Goal: Task Accomplishment & Management: Manage account settings

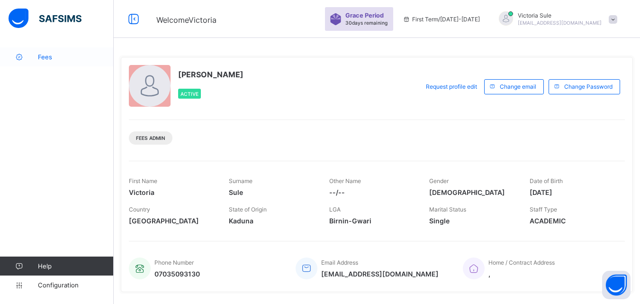
click at [39, 58] on span "Fees" at bounding box center [76, 57] width 76 height 8
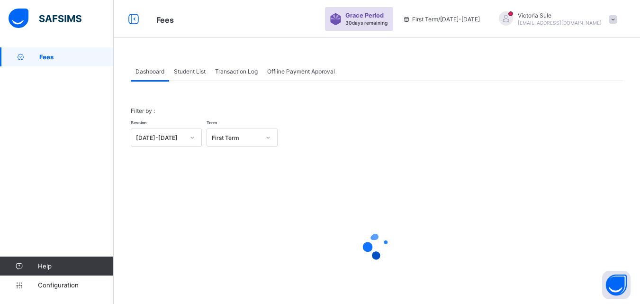
click at [195, 77] on div "Student List" at bounding box center [189, 71] width 41 height 19
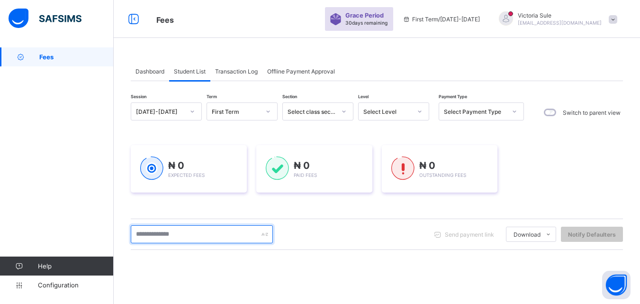
click at [204, 232] on input "text" at bounding box center [202, 234] width 142 height 18
type input "****"
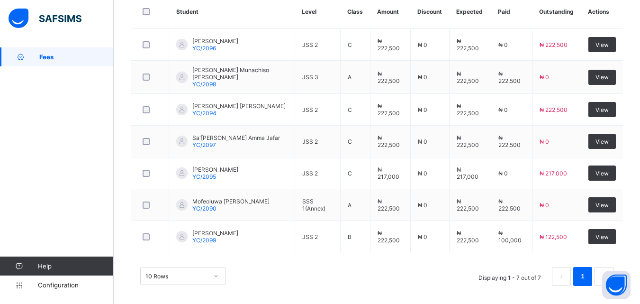
scroll to position [270, 0]
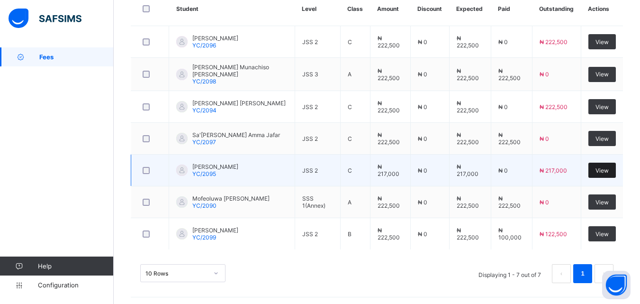
click at [609, 168] on span "View" at bounding box center [602, 170] width 13 height 7
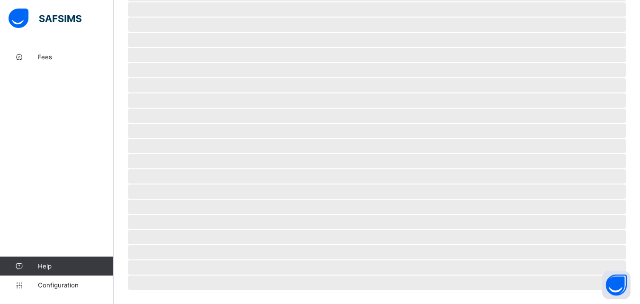
scroll to position [214, 0]
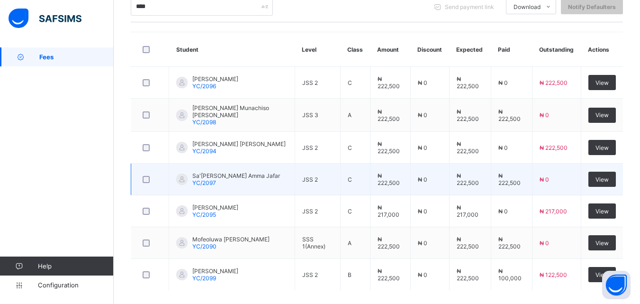
scroll to position [270, 0]
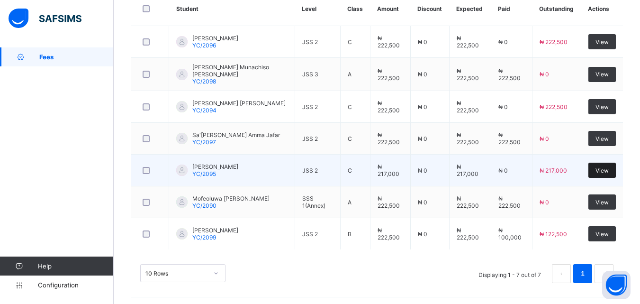
click at [609, 167] on span "View" at bounding box center [602, 170] width 13 height 7
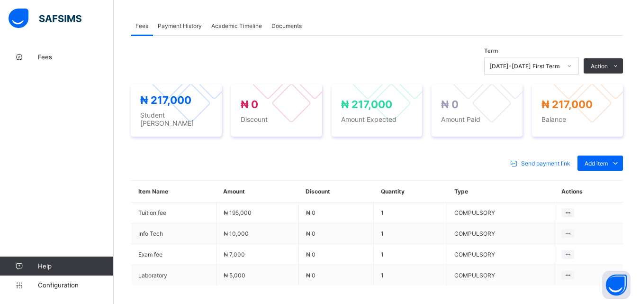
scroll to position [361, 0]
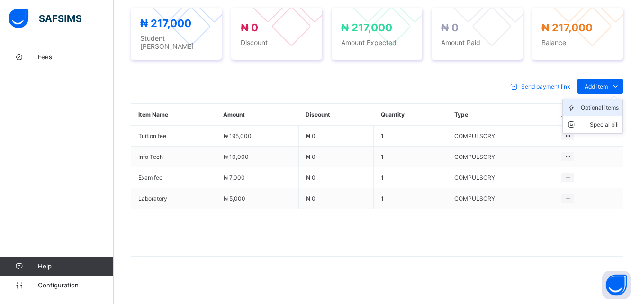
click at [611, 103] on div "Optional items" at bounding box center [600, 107] width 38 height 9
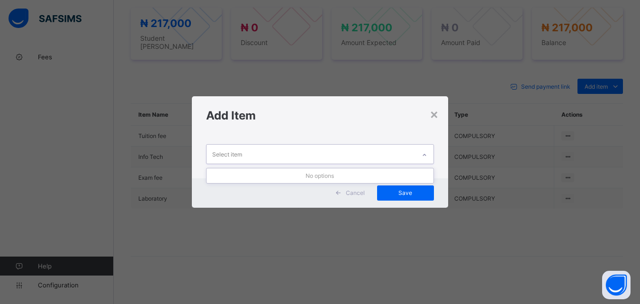
click at [428, 151] on div at bounding box center [425, 154] width 16 height 15
click at [438, 114] on div "×" at bounding box center [434, 114] width 9 height 16
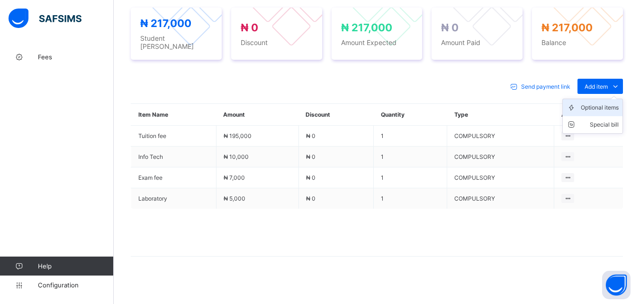
click at [602, 103] on div "Optional items" at bounding box center [600, 107] width 38 height 9
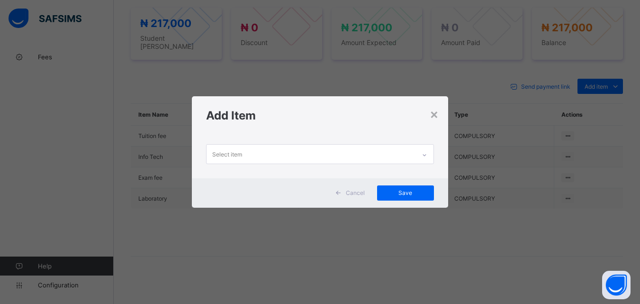
click at [425, 149] on div at bounding box center [425, 154] width 16 height 15
click at [438, 116] on div "×" at bounding box center [434, 114] width 9 height 16
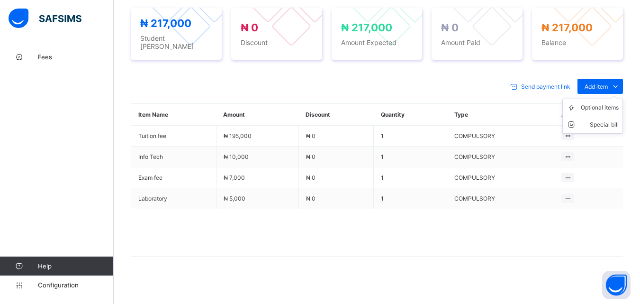
click at [604, 99] on ul "Optional items Special bill" at bounding box center [593, 116] width 61 height 35
click at [605, 105] on div "Optional items" at bounding box center [600, 107] width 38 height 9
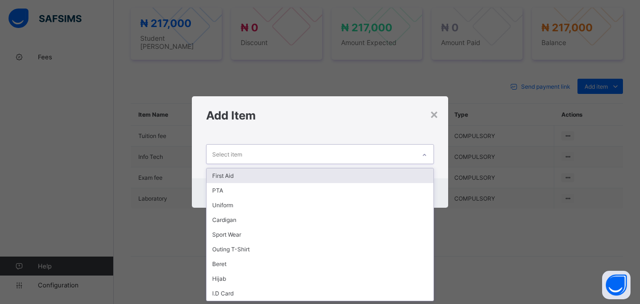
click at [427, 150] on div at bounding box center [425, 154] width 16 height 15
click at [396, 173] on div "First Aid" at bounding box center [320, 175] width 227 height 15
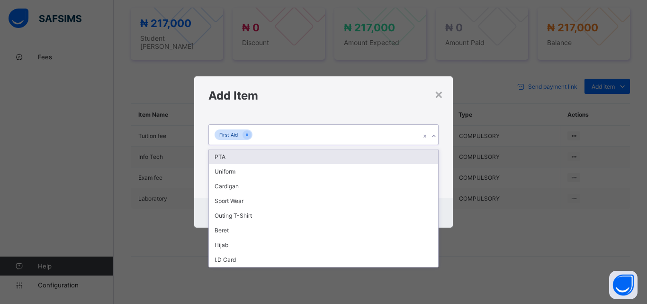
click at [389, 128] on div "First Aid" at bounding box center [314, 135] width 211 height 20
click at [379, 157] on div "PTA" at bounding box center [323, 156] width 229 height 15
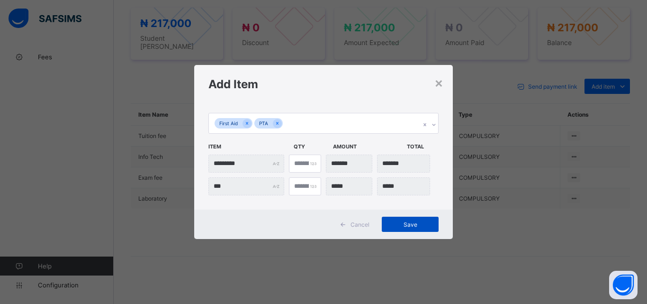
click at [421, 229] on div "Save" at bounding box center [410, 224] width 57 height 15
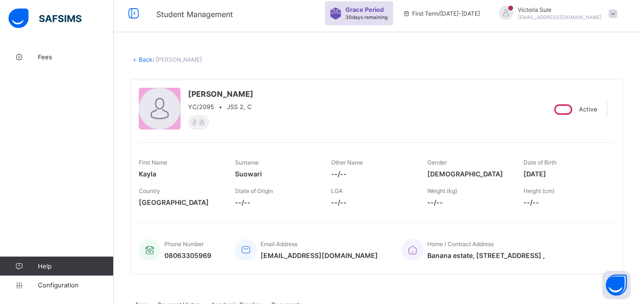
scroll to position [0, 0]
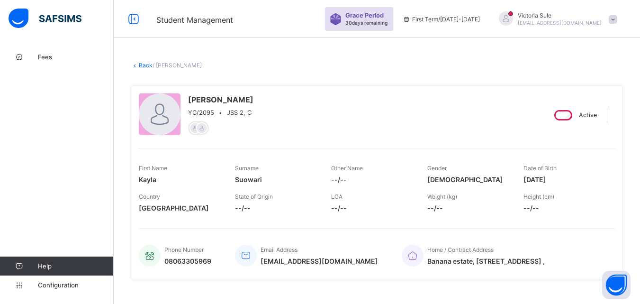
click at [143, 63] on link "Back" at bounding box center [146, 65] width 14 height 7
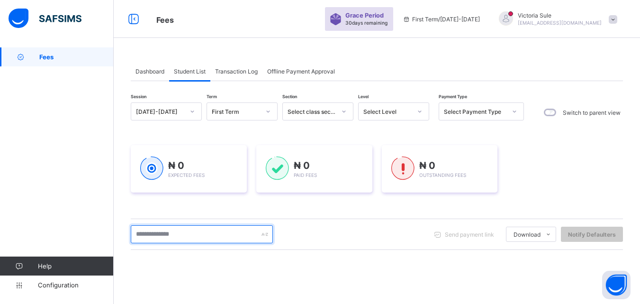
click at [182, 228] on input "text" at bounding box center [202, 234] width 142 height 18
type input "****"
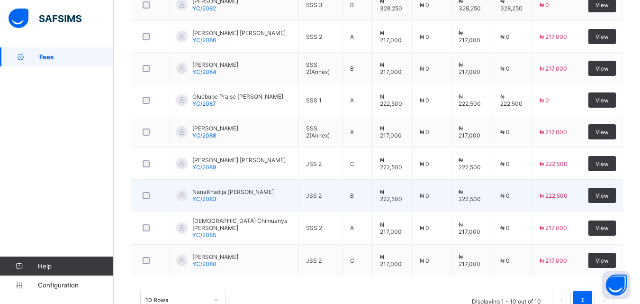
scroll to position [365, 0]
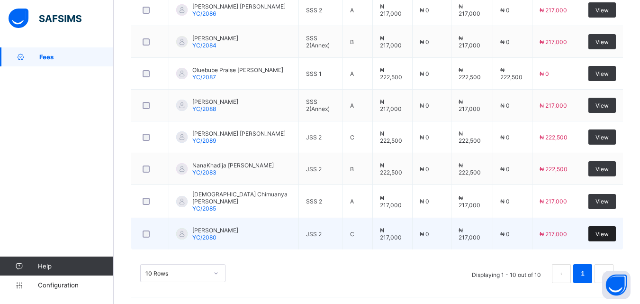
click at [610, 227] on div "View" at bounding box center [602, 233] width 27 height 15
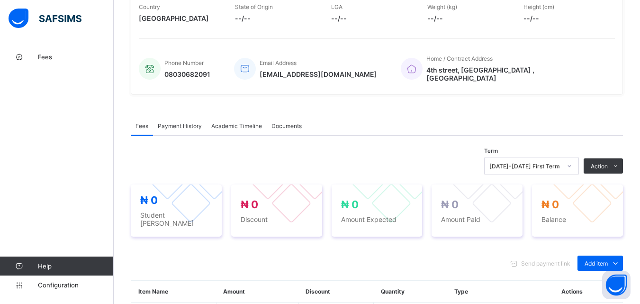
scroll to position [312, 0]
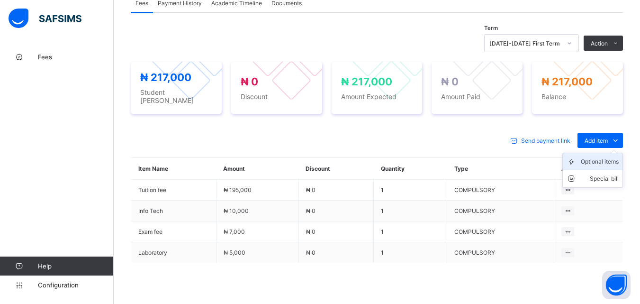
click at [611, 157] on div "Optional items" at bounding box center [600, 161] width 38 height 9
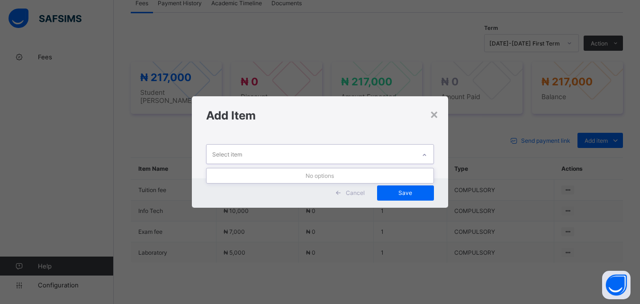
click at [412, 154] on div "Select item" at bounding box center [311, 154] width 209 height 18
click at [434, 119] on div "×" at bounding box center [434, 114] width 9 height 16
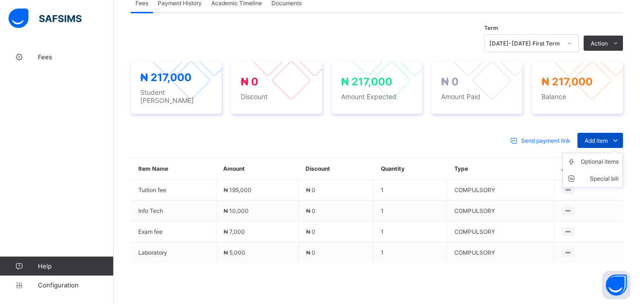
click at [602, 137] on span "Add item" at bounding box center [596, 140] width 23 height 7
click at [599, 153] on ul "Optional items Special bill" at bounding box center [593, 170] width 61 height 35
click at [598, 157] on div "Optional items" at bounding box center [600, 161] width 38 height 9
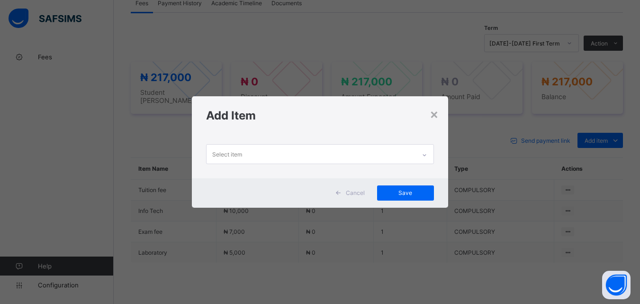
click at [415, 155] on div "Select item" at bounding box center [311, 154] width 209 height 18
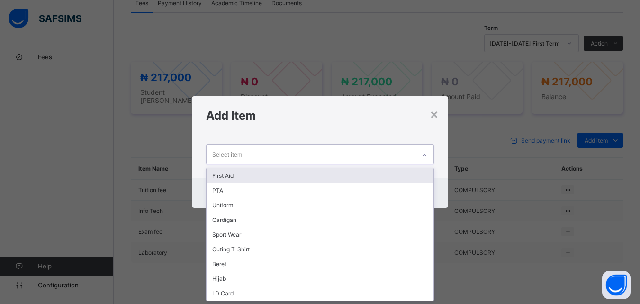
click at [391, 174] on div "First Aid" at bounding box center [320, 175] width 227 height 15
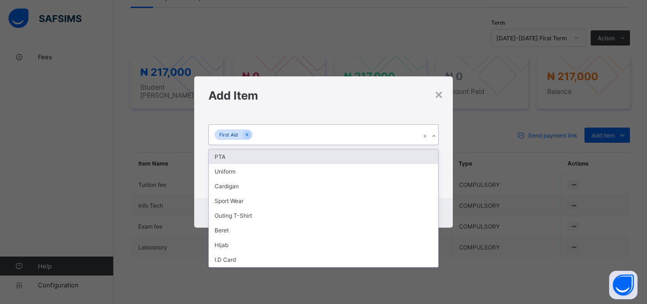
click at [345, 136] on div "First Aid" at bounding box center [314, 135] width 211 height 20
click at [345, 156] on div "PTA" at bounding box center [323, 156] width 229 height 15
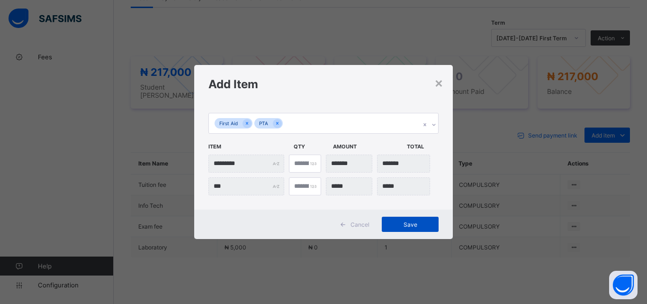
click at [400, 221] on span "Save" at bounding box center [410, 224] width 43 height 7
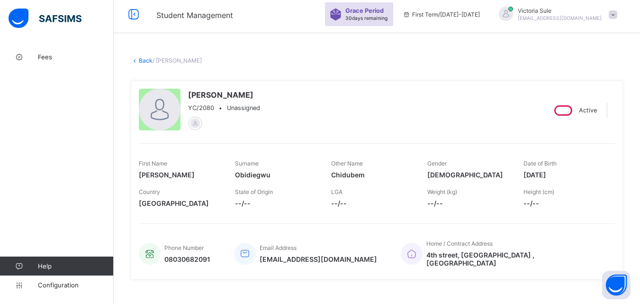
scroll to position [0, 0]
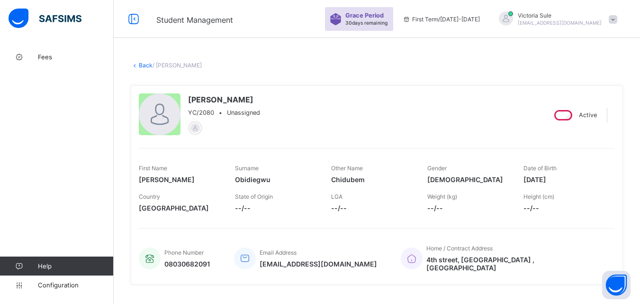
click at [143, 63] on link "Back" at bounding box center [146, 65] width 14 height 7
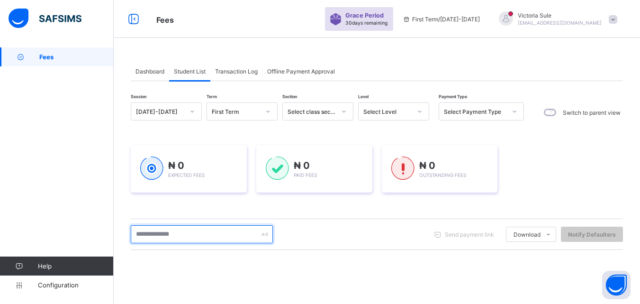
click at [212, 238] on input "text" at bounding box center [202, 234] width 142 height 18
type input "****"
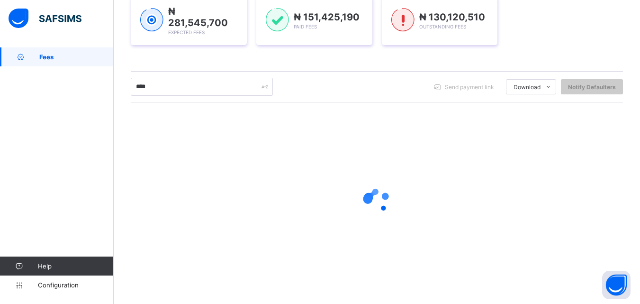
scroll to position [79, 0]
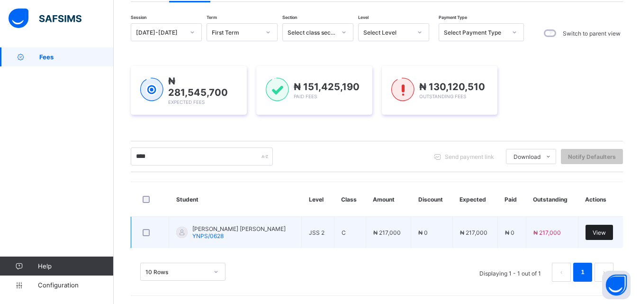
click at [599, 232] on span "View" at bounding box center [599, 232] width 13 height 7
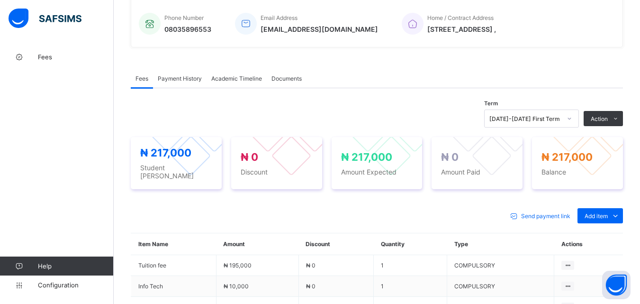
scroll to position [237, 0]
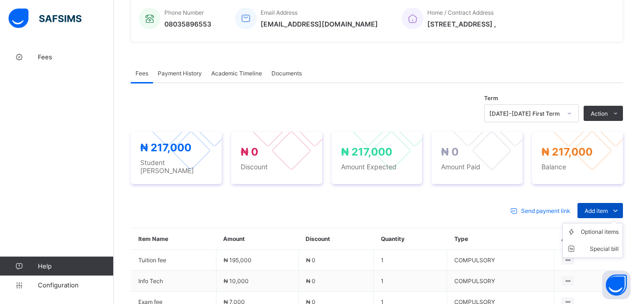
click at [603, 207] on span "Add item" at bounding box center [596, 210] width 23 height 7
click at [603, 227] on div "Optional items" at bounding box center [600, 231] width 38 height 9
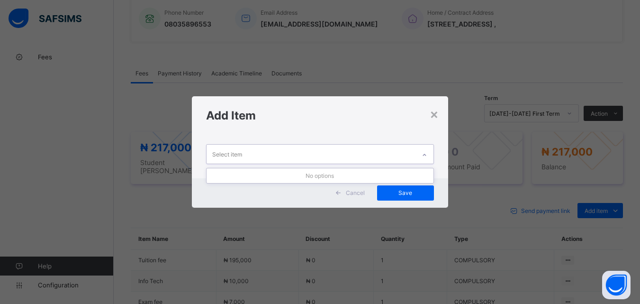
click at [409, 148] on div "Select item" at bounding box center [311, 154] width 209 height 18
click at [436, 112] on div "×" at bounding box center [434, 114] width 9 height 16
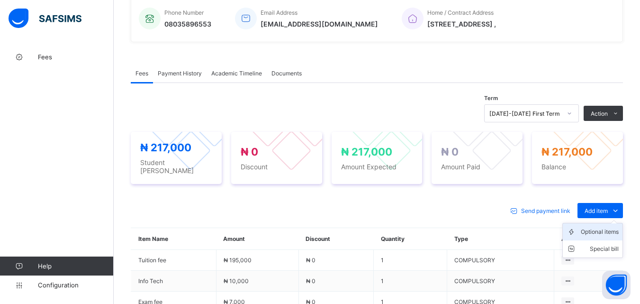
click at [607, 233] on li "Optional items" at bounding box center [593, 231] width 60 height 17
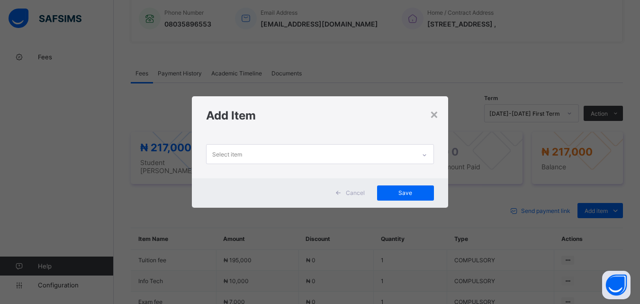
click at [425, 157] on div at bounding box center [425, 154] width 16 height 15
click at [434, 113] on div "×" at bounding box center [434, 114] width 9 height 16
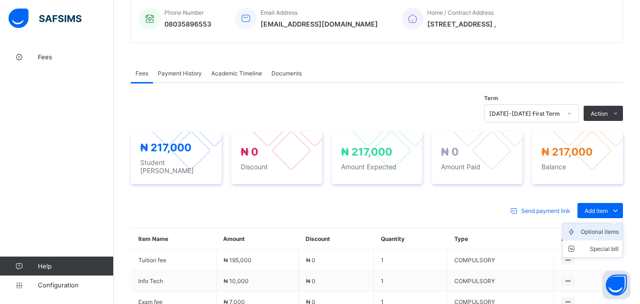
click at [604, 228] on div "Optional items" at bounding box center [600, 231] width 38 height 9
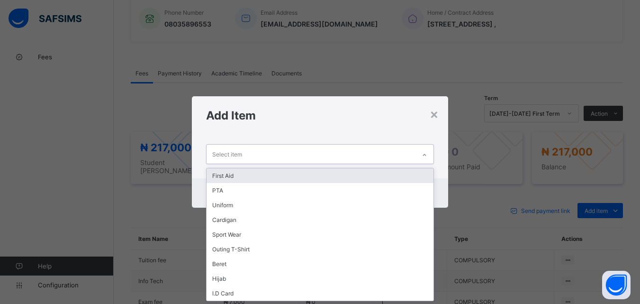
click at [423, 146] on div at bounding box center [425, 154] width 18 height 18
click at [407, 175] on div "First Aid" at bounding box center [320, 175] width 227 height 15
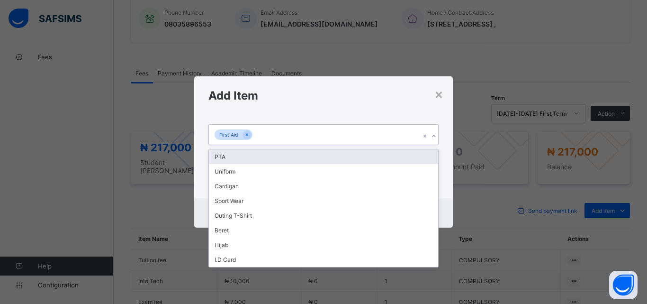
click at [368, 144] on div "First Aid" at bounding box center [314, 135] width 211 height 20
click at [364, 157] on div "PTA" at bounding box center [323, 156] width 229 height 15
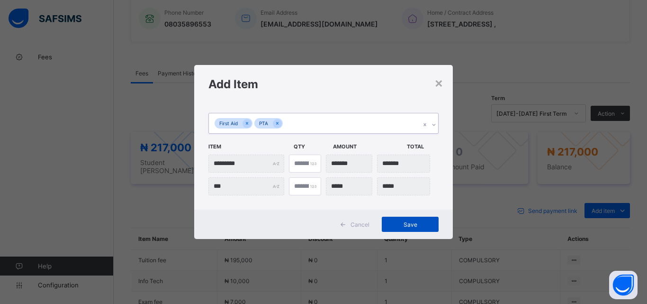
click at [404, 224] on span "Save" at bounding box center [410, 224] width 43 height 7
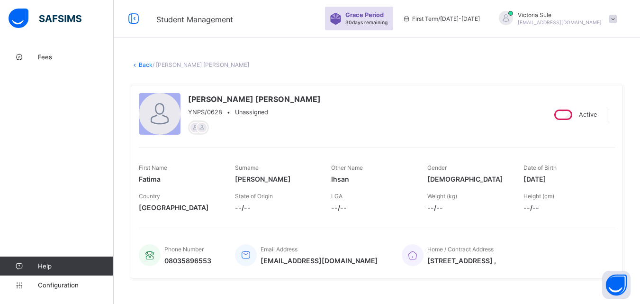
scroll to position [0, 0]
click at [143, 65] on link "Back" at bounding box center [146, 65] width 14 height 7
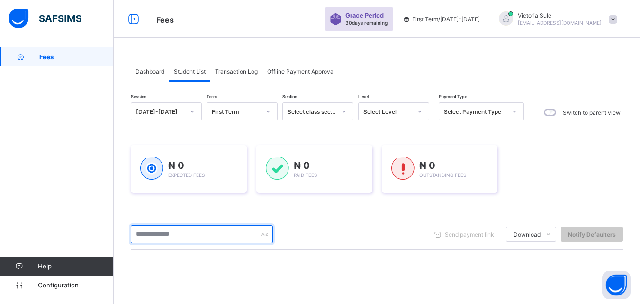
click at [200, 233] on input "text" at bounding box center [202, 234] width 142 height 18
type input "****"
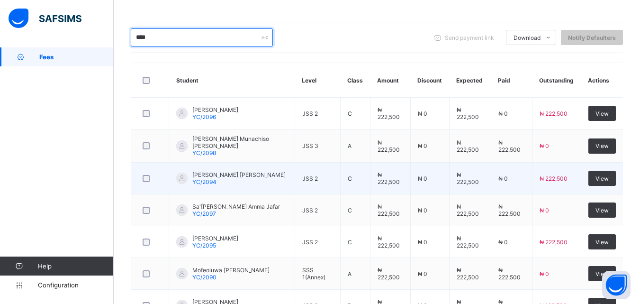
scroll to position [244, 0]
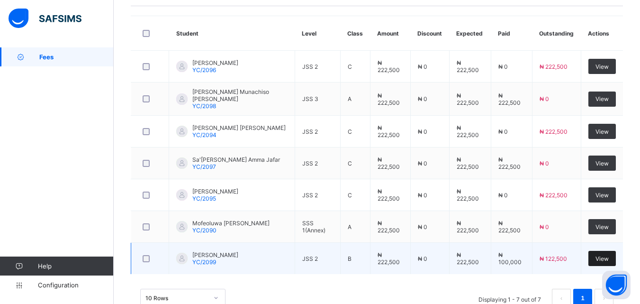
click at [602, 257] on span "View" at bounding box center [602, 258] width 13 height 7
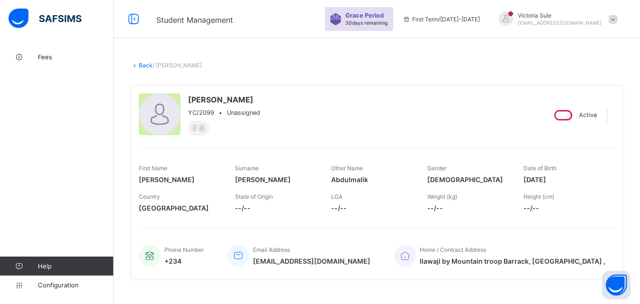
click at [146, 65] on link "Back" at bounding box center [146, 65] width 14 height 7
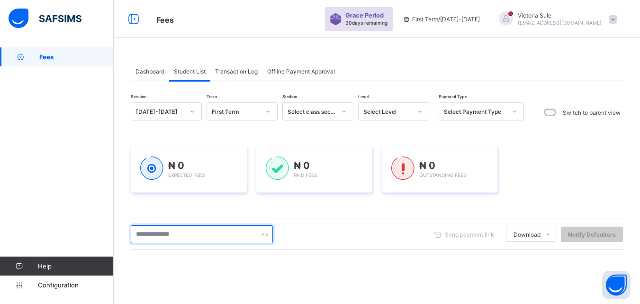
click at [189, 235] on input "text" at bounding box center [202, 234] width 142 height 18
type input "****"
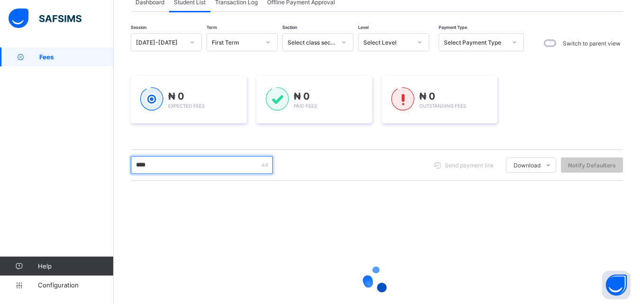
scroll to position [95, 0]
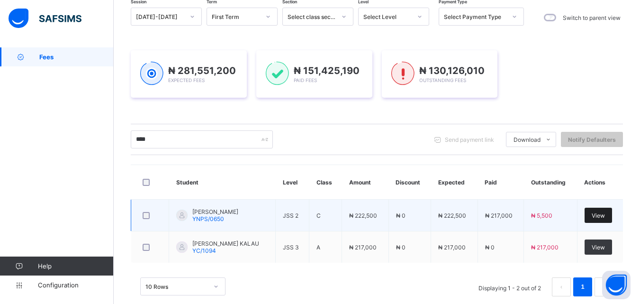
click at [605, 217] on span "View" at bounding box center [598, 215] width 13 height 7
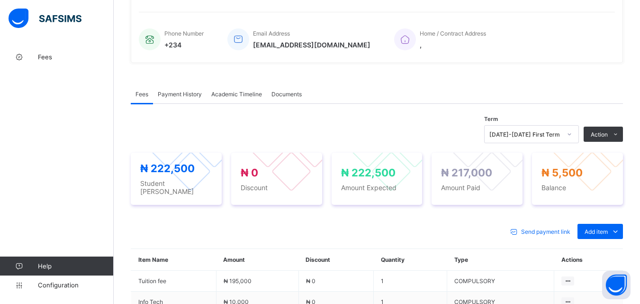
scroll to position [165, 0]
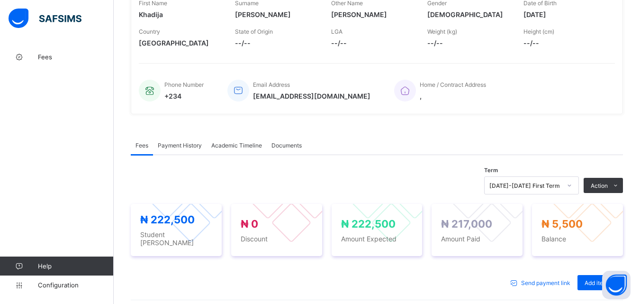
click at [191, 144] on span "Payment History" at bounding box center [180, 145] width 44 height 7
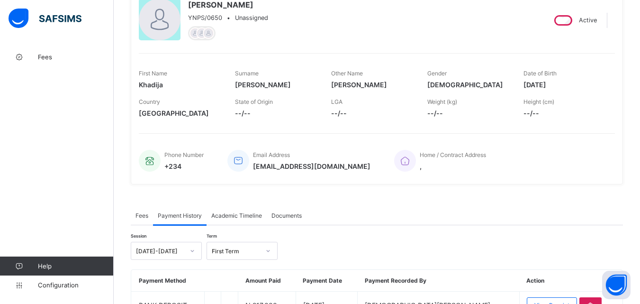
scroll to position [5, 0]
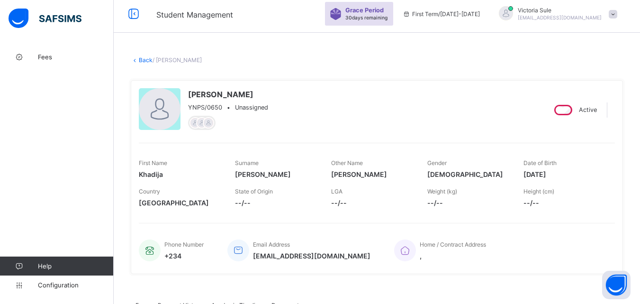
click at [147, 57] on link "Back" at bounding box center [146, 59] width 14 height 7
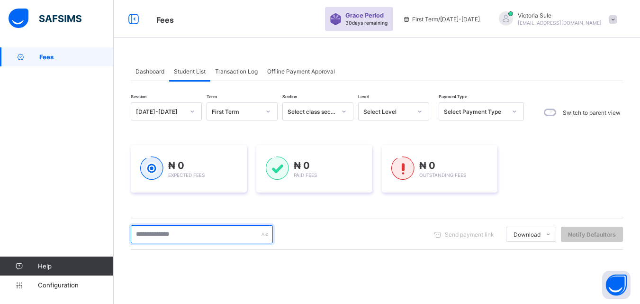
click at [223, 234] on input "text" at bounding box center [202, 234] width 142 height 18
type input "****"
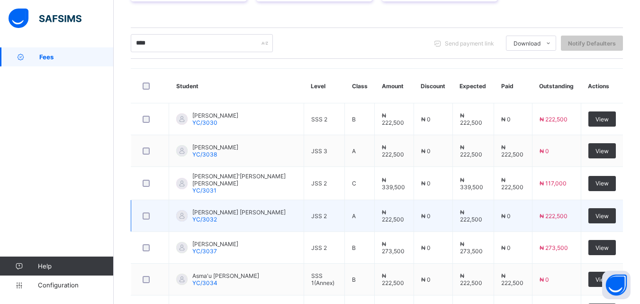
scroll to position [237, 0]
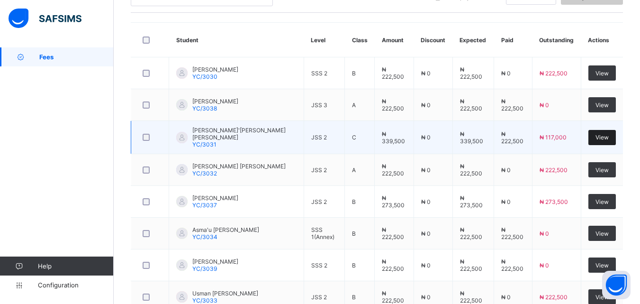
click at [604, 137] on span "View" at bounding box center [602, 137] width 13 height 7
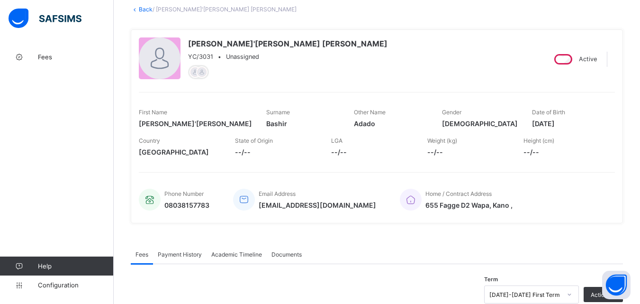
scroll to position [47, 0]
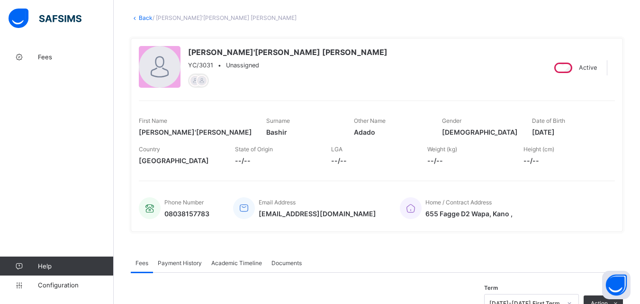
click at [147, 16] on link "Back" at bounding box center [146, 17] width 14 height 7
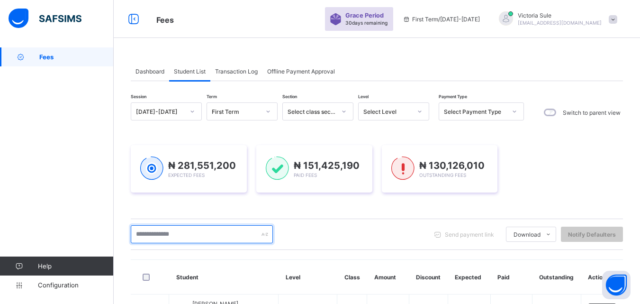
click at [152, 236] on input "text" at bounding box center [202, 234] width 142 height 18
click at [166, 237] on input "****" at bounding box center [202, 234] width 142 height 18
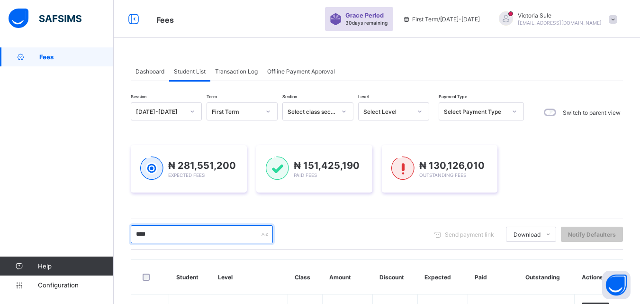
click at [166, 237] on input "****" at bounding box center [202, 234] width 142 height 18
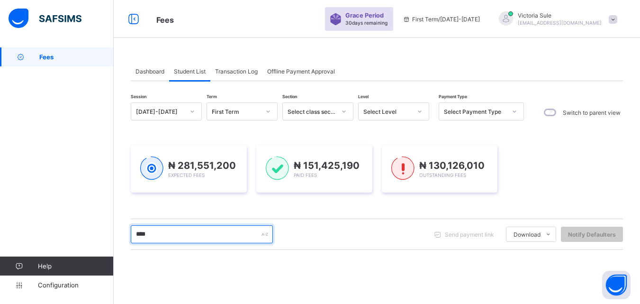
click at [178, 239] on input "****" at bounding box center [202, 234] width 142 height 18
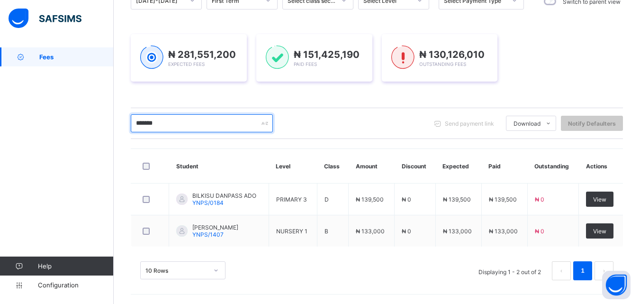
scroll to position [111, 0]
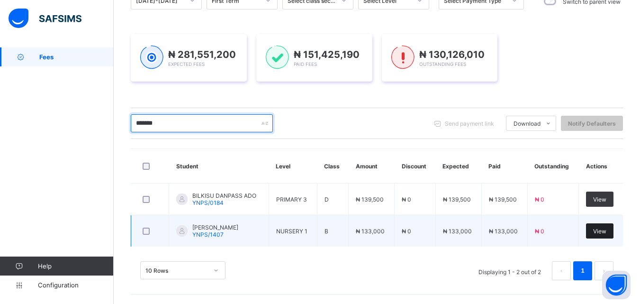
type input "*******"
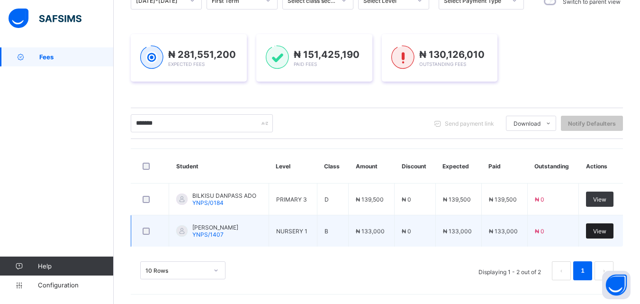
click at [608, 226] on div "View" at bounding box center [599, 230] width 27 height 15
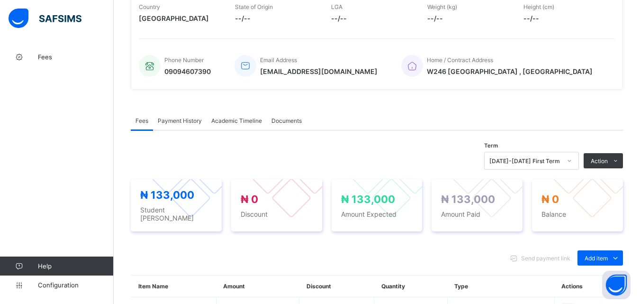
click at [178, 118] on span "Payment History" at bounding box center [180, 120] width 44 height 7
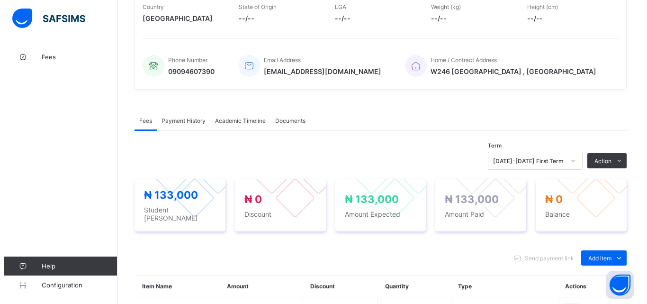
scroll to position [147, 0]
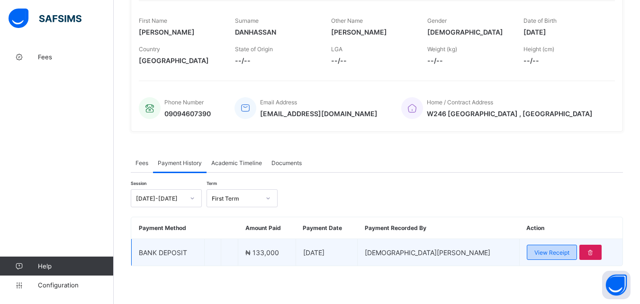
click at [539, 251] on span "View Receipt" at bounding box center [552, 252] width 35 height 7
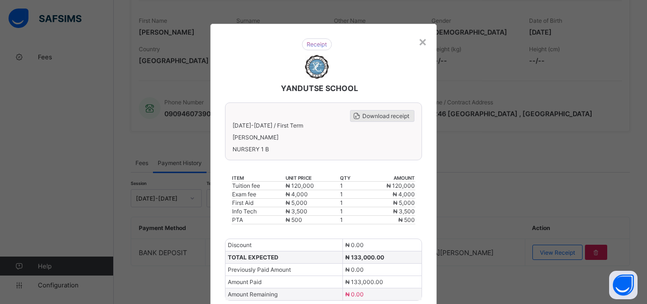
click at [379, 112] on div "Download receipt" at bounding box center [382, 116] width 64 height 12
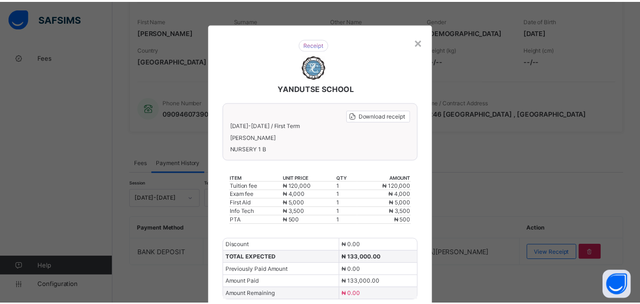
scroll to position [0, 0]
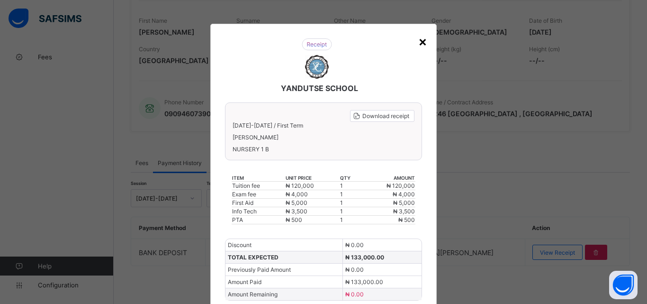
click at [419, 43] on div "×" at bounding box center [423, 41] width 9 height 16
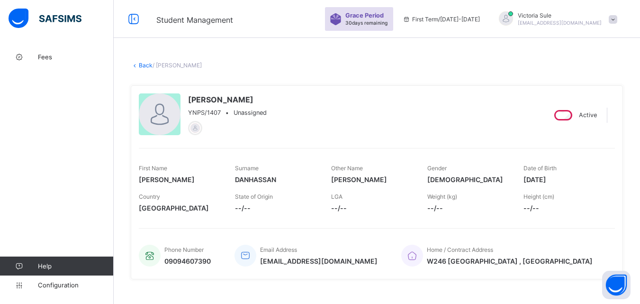
click at [142, 64] on link "Back" at bounding box center [146, 65] width 14 height 7
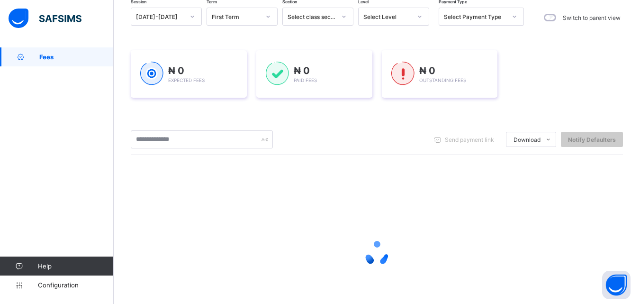
scroll to position [142, 0]
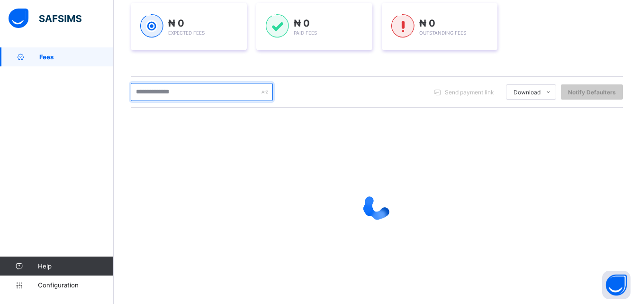
click at [188, 96] on input "text" at bounding box center [202, 92] width 142 height 18
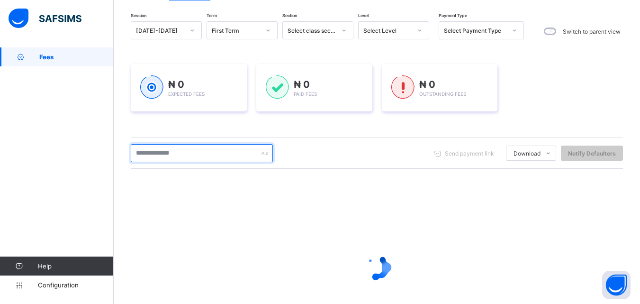
scroll to position [0, 0]
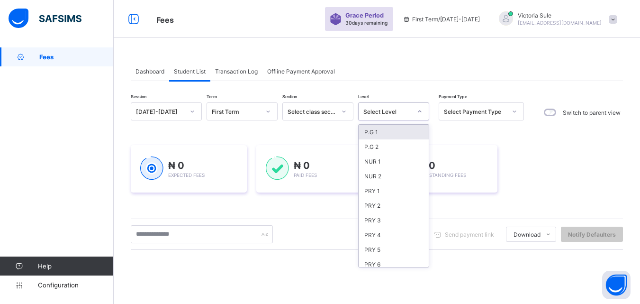
click at [414, 108] on div at bounding box center [420, 111] width 16 height 15
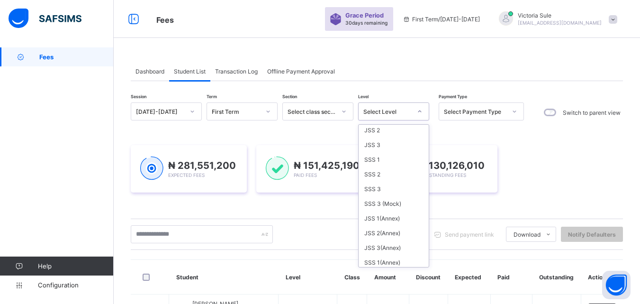
scroll to position [153, 0]
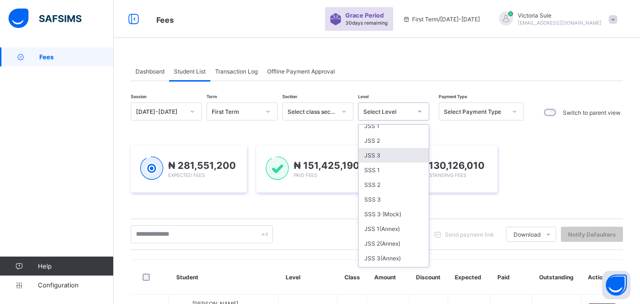
click at [375, 155] on div "JSS 3" at bounding box center [394, 155] width 70 height 15
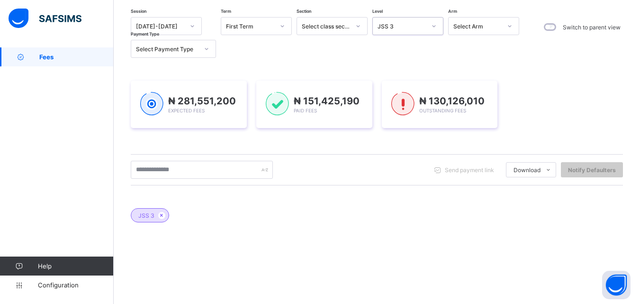
scroll to position [95, 0]
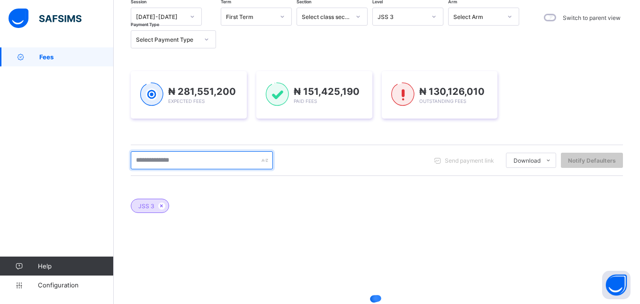
click at [159, 166] on input "text" at bounding box center [202, 160] width 142 height 18
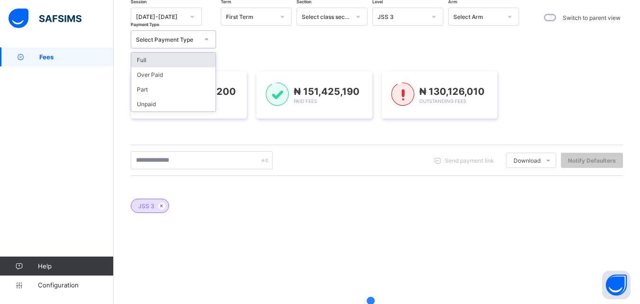
click at [208, 36] on icon at bounding box center [207, 39] width 6 height 9
click at [191, 105] on div "Unpaid" at bounding box center [173, 104] width 84 height 15
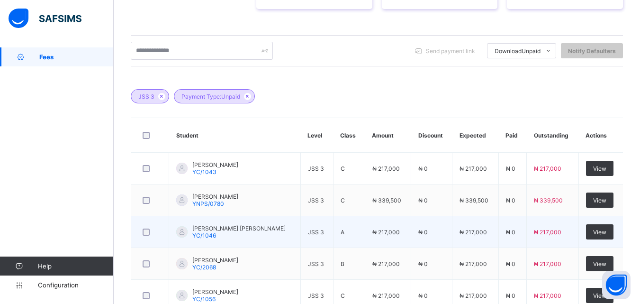
scroll to position [96, 0]
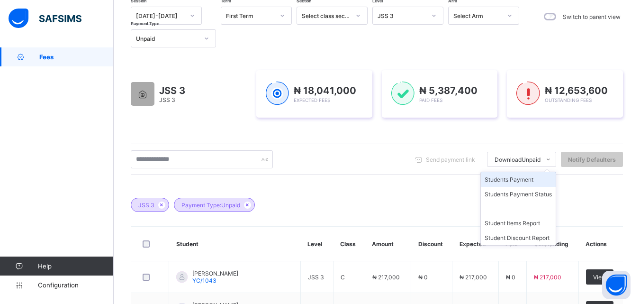
click at [533, 179] on li "Students Payment" at bounding box center [518, 179] width 75 height 15
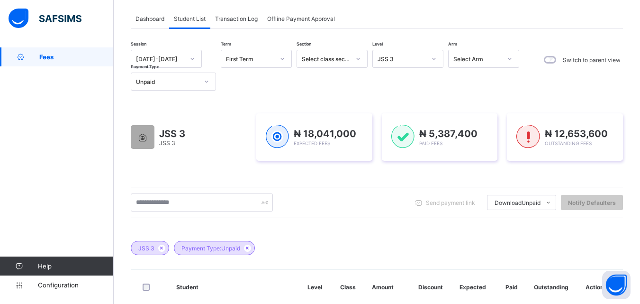
scroll to position [48, 0]
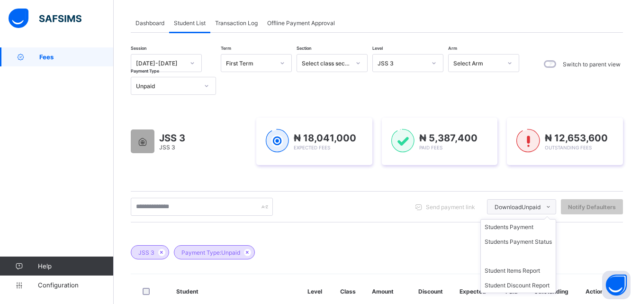
click at [524, 207] on span "Download Unpaid" at bounding box center [518, 206] width 46 height 7
click at [519, 227] on li "Students Payment" at bounding box center [518, 226] width 75 height 15
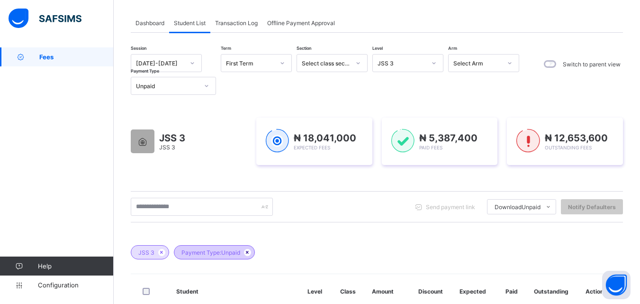
click at [249, 252] on icon at bounding box center [248, 252] width 8 height 6
click at [161, 252] on icon at bounding box center [162, 252] width 8 height 6
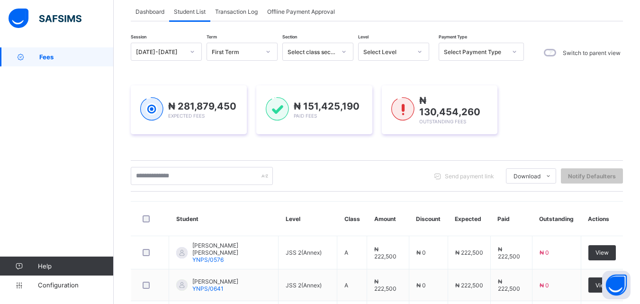
scroll to position [12, 0]
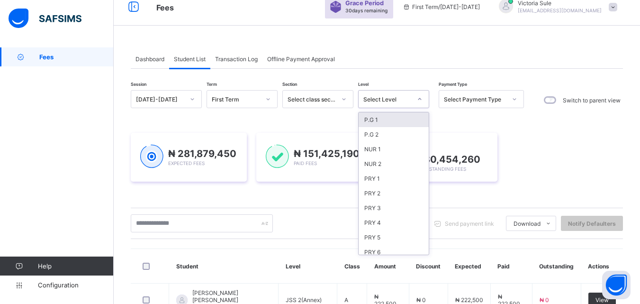
click at [398, 102] on div "Select Level" at bounding box center [388, 99] width 48 height 7
click at [565, 165] on div "₦ 281,879,450 Expected Fees ₦ 151,425,190 Paid Fees ₦ 130,454,260 Outstanding F…" at bounding box center [377, 157] width 492 height 49
click at [407, 100] on div "Select Level" at bounding box center [388, 99] width 48 height 7
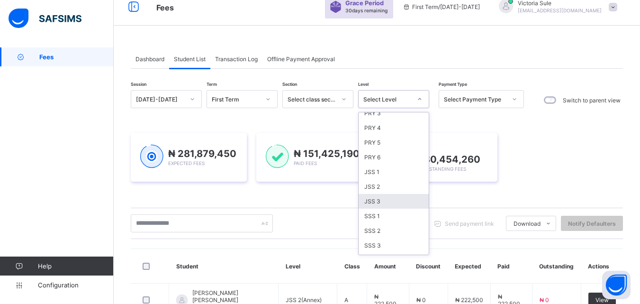
click at [402, 203] on div "JSS 3" at bounding box center [394, 201] width 70 height 15
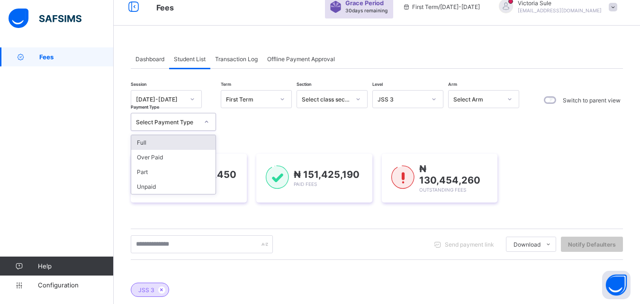
click at [195, 117] on div "Select Payment Type" at bounding box center [164, 121] width 66 height 13
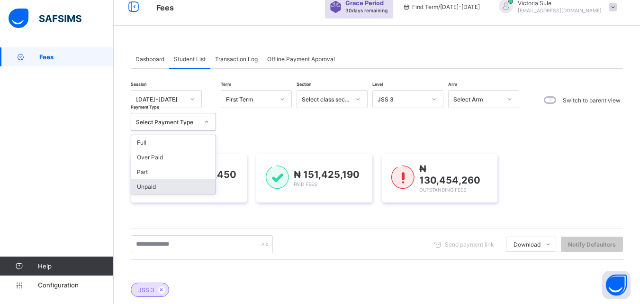
click at [162, 185] on div "Unpaid" at bounding box center [173, 186] width 84 height 15
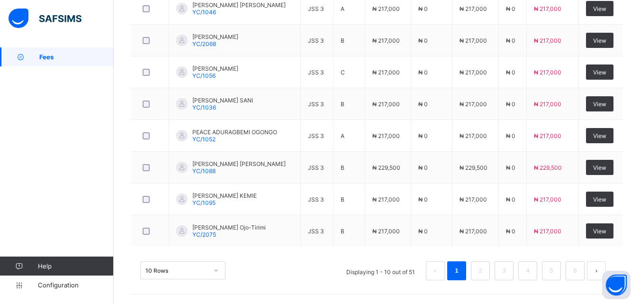
scroll to position [452, 0]
click at [214, 270] on div "10 Rows" at bounding box center [182, 270] width 85 height 18
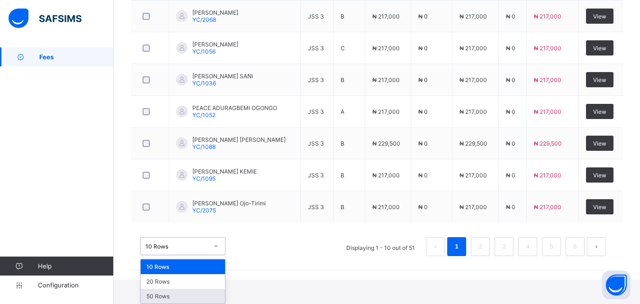
click at [193, 293] on div "50 Rows" at bounding box center [183, 296] width 84 height 15
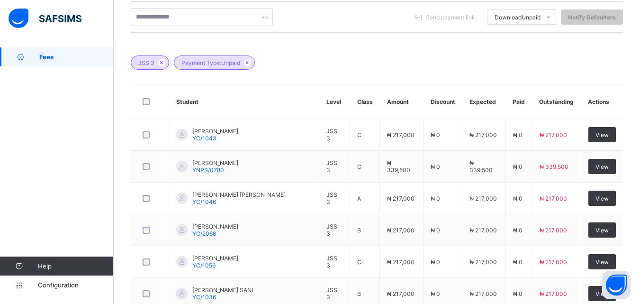
scroll to position [191, 0]
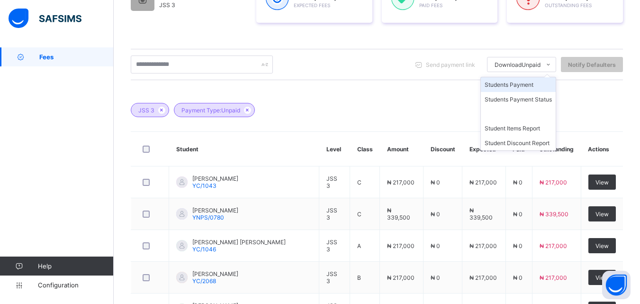
click at [538, 85] on li "Students Payment" at bounding box center [518, 84] width 75 height 15
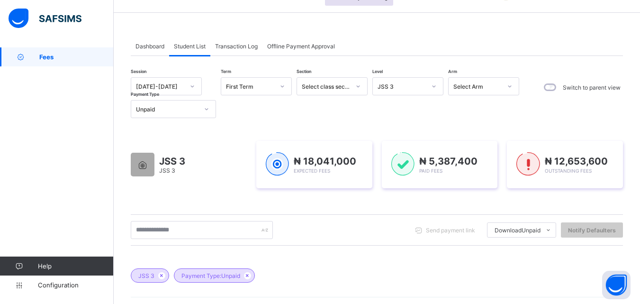
scroll to position [0, 0]
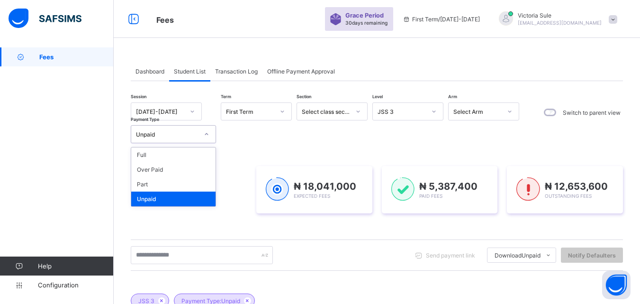
click at [208, 132] on icon at bounding box center [207, 133] width 6 height 9
click at [189, 189] on div "Part" at bounding box center [173, 184] width 84 height 15
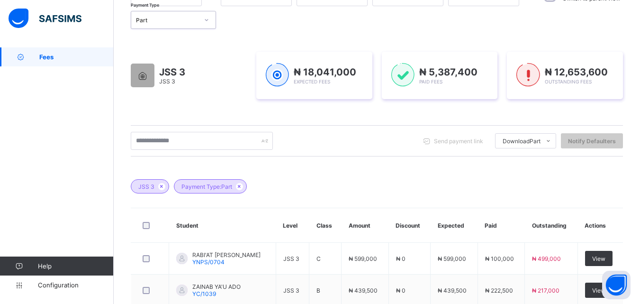
scroll to position [110, 0]
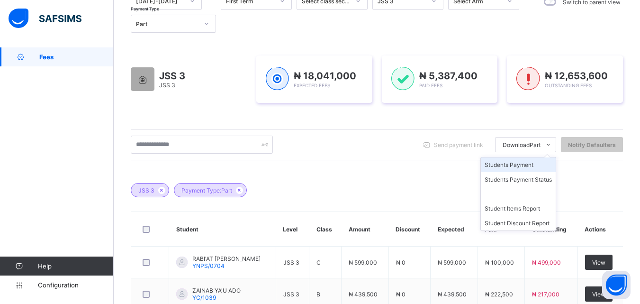
click at [533, 166] on li "Students Payment" at bounding box center [518, 164] width 75 height 15
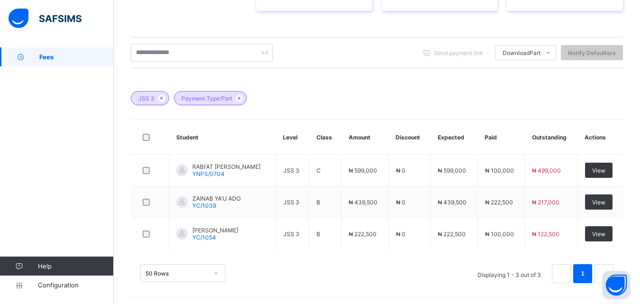
scroll to position [205, 0]
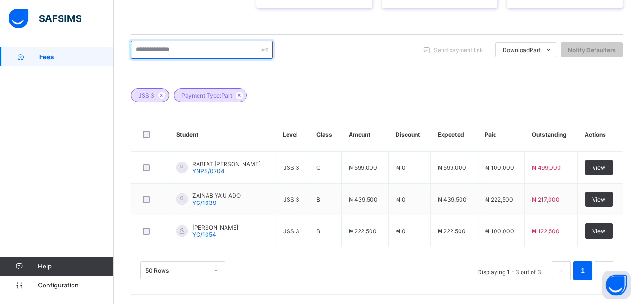
click at [196, 47] on input "text" at bounding box center [202, 50] width 142 height 18
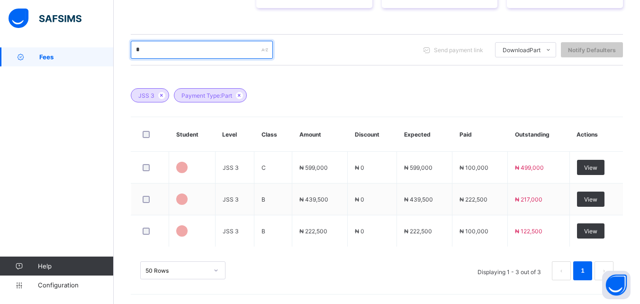
scroll to position [203, 0]
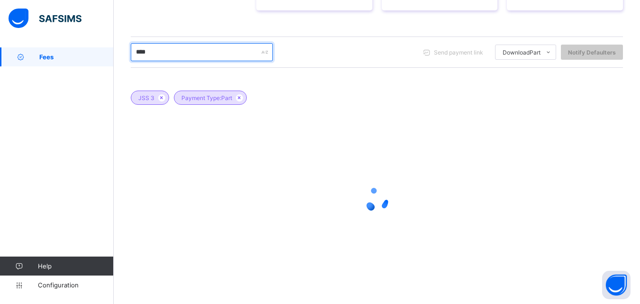
type input "****"
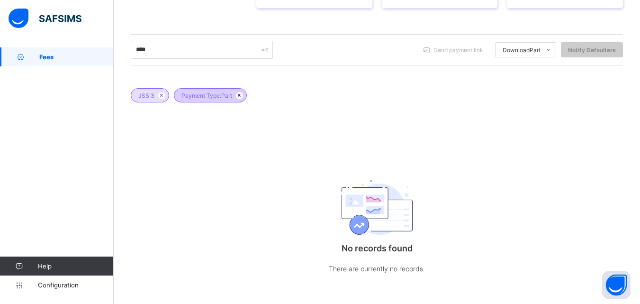
click at [242, 95] on icon at bounding box center [240, 95] width 8 height 6
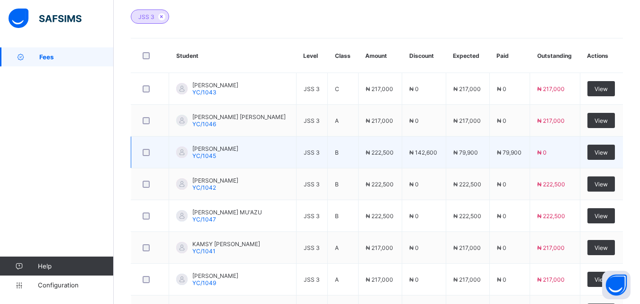
scroll to position [300, 0]
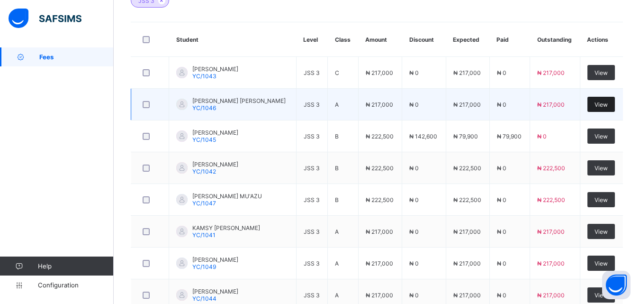
click at [608, 103] on span "View" at bounding box center [601, 104] width 13 height 7
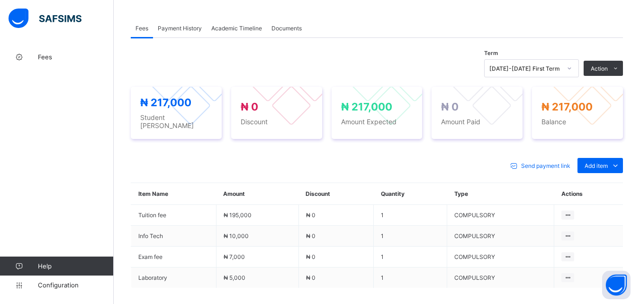
scroll to position [284, 0]
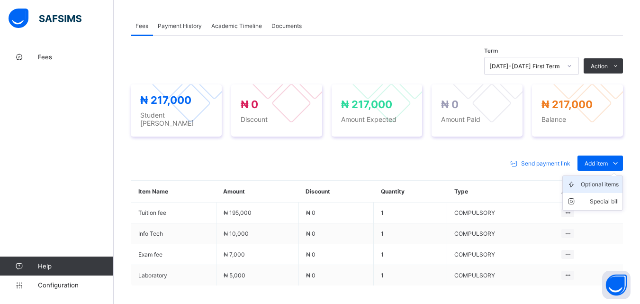
click at [604, 185] on li "Optional items" at bounding box center [593, 184] width 60 height 17
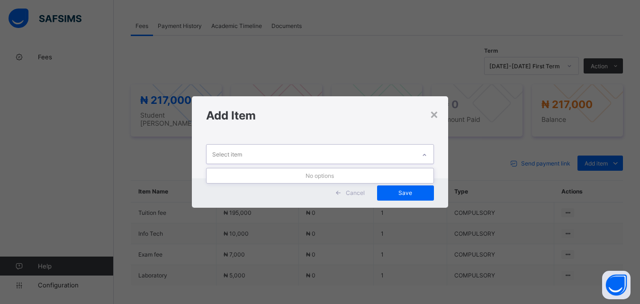
click at [428, 155] on icon at bounding box center [425, 154] width 6 height 9
click at [436, 115] on div "×" at bounding box center [434, 114] width 9 height 16
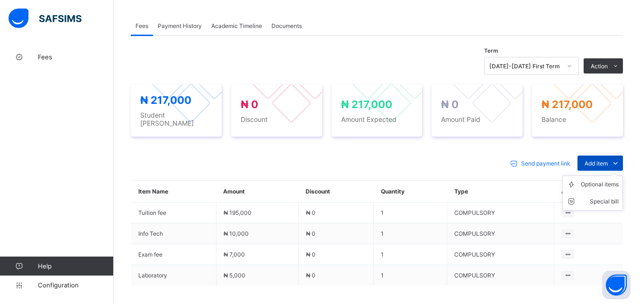
click at [600, 161] on span "Add item" at bounding box center [596, 163] width 23 height 7
click at [600, 184] on div "Optional items" at bounding box center [600, 184] width 38 height 9
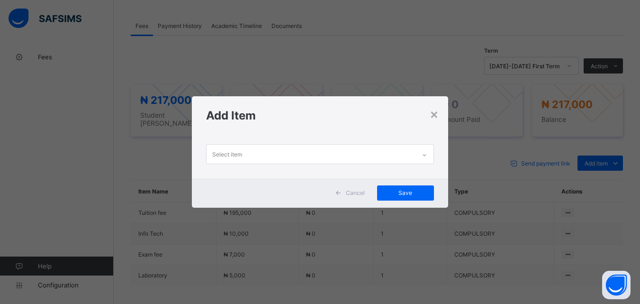
click at [398, 148] on div "Select item" at bounding box center [311, 154] width 209 height 18
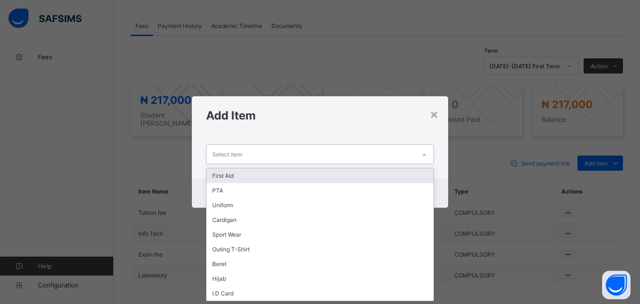
click at [387, 176] on div "First Aid" at bounding box center [320, 175] width 227 height 15
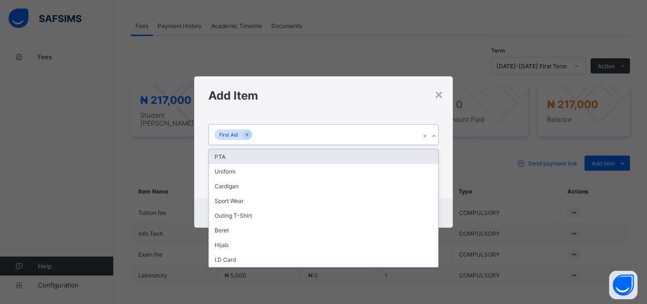
click at [343, 127] on div "First Aid" at bounding box center [314, 135] width 211 height 20
click at [347, 160] on div "PTA" at bounding box center [323, 156] width 229 height 15
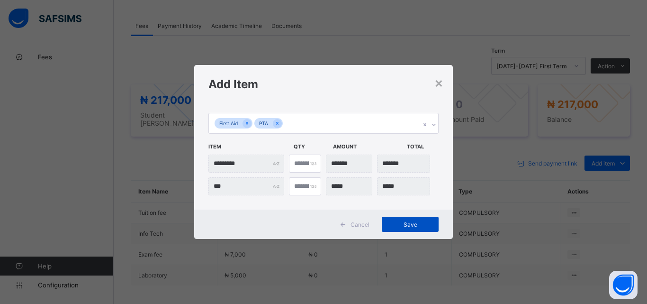
click at [397, 227] on span "Save" at bounding box center [410, 224] width 43 height 7
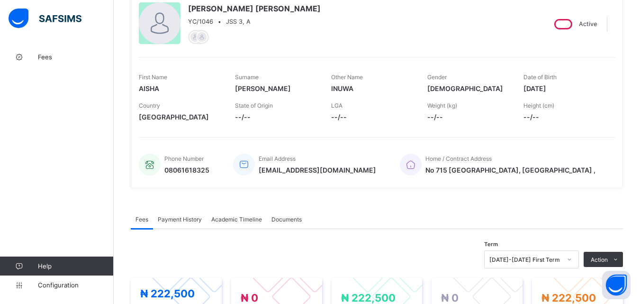
scroll to position [0, 0]
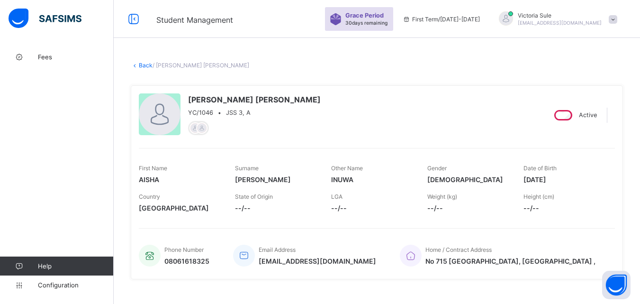
click at [147, 65] on link "Back" at bounding box center [146, 65] width 14 height 7
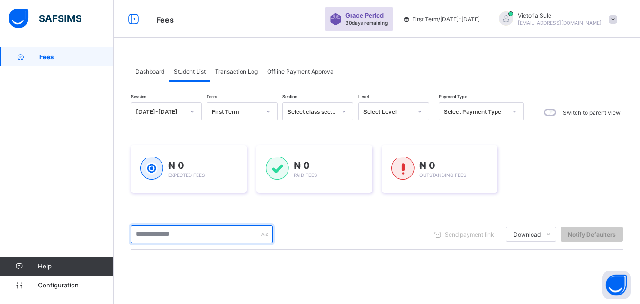
click at [161, 234] on input "text" at bounding box center [202, 234] width 142 height 18
type input "****"
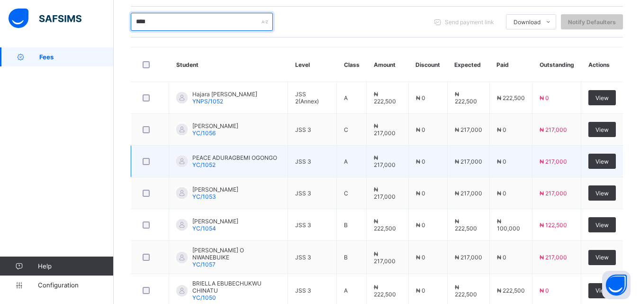
scroll to position [244, 0]
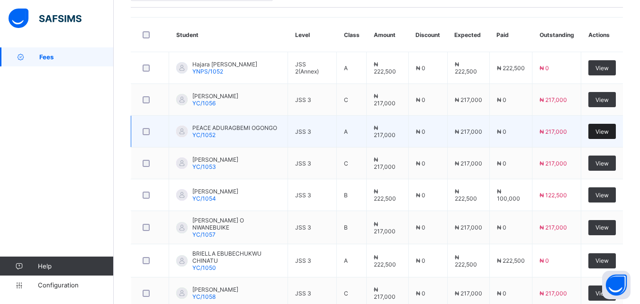
click at [607, 134] on div "View" at bounding box center [602, 131] width 27 height 15
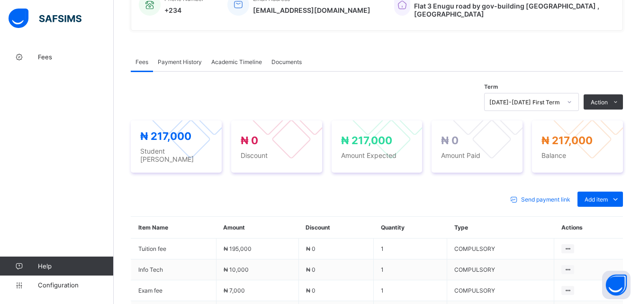
scroll to position [284, 0]
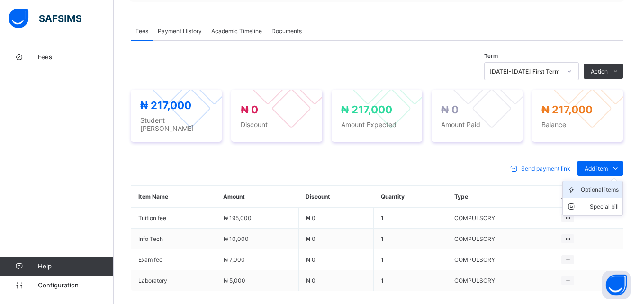
click at [608, 185] on div "Optional items" at bounding box center [600, 189] width 38 height 9
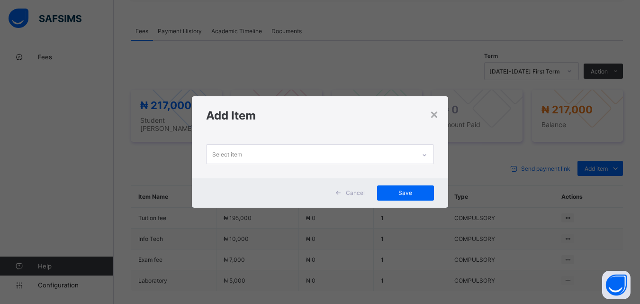
click at [427, 155] on icon at bounding box center [425, 154] width 6 height 9
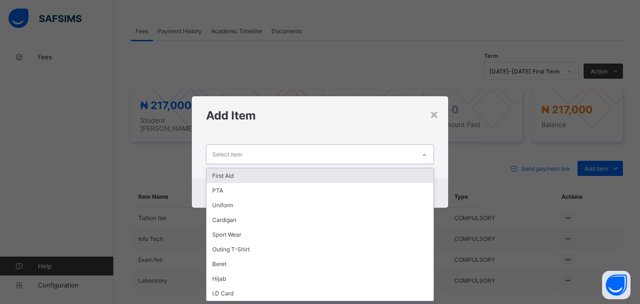
click at [364, 173] on div "First Aid" at bounding box center [320, 175] width 227 height 15
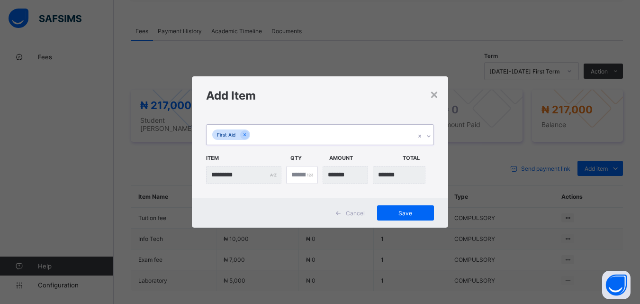
click at [364, 141] on div "First Aid" at bounding box center [311, 135] width 209 height 20
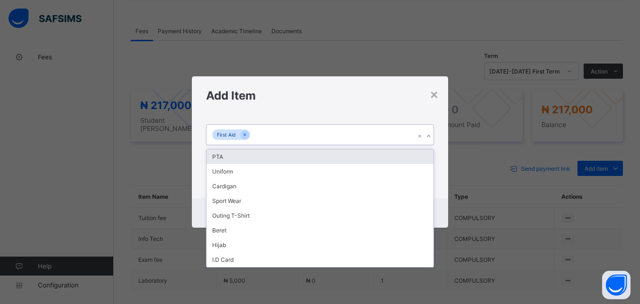
click at [359, 160] on div "PTA" at bounding box center [320, 156] width 227 height 15
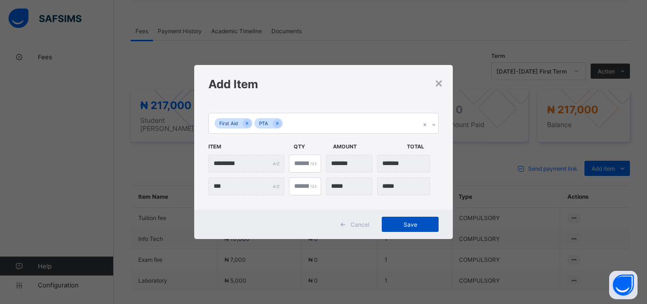
click at [397, 222] on span "Save" at bounding box center [410, 224] width 43 height 7
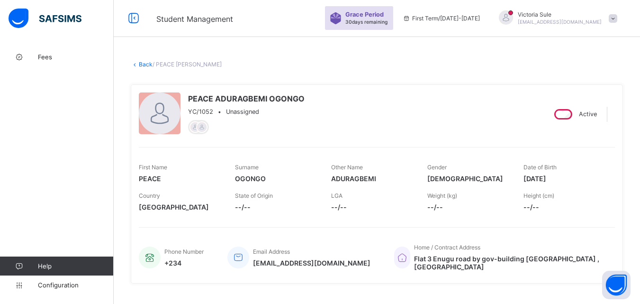
scroll to position [0, 0]
click at [148, 65] on link "Back" at bounding box center [146, 65] width 14 height 7
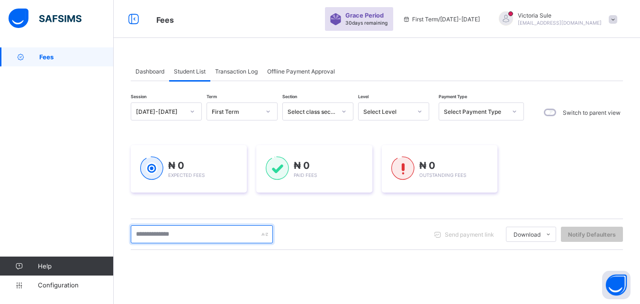
click at [198, 237] on input "text" at bounding box center [202, 234] width 142 height 18
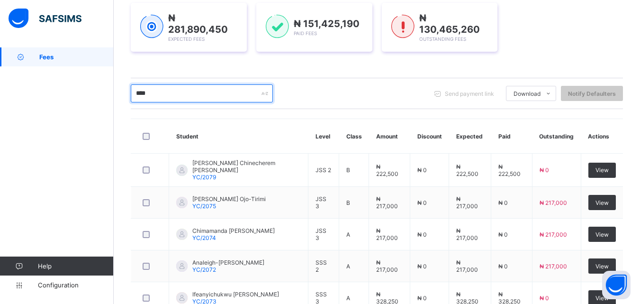
scroll to position [190, 0]
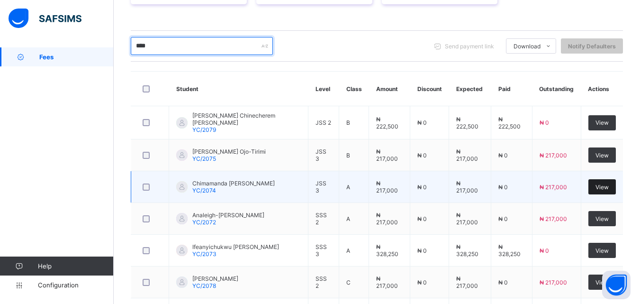
type input "****"
click at [611, 180] on div "View" at bounding box center [602, 186] width 27 height 15
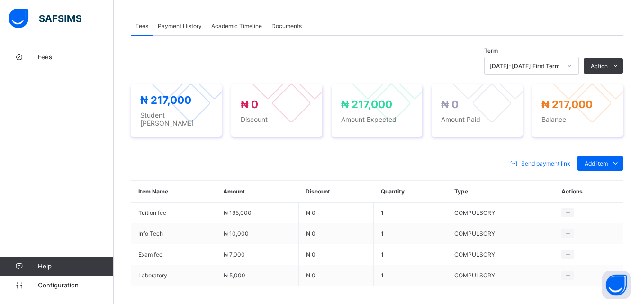
scroll to position [361, 0]
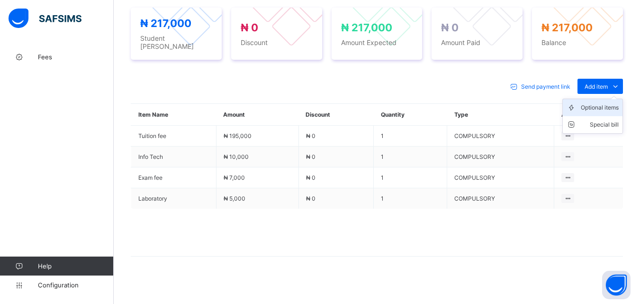
click at [603, 103] on div "Optional items" at bounding box center [600, 107] width 38 height 9
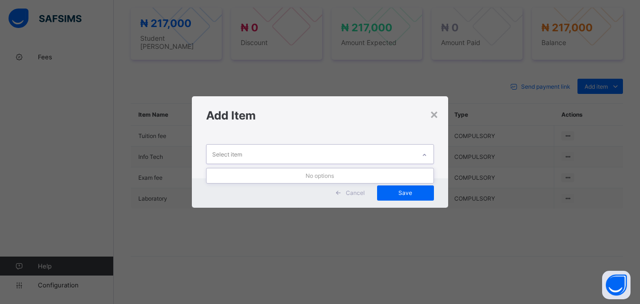
click at [427, 154] on icon at bounding box center [425, 154] width 6 height 9
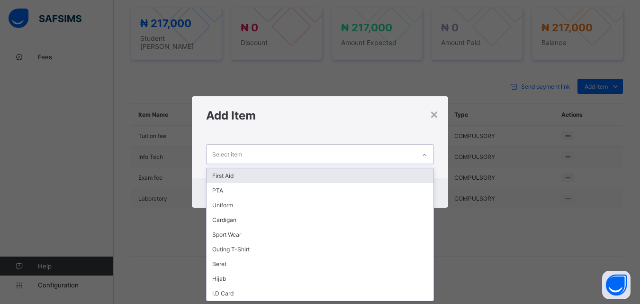
click at [356, 175] on div "First Aid" at bounding box center [320, 175] width 227 height 15
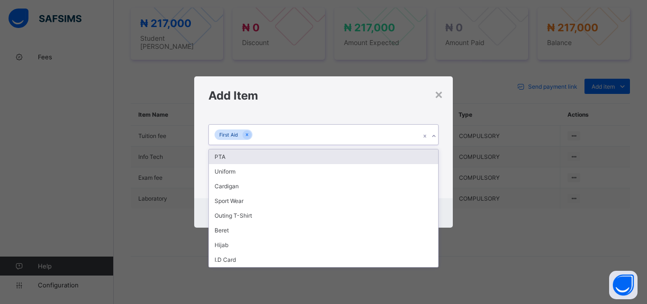
click at [354, 137] on div "First Aid" at bounding box center [314, 135] width 211 height 20
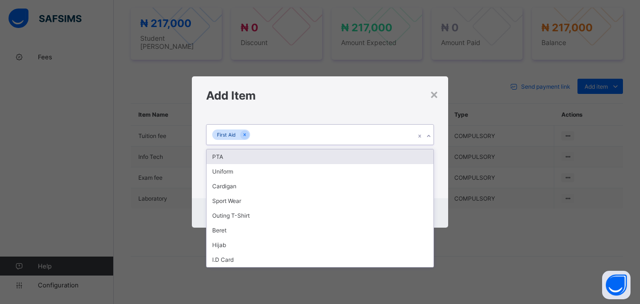
click at [342, 158] on div "PTA" at bounding box center [320, 156] width 227 height 15
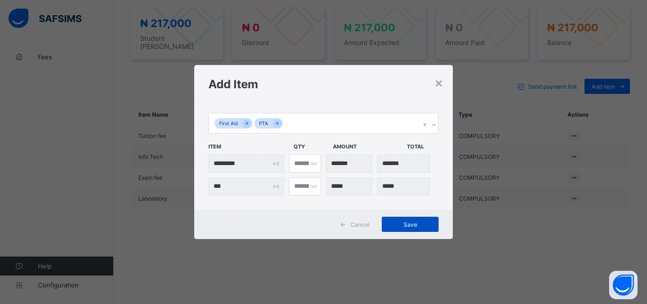
click at [408, 218] on div "Save" at bounding box center [410, 224] width 57 height 15
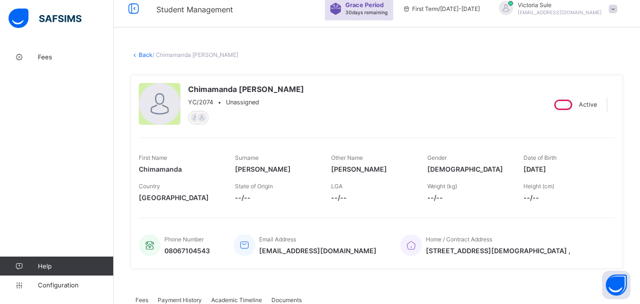
scroll to position [0, 0]
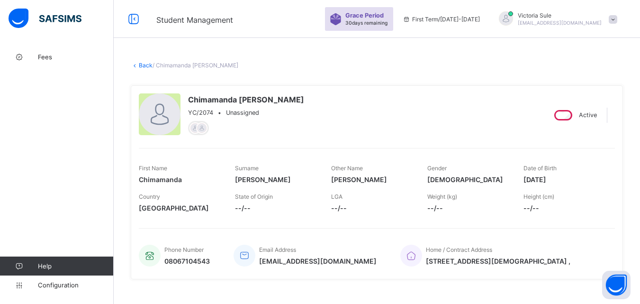
click at [143, 64] on link "Back" at bounding box center [146, 65] width 14 height 7
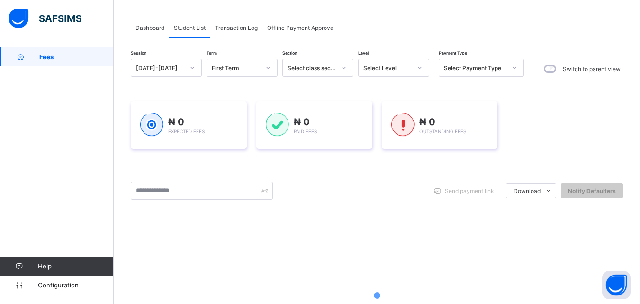
scroll to position [95, 0]
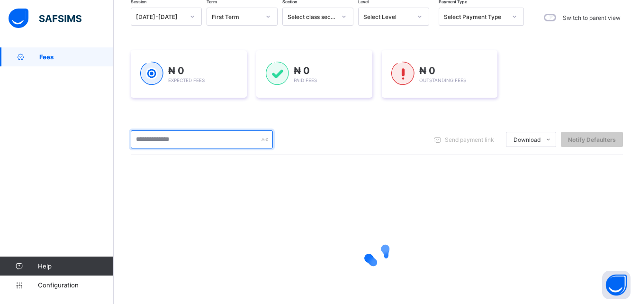
click at [196, 143] on input "text" at bounding box center [202, 139] width 142 height 18
type input "****"
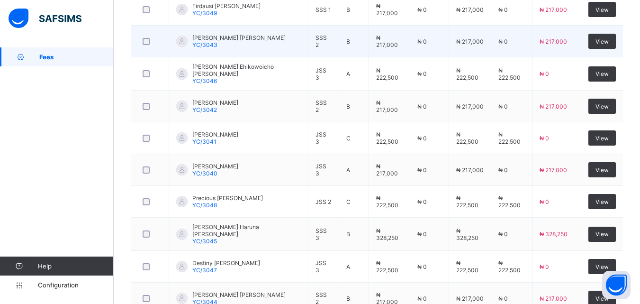
scroll to position [338, 0]
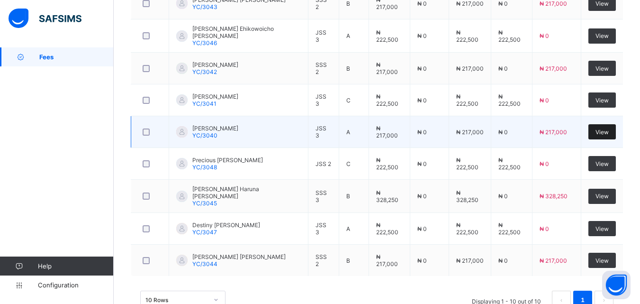
click at [608, 132] on span "View" at bounding box center [602, 131] width 13 height 7
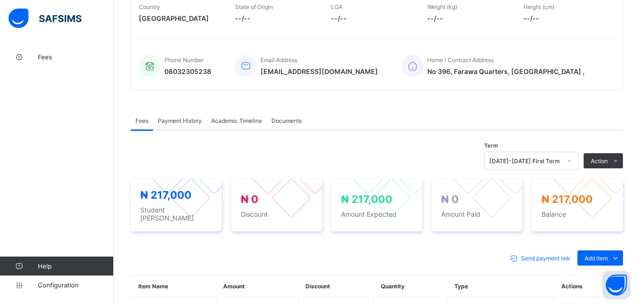
scroll to position [332, 0]
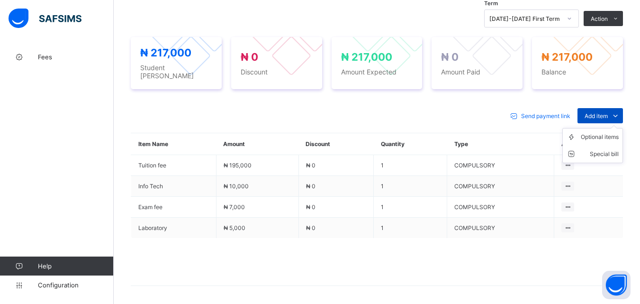
click at [621, 111] on icon at bounding box center [615, 115] width 10 height 9
click at [614, 132] on div "Optional items" at bounding box center [600, 136] width 38 height 9
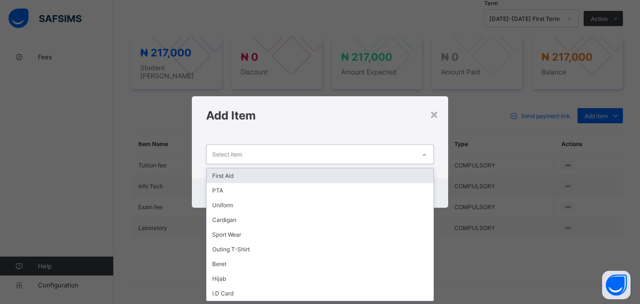
click at [428, 153] on icon at bounding box center [425, 154] width 6 height 9
click at [400, 176] on div "First Aid" at bounding box center [320, 175] width 227 height 15
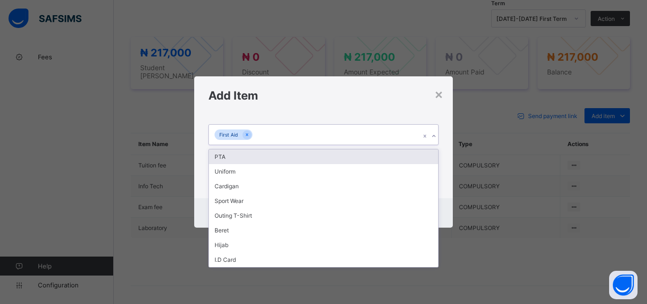
click at [377, 138] on div "First Aid" at bounding box center [314, 135] width 211 height 20
click at [376, 150] on div "PTA" at bounding box center [323, 156] width 229 height 15
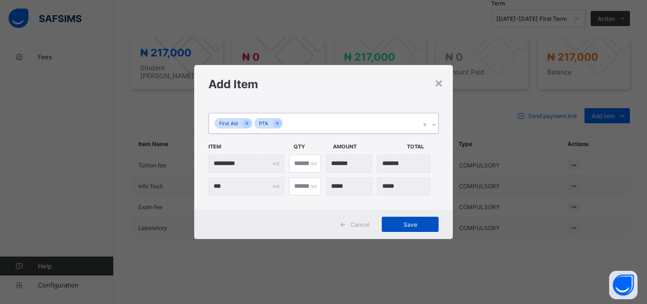
click at [417, 224] on span "Save" at bounding box center [410, 224] width 43 height 7
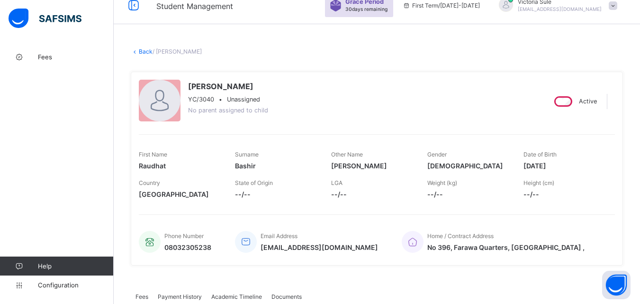
scroll to position [0, 0]
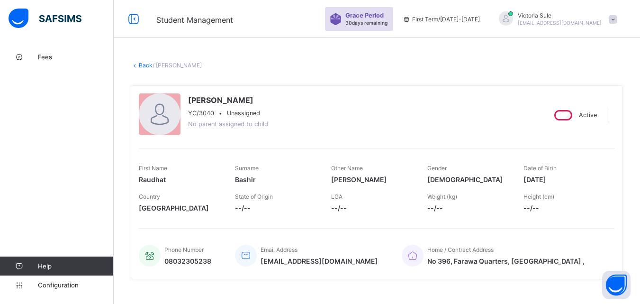
click at [145, 64] on link "Back" at bounding box center [146, 65] width 14 height 7
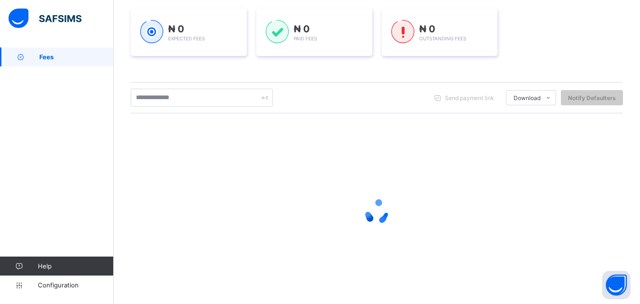
scroll to position [142, 0]
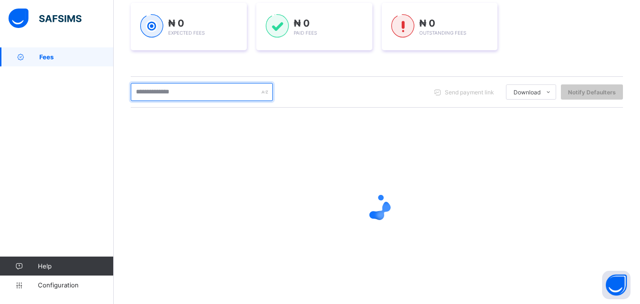
click at [170, 91] on input "text" at bounding box center [202, 92] width 142 height 18
type input "****"
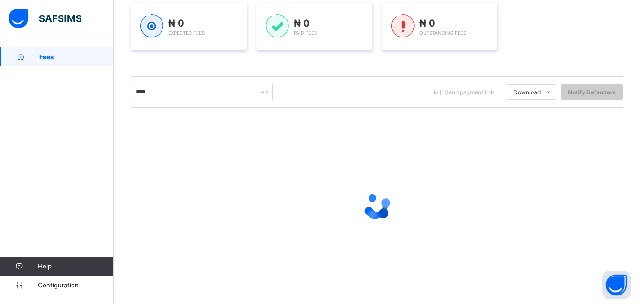
click at [408, 262] on div at bounding box center [377, 206] width 492 height 180
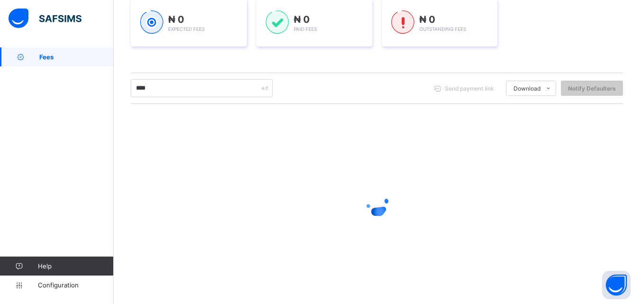
scroll to position [149, 0]
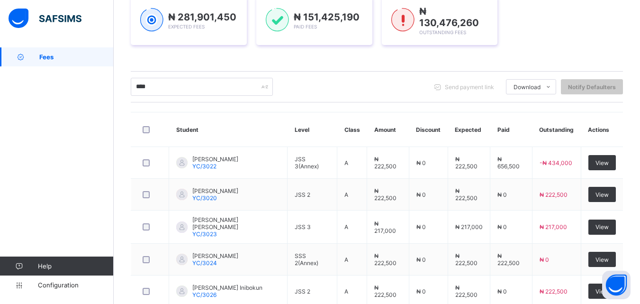
click at [237, 112] on th "Student" at bounding box center [228, 129] width 118 height 35
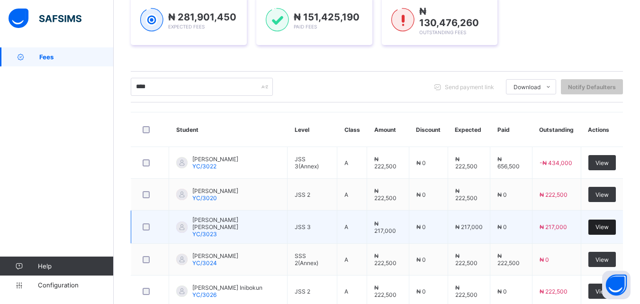
click at [614, 230] on div "View" at bounding box center [602, 226] width 27 height 15
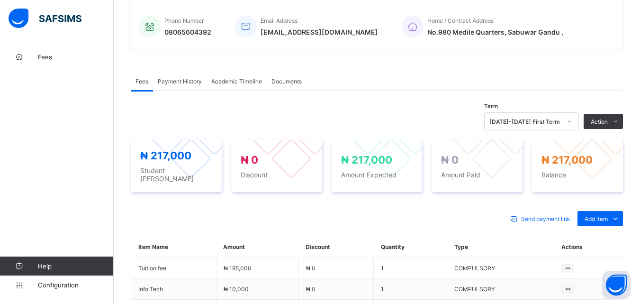
scroll to position [237, 0]
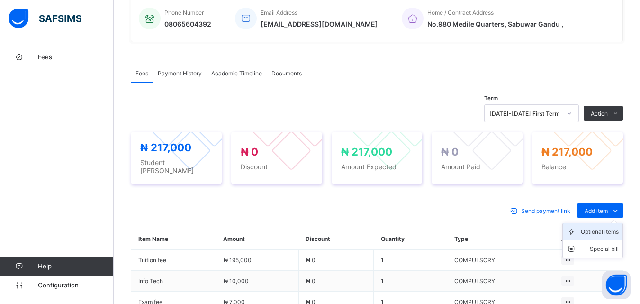
click at [600, 228] on div "Optional items" at bounding box center [600, 231] width 38 height 9
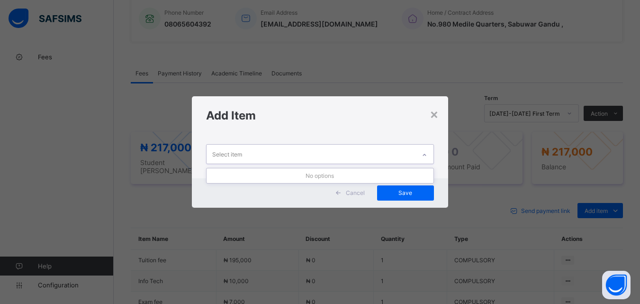
click at [418, 154] on div at bounding box center [425, 154] width 16 height 15
click at [437, 114] on div "×" at bounding box center [434, 114] width 9 height 16
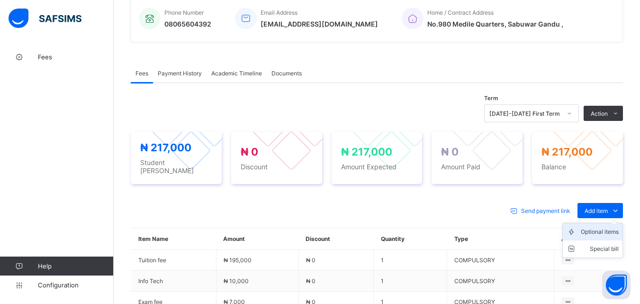
click at [615, 227] on div "Optional items" at bounding box center [600, 231] width 38 height 9
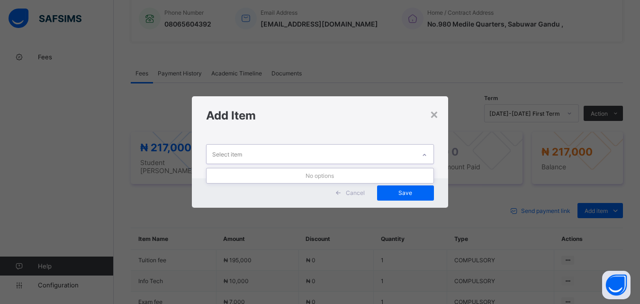
click at [375, 152] on div "Select item" at bounding box center [311, 154] width 209 height 18
click at [434, 111] on div "×" at bounding box center [434, 114] width 9 height 16
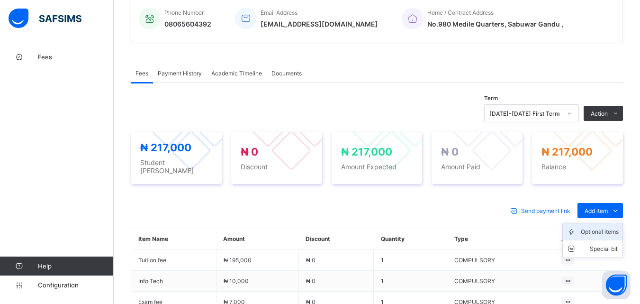
click at [603, 228] on div "Optional items" at bounding box center [600, 231] width 38 height 9
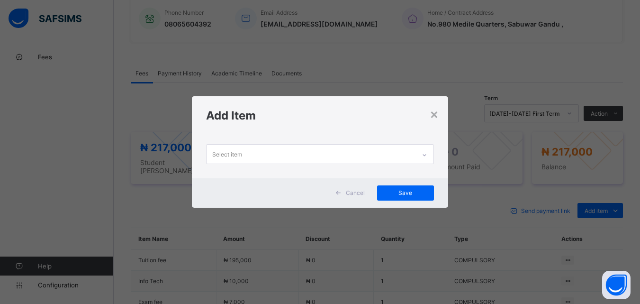
click at [372, 154] on div "Select item" at bounding box center [311, 154] width 209 height 18
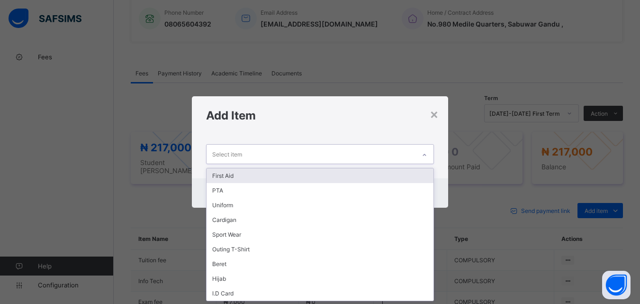
click at [328, 177] on div "First Aid" at bounding box center [320, 175] width 227 height 15
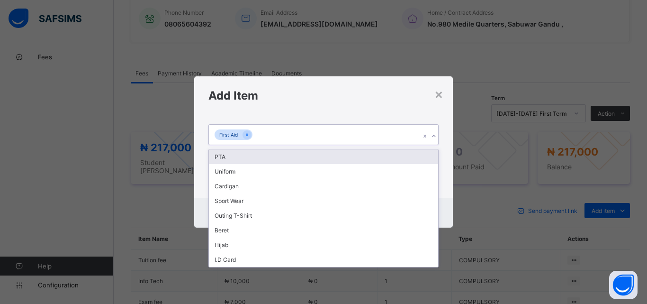
click at [339, 138] on div "First Aid" at bounding box center [314, 135] width 211 height 20
click at [327, 161] on div "PTA" at bounding box center [323, 156] width 229 height 15
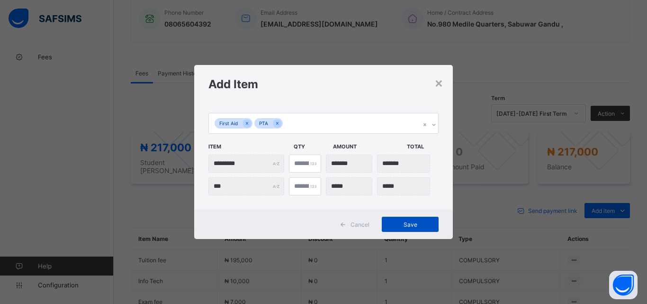
click at [402, 229] on div "Save" at bounding box center [410, 224] width 57 height 15
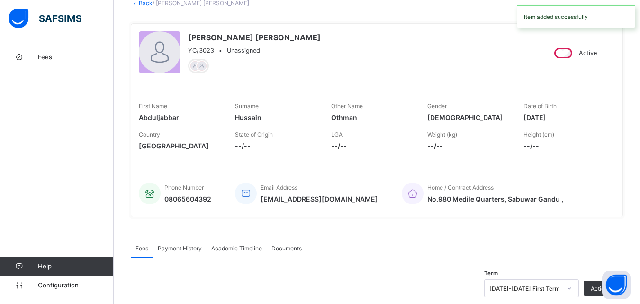
scroll to position [0, 0]
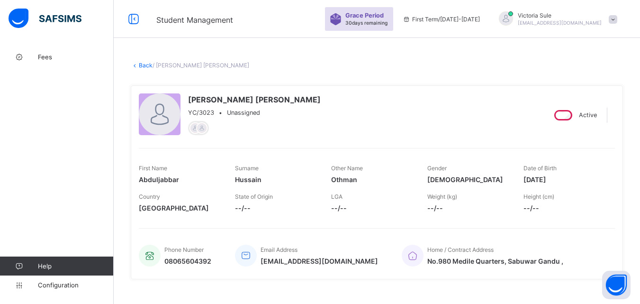
click at [148, 63] on link "Back" at bounding box center [146, 65] width 14 height 7
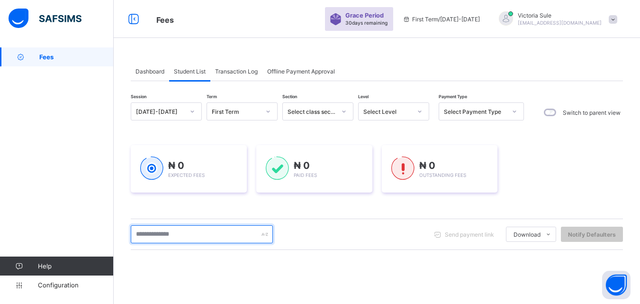
click at [206, 240] on input "text" at bounding box center [202, 234] width 142 height 18
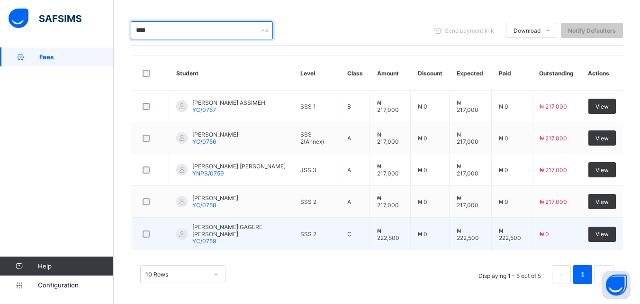
scroll to position [206, 0]
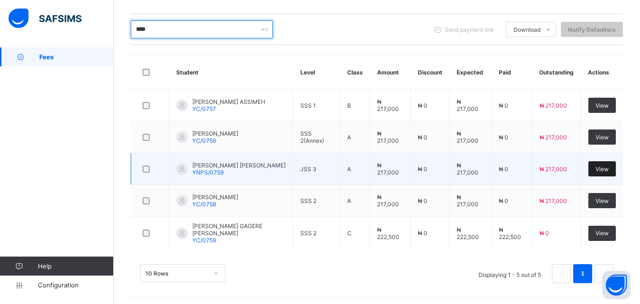
type input "****"
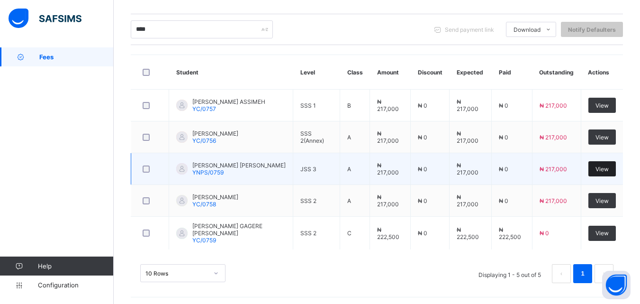
click at [605, 168] on span "View" at bounding box center [602, 168] width 13 height 7
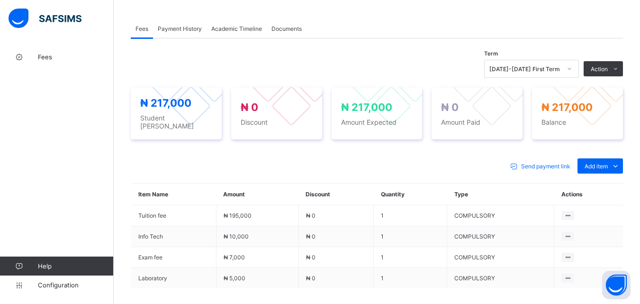
scroll to position [284, 0]
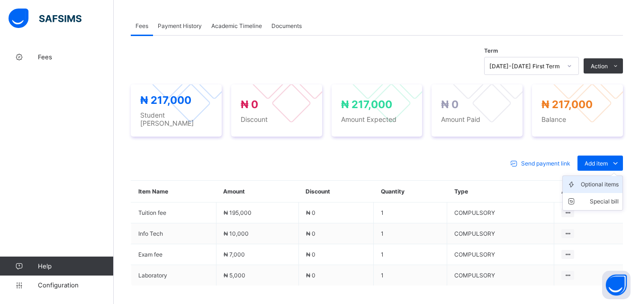
click at [601, 180] on div "Optional items" at bounding box center [600, 184] width 38 height 9
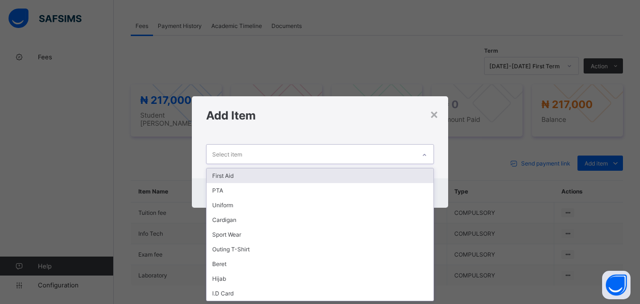
click at [398, 152] on div "Select item" at bounding box center [311, 154] width 209 height 18
click at [376, 177] on div "First Aid" at bounding box center [320, 175] width 227 height 15
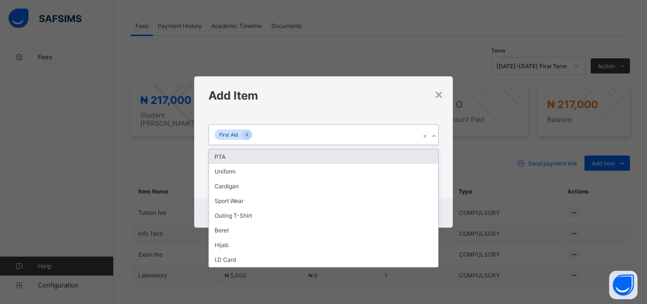
click at [318, 139] on div "First Aid" at bounding box center [314, 135] width 211 height 20
click at [307, 154] on div "PTA" at bounding box center [323, 156] width 229 height 15
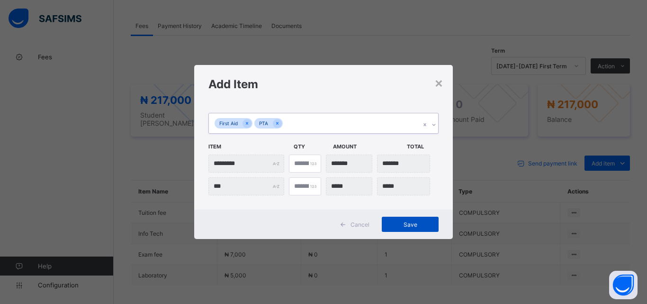
click at [408, 227] on span "Save" at bounding box center [410, 224] width 43 height 7
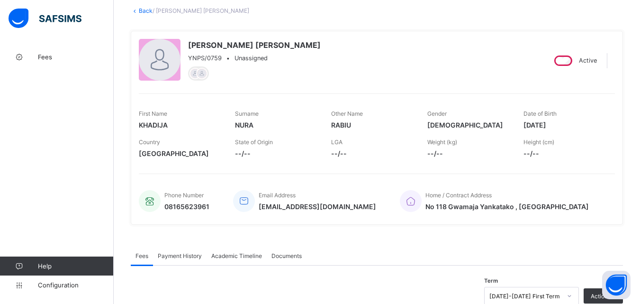
scroll to position [0, 0]
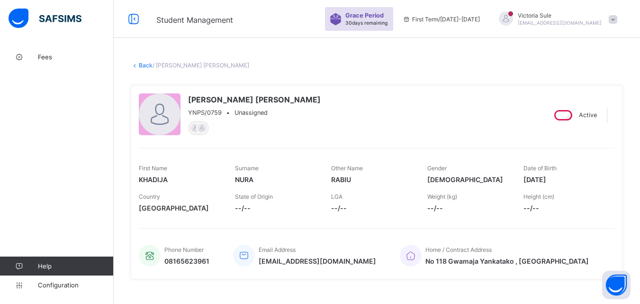
click at [145, 66] on link "Back" at bounding box center [146, 65] width 14 height 7
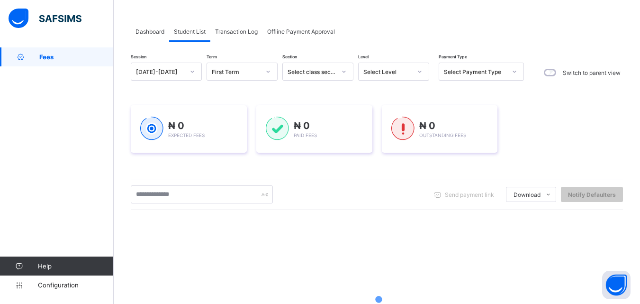
scroll to position [95, 0]
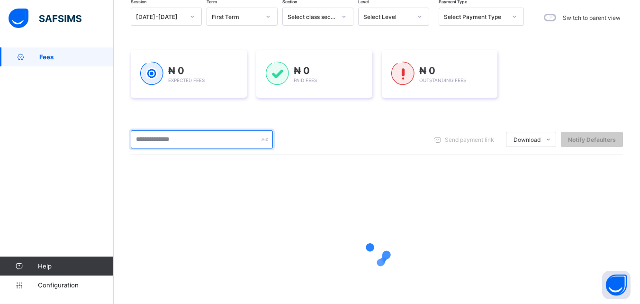
click at [177, 145] on input "text" at bounding box center [202, 139] width 142 height 18
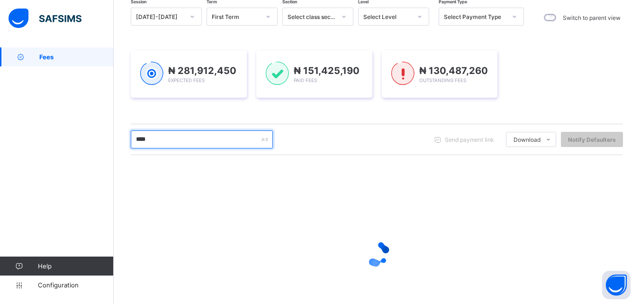
type input "****"
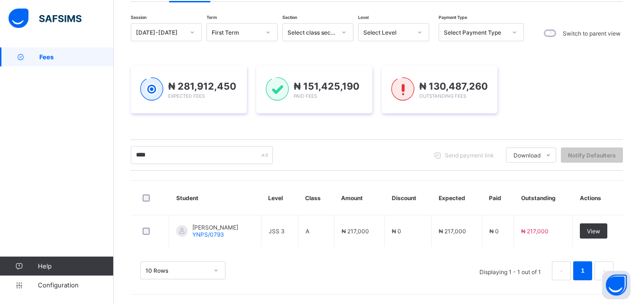
scroll to position [79, 0]
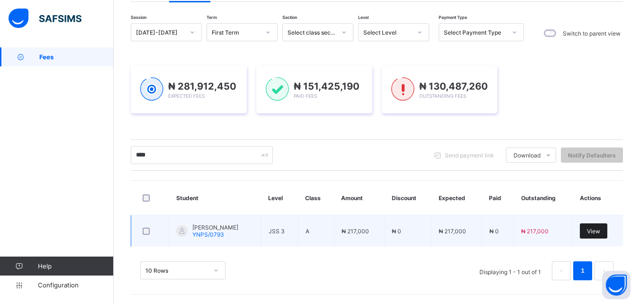
click at [599, 231] on span "View" at bounding box center [593, 231] width 13 height 7
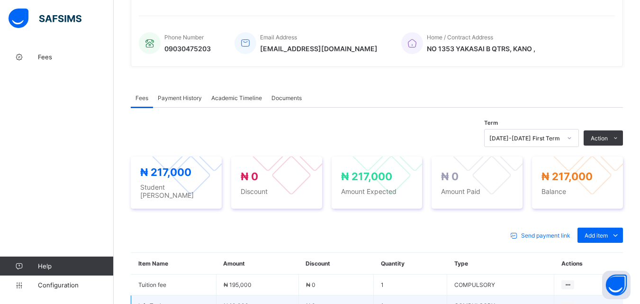
scroll to position [335, 0]
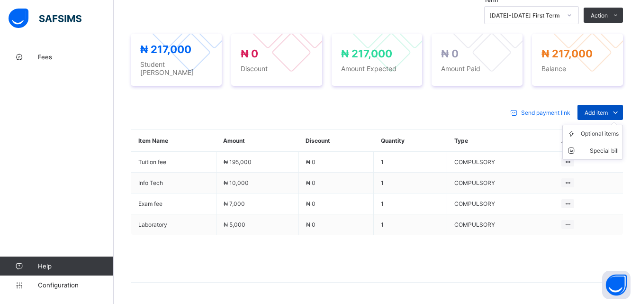
click at [606, 109] on span "Add item" at bounding box center [596, 112] width 23 height 7
click at [608, 129] on div "Optional items" at bounding box center [600, 133] width 38 height 9
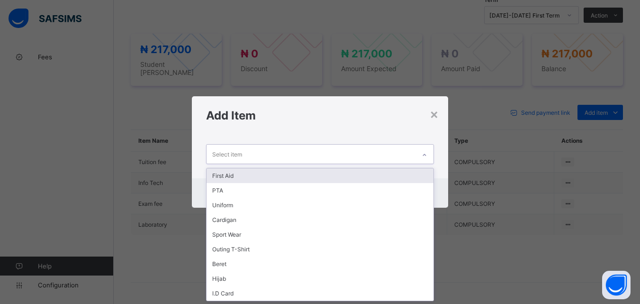
click at [428, 152] on div at bounding box center [425, 154] width 16 height 15
click at [395, 174] on div "First Aid" at bounding box center [320, 175] width 227 height 15
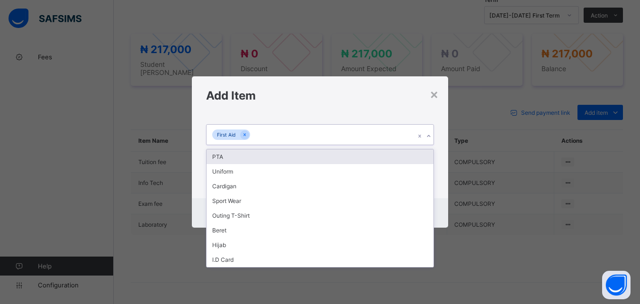
click at [383, 135] on div "First Aid" at bounding box center [311, 135] width 209 height 20
click at [379, 152] on div "PTA" at bounding box center [320, 156] width 227 height 15
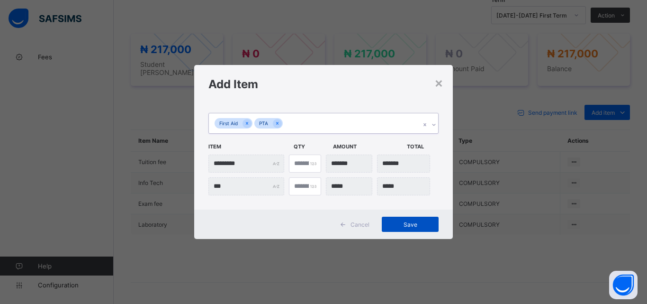
click at [400, 225] on span "Save" at bounding box center [410, 224] width 43 height 7
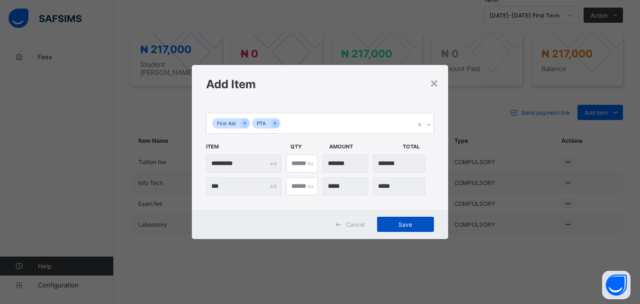
click at [387, 221] on span "Save" at bounding box center [405, 224] width 43 height 7
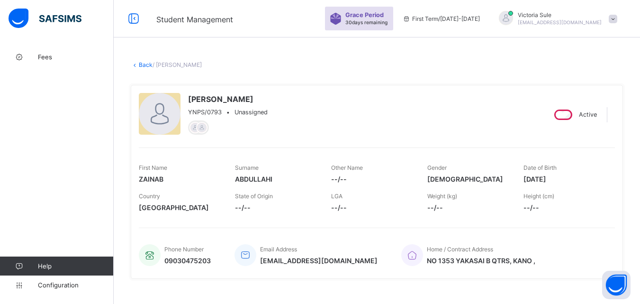
scroll to position [0, 0]
click at [145, 65] on link "Back" at bounding box center [146, 65] width 14 height 7
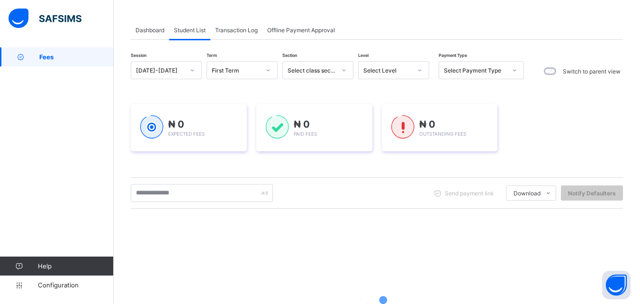
scroll to position [95, 0]
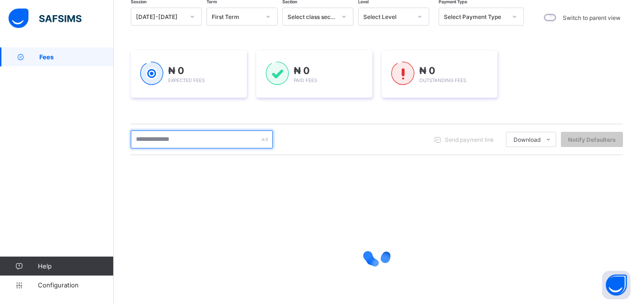
click at [182, 138] on input "text" at bounding box center [202, 139] width 142 height 18
type input "****"
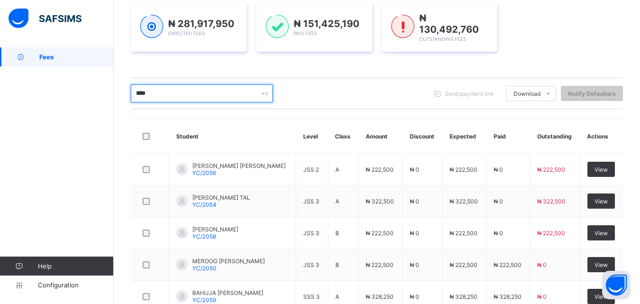
scroll to position [190, 0]
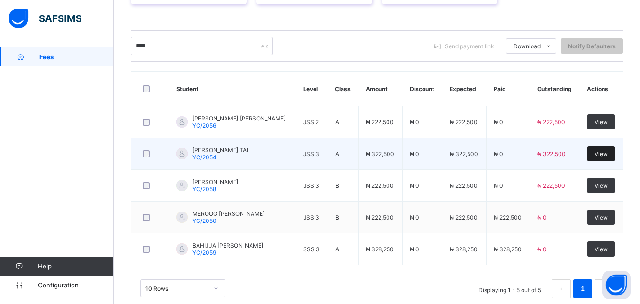
click at [608, 152] on span "View" at bounding box center [601, 153] width 13 height 7
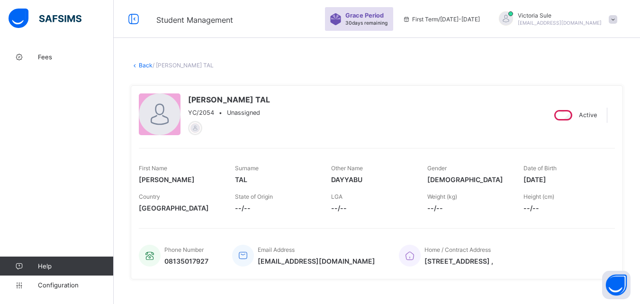
click at [140, 65] on link "Back" at bounding box center [146, 65] width 14 height 7
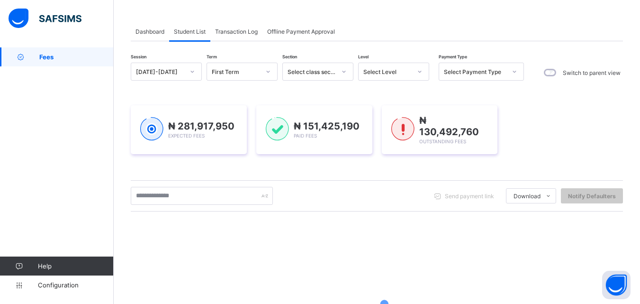
scroll to position [95, 0]
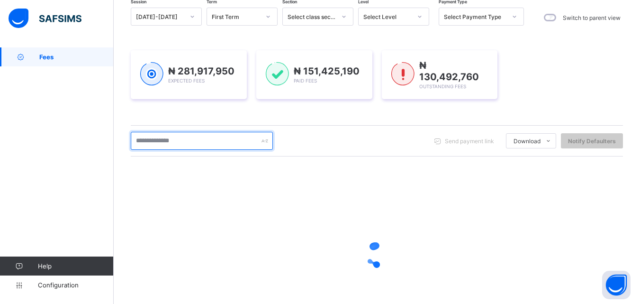
click at [186, 143] on input "text" at bounding box center [202, 141] width 142 height 18
type input "****"
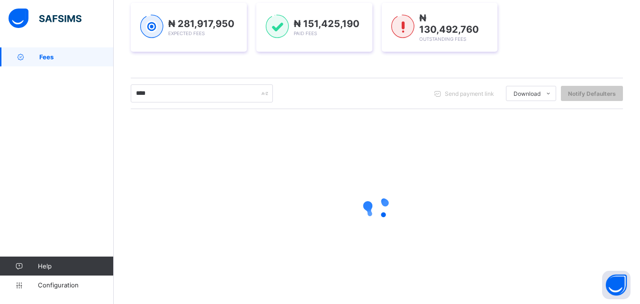
click at [321, 227] on div at bounding box center [377, 208] width 492 height 180
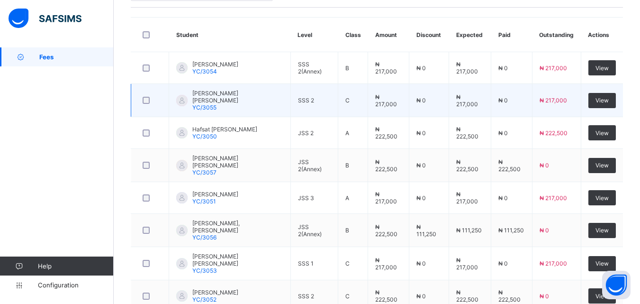
scroll to position [291, 0]
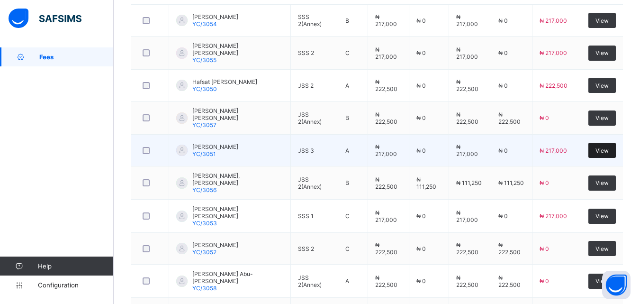
click at [616, 143] on div "View" at bounding box center [602, 150] width 27 height 15
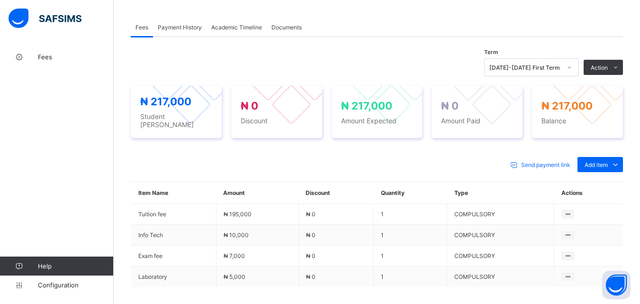
scroll to position [284, 0]
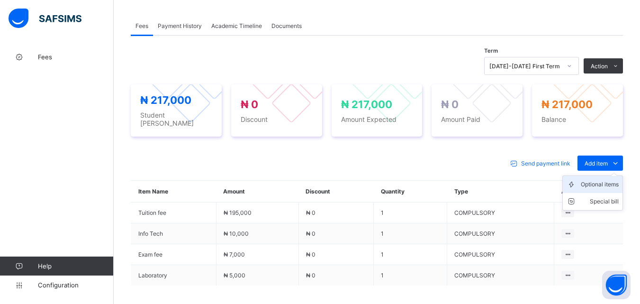
click at [610, 180] on div "Optional items" at bounding box center [600, 184] width 38 height 9
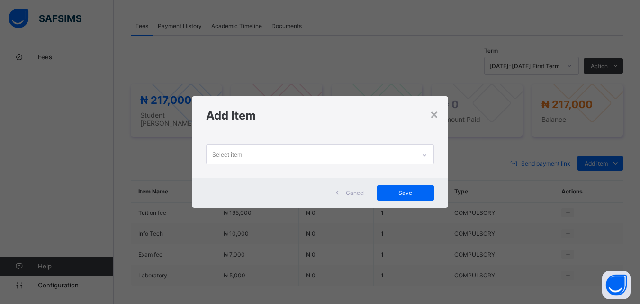
click at [420, 154] on div at bounding box center [425, 154] width 16 height 15
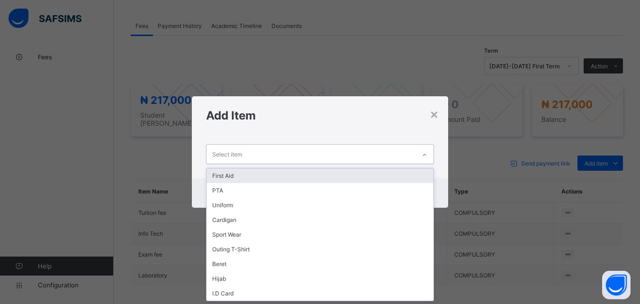
click at [402, 173] on div "First Aid" at bounding box center [320, 175] width 227 height 15
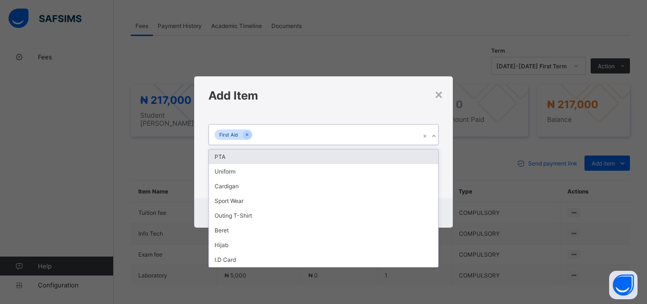
click at [360, 135] on div "First Aid" at bounding box center [314, 135] width 211 height 20
click at [357, 154] on div "PTA" at bounding box center [323, 156] width 229 height 15
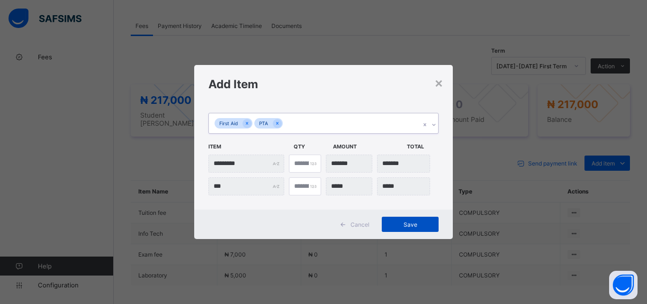
click at [425, 224] on span "Save" at bounding box center [410, 224] width 43 height 7
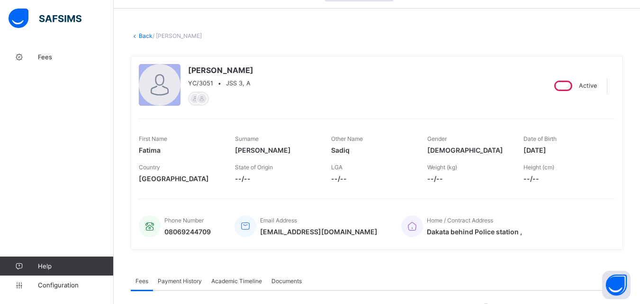
scroll to position [0, 0]
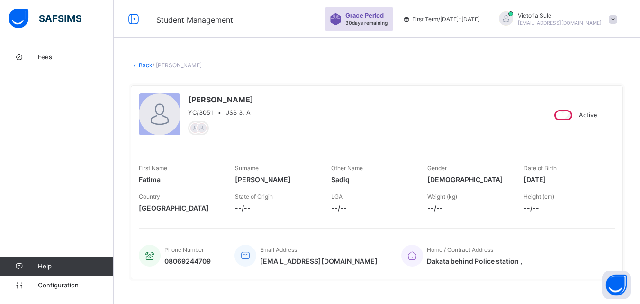
click at [146, 66] on link "Back" at bounding box center [146, 65] width 14 height 7
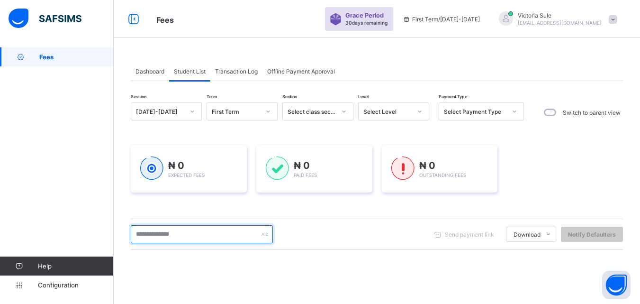
click at [206, 237] on input "text" at bounding box center [202, 234] width 142 height 18
type input "****"
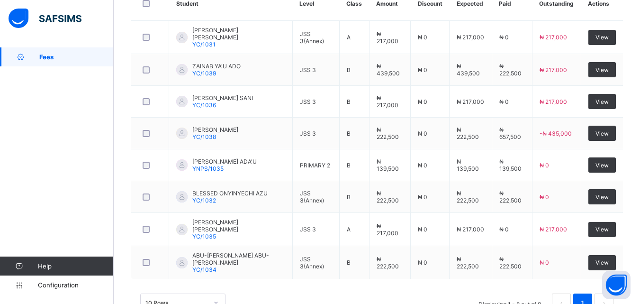
scroll to position [291, 0]
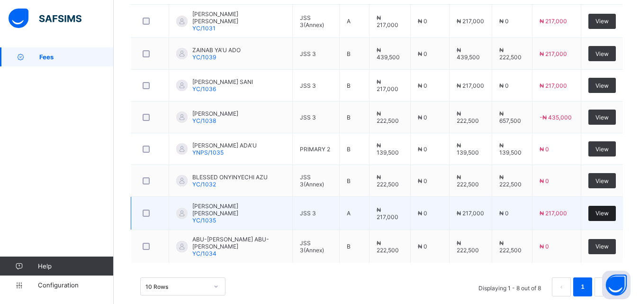
click at [609, 210] on span "View" at bounding box center [602, 212] width 13 height 7
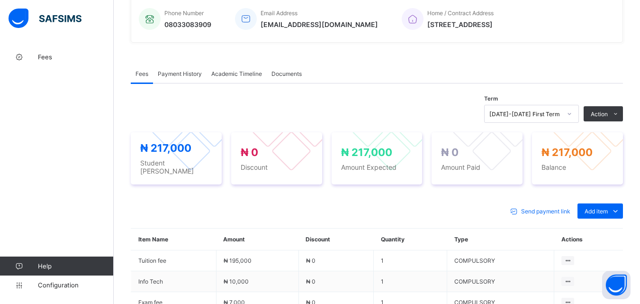
scroll to position [237, 0]
click at [609, 228] on div "Optional items" at bounding box center [600, 231] width 38 height 9
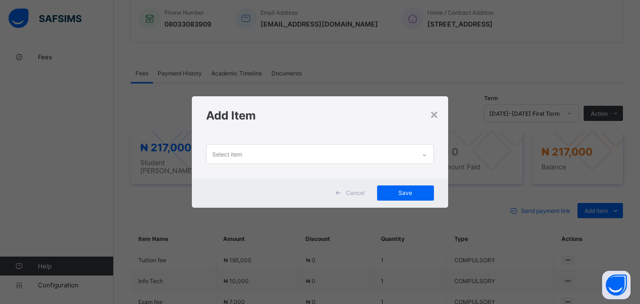
click at [415, 147] on div "Select item" at bounding box center [311, 154] width 209 height 18
click at [435, 113] on div "×" at bounding box center [434, 114] width 9 height 16
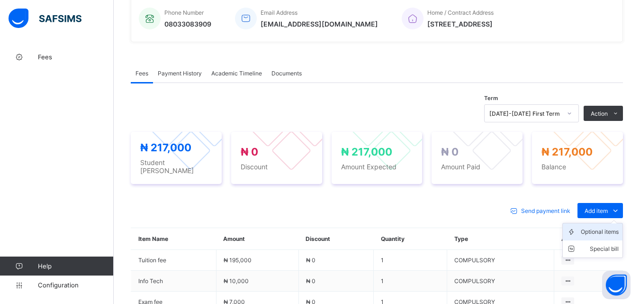
click at [615, 229] on div "Optional items" at bounding box center [600, 231] width 38 height 9
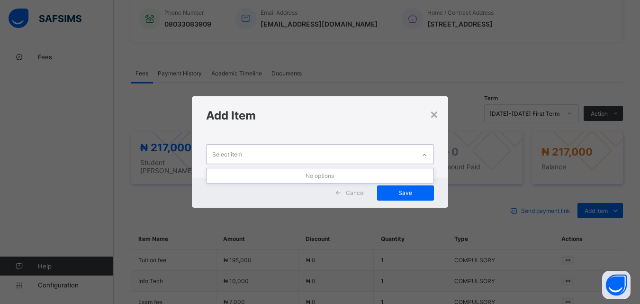
click at [426, 146] on div at bounding box center [425, 154] width 18 height 18
click at [437, 110] on div "×" at bounding box center [434, 114] width 9 height 16
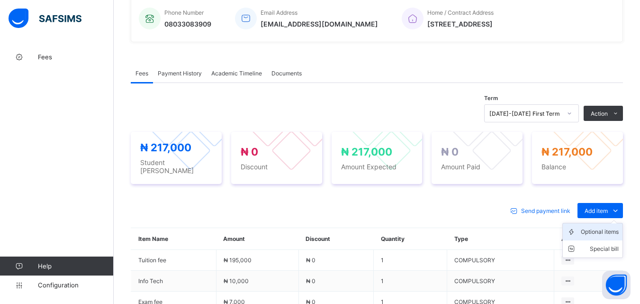
click at [611, 227] on div "Optional items" at bounding box center [600, 231] width 38 height 9
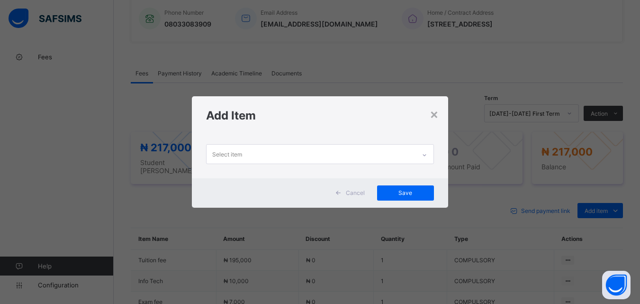
click at [431, 153] on div at bounding box center [425, 154] width 16 height 15
click at [438, 112] on div "×" at bounding box center [434, 114] width 9 height 16
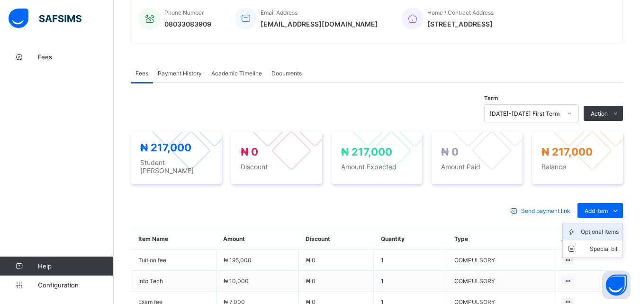
click at [618, 229] on div "Optional items" at bounding box center [600, 231] width 38 height 9
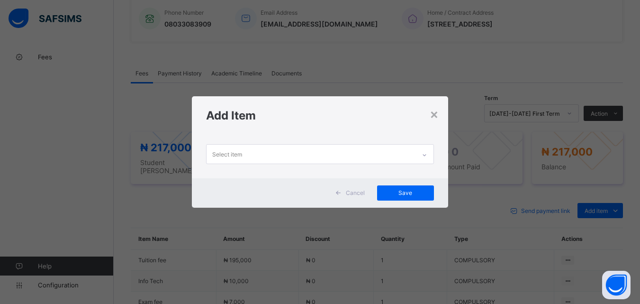
click at [427, 150] on div at bounding box center [425, 154] width 16 height 15
click at [433, 116] on div "×" at bounding box center [434, 114] width 9 height 16
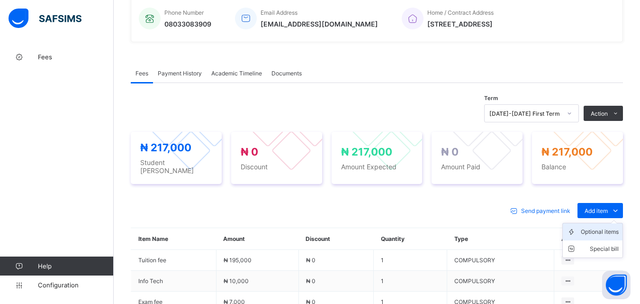
click at [599, 232] on li "Optional items" at bounding box center [593, 231] width 60 height 17
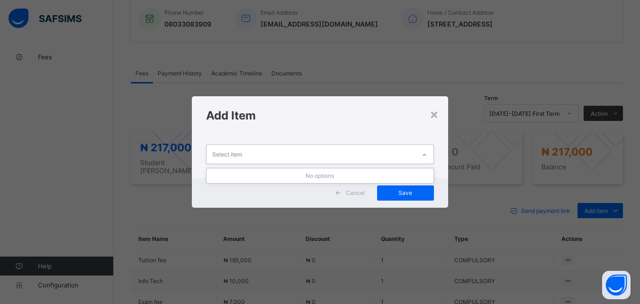
click at [428, 151] on icon at bounding box center [425, 154] width 6 height 9
click at [426, 155] on icon at bounding box center [425, 154] width 6 height 9
click at [429, 152] on div at bounding box center [425, 154] width 16 height 15
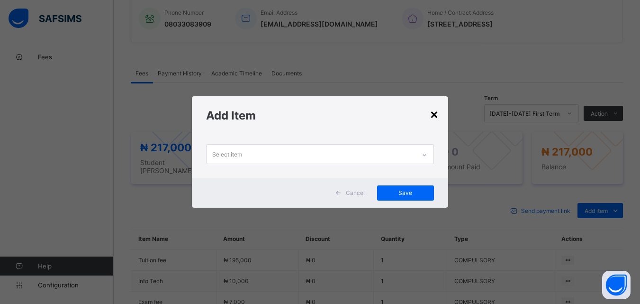
click at [436, 115] on div "×" at bounding box center [434, 114] width 9 height 16
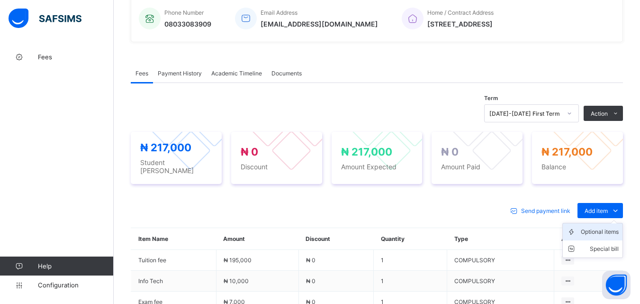
click at [609, 228] on div "Optional items" at bounding box center [600, 231] width 38 height 9
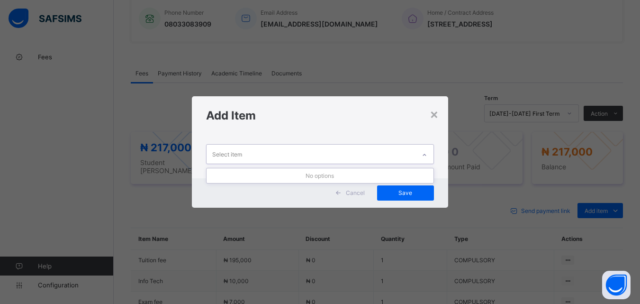
click at [414, 154] on div "Select item" at bounding box center [311, 154] width 209 height 18
click at [437, 115] on div "×" at bounding box center [434, 114] width 9 height 16
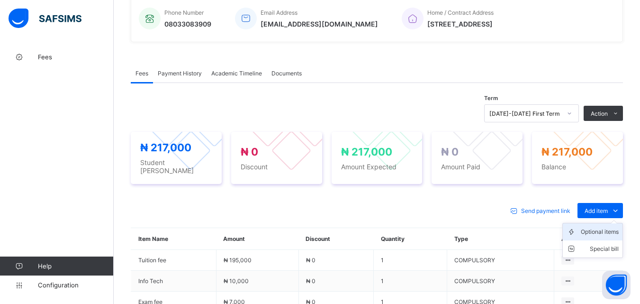
click at [606, 227] on div "Optional items" at bounding box center [600, 231] width 38 height 9
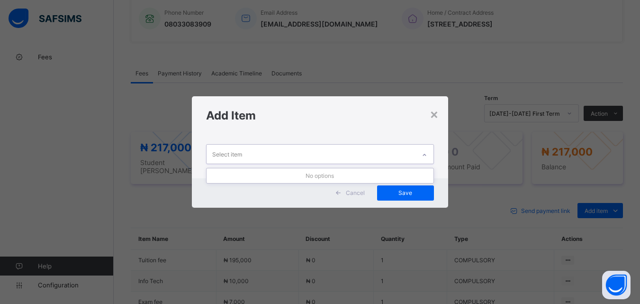
click at [402, 157] on div "Select item" at bounding box center [311, 154] width 209 height 18
click at [435, 117] on div "×" at bounding box center [434, 114] width 9 height 16
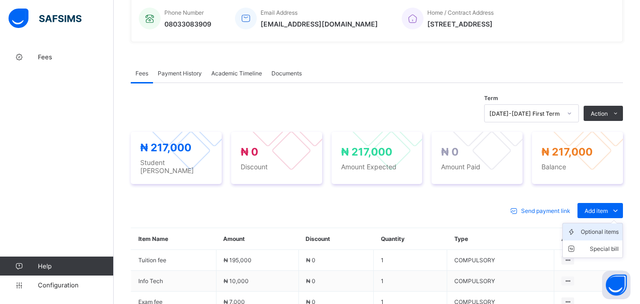
click at [596, 227] on div "Optional items" at bounding box center [600, 231] width 38 height 9
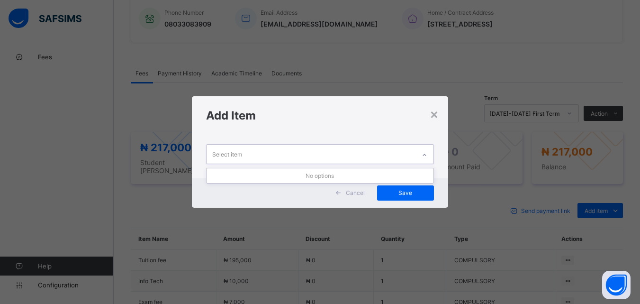
click at [387, 157] on div "Select item" at bounding box center [311, 154] width 209 height 18
click at [435, 114] on div "×" at bounding box center [434, 114] width 9 height 16
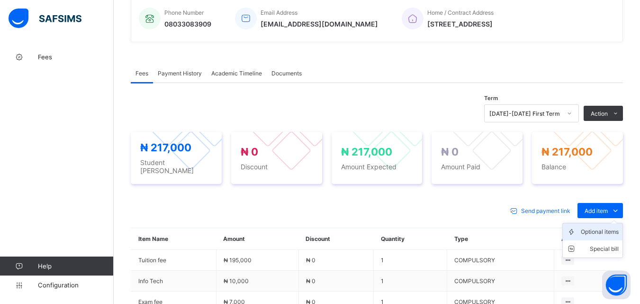
click at [604, 227] on div "Optional items" at bounding box center [600, 231] width 38 height 9
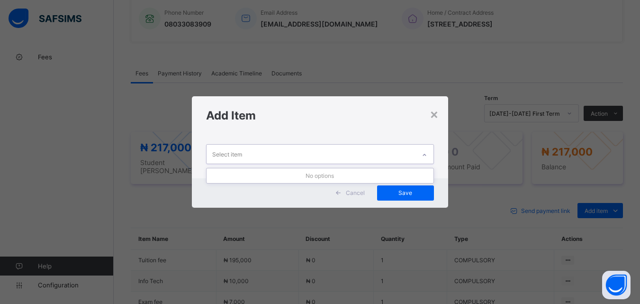
click at [406, 155] on div "Select item" at bounding box center [311, 154] width 209 height 18
click at [436, 117] on div "×" at bounding box center [434, 114] width 9 height 16
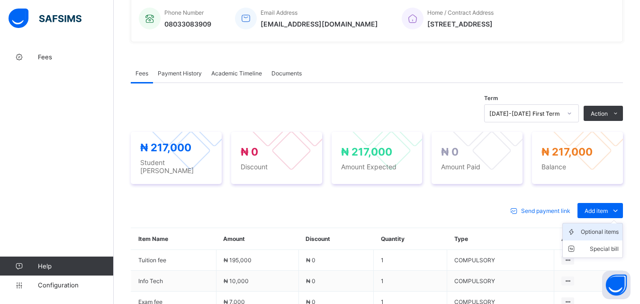
click at [608, 227] on div "Optional items" at bounding box center [600, 231] width 38 height 9
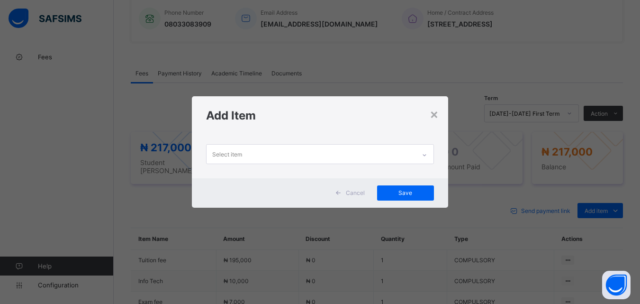
click at [423, 156] on icon at bounding box center [425, 154] width 6 height 9
click at [438, 113] on div "×" at bounding box center [434, 114] width 9 height 16
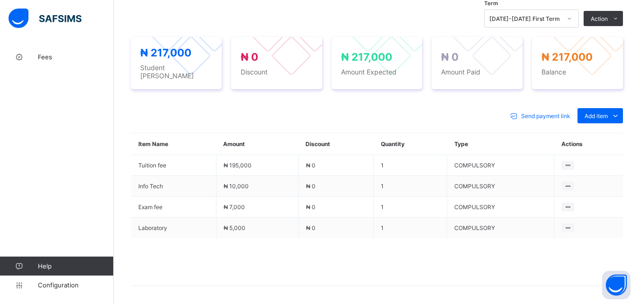
scroll to position [361, 0]
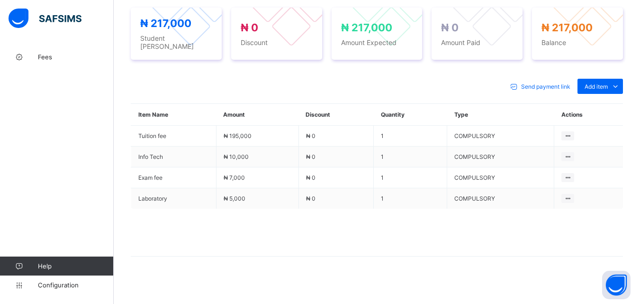
click at [0, 0] on div "Optional items" at bounding box center [0, 0] width 0 height 0
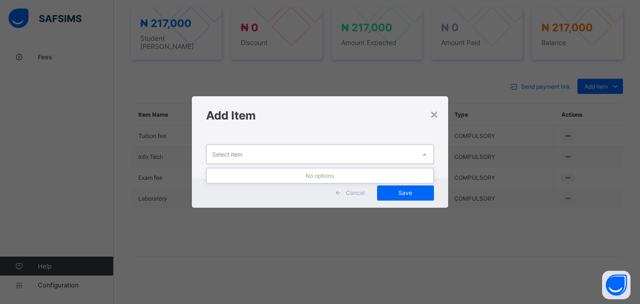
click at [387, 157] on div "Select item" at bounding box center [311, 154] width 209 height 18
click at [435, 112] on div "×" at bounding box center [434, 114] width 9 height 16
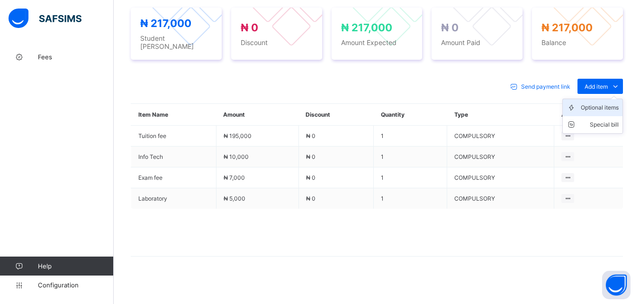
click at [598, 103] on div "Optional items" at bounding box center [600, 107] width 38 height 9
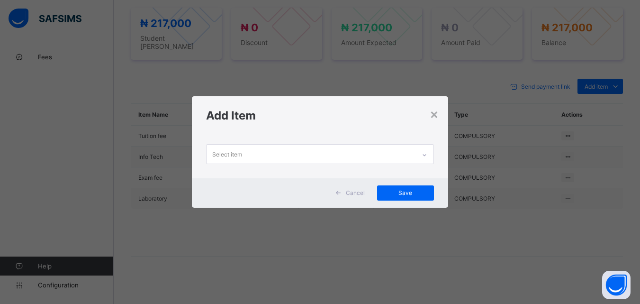
click at [426, 150] on div at bounding box center [425, 154] width 16 height 15
click at [434, 112] on div "×" at bounding box center [434, 114] width 9 height 16
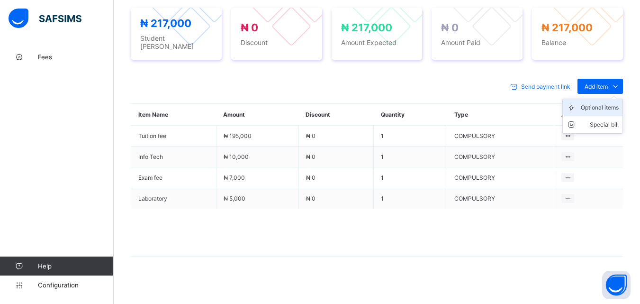
click at [606, 104] on div "Optional items" at bounding box center [600, 107] width 38 height 9
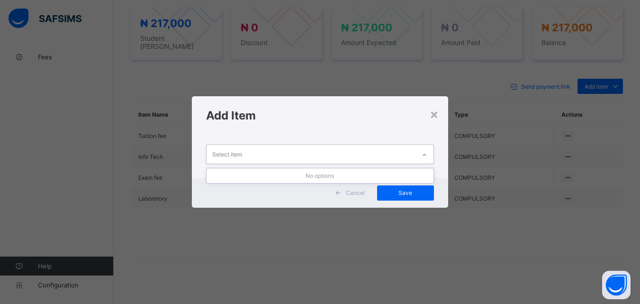
click at [421, 155] on div at bounding box center [425, 154] width 16 height 15
click at [433, 114] on div "×" at bounding box center [434, 114] width 9 height 16
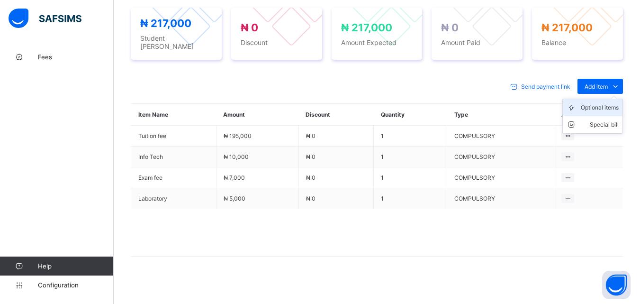
click at [604, 104] on div "Optional items" at bounding box center [600, 107] width 38 height 9
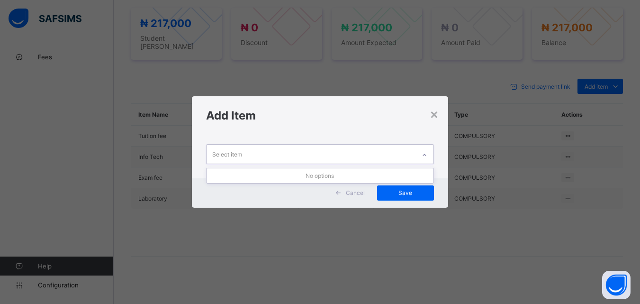
click at [424, 155] on icon at bounding box center [425, 154] width 6 height 9
click at [439, 116] on div "×" at bounding box center [434, 114] width 9 height 16
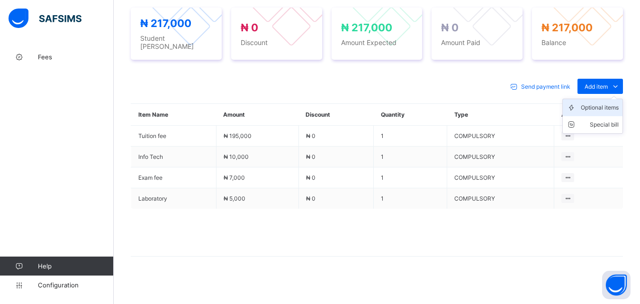
click at [598, 105] on div "Optional items" at bounding box center [600, 107] width 38 height 9
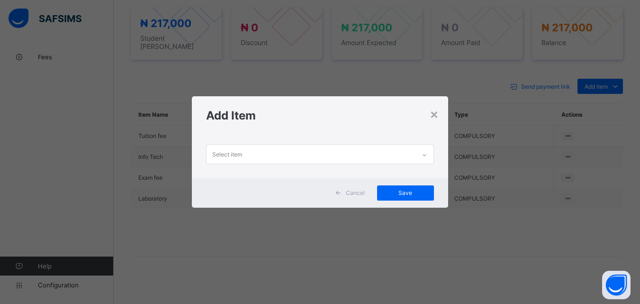
click at [427, 155] on icon at bounding box center [425, 154] width 6 height 9
click at [435, 114] on div "×" at bounding box center [434, 114] width 9 height 16
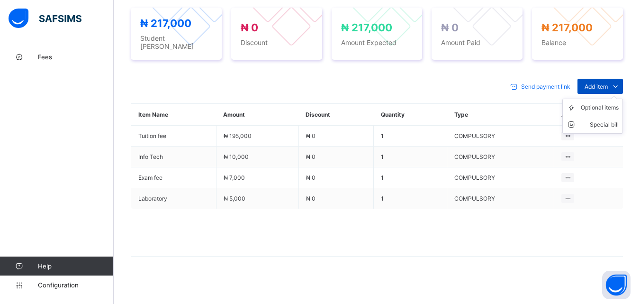
click at [608, 83] on span "Add item" at bounding box center [596, 86] width 23 height 7
click at [605, 104] on div "Optional items" at bounding box center [600, 107] width 38 height 9
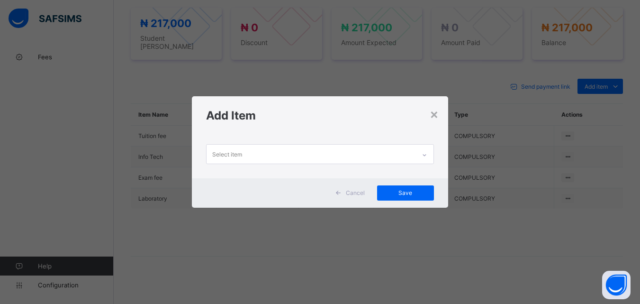
click at [418, 151] on div at bounding box center [425, 154] width 16 height 15
click at [435, 115] on div "×" at bounding box center [434, 114] width 9 height 16
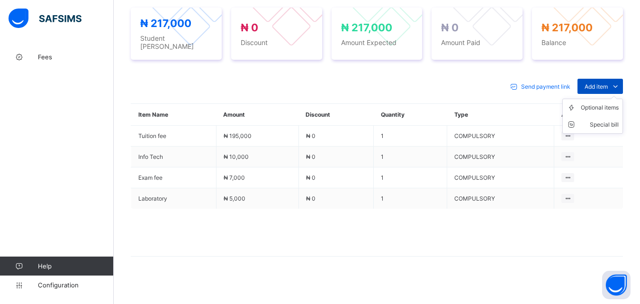
click at [605, 83] on span "Add item" at bounding box center [596, 86] width 23 height 7
click at [603, 110] on li "Optional items" at bounding box center [593, 107] width 60 height 17
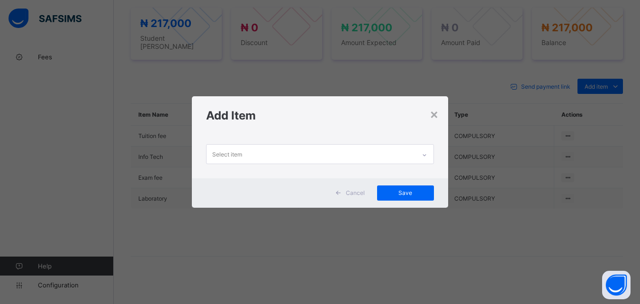
click at [426, 154] on icon at bounding box center [425, 154] width 6 height 9
click at [428, 150] on div at bounding box center [425, 154] width 16 height 15
click at [437, 117] on div "×" at bounding box center [434, 114] width 9 height 16
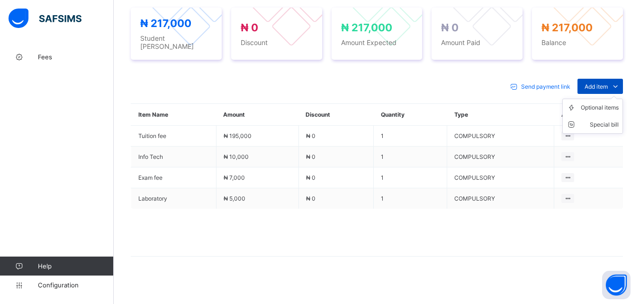
click at [607, 83] on span "Add item" at bounding box center [596, 86] width 23 height 7
click at [603, 103] on div "Optional items" at bounding box center [600, 107] width 38 height 9
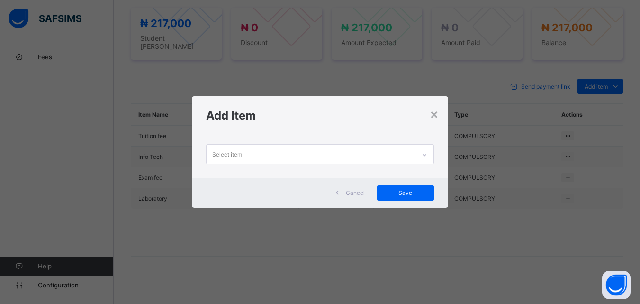
click at [428, 153] on icon at bounding box center [425, 154] width 6 height 9
click at [433, 118] on div "×" at bounding box center [434, 114] width 9 height 16
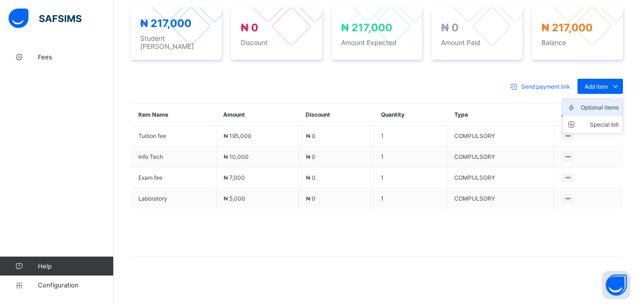
click at [608, 103] on div "Optional items" at bounding box center [600, 107] width 38 height 9
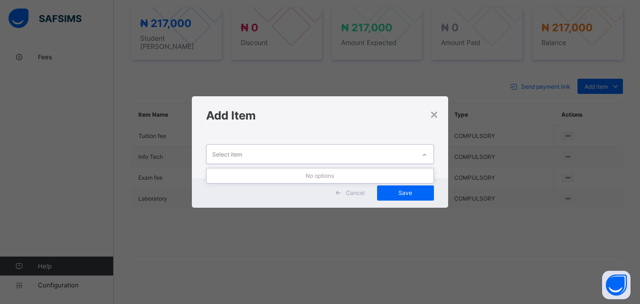
click at [426, 152] on icon at bounding box center [425, 154] width 6 height 9
click at [437, 114] on div "×" at bounding box center [434, 114] width 9 height 16
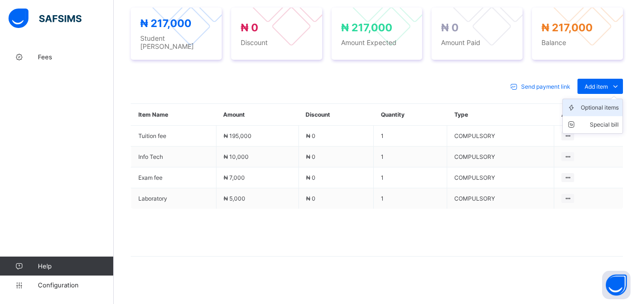
click at [604, 105] on div "Optional items" at bounding box center [600, 107] width 38 height 9
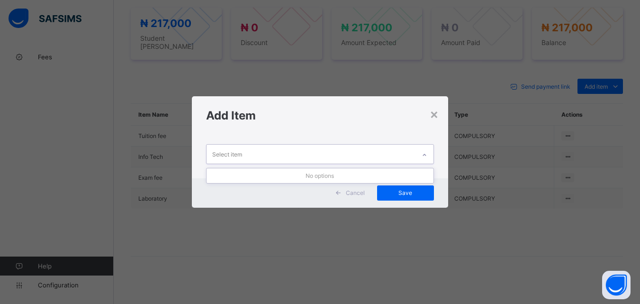
click at [426, 156] on icon at bounding box center [425, 154] width 6 height 9
click at [437, 112] on div "×" at bounding box center [434, 114] width 9 height 16
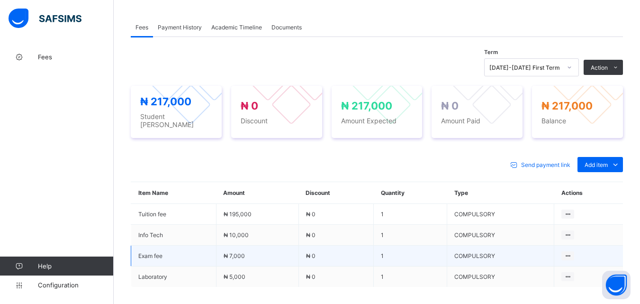
scroll to position [266, 0]
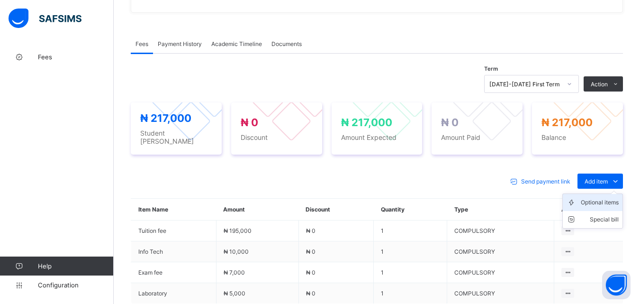
click at [604, 199] on div "Optional items" at bounding box center [600, 202] width 38 height 9
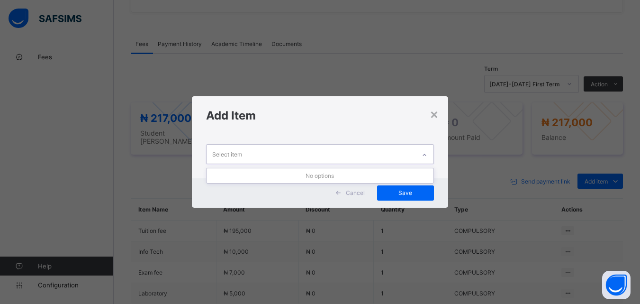
click at [426, 154] on icon at bounding box center [425, 154] width 6 height 9
click at [432, 112] on div "×" at bounding box center [434, 114] width 9 height 16
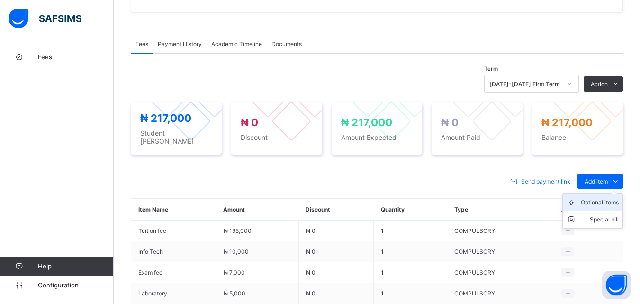
click at [612, 200] on div "Optional items" at bounding box center [600, 202] width 38 height 9
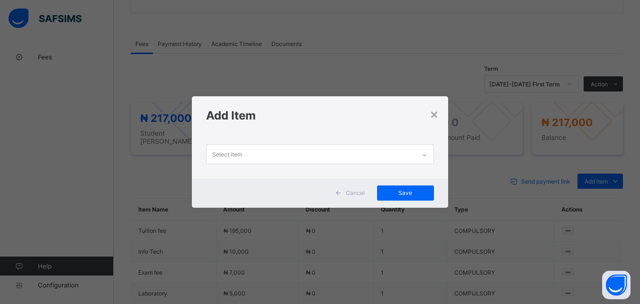
click at [427, 151] on icon at bounding box center [425, 154] width 6 height 9
click at [437, 115] on div "×" at bounding box center [434, 114] width 9 height 16
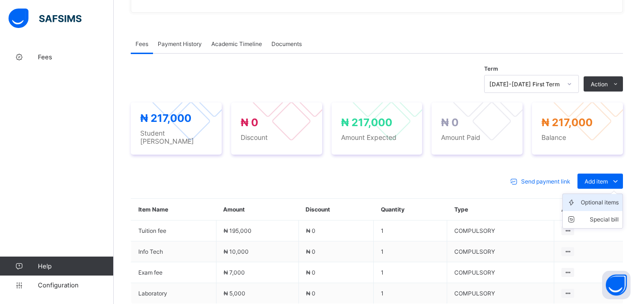
click at [612, 202] on li "Optional items" at bounding box center [593, 202] width 60 height 17
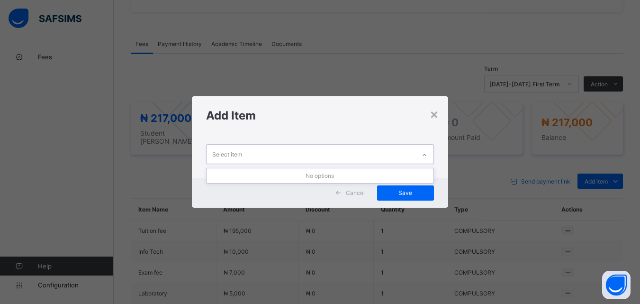
click at [428, 155] on icon at bounding box center [425, 154] width 6 height 9
click at [439, 117] on div "×" at bounding box center [434, 114] width 9 height 16
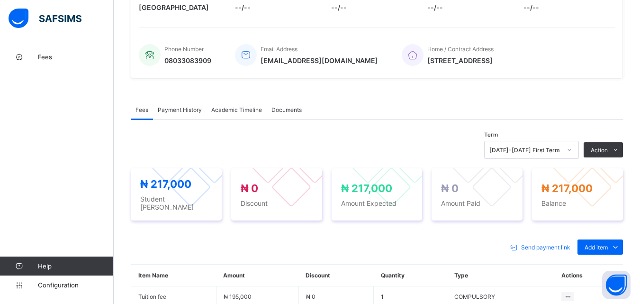
scroll to position [284, 0]
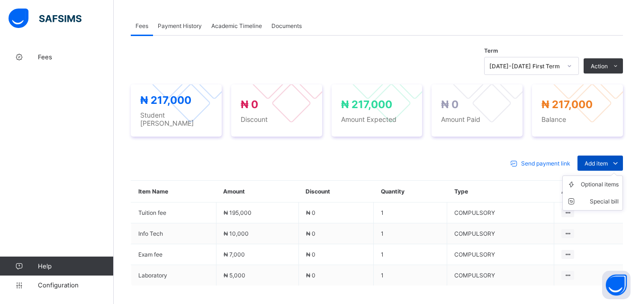
click at [620, 158] on icon at bounding box center [615, 162] width 10 height 9
click at [613, 181] on div "Optional items" at bounding box center [600, 184] width 38 height 9
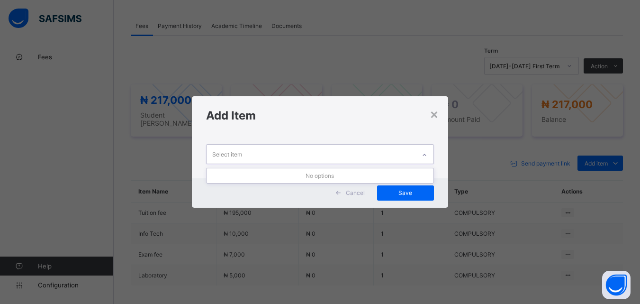
click at [429, 154] on div at bounding box center [425, 154] width 16 height 15
click at [425, 155] on icon at bounding box center [425, 154] width 6 height 9
click at [437, 118] on div "×" at bounding box center [434, 114] width 9 height 16
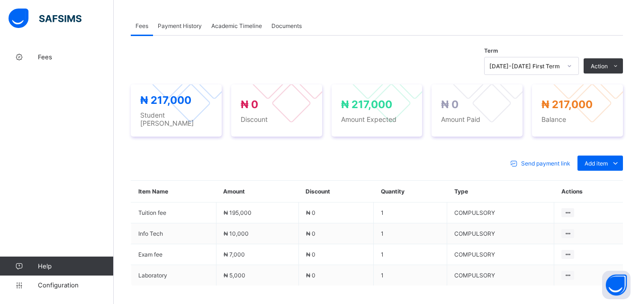
click at [377, 165] on div "Send payment link Add item Optional items Special bill" at bounding box center [377, 162] width 492 height 15
click at [597, 181] on div "Optional items" at bounding box center [600, 184] width 38 height 9
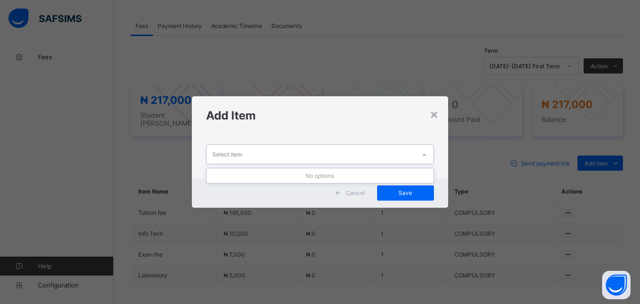
click at [420, 154] on div at bounding box center [425, 154] width 16 height 15
click at [421, 154] on div at bounding box center [425, 154] width 16 height 15
click at [432, 115] on div "×" at bounding box center [434, 114] width 9 height 16
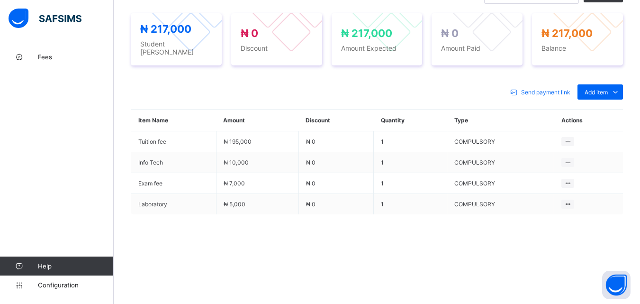
scroll to position [361, 0]
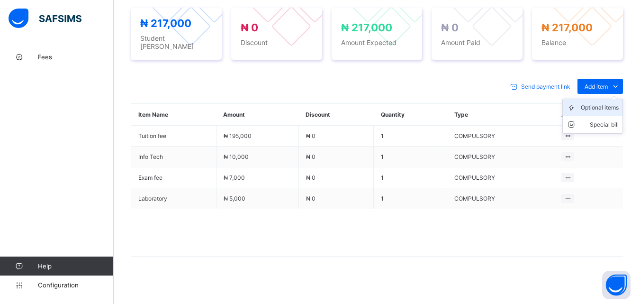
click at [601, 103] on div "Optional items" at bounding box center [600, 107] width 38 height 9
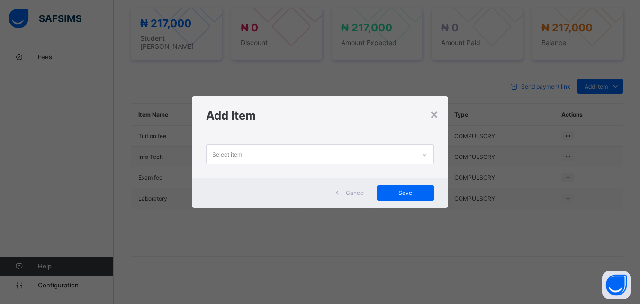
click at [425, 155] on icon at bounding box center [425, 154] width 6 height 9
click at [437, 116] on div "×" at bounding box center [434, 114] width 9 height 16
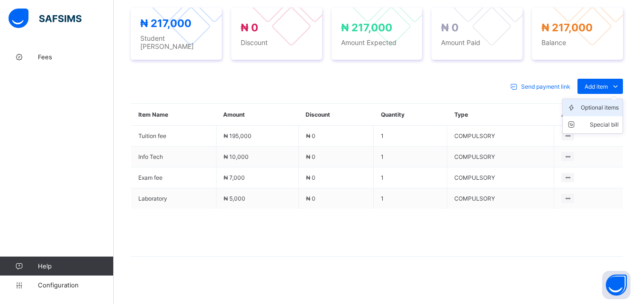
click at [604, 105] on div "Optional items" at bounding box center [600, 107] width 38 height 9
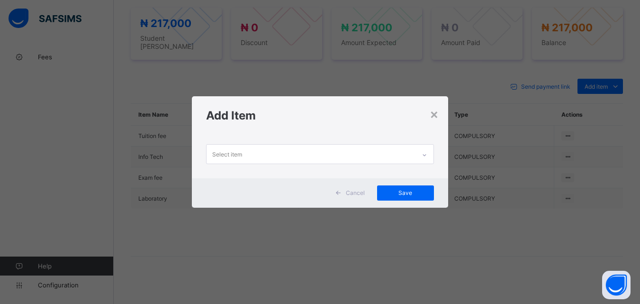
click at [409, 148] on div "Select item" at bounding box center [311, 154] width 209 height 18
click at [435, 114] on div "×" at bounding box center [434, 114] width 9 height 16
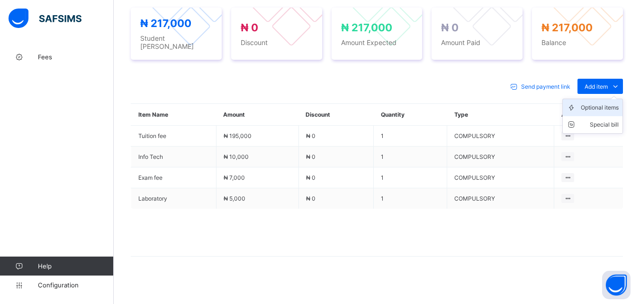
click at [604, 103] on div "Optional items" at bounding box center [600, 107] width 38 height 9
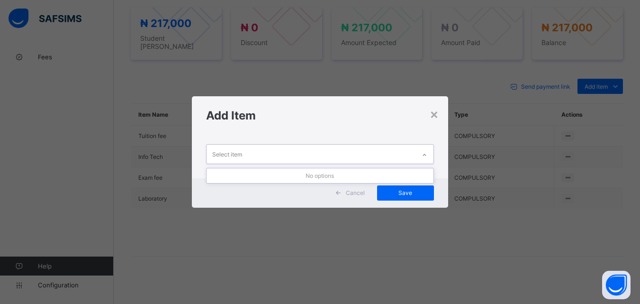
click at [415, 154] on div "Select item" at bounding box center [311, 154] width 209 height 18
click at [435, 115] on div "×" at bounding box center [434, 114] width 9 height 16
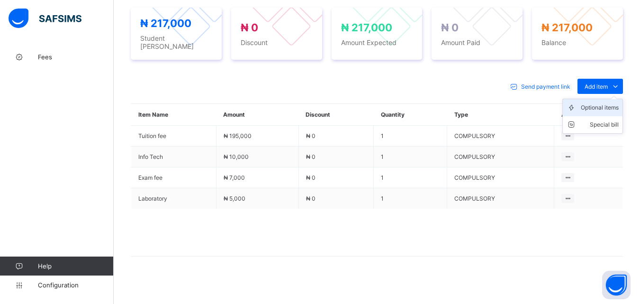
click at [601, 103] on div "Optional items" at bounding box center [600, 107] width 38 height 9
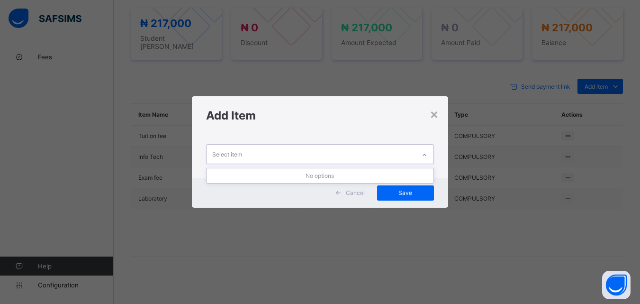
click at [419, 157] on div at bounding box center [425, 154] width 16 height 15
click at [434, 116] on div "×" at bounding box center [434, 114] width 9 height 16
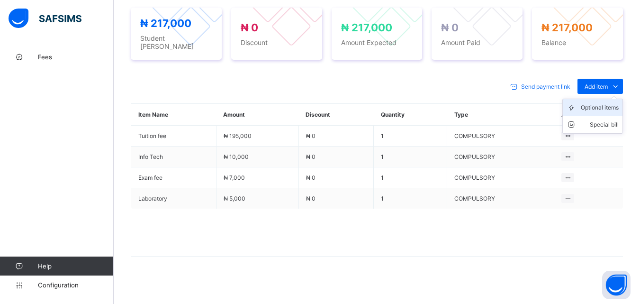
click at [607, 103] on div "Optional items" at bounding box center [600, 107] width 38 height 9
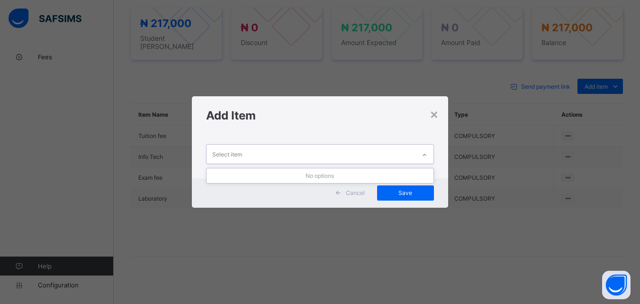
click at [411, 156] on div "Select item" at bounding box center [311, 154] width 209 height 18
click at [419, 152] on div at bounding box center [425, 154] width 16 height 15
click at [438, 116] on div "×" at bounding box center [434, 114] width 9 height 16
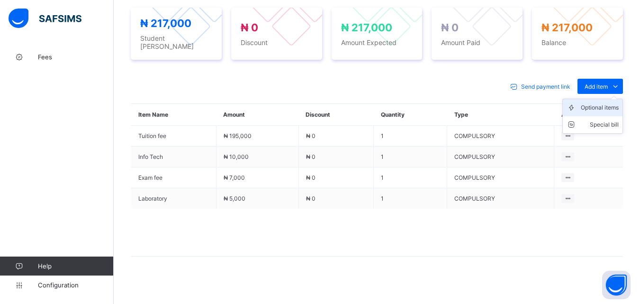
click at [608, 104] on div "Optional items" at bounding box center [600, 107] width 38 height 9
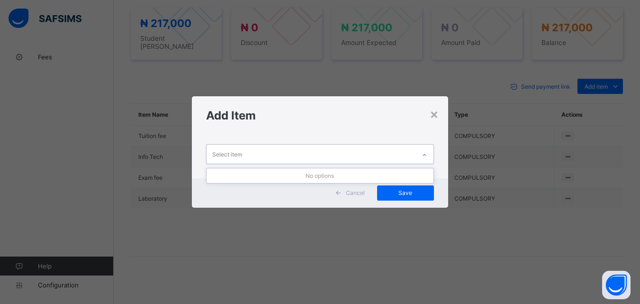
click at [421, 155] on div at bounding box center [425, 154] width 16 height 15
click at [438, 113] on div "×" at bounding box center [434, 114] width 9 height 16
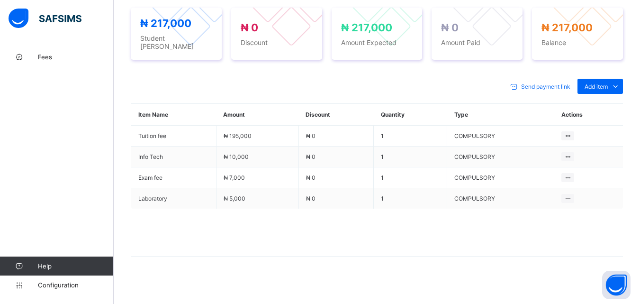
click at [0, 0] on div "Optional items" at bounding box center [0, 0] width 0 height 0
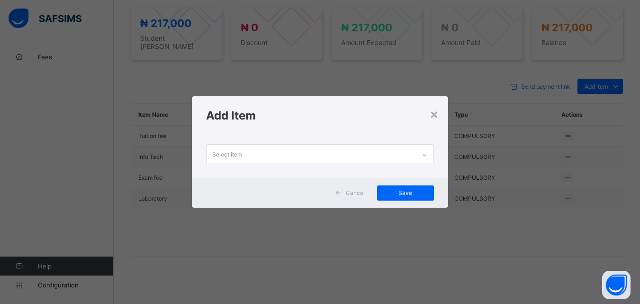
click at [419, 153] on div at bounding box center [425, 154] width 16 height 15
click at [437, 116] on div "×" at bounding box center [434, 114] width 9 height 16
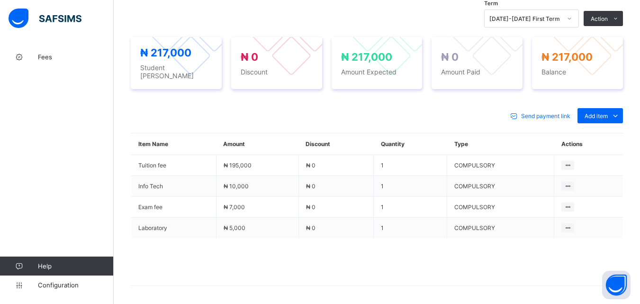
scroll to position [284, 0]
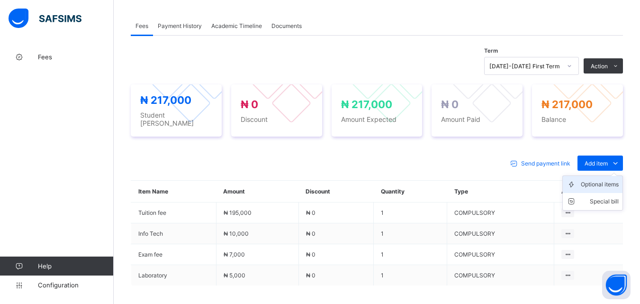
click at [599, 180] on div "Optional items" at bounding box center [600, 184] width 38 height 9
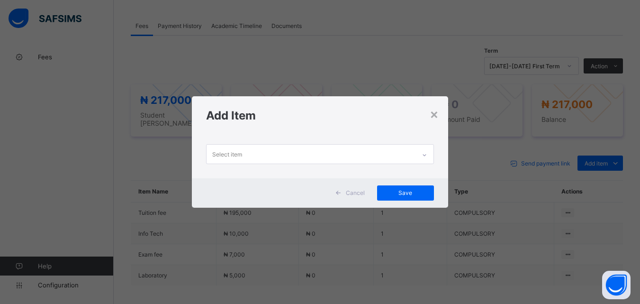
click at [427, 155] on icon at bounding box center [425, 154] width 6 height 9
click at [438, 116] on div "×" at bounding box center [434, 114] width 9 height 16
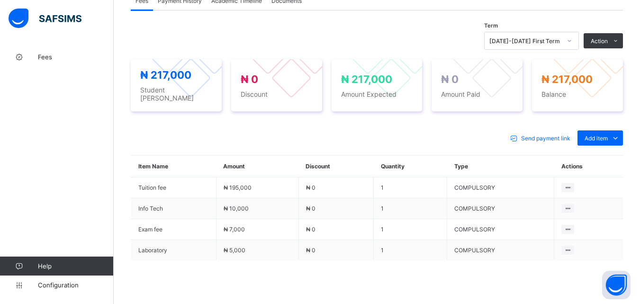
scroll to position [361, 0]
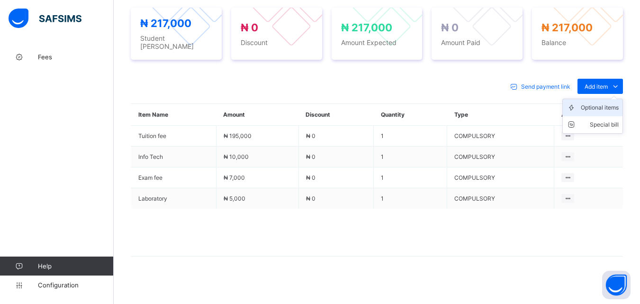
click at [606, 103] on div "Optional items" at bounding box center [600, 107] width 38 height 9
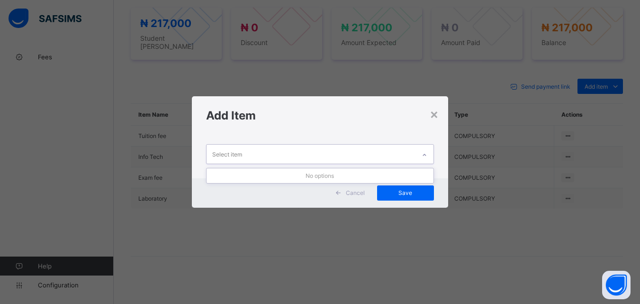
click at [426, 154] on icon at bounding box center [425, 154] width 6 height 9
click at [435, 114] on div "×" at bounding box center [434, 114] width 9 height 16
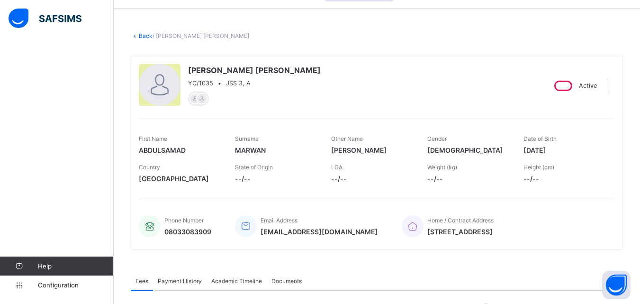
scroll to position [29, 0]
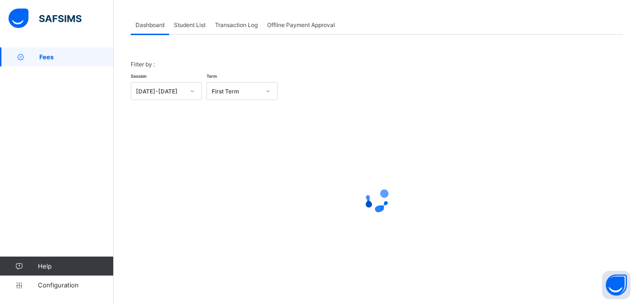
scroll to position [46, 0]
click at [183, 26] on span "Student List" at bounding box center [190, 24] width 32 height 7
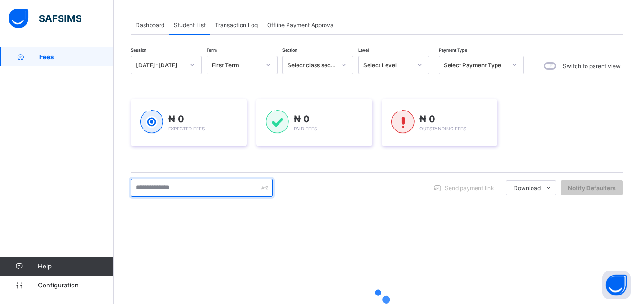
click at [186, 189] on input "text" at bounding box center [202, 188] width 142 height 18
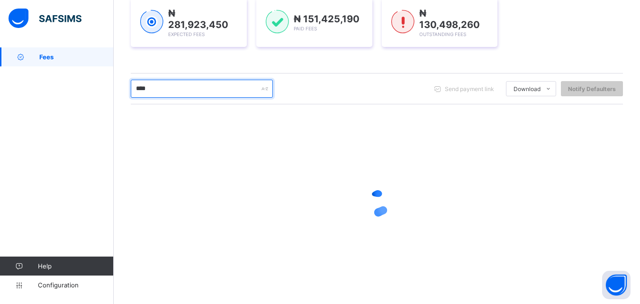
scroll to position [149, 0]
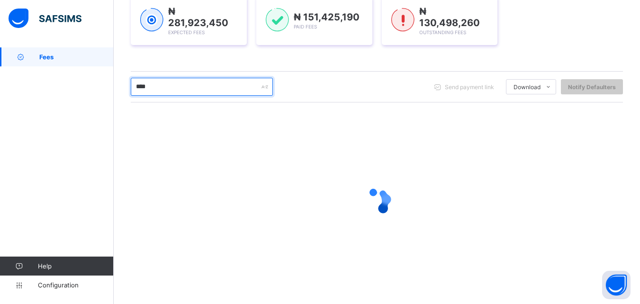
drag, startPoint x: 182, startPoint y: 79, endPoint x: 120, endPoint y: 83, distance: 61.3
click at [120, 83] on div "Dashboard Student List Transaction Log Offline Payment Approval Student List Mo…" at bounding box center [377, 102] width 527 height 407
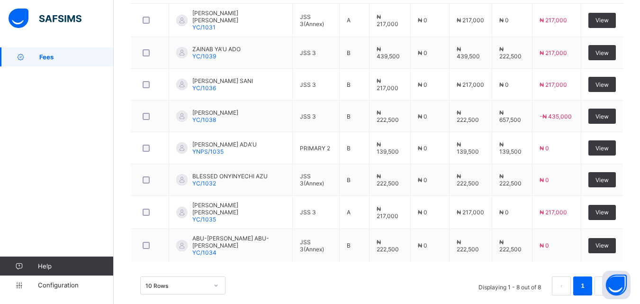
scroll to position [303, 0]
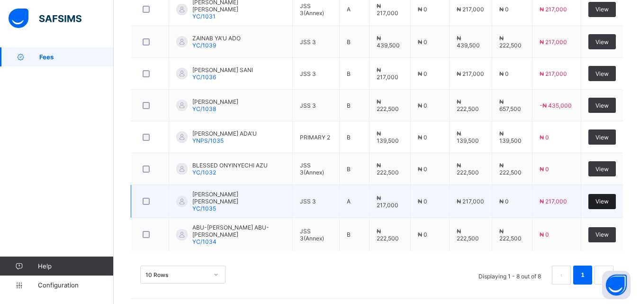
type input "****"
click at [609, 199] on span "View" at bounding box center [602, 201] width 13 height 7
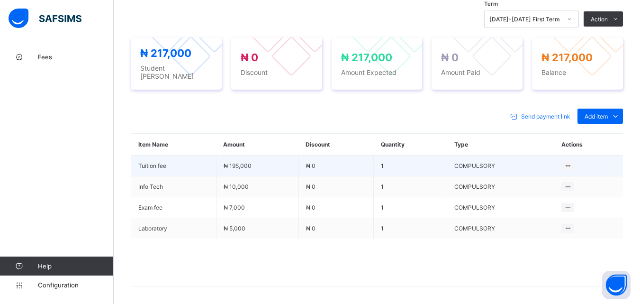
scroll to position [332, 0]
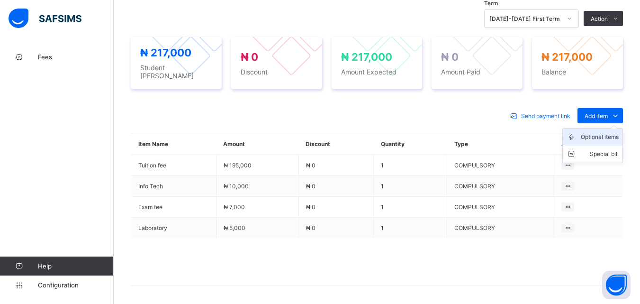
click at [602, 133] on div "Optional items" at bounding box center [600, 136] width 38 height 9
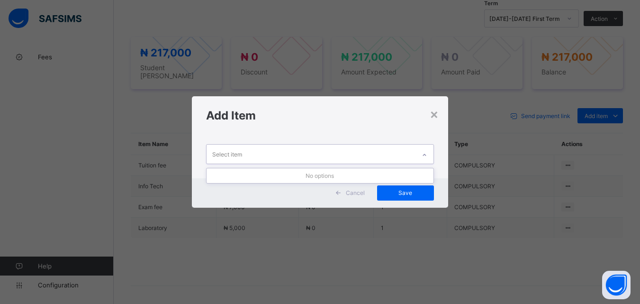
click at [424, 154] on icon at bounding box center [425, 154] width 6 height 9
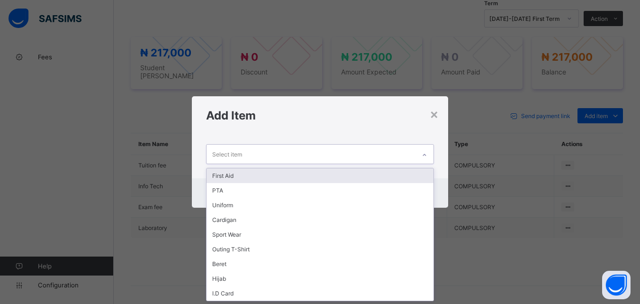
click at [414, 176] on div "First Aid" at bounding box center [320, 175] width 227 height 15
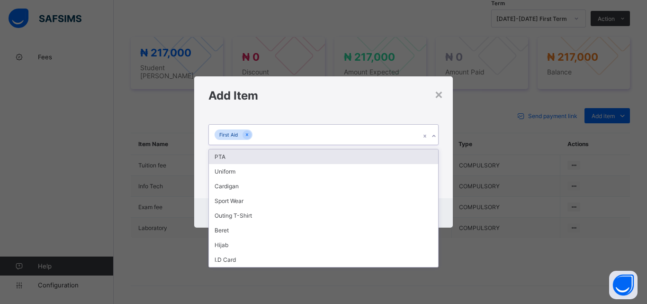
click at [374, 132] on div "First Aid" at bounding box center [314, 135] width 211 height 20
click at [374, 155] on div "PTA" at bounding box center [323, 156] width 229 height 15
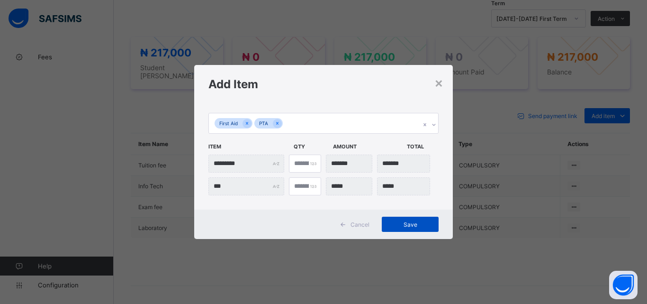
click at [417, 226] on span "Save" at bounding box center [410, 224] width 43 height 7
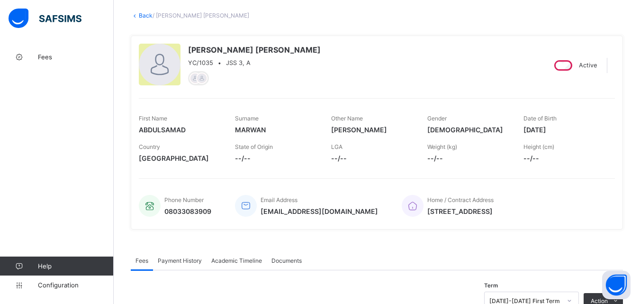
scroll to position [47, 0]
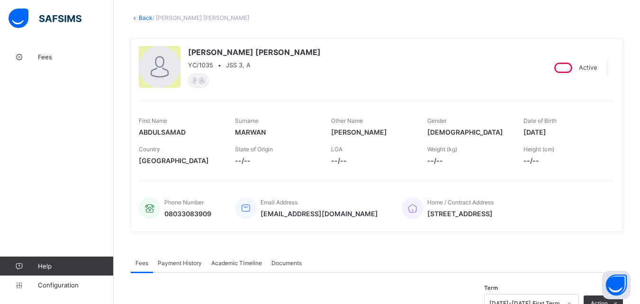
click at [144, 20] on link "Back" at bounding box center [146, 17] width 14 height 7
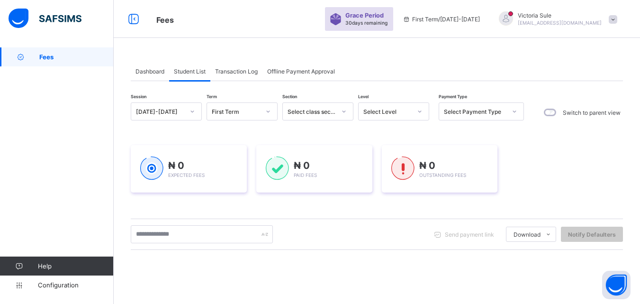
scroll to position [47, 0]
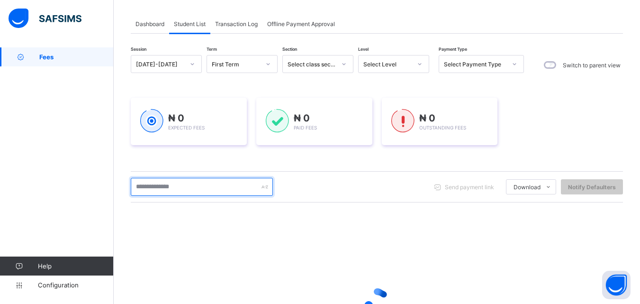
click at [195, 190] on input "text" at bounding box center [202, 187] width 142 height 18
type input "****"
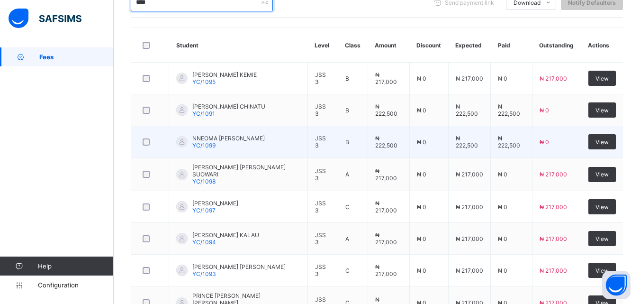
scroll to position [237, 0]
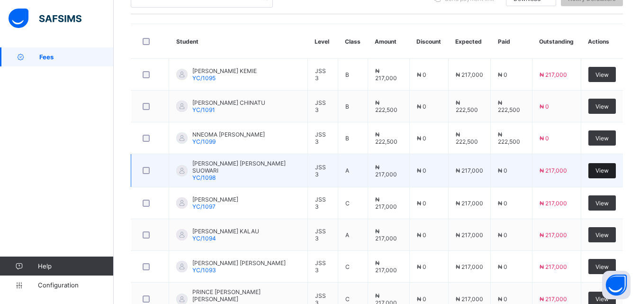
click at [601, 165] on div "View" at bounding box center [602, 170] width 27 height 15
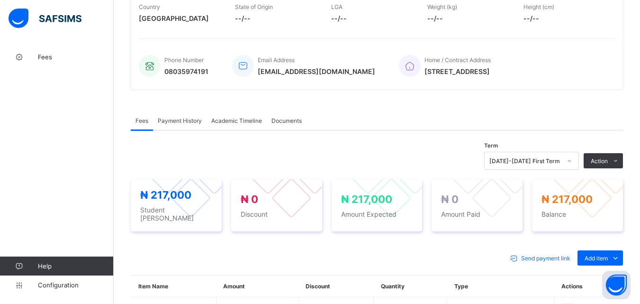
scroll to position [332, 0]
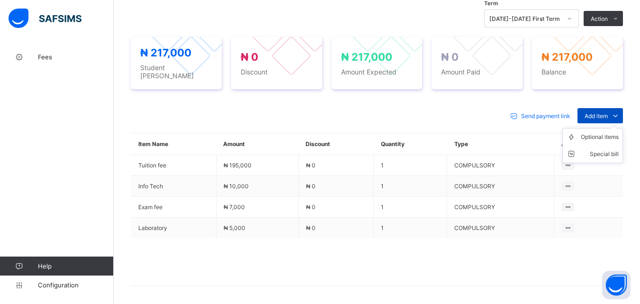
click at [597, 112] on span "Add item" at bounding box center [596, 115] width 23 height 7
click at [597, 132] on div "Optional items" at bounding box center [600, 136] width 38 height 9
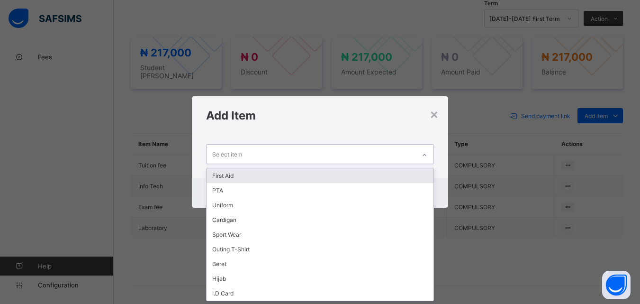
click at [426, 155] on icon at bounding box center [425, 154] width 6 height 9
click at [311, 173] on div "First Aid" at bounding box center [320, 175] width 227 height 15
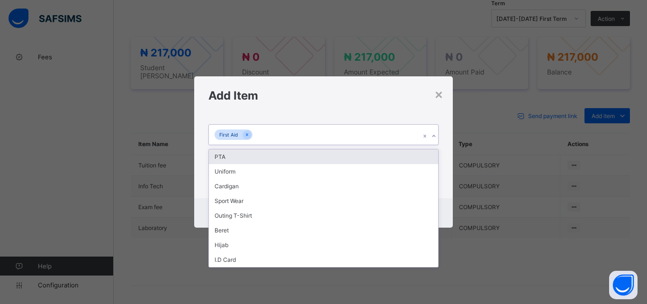
click at [321, 135] on div "First Aid" at bounding box center [314, 135] width 211 height 20
click at [316, 153] on div "PTA" at bounding box center [323, 156] width 229 height 15
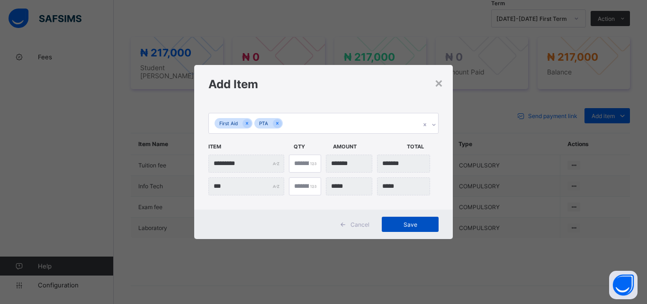
click at [417, 227] on span "Save" at bounding box center [410, 224] width 43 height 7
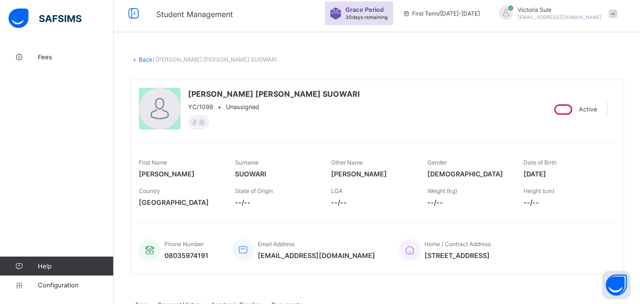
scroll to position [0, 0]
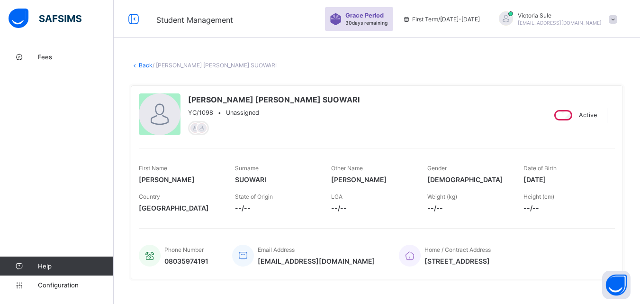
click at [144, 66] on link "Back" at bounding box center [146, 65] width 14 height 7
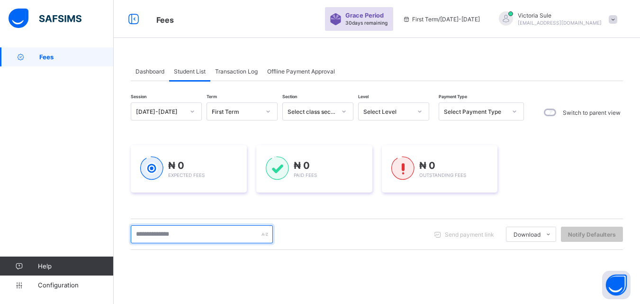
click at [203, 237] on input "text" at bounding box center [202, 234] width 142 height 18
type input "****"
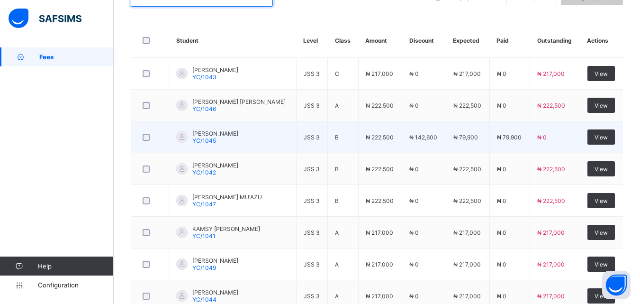
scroll to position [242, 0]
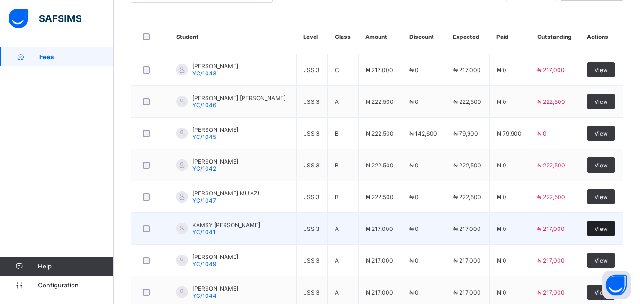
click at [608, 227] on span "View" at bounding box center [601, 228] width 13 height 7
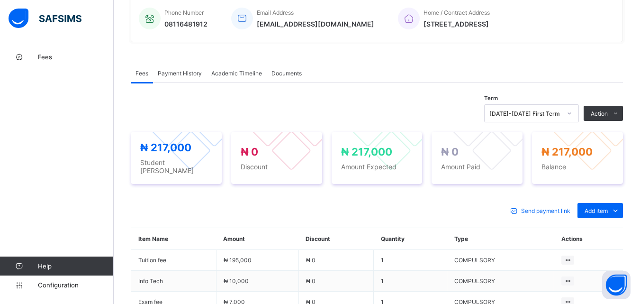
scroll to position [284, 0]
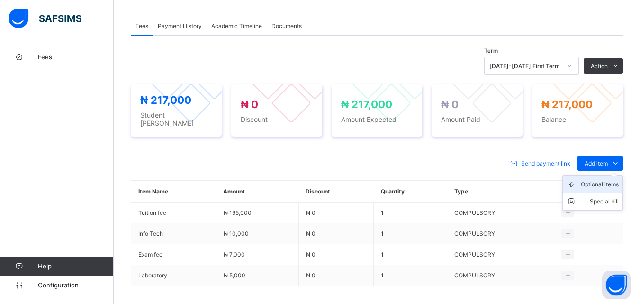
click at [605, 182] on div "Optional items" at bounding box center [600, 184] width 38 height 9
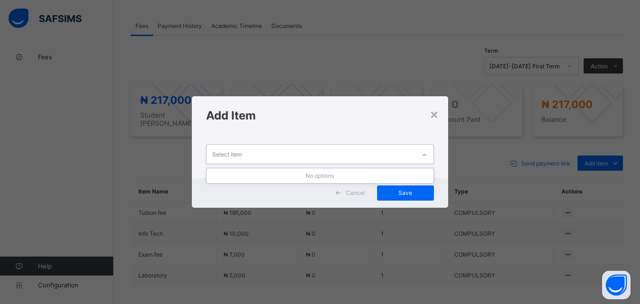
click at [426, 154] on icon at bounding box center [425, 154] width 6 height 9
click at [436, 114] on div "×" at bounding box center [434, 114] width 9 height 16
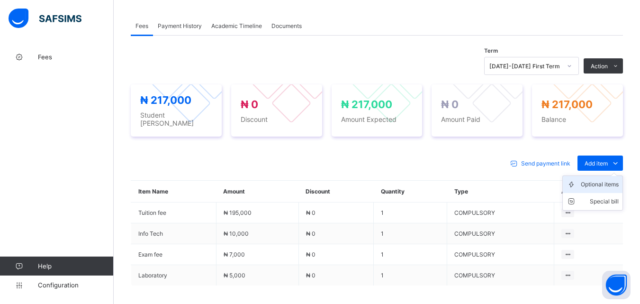
click at [610, 180] on div "Optional items" at bounding box center [600, 184] width 38 height 9
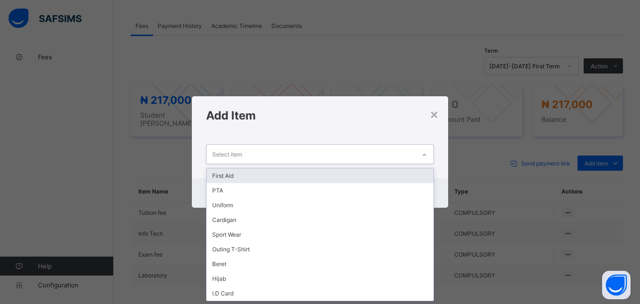
click at [427, 149] on div at bounding box center [425, 154] width 16 height 15
click at [398, 177] on div "First Aid" at bounding box center [320, 175] width 227 height 15
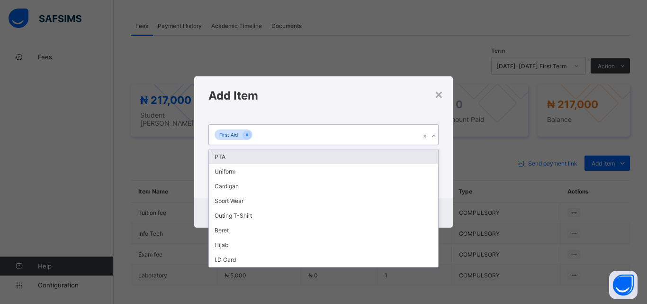
click at [376, 137] on div "First Aid" at bounding box center [314, 135] width 211 height 20
click at [376, 157] on div "PTA" at bounding box center [323, 156] width 229 height 15
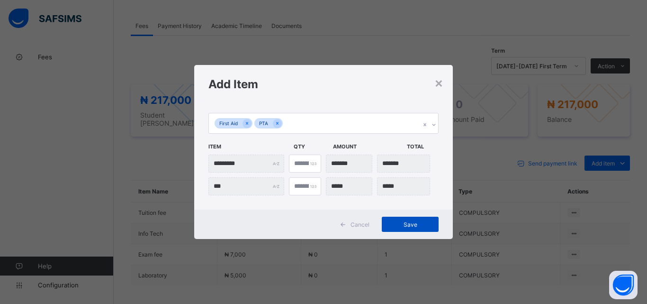
click at [421, 228] on div "Save" at bounding box center [410, 224] width 57 height 15
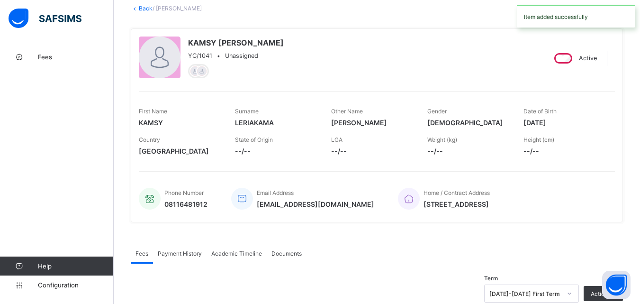
scroll to position [47, 0]
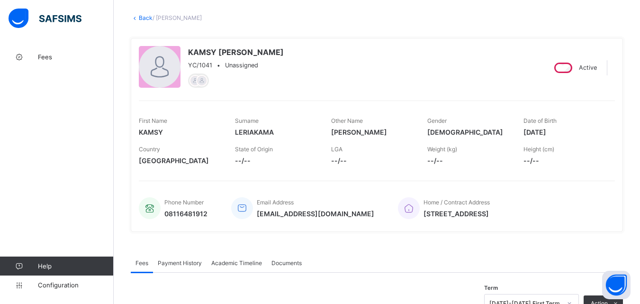
click at [146, 17] on link "Back" at bounding box center [146, 17] width 14 height 7
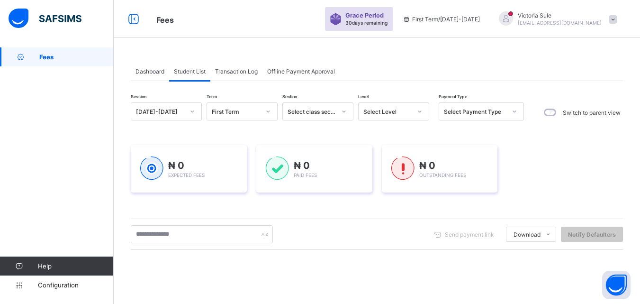
scroll to position [95, 0]
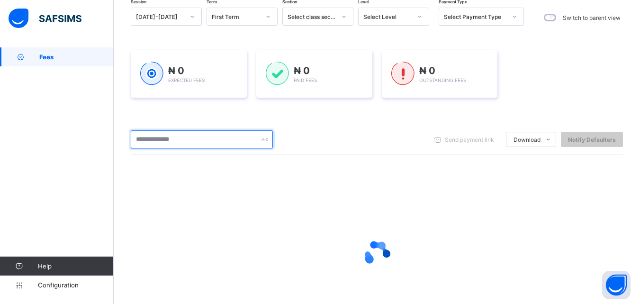
click at [169, 136] on input "text" at bounding box center [202, 139] width 142 height 18
type input "****"
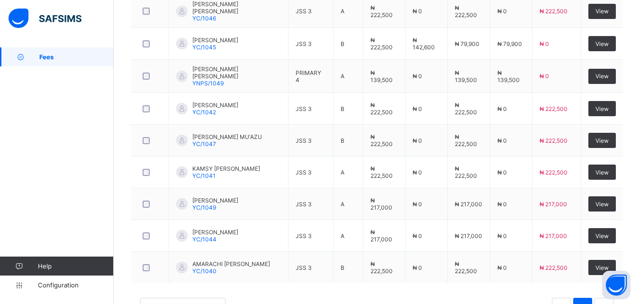
scroll to position [338, 0]
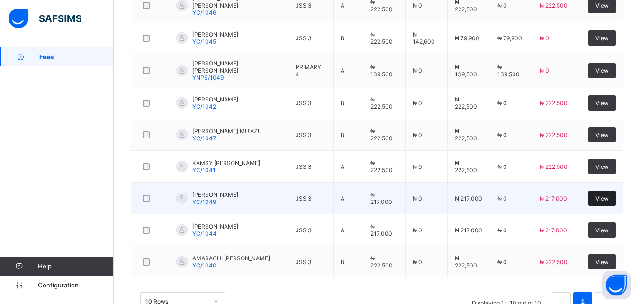
click at [602, 195] on span "View" at bounding box center [602, 198] width 13 height 7
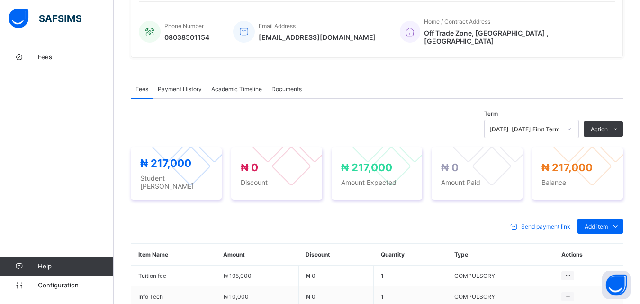
scroll to position [284, 0]
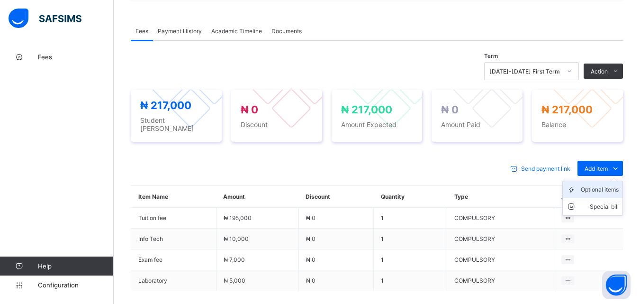
click at [605, 185] on div "Optional items" at bounding box center [600, 189] width 38 height 9
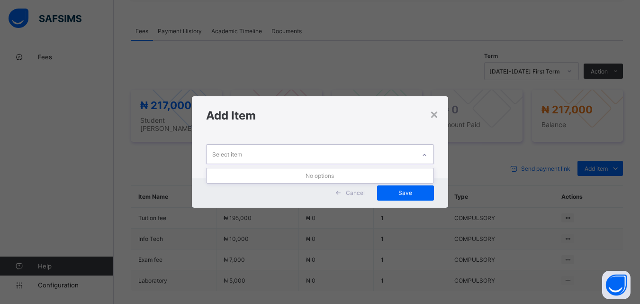
click at [426, 153] on icon at bounding box center [425, 154] width 6 height 9
click at [437, 115] on div "×" at bounding box center [434, 114] width 9 height 16
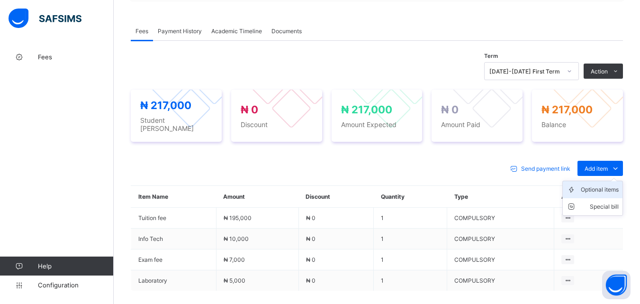
click at [608, 185] on div "Optional items" at bounding box center [600, 189] width 38 height 9
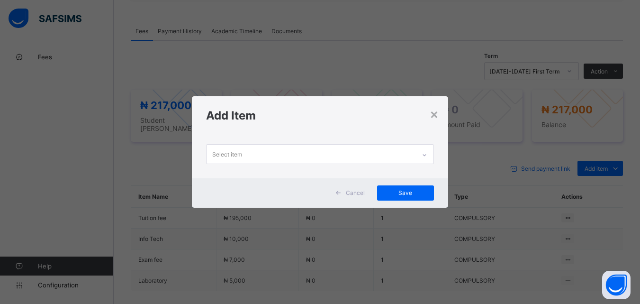
click at [422, 154] on div at bounding box center [425, 154] width 16 height 15
click at [435, 109] on div "×" at bounding box center [434, 114] width 9 height 16
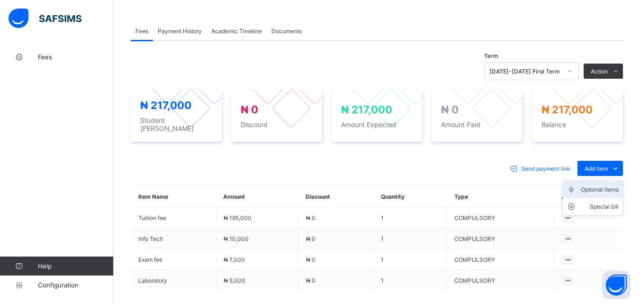
click at [604, 185] on div "Optional items" at bounding box center [600, 189] width 38 height 9
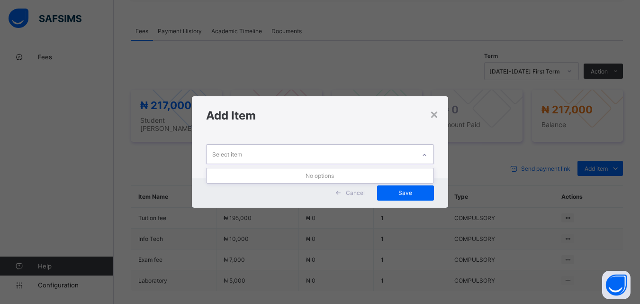
click at [426, 152] on icon at bounding box center [425, 154] width 6 height 9
click at [431, 119] on div "×" at bounding box center [434, 114] width 9 height 16
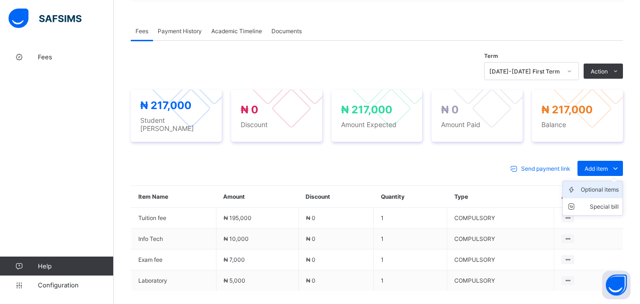
click at [603, 185] on div "Optional items" at bounding box center [600, 189] width 38 height 9
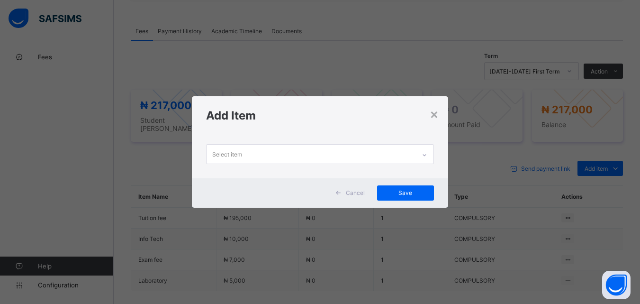
click at [427, 152] on icon at bounding box center [425, 154] width 6 height 9
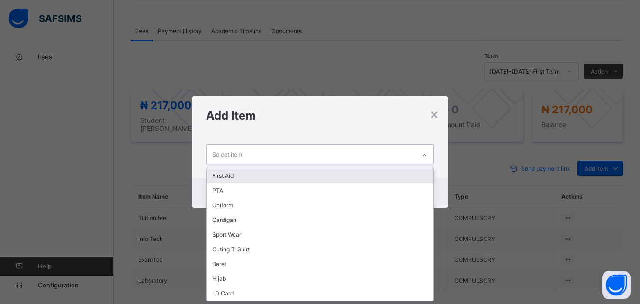
click at [400, 176] on div "First Aid" at bounding box center [320, 175] width 227 height 15
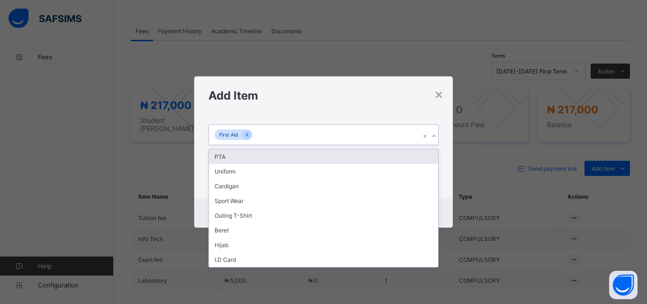
click at [385, 137] on div "First Aid" at bounding box center [314, 135] width 211 height 20
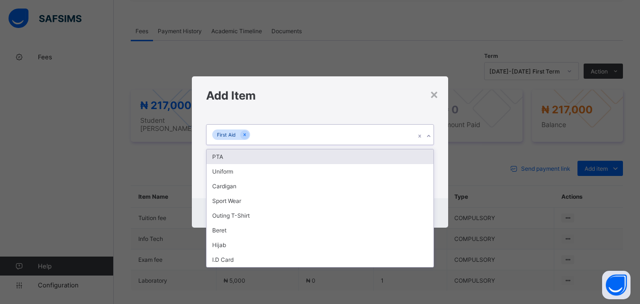
click at [384, 156] on div "PTA" at bounding box center [320, 156] width 227 height 15
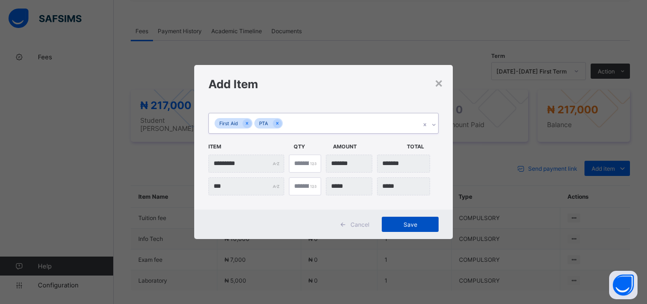
click at [406, 224] on span "Save" at bounding box center [410, 224] width 43 height 7
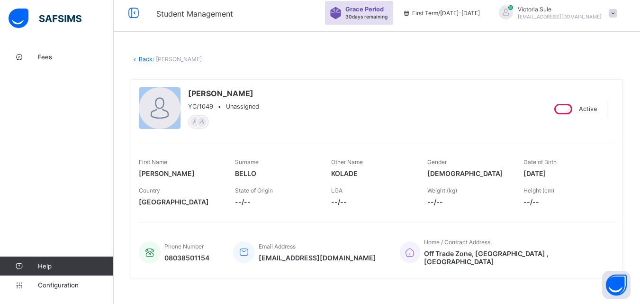
scroll to position [0, 0]
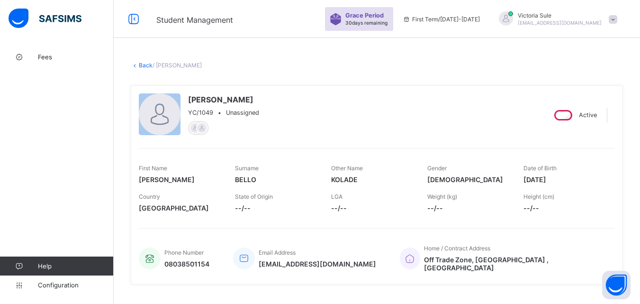
click at [146, 64] on link "Back" at bounding box center [146, 65] width 14 height 7
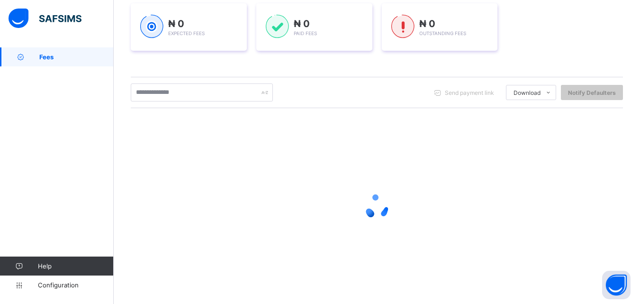
scroll to position [142, 0]
click at [210, 95] on input "text" at bounding box center [202, 92] width 142 height 18
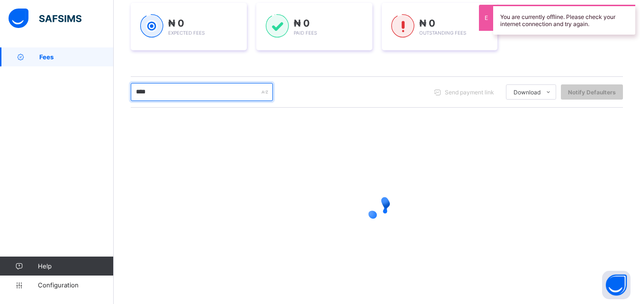
type input "****"
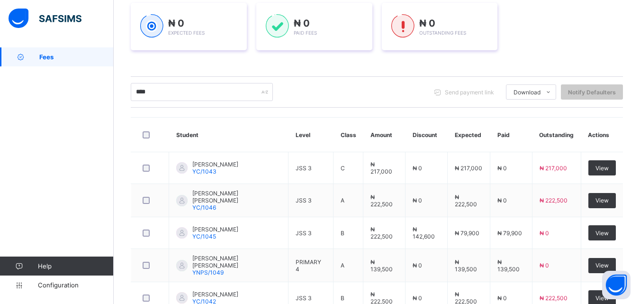
click at [357, 93] on div "**** Send payment link Download Students Payment Students Payment Status Studen…" at bounding box center [377, 92] width 492 height 18
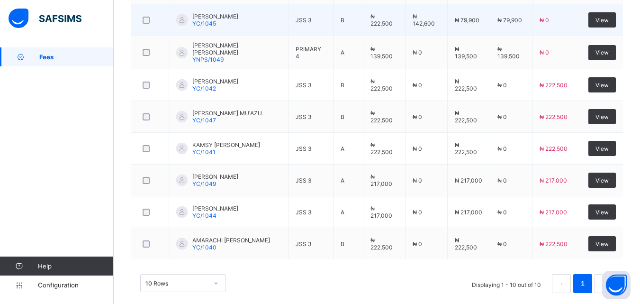
scroll to position [365, 0]
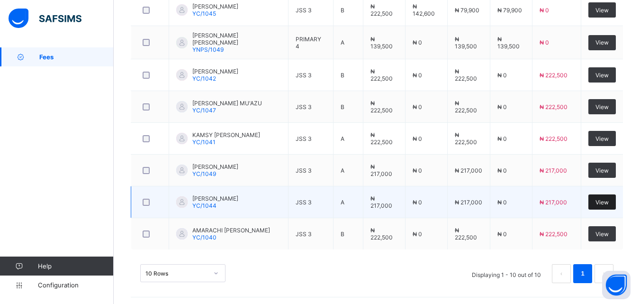
click at [616, 200] on div "View" at bounding box center [602, 201] width 27 height 15
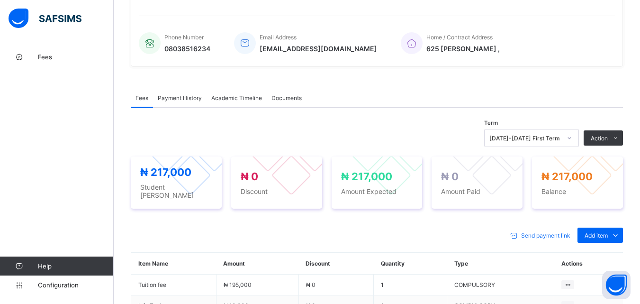
scroll to position [335, 0]
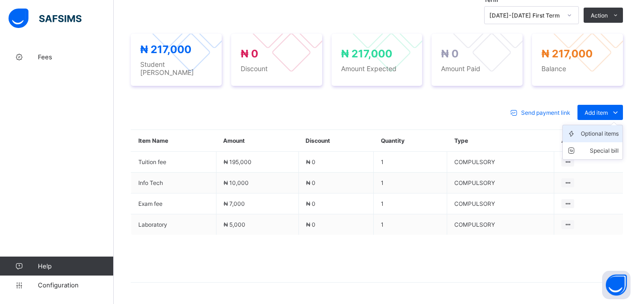
click at [615, 129] on div "Optional items" at bounding box center [600, 133] width 38 height 9
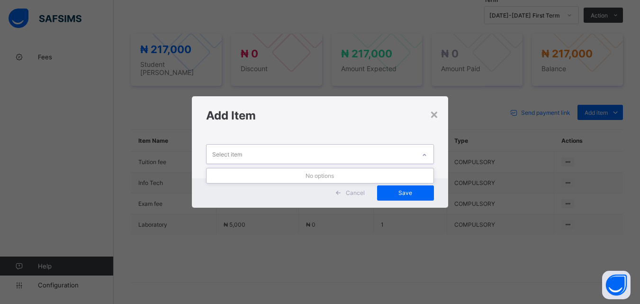
click at [428, 152] on icon at bounding box center [425, 154] width 6 height 9
click at [434, 114] on div "×" at bounding box center [434, 114] width 9 height 16
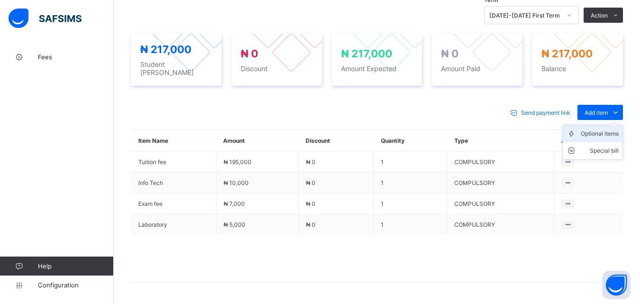
click at [612, 129] on div "Optional items" at bounding box center [600, 133] width 38 height 9
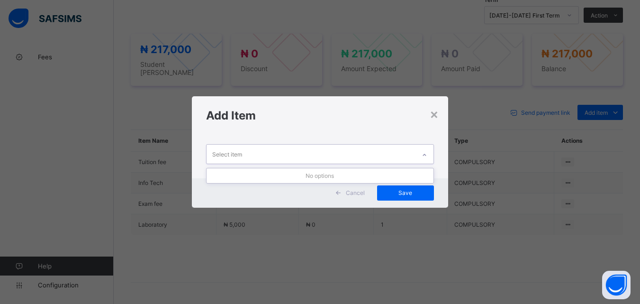
click at [424, 150] on icon at bounding box center [425, 154] width 6 height 9
click at [435, 114] on div "×" at bounding box center [434, 114] width 9 height 16
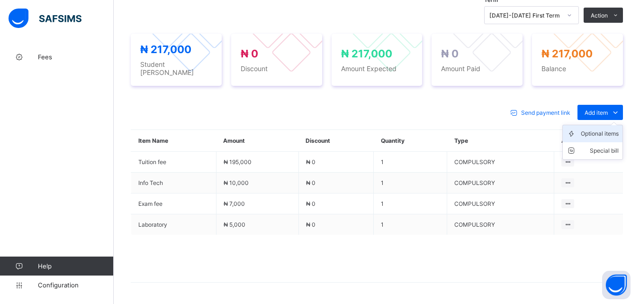
click at [615, 132] on div "Optional items" at bounding box center [600, 133] width 38 height 9
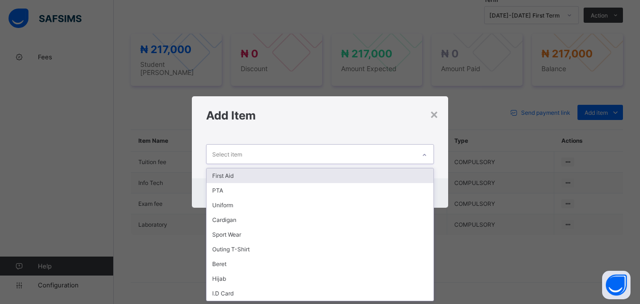
click at [430, 155] on div at bounding box center [425, 154] width 16 height 15
click at [414, 173] on div "First Aid" at bounding box center [320, 175] width 227 height 15
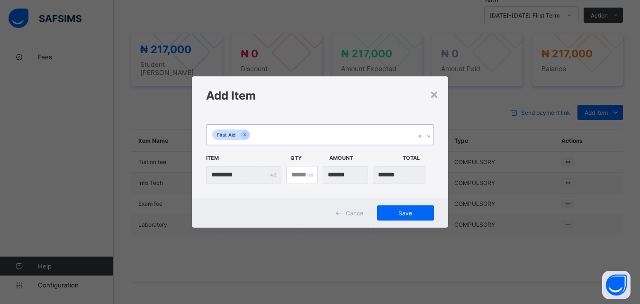
click at [367, 134] on div "First Aid" at bounding box center [311, 135] width 209 height 20
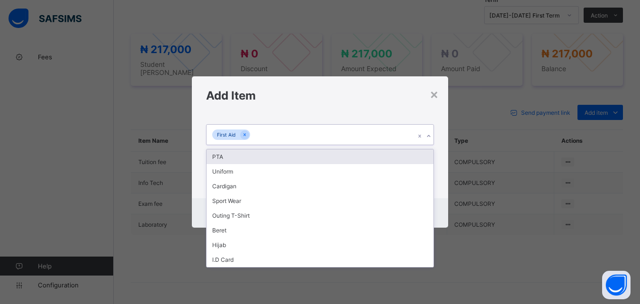
click at [346, 158] on div "PTA" at bounding box center [320, 156] width 227 height 15
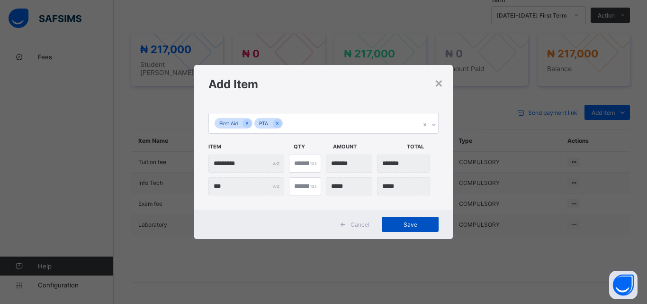
click at [393, 223] on span "Save" at bounding box center [410, 224] width 43 height 7
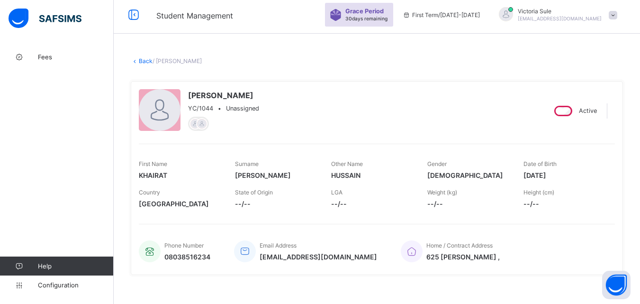
scroll to position [0, 0]
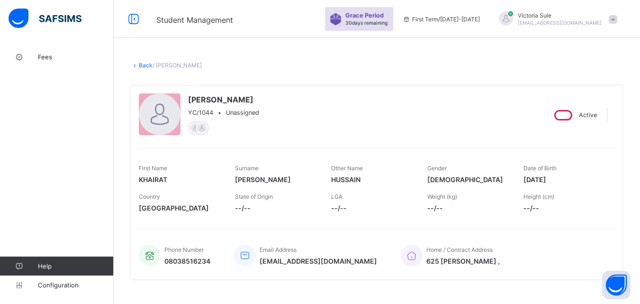
click at [150, 65] on link "Back" at bounding box center [146, 65] width 14 height 7
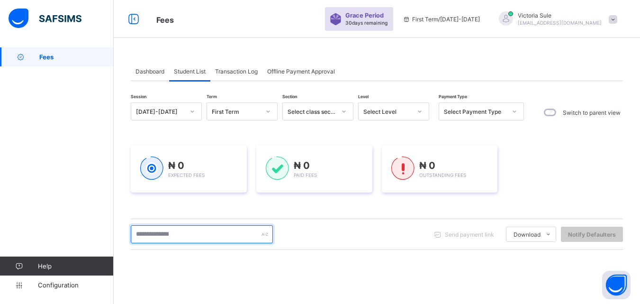
click at [221, 240] on input "text" at bounding box center [202, 234] width 142 height 18
type input "****"
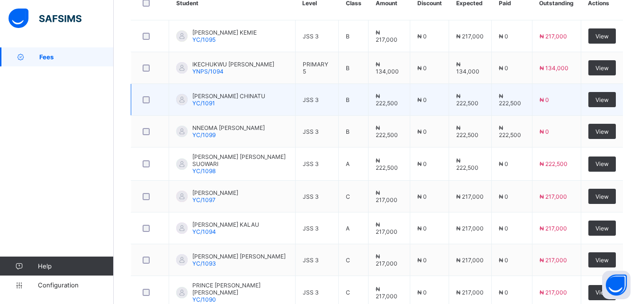
scroll to position [292, 0]
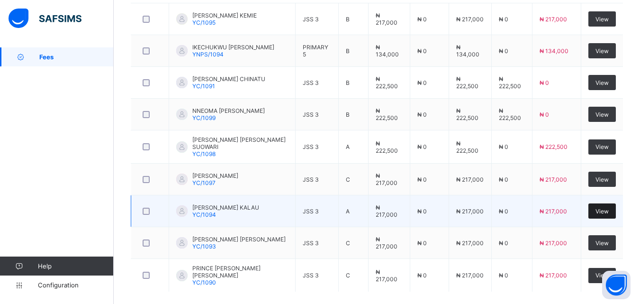
click at [609, 208] on span "View" at bounding box center [602, 211] width 13 height 7
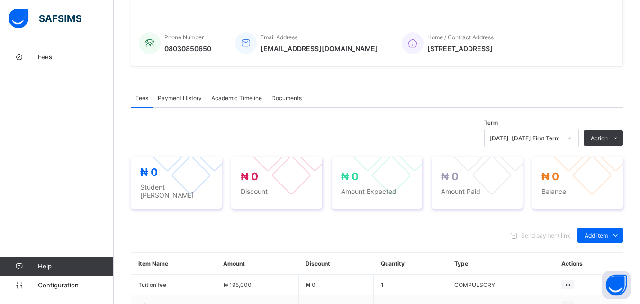
scroll to position [335, 0]
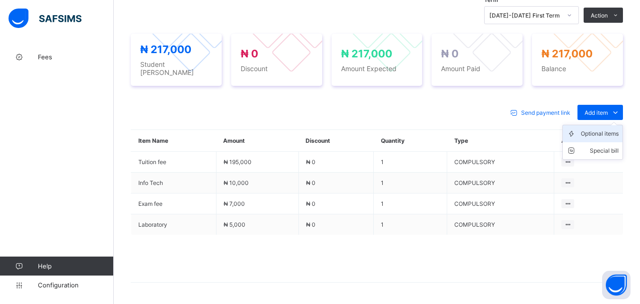
click at [613, 129] on div "Optional items" at bounding box center [600, 133] width 38 height 9
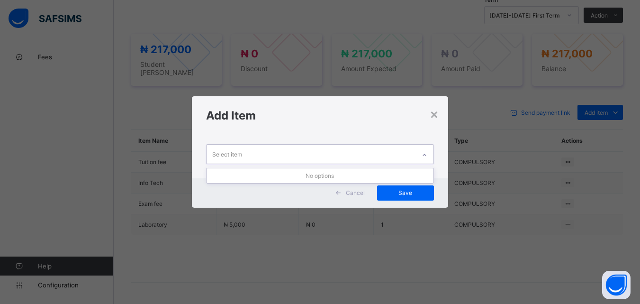
click at [427, 156] on icon at bounding box center [425, 154] width 6 height 9
click at [434, 114] on div "×" at bounding box center [434, 114] width 9 height 16
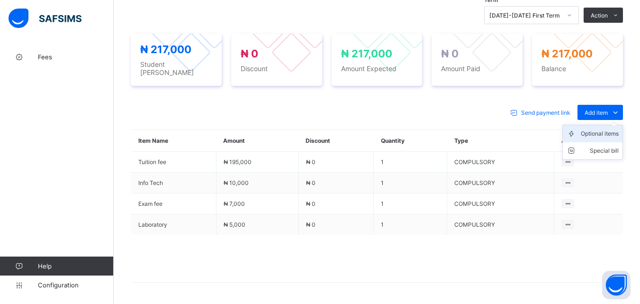
click at [616, 129] on div "Optional items" at bounding box center [600, 133] width 38 height 9
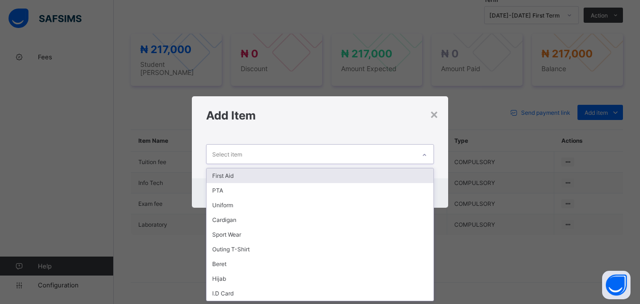
click at [427, 151] on div at bounding box center [425, 154] width 16 height 15
click at [382, 173] on div "First Aid" at bounding box center [320, 175] width 227 height 15
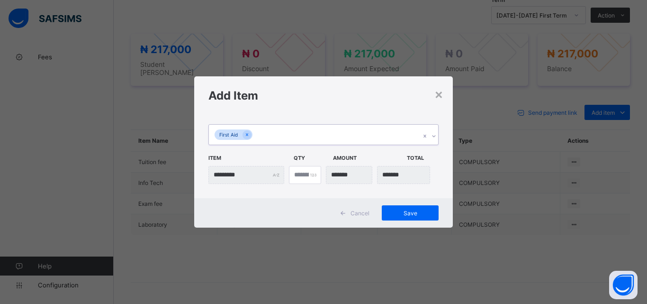
click at [365, 138] on div "First Aid" at bounding box center [314, 135] width 211 height 20
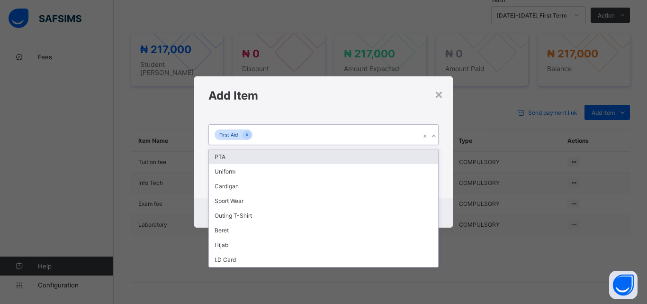
click at [365, 150] on div "PTA" at bounding box center [323, 156] width 229 height 15
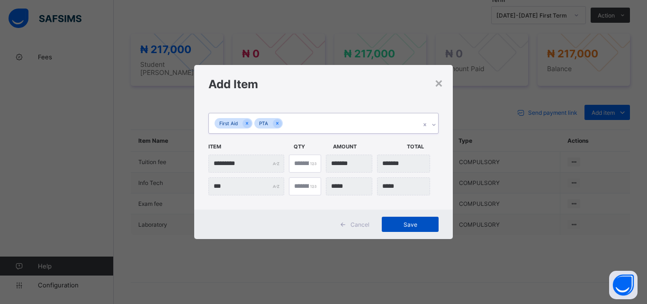
click at [397, 227] on span "Save" at bounding box center [410, 224] width 43 height 7
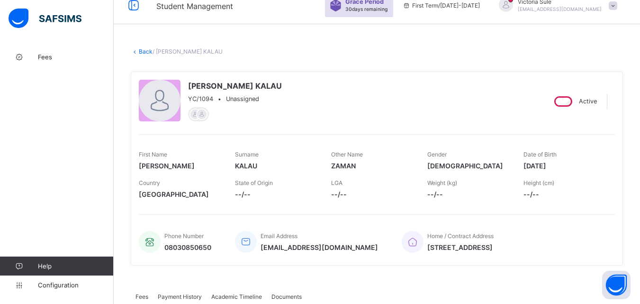
scroll to position [0, 0]
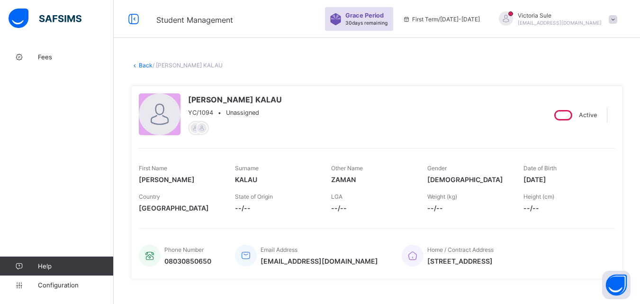
click at [146, 63] on link "Back" at bounding box center [146, 65] width 14 height 7
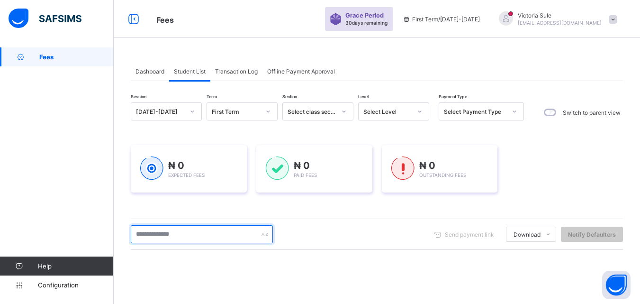
click at [190, 237] on input "text" at bounding box center [202, 234] width 142 height 18
type input "****"
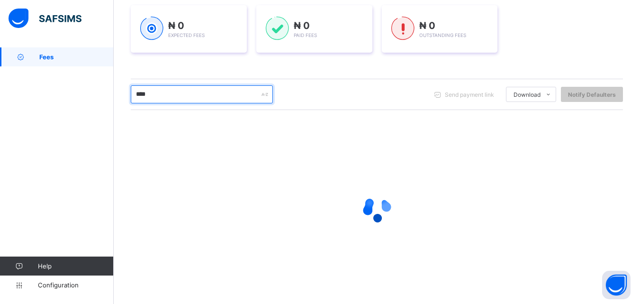
scroll to position [142, 0]
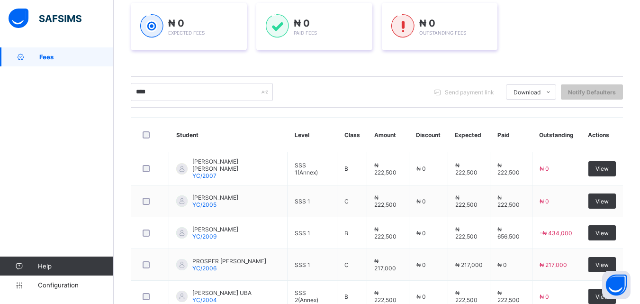
click at [382, 115] on div "Session 2025-2026 Term First Term Section Select class section Level Select Lev…" at bounding box center [377, 237] width 492 height 554
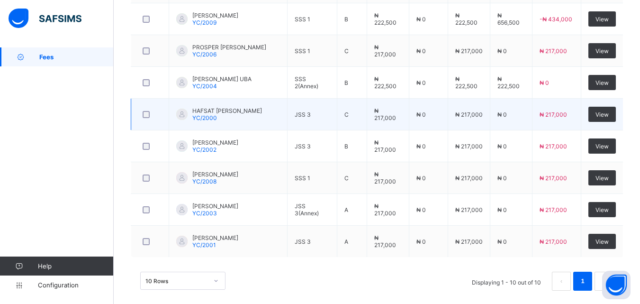
scroll to position [366, 0]
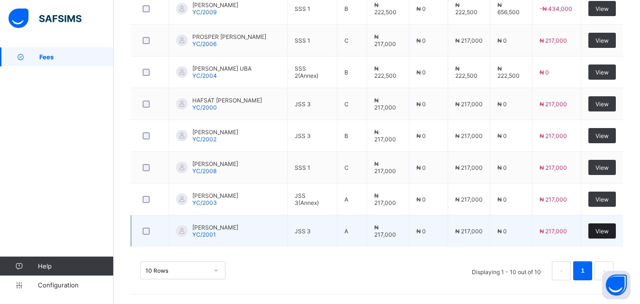
click at [609, 232] on span "View" at bounding box center [602, 231] width 13 height 7
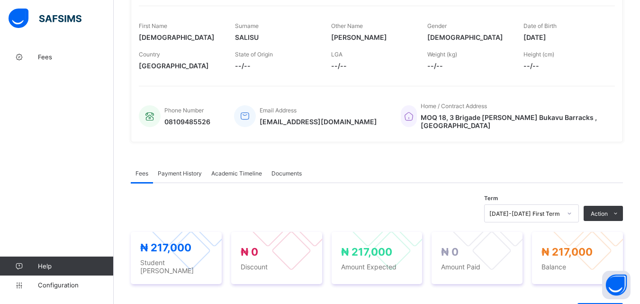
scroll to position [237, 0]
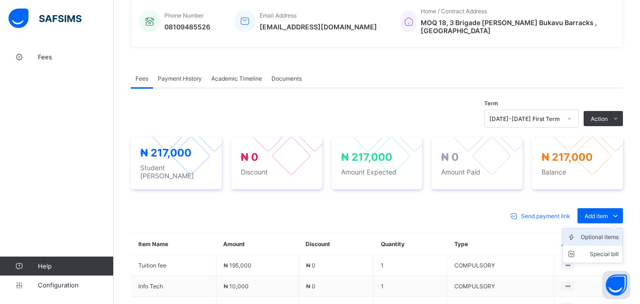
click at [609, 232] on div "Optional items" at bounding box center [600, 236] width 38 height 9
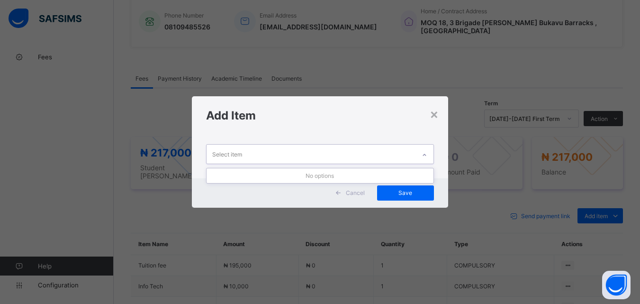
click at [420, 151] on div at bounding box center [425, 154] width 16 height 15
click at [433, 113] on div "×" at bounding box center [434, 114] width 9 height 16
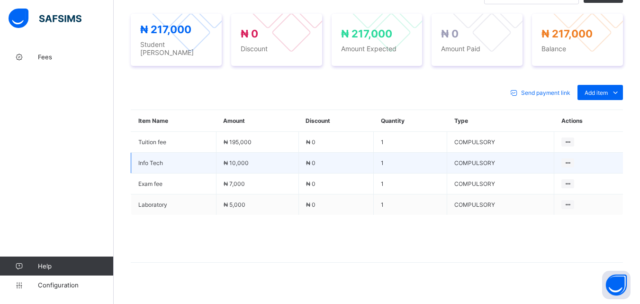
scroll to position [361, 0]
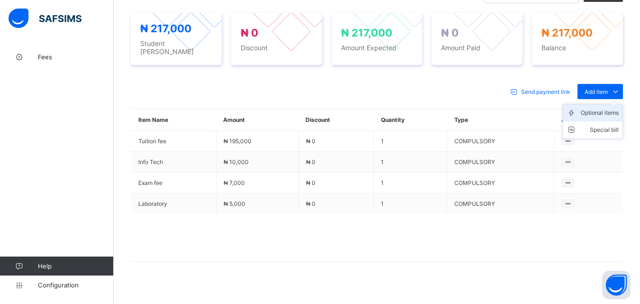
click at [612, 109] on li "Optional items" at bounding box center [593, 112] width 60 height 17
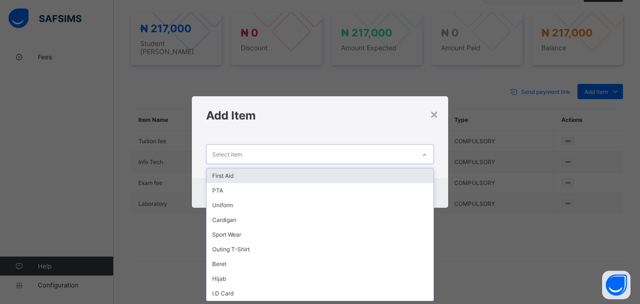
click at [425, 152] on icon at bounding box center [425, 154] width 6 height 9
click at [404, 177] on div "First Aid" at bounding box center [320, 175] width 227 height 15
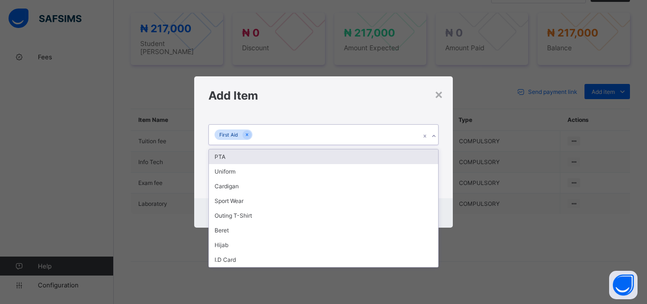
click at [360, 135] on div "First Aid" at bounding box center [314, 135] width 211 height 20
click at [357, 156] on div "PTA" at bounding box center [323, 156] width 229 height 15
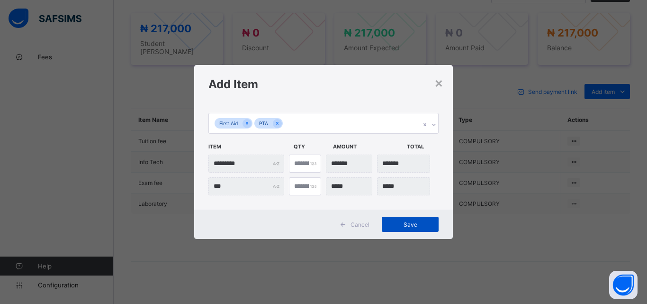
click at [408, 228] on div "Save" at bounding box center [410, 224] width 57 height 15
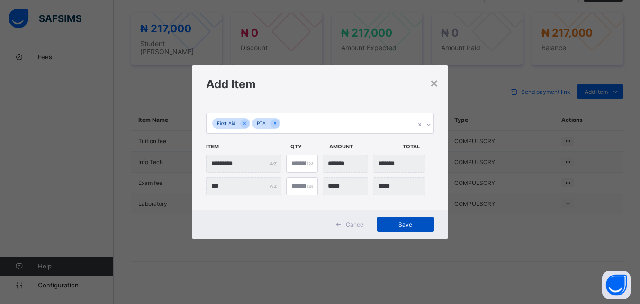
click at [415, 226] on span "Save" at bounding box center [405, 224] width 43 height 7
click at [425, 226] on span "Save" at bounding box center [405, 224] width 43 height 7
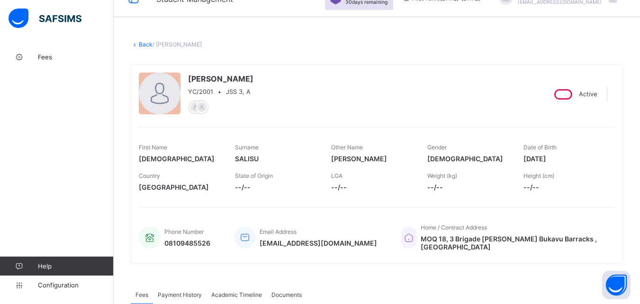
scroll to position [0, 0]
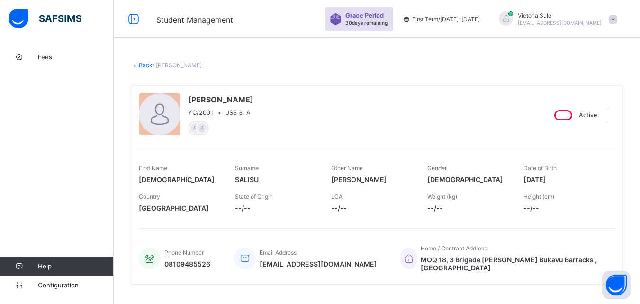
click at [141, 66] on link "Back" at bounding box center [146, 65] width 14 height 7
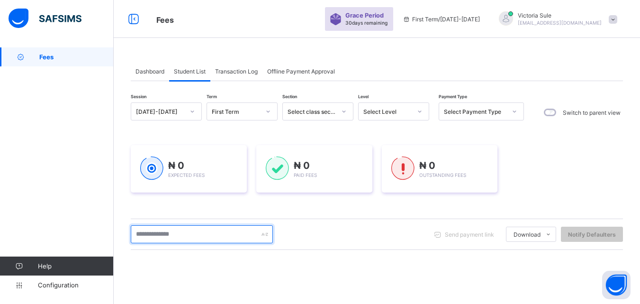
click at [186, 239] on input "text" at bounding box center [202, 234] width 142 height 18
type input "****"
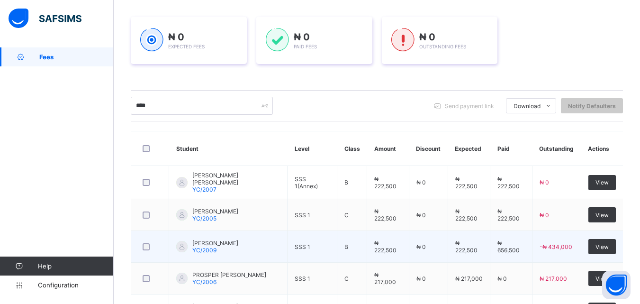
scroll to position [101, 0]
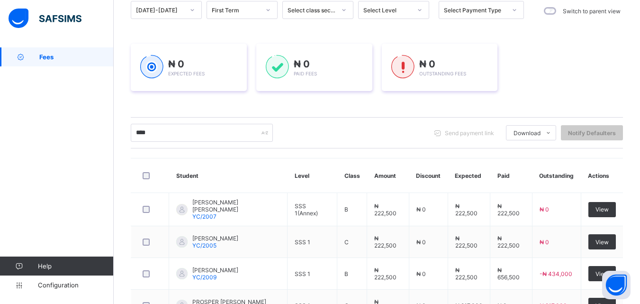
click at [398, 116] on div "Session 2025-2026 Term First Term Section Select class section Level Select Lev…" at bounding box center [377, 278] width 492 height 554
click at [208, 131] on input "****" at bounding box center [202, 133] width 142 height 18
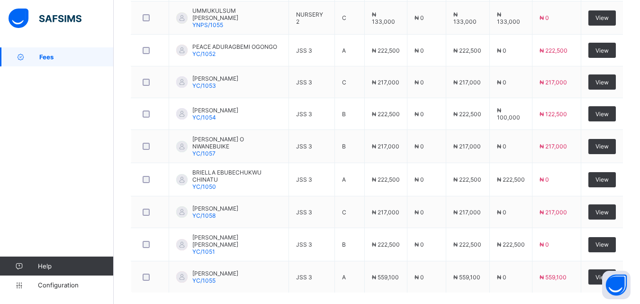
scroll to position [366, 0]
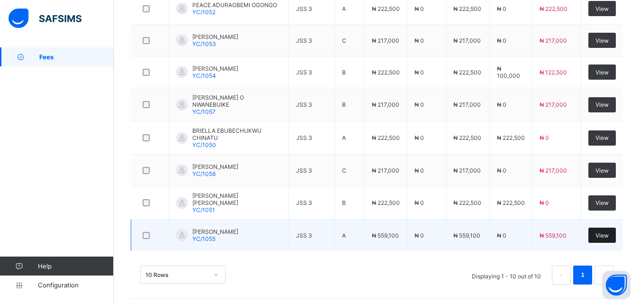
click at [609, 234] on span "View" at bounding box center [602, 235] width 13 height 7
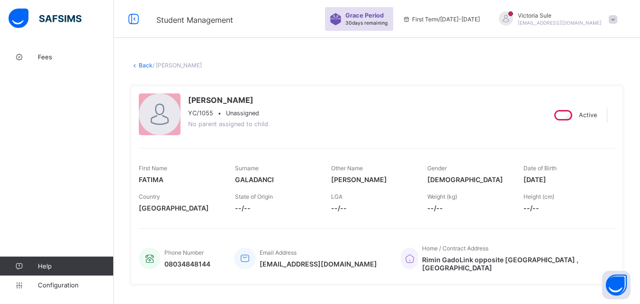
click at [143, 65] on link "Back" at bounding box center [146, 65] width 14 height 7
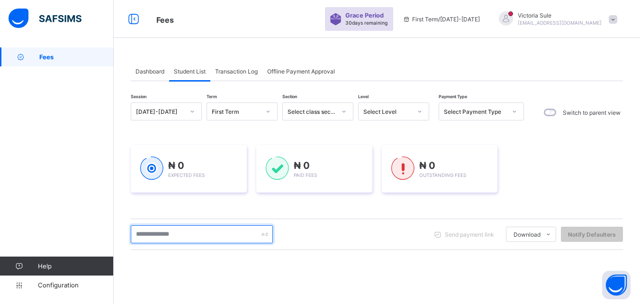
click at [187, 232] on input "text" at bounding box center [202, 234] width 142 height 18
type input "****"
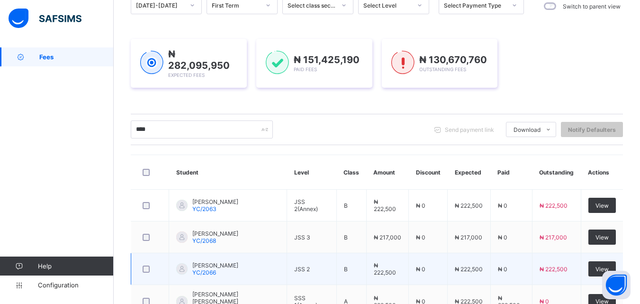
scroll to position [96, 0]
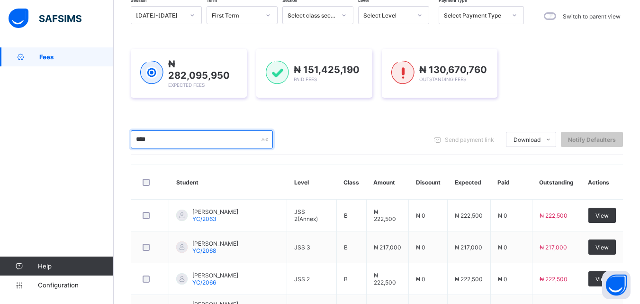
click at [162, 137] on input "****" at bounding box center [202, 139] width 142 height 18
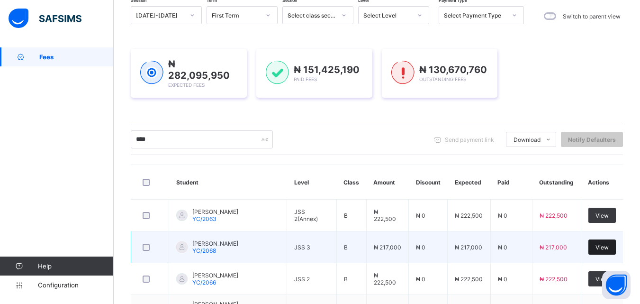
click at [609, 248] on span "View" at bounding box center [602, 247] width 13 height 7
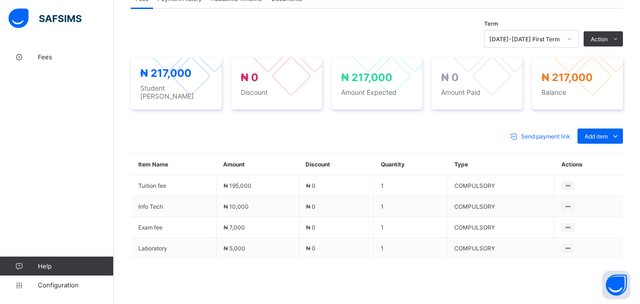
scroll to position [361, 0]
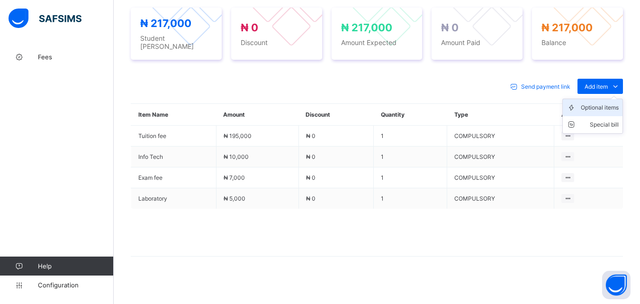
click at [606, 103] on div "Optional items" at bounding box center [600, 107] width 38 height 9
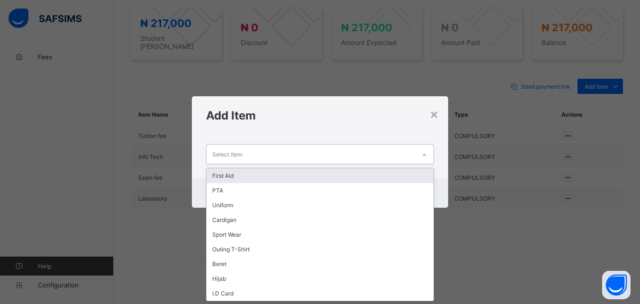
click at [415, 157] on div "Select item" at bounding box center [311, 154] width 209 height 18
click at [406, 173] on div "First Aid" at bounding box center [320, 175] width 227 height 15
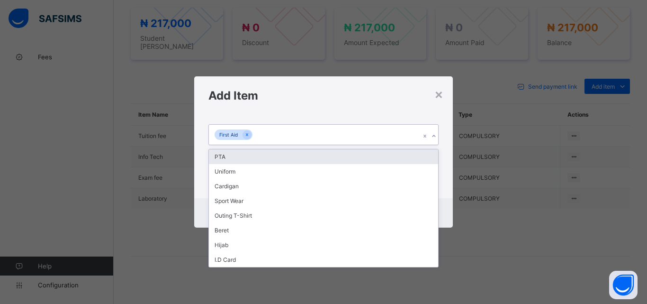
click at [383, 129] on div "First Aid" at bounding box center [314, 135] width 211 height 20
click at [379, 155] on div "PTA" at bounding box center [323, 156] width 229 height 15
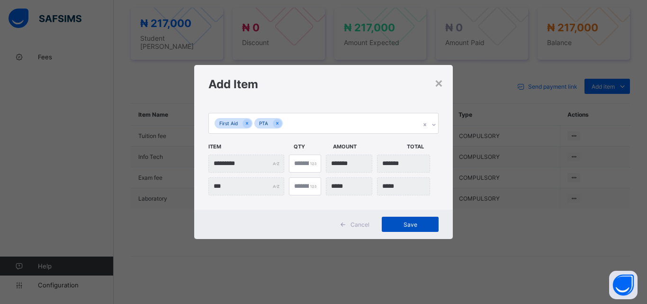
click at [403, 229] on div "Save" at bounding box center [410, 224] width 57 height 15
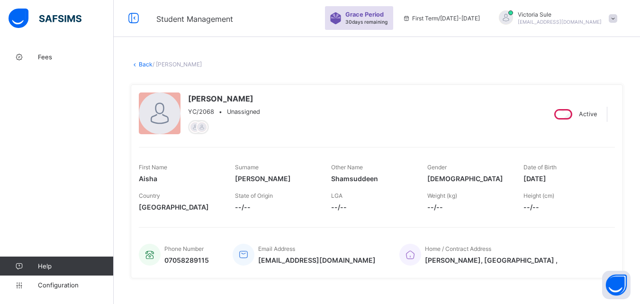
scroll to position [0, 0]
click at [143, 65] on link "Back" at bounding box center [146, 65] width 14 height 7
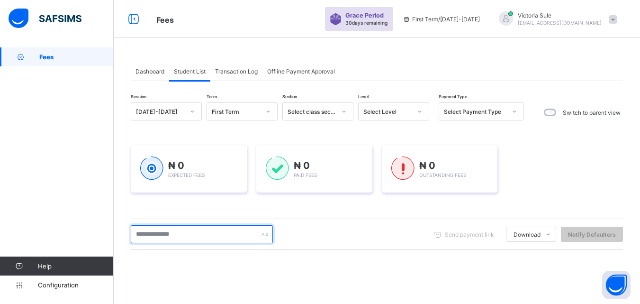
click at [209, 235] on input "text" at bounding box center [202, 234] width 142 height 18
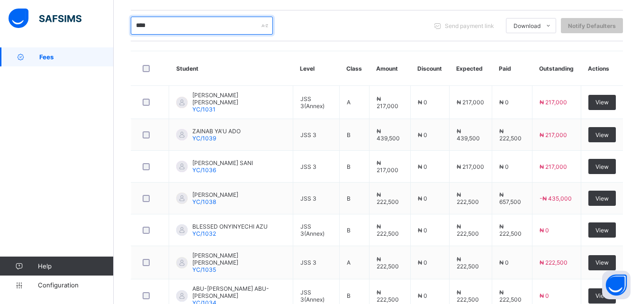
scroll to position [237, 0]
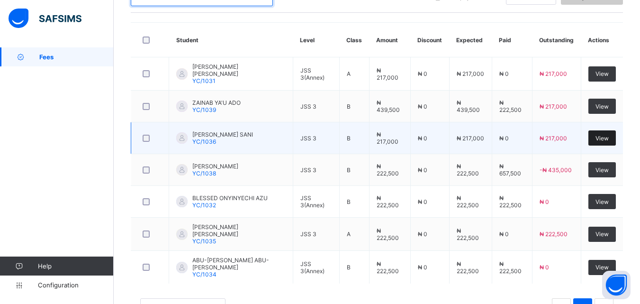
type input "****"
click at [616, 139] on div "View" at bounding box center [602, 137] width 27 height 15
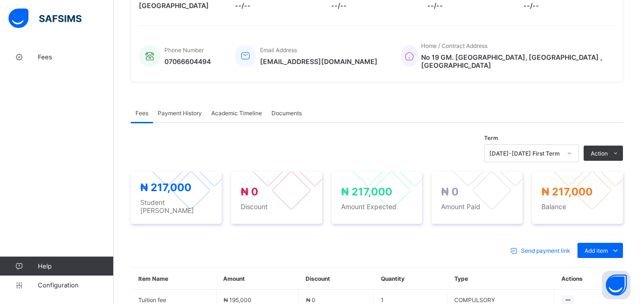
scroll to position [284, 0]
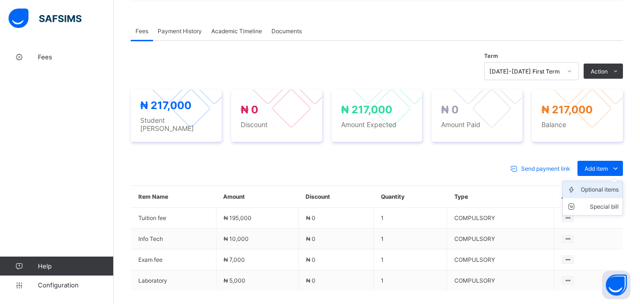
click at [605, 186] on li "Optional items" at bounding box center [593, 189] width 60 height 17
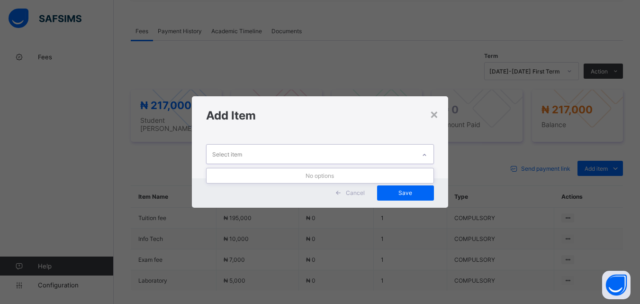
click at [429, 153] on div at bounding box center [425, 154] width 16 height 15
click at [438, 112] on div "×" at bounding box center [434, 114] width 9 height 16
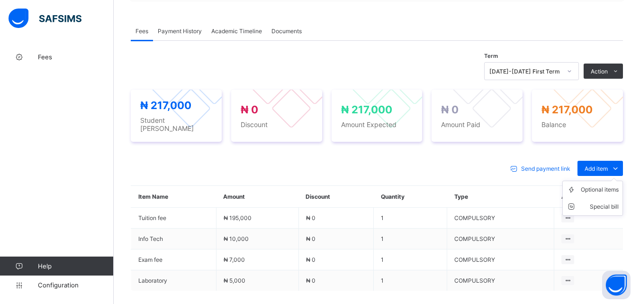
click at [604, 181] on ul "Optional items Special bill" at bounding box center [593, 198] width 61 height 35
click at [601, 185] on div "Optional items" at bounding box center [600, 189] width 38 height 9
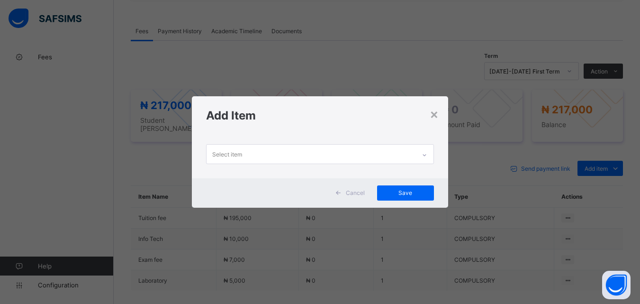
click at [422, 152] on div at bounding box center [425, 154] width 16 height 15
click at [433, 112] on div "×" at bounding box center [434, 114] width 9 height 16
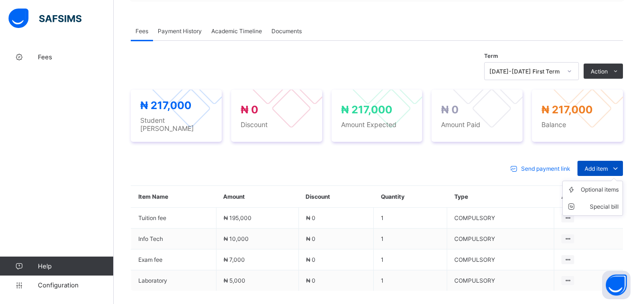
click at [601, 165] on span "Add item" at bounding box center [596, 168] width 23 height 7
click at [601, 185] on div "Optional items" at bounding box center [600, 189] width 38 height 9
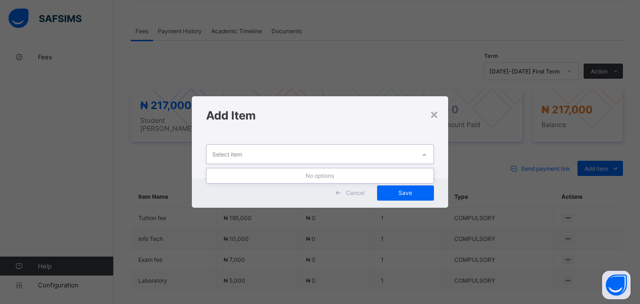
click at [428, 151] on div at bounding box center [425, 154] width 16 height 15
click at [435, 115] on div "×" at bounding box center [434, 114] width 9 height 16
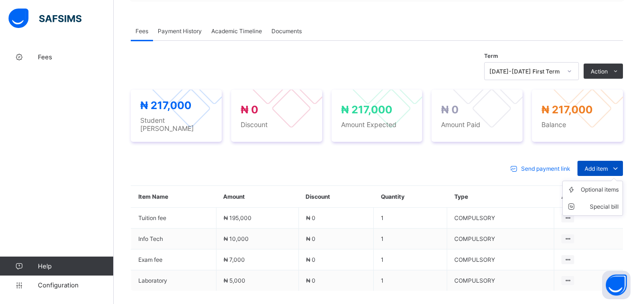
click at [594, 165] on span "Add item" at bounding box center [596, 168] width 23 height 7
click at [594, 185] on div "Optional items" at bounding box center [600, 189] width 38 height 9
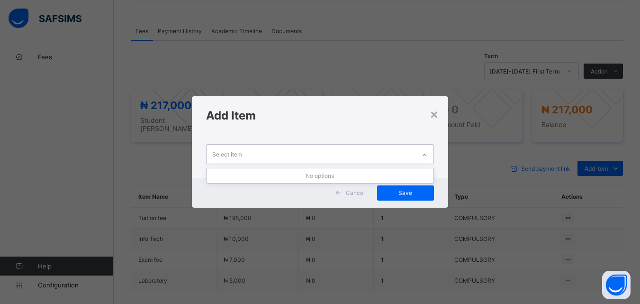
click at [425, 151] on icon at bounding box center [425, 154] width 6 height 9
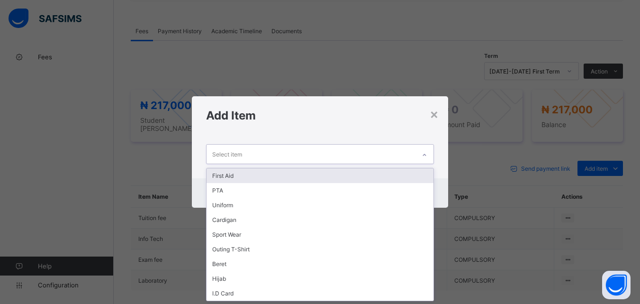
click at [402, 171] on div "First Aid" at bounding box center [320, 175] width 227 height 15
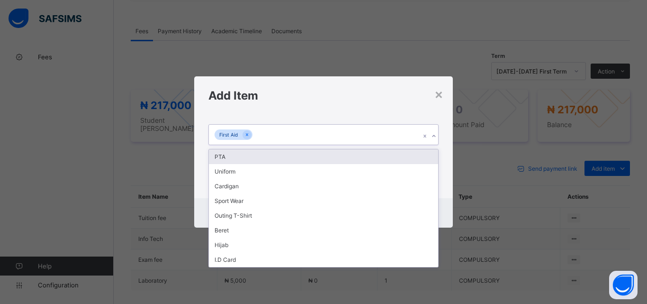
click at [375, 125] on div "First Aid" at bounding box center [314, 135] width 211 height 20
click at [367, 150] on div "PTA" at bounding box center [323, 156] width 229 height 15
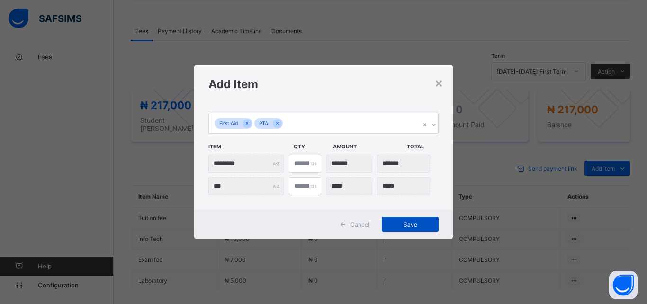
click at [401, 228] on div "Save" at bounding box center [410, 224] width 57 height 15
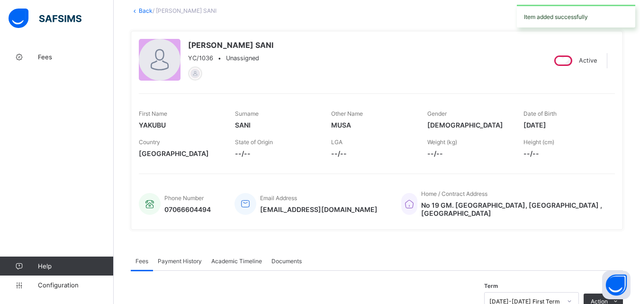
scroll to position [0, 0]
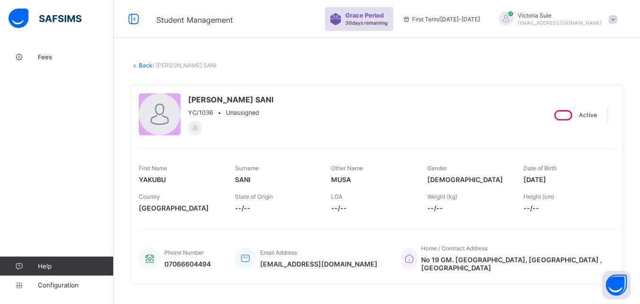
click at [142, 67] on link "Back" at bounding box center [146, 65] width 14 height 7
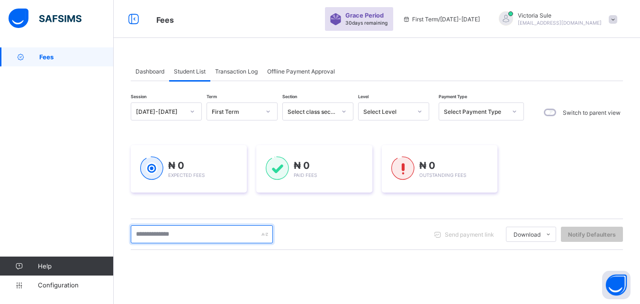
click at [190, 231] on input "text" at bounding box center [202, 234] width 142 height 18
type input "****"
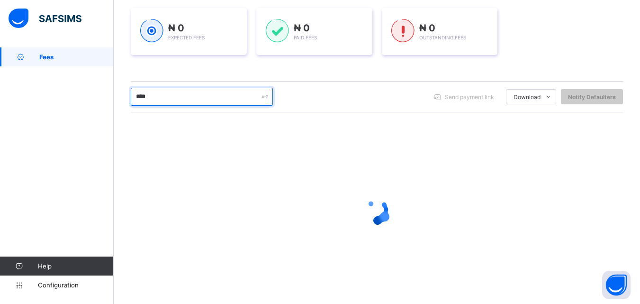
scroll to position [149, 0]
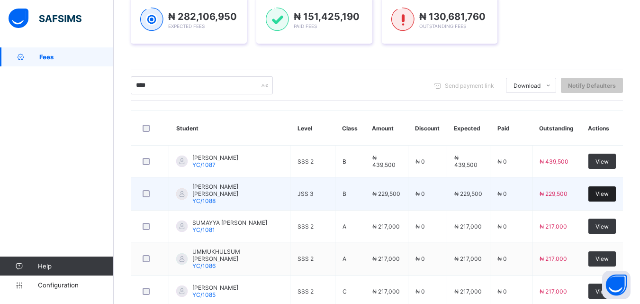
click at [616, 194] on div "View" at bounding box center [602, 193] width 27 height 15
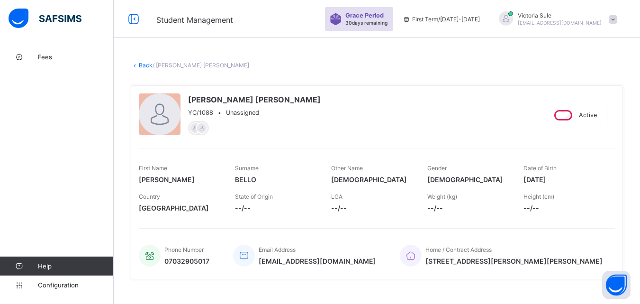
click at [148, 65] on link "Back" at bounding box center [146, 65] width 14 height 7
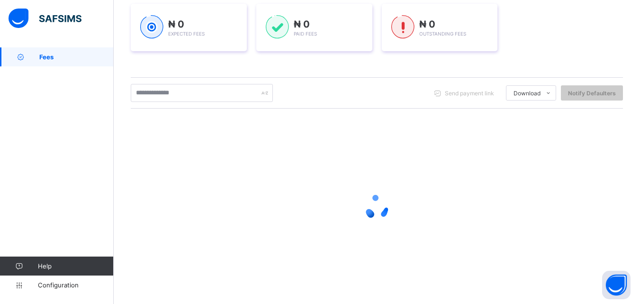
scroll to position [142, 0]
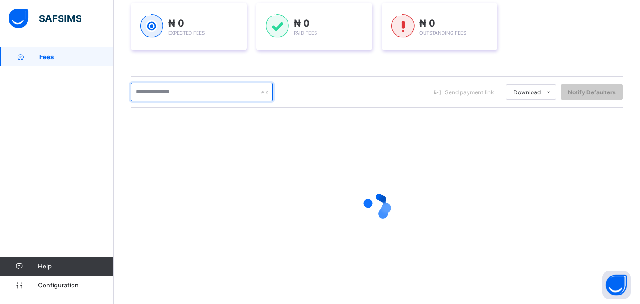
click at [174, 93] on input "text" at bounding box center [202, 92] width 142 height 18
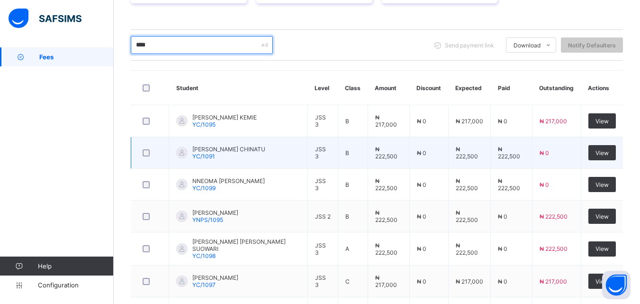
scroll to position [190, 0]
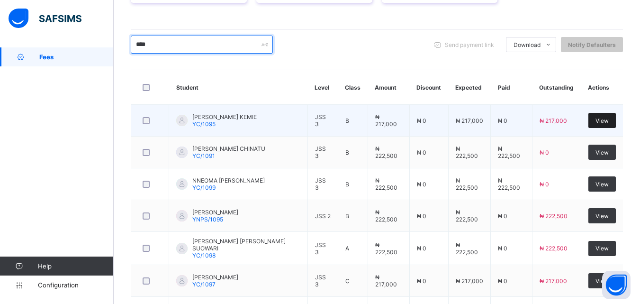
type input "****"
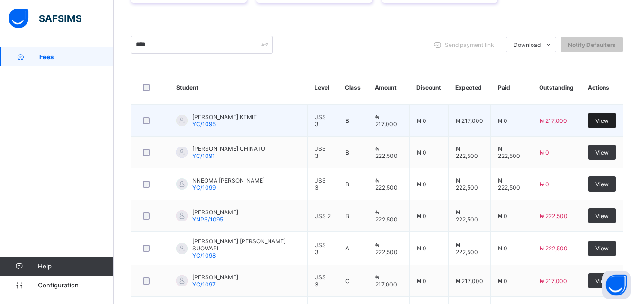
click at [616, 123] on div "View" at bounding box center [602, 120] width 27 height 15
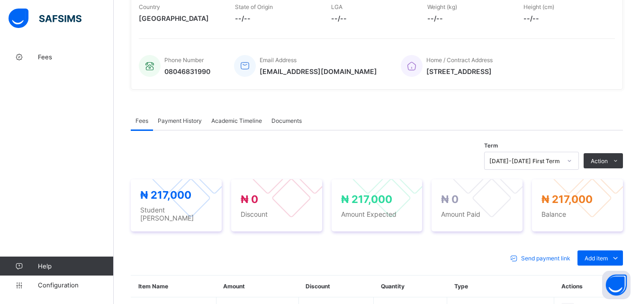
scroll to position [312, 0]
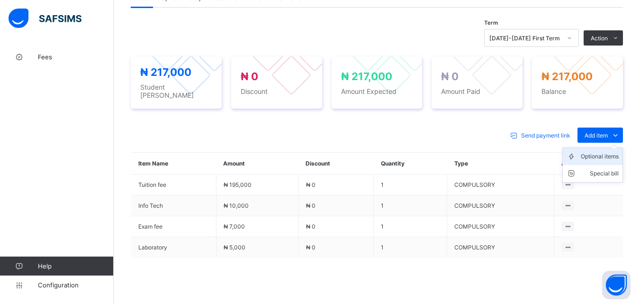
click at [611, 154] on div "Optional items" at bounding box center [600, 156] width 38 height 9
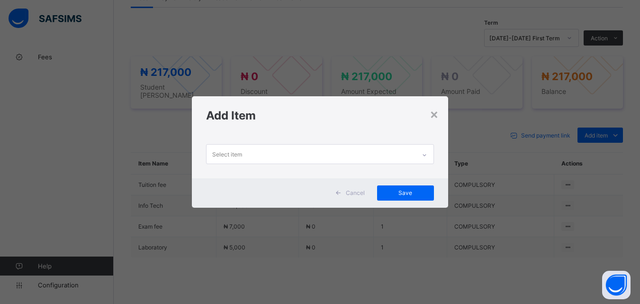
click at [425, 153] on icon at bounding box center [425, 154] width 6 height 9
click at [433, 115] on div "×" at bounding box center [434, 114] width 9 height 16
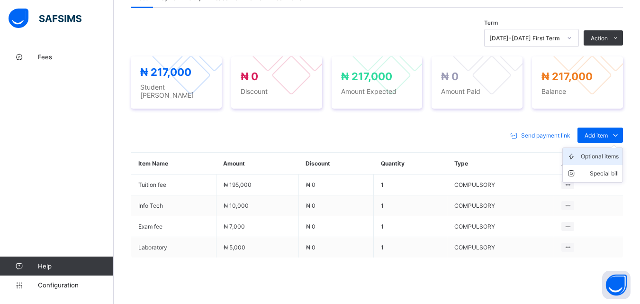
click at [605, 154] on div "Optional items" at bounding box center [600, 156] width 38 height 9
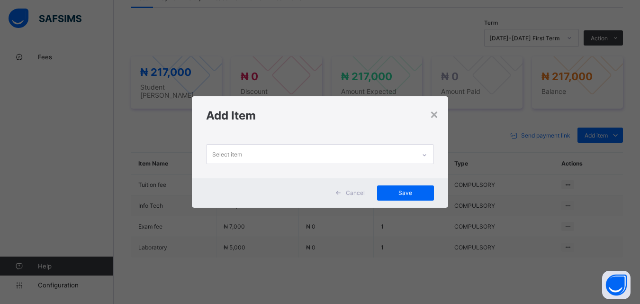
click at [425, 152] on icon at bounding box center [425, 154] width 6 height 9
click at [432, 116] on div "×" at bounding box center [434, 114] width 9 height 16
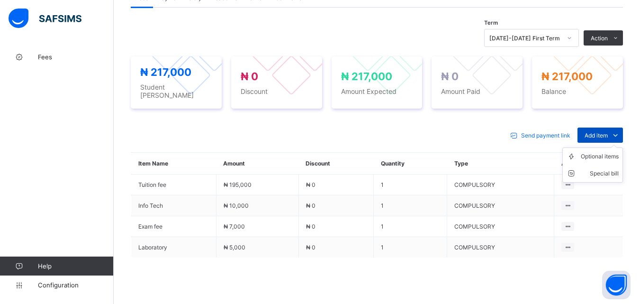
click at [604, 133] on span "Add item" at bounding box center [596, 135] width 23 height 7
click at [603, 152] on div "Optional items" at bounding box center [600, 156] width 38 height 9
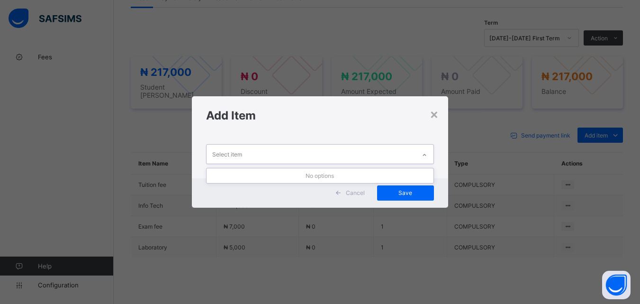
click at [428, 151] on div at bounding box center [425, 154] width 16 height 15
click at [437, 111] on div "×" at bounding box center [434, 114] width 9 height 16
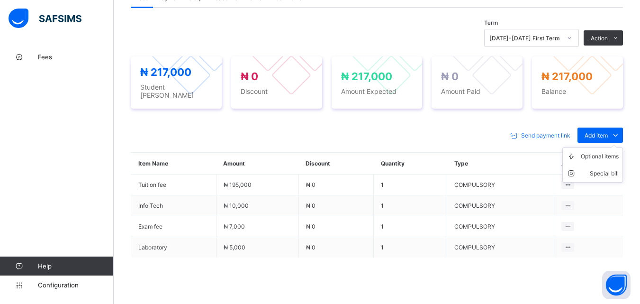
click at [611, 147] on ul "Optional items Special bill" at bounding box center [593, 164] width 61 height 35
click at [611, 152] on div "Optional items" at bounding box center [600, 156] width 38 height 9
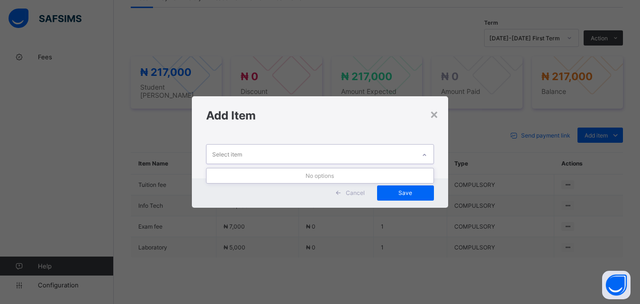
click at [423, 149] on div at bounding box center [425, 154] width 16 height 15
click at [439, 114] on div "×" at bounding box center [434, 114] width 9 height 16
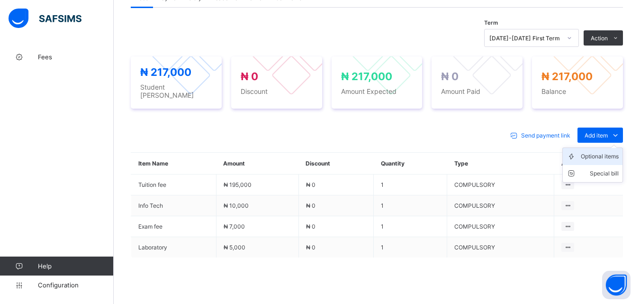
click at [614, 152] on div "Optional items" at bounding box center [600, 156] width 38 height 9
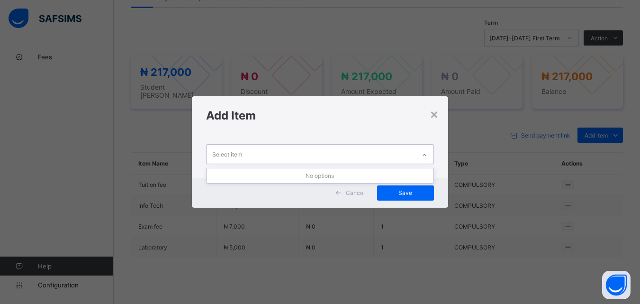
click at [432, 151] on div at bounding box center [425, 154] width 16 height 15
click at [434, 114] on div "×" at bounding box center [434, 114] width 9 height 16
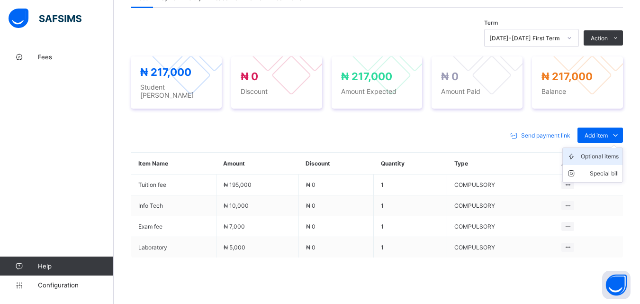
click at [611, 152] on div "Optional items" at bounding box center [600, 156] width 38 height 9
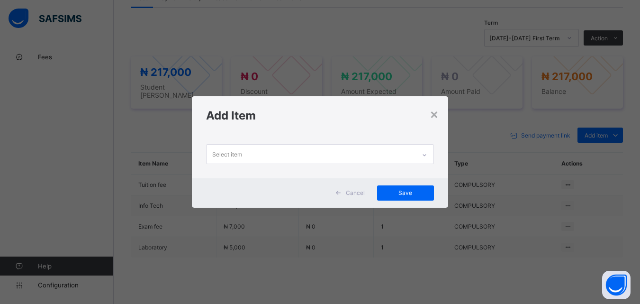
click at [425, 150] on div at bounding box center [425, 154] width 16 height 15
click at [434, 118] on div "×" at bounding box center [434, 114] width 9 height 16
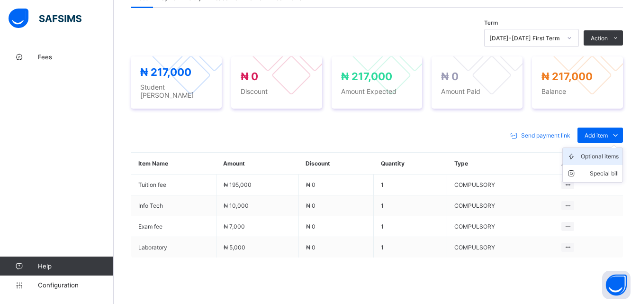
click at [607, 152] on div "Optional items" at bounding box center [600, 156] width 38 height 9
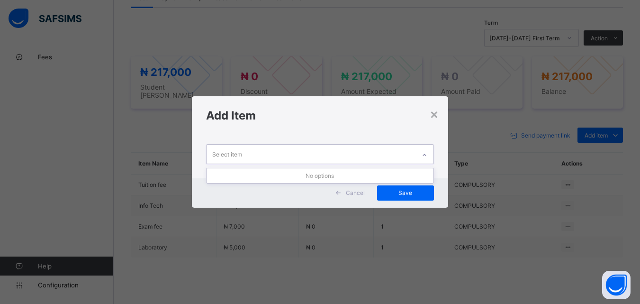
click at [422, 153] on div at bounding box center [425, 154] width 16 height 15
click at [435, 114] on div "×" at bounding box center [434, 114] width 9 height 16
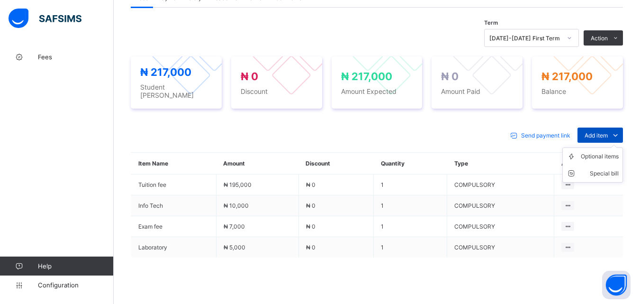
click at [601, 127] on div "Add item" at bounding box center [601, 134] width 46 height 15
click at [606, 147] on ul "Optional items Special bill" at bounding box center [593, 164] width 61 height 35
click at [600, 152] on div "Optional items" at bounding box center [600, 156] width 38 height 9
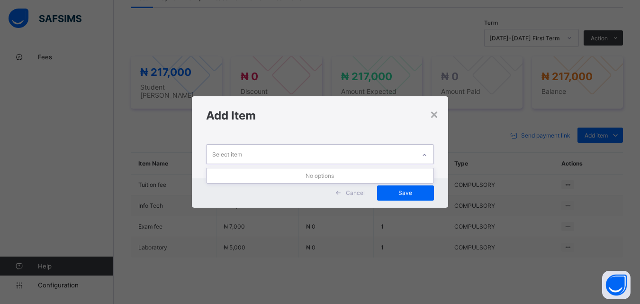
click at [419, 146] on div at bounding box center [425, 154] width 18 height 18
click at [431, 115] on div "×" at bounding box center [434, 114] width 9 height 16
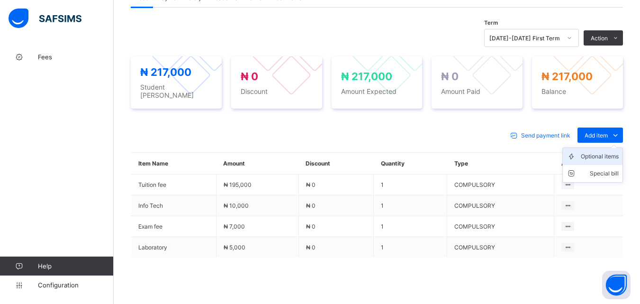
click at [603, 155] on div "Optional items" at bounding box center [600, 156] width 38 height 9
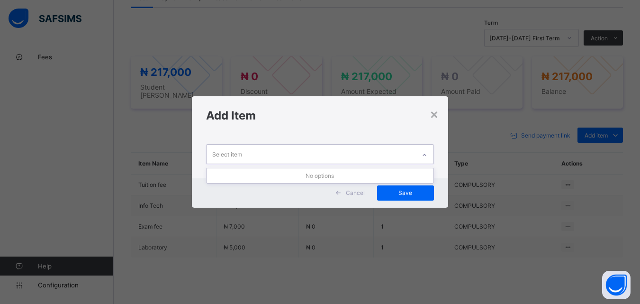
click at [422, 151] on div at bounding box center [425, 154] width 16 height 15
click at [435, 112] on div "×" at bounding box center [434, 114] width 9 height 16
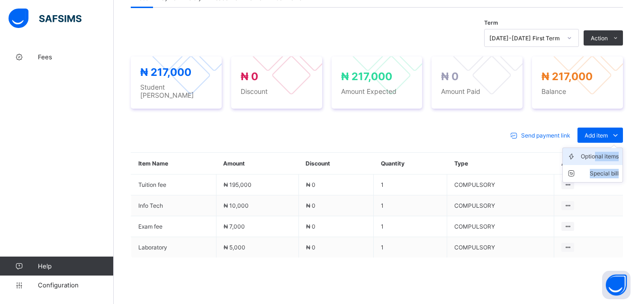
click at [603, 150] on ul "Optional items Special bill" at bounding box center [593, 164] width 61 height 35
click at [596, 152] on div "Optional items" at bounding box center [600, 156] width 38 height 9
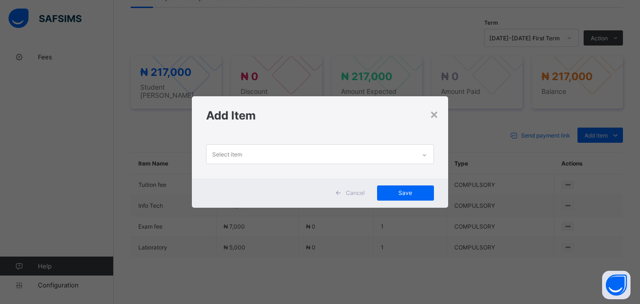
click at [429, 153] on div at bounding box center [425, 154] width 16 height 15
click at [434, 115] on div "×" at bounding box center [434, 114] width 9 height 16
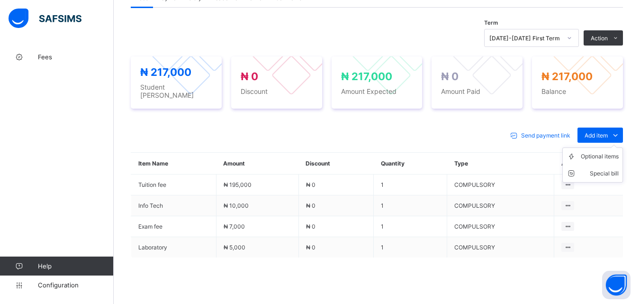
drag, startPoint x: 610, startPoint y: 133, endPoint x: 612, endPoint y: 144, distance: 11.2
click at [608, 133] on span "Add item" at bounding box center [596, 135] width 23 height 7
click at [610, 152] on div "Optional items" at bounding box center [600, 156] width 38 height 9
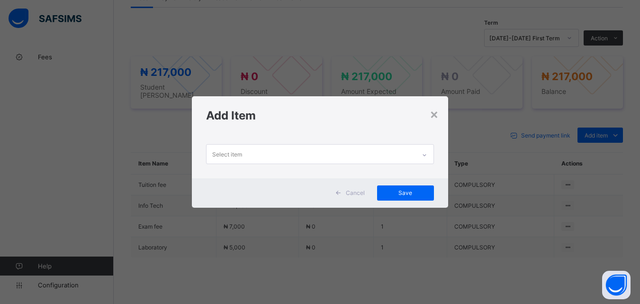
click at [428, 150] on div at bounding box center [425, 154] width 16 height 15
click at [437, 116] on div "×" at bounding box center [434, 114] width 9 height 16
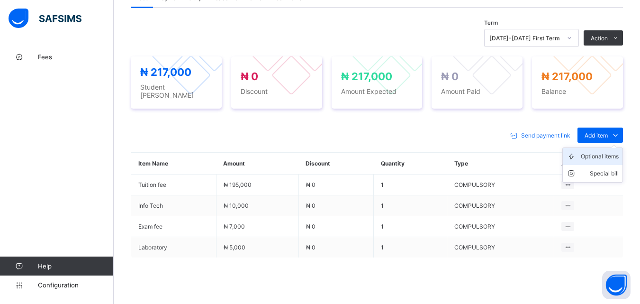
click at [598, 152] on div "Optional items" at bounding box center [600, 156] width 38 height 9
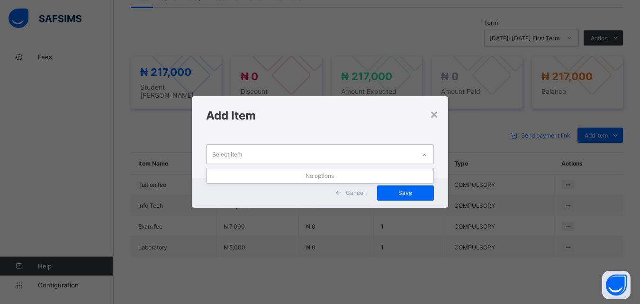
click at [426, 152] on icon at bounding box center [425, 154] width 6 height 9
click at [436, 121] on div "×" at bounding box center [434, 114] width 9 height 16
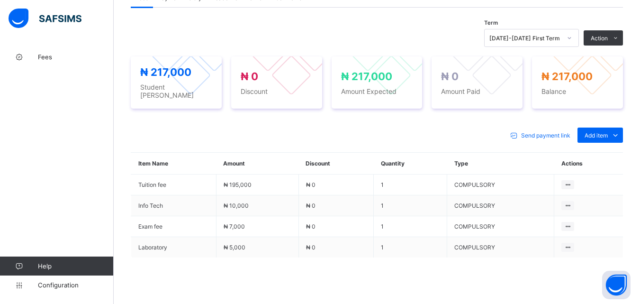
click at [619, 143] on div "Send payment link Add item Optional items Special bill Item Name Amount Discoun…" at bounding box center [377, 221] width 492 height 206
click at [601, 127] on div "Add item" at bounding box center [601, 134] width 46 height 15
click at [0, 0] on div "Optional items" at bounding box center [0, 0] width 0 height 0
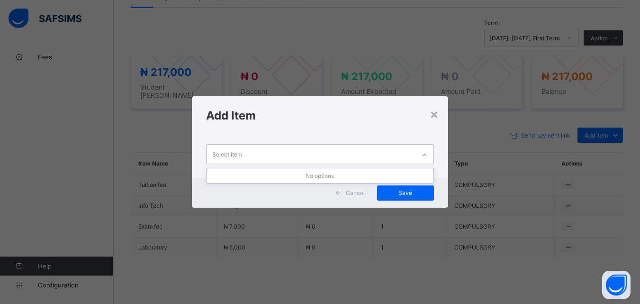
click at [424, 150] on icon at bounding box center [425, 154] width 6 height 9
click at [435, 111] on div "×" at bounding box center [434, 114] width 9 height 16
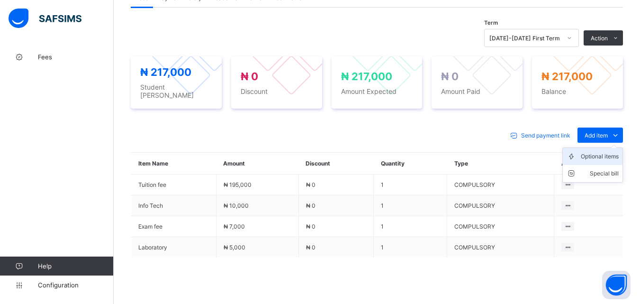
click at [610, 152] on div "Optional items" at bounding box center [600, 156] width 38 height 9
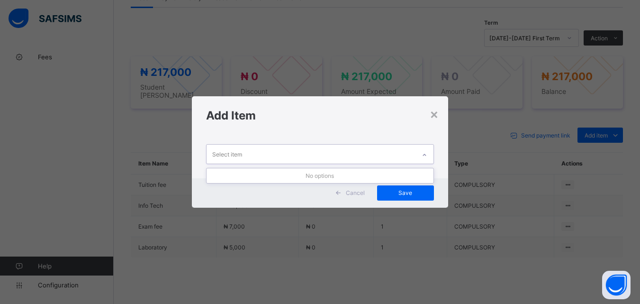
click at [424, 150] on div at bounding box center [425, 154] width 16 height 15
click at [433, 111] on div "×" at bounding box center [434, 114] width 9 height 16
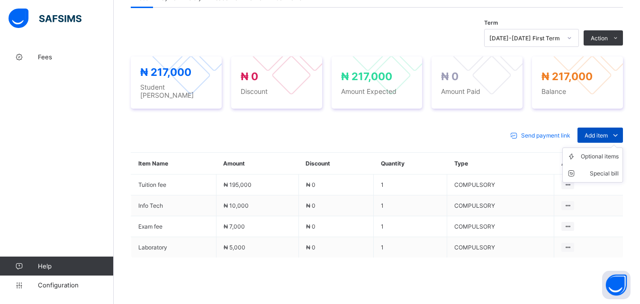
click at [606, 132] on span "Add item" at bounding box center [596, 135] width 23 height 7
click at [608, 154] on div "Optional items" at bounding box center [600, 156] width 38 height 9
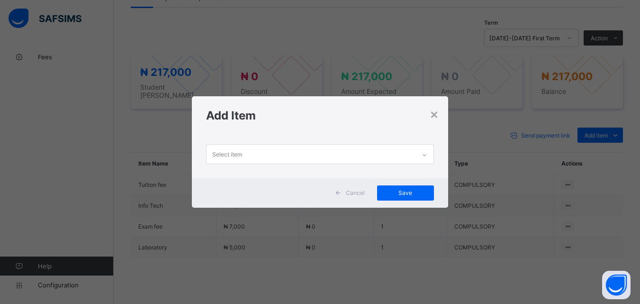
click at [425, 145] on div at bounding box center [425, 154] width 18 height 18
drag, startPoint x: 435, startPoint y: 119, endPoint x: 486, endPoint y: 123, distance: 51.3
click at [435, 119] on div "×" at bounding box center [434, 114] width 9 height 16
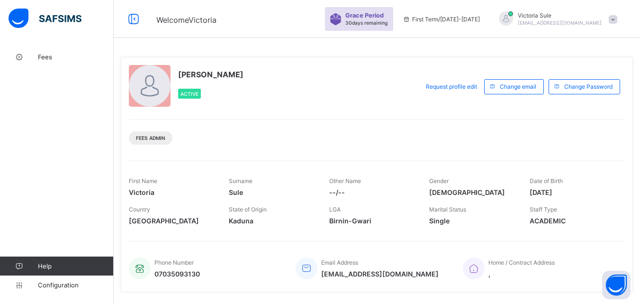
click at [55, 59] on span "Fees" at bounding box center [76, 57] width 76 height 8
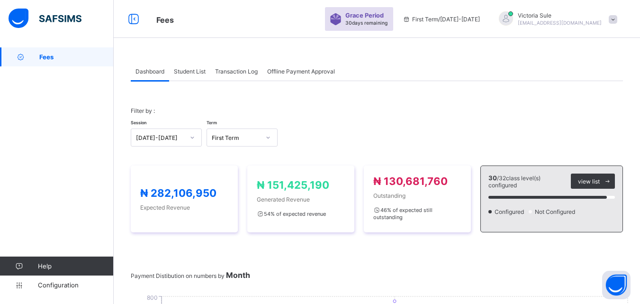
click at [201, 71] on span "Student List" at bounding box center [190, 71] width 32 height 7
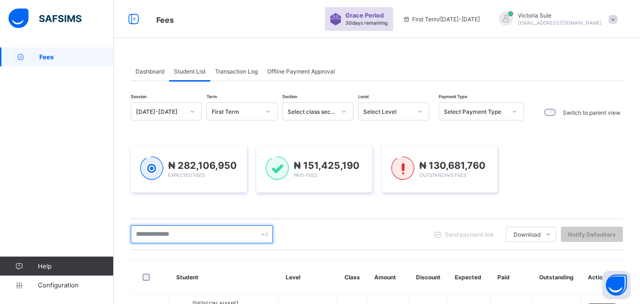
click at [196, 243] on input "text" at bounding box center [202, 234] width 142 height 18
click at [172, 237] on input "text" at bounding box center [202, 234] width 142 height 18
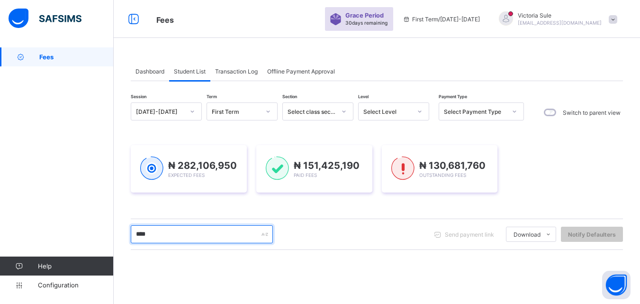
type input "****"
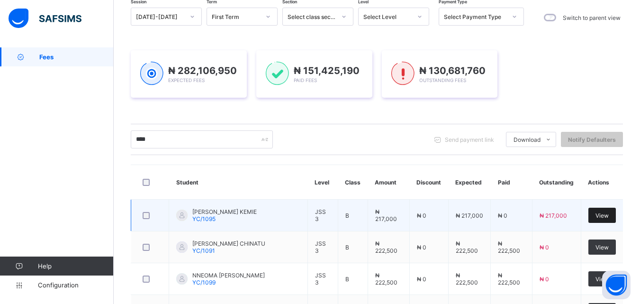
click at [609, 217] on span "View" at bounding box center [602, 215] width 13 height 7
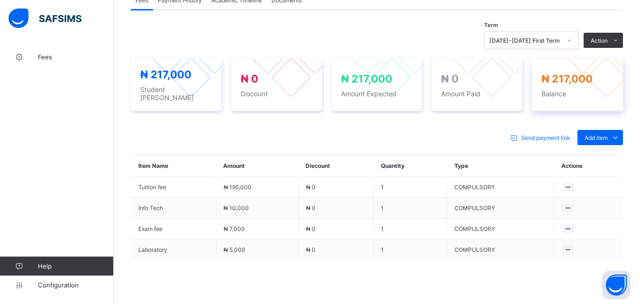
scroll to position [332, 0]
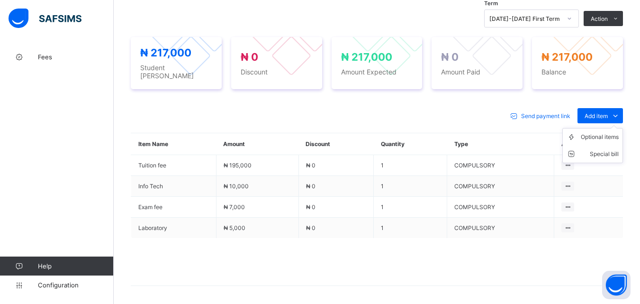
click at [600, 128] on ul "Optional items Special bill" at bounding box center [593, 145] width 61 height 35
click at [603, 134] on div "Optional items" at bounding box center [600, 136] width 38 height 9
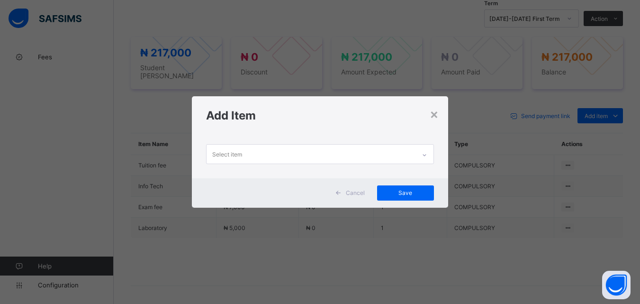
click at [423, 153] on icon at bounding box center [425, 154] width 6 height 9
click at [436, 114] on div "×" at bounding box center [434, 114] width 9 height 16
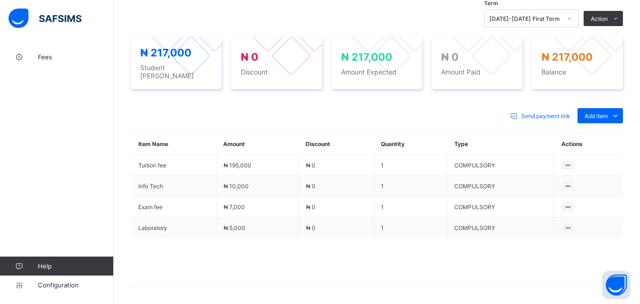
click at [0, 0] on div "Optional items" at bounding box center [0, 0] width 0 height 0
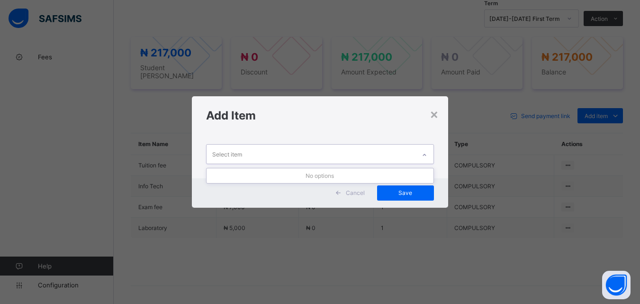
click at [427, 156] on icon at bounding box center [425, 154] width 6 height 9
click at [437, 113] on div "×" at bounding box center [434, 114] width 9 height 16
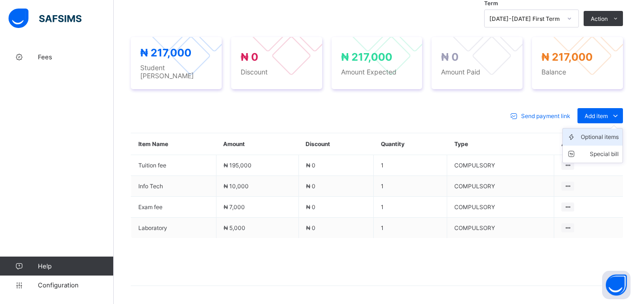
click at [611, 132] on div "Optional items" at bounding box center [600, 136] width 38 height 9
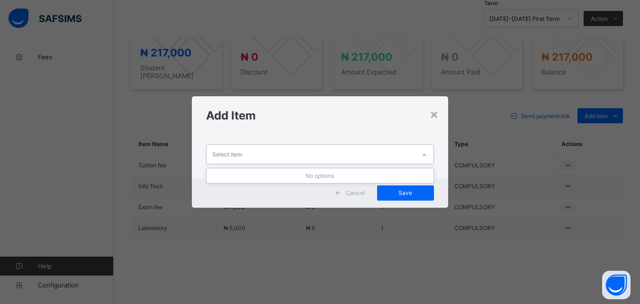
click at [424, 151] on icon at bounding box center [425, 154] width 6 height 9
click at [435, 114] on div "×" at bounding box center [434, 114] width 9 height 16
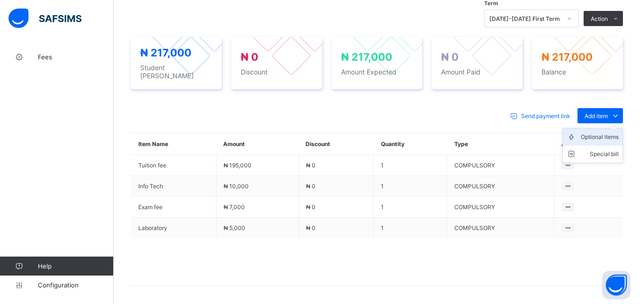
click at [607, 138] on li "Optional items" at bounding box center [593, 136] width 60 height 17
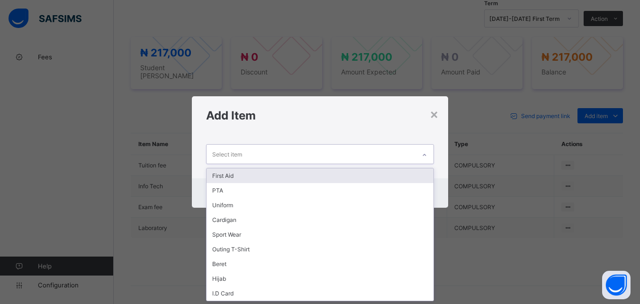
click at [424, 157] on div at bounding box center [425, 154] width 16 height 15
click at [391, 172] on div "First Aid" at bounding box center [320, 175] width 227 height 15
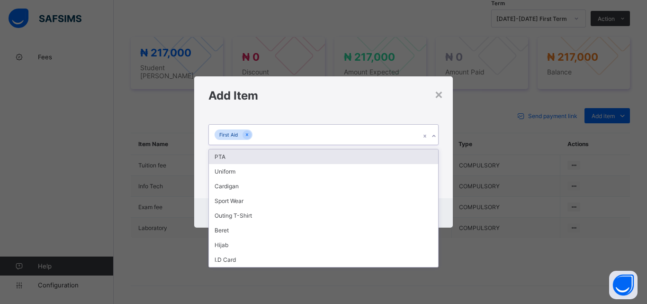
click at [363, 142] on div "First Aid" at bounding box center [314, 135] width 211 height 20
click at [360, 152] on div "PTA" at bounding box center [323, 156] width 229 height 15
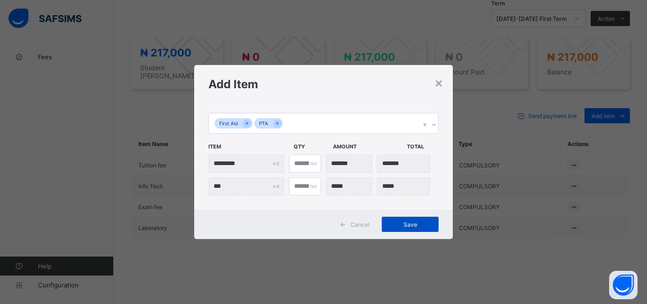
click at [411, 222] on span "Save" at bounding box center [410, 224] width 43 height 7
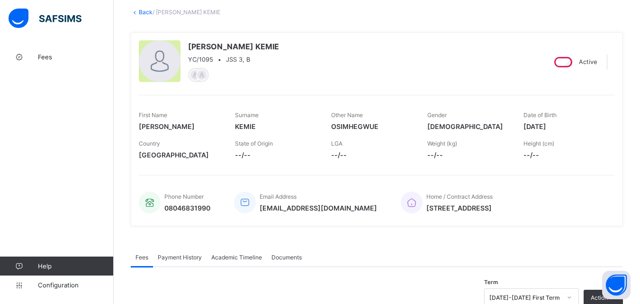
scroll to position [0, 0]
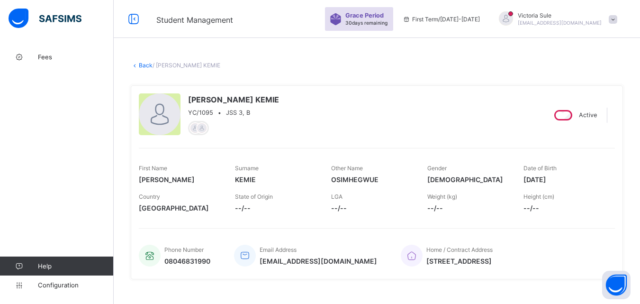
click at [141, 63] on link "Back" at bounding box center [146, 65] width 14 height 7
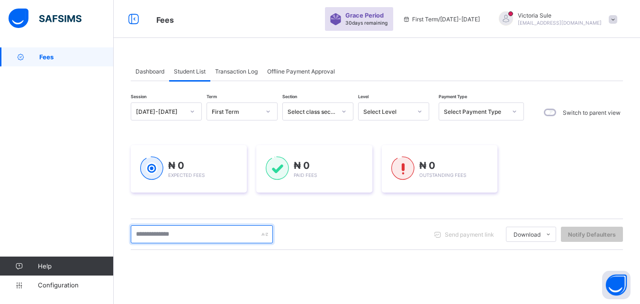
click at [187, 238] on input "text" at bounding box center [202, 234] width 142 height 18
type input "****"
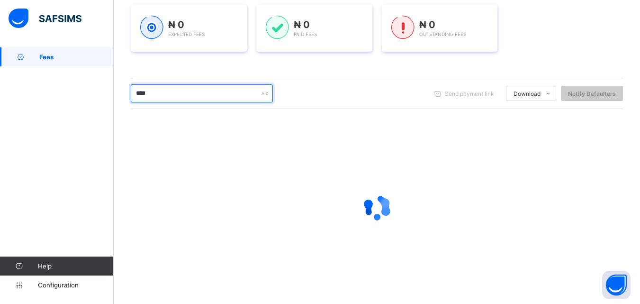
scroll to position [149, 0]
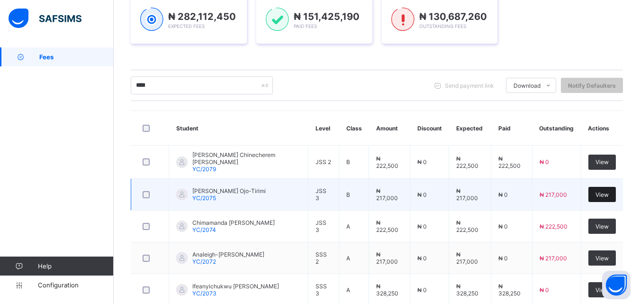
click at [609, 195] on span "View" at bounding box center [602, 194] width 13 height 7
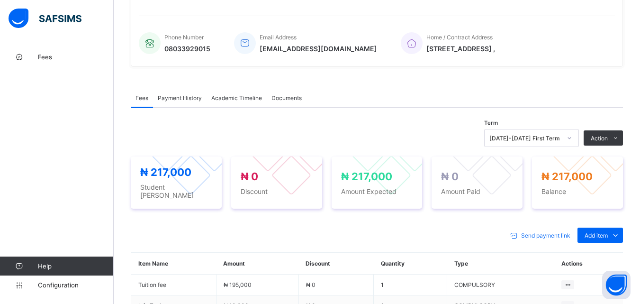
scroll to position [335, 0]
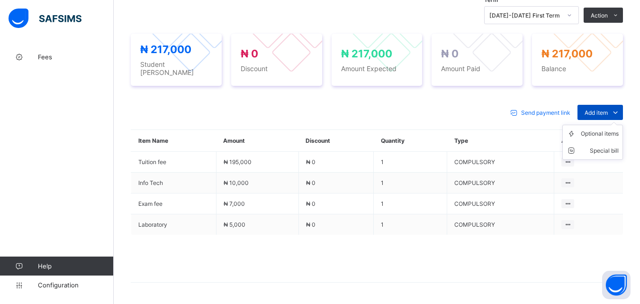
click at [608, 110] on span "Add item" at bounding box center [596, 112] width 23 height 7
click at [608, 129] on div "Optional items" at bounding box center [600, 133] width 38 height 9
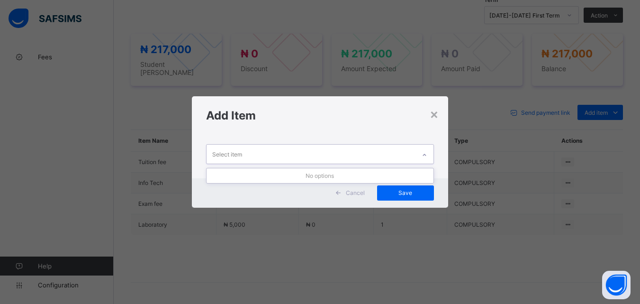
click at [427, 149] on div at bounding box center [425, 154] width 16 height 15
click at [429, 156] on div at bounding box center [425, 154] width 16 height 15
click at [429, 153] on div at bounding box center [425, 154] width 16 height 15
click at [437, 111] on div "×" at bounding box center [434, 114] width 9 height 16
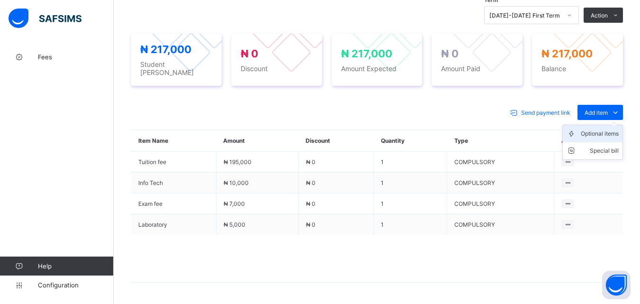
click at [611, 131] on div "Optional items" at bounding box center [600, 133] width 38 height 9
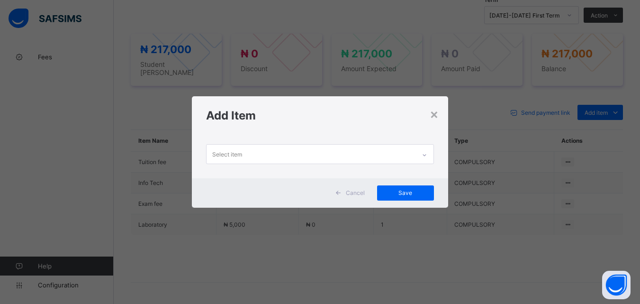
click at [428, 155] on icon at bounding box center [425, 154] width 6 height 9
click at [439, 114] on div "×" at bounding box center [434, 114] width 9 height 16
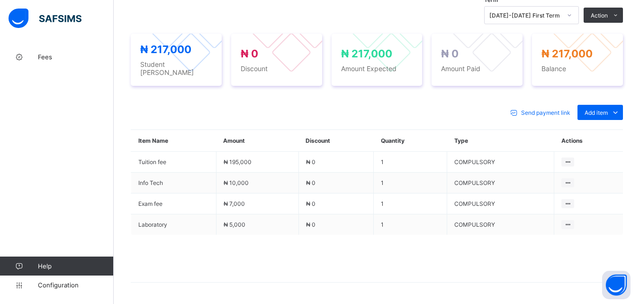
drag, startPoint x: 608, startPoint y: 130, endPoint x: 580, endPoint y: 146, distance: 32.5
click at [0, 0] on div "Optional items" at bounding box center [0, 0] width 0 height 0
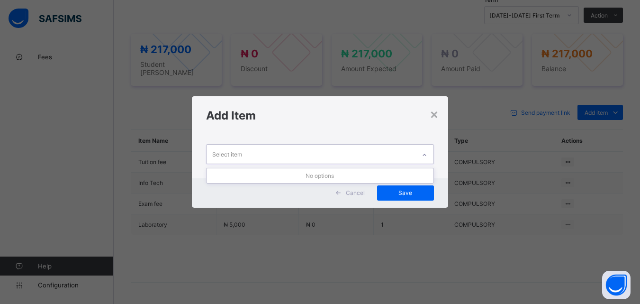
click at [426, 153] on icon at bounding box center [425, 154] width 6 height 9
click at [434, 109] on div "×" at bounding box center [434, 114] width 9 height 16
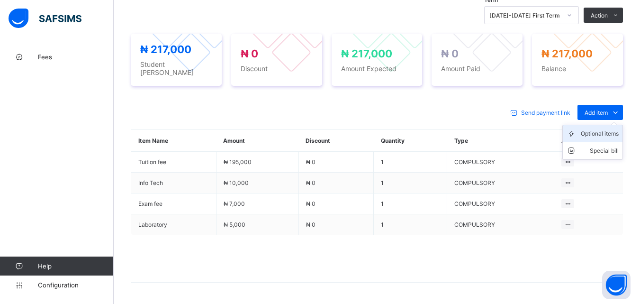
drag, startPoint x: 606, startPoint y: 106, endPoint x: 604, endPoint y: 134, distance: 27.6
click at [607, 109] on span "Add item" at bounding box center [596, 112] width 23 height 7
drag, startPoint x: 603, startPoint y: 137, endPoint x: 595, endPoint y: 138, distance: 8.3
click at [0, 0] on li "Optional items" at bounding box center [0, 0] width 0 height 0
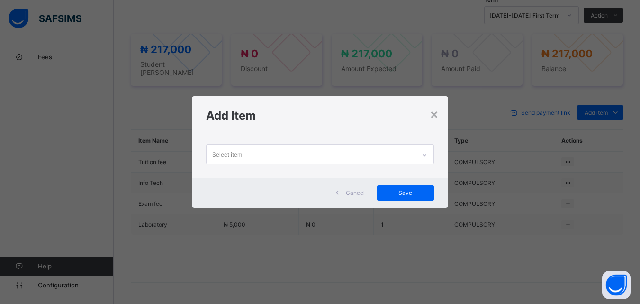
click at [418, 153] on div at bounding box center [425, 154] width 16 height 15
click at [433, 117] on div "×" at bounding box center [434, 114] width 9 height 16
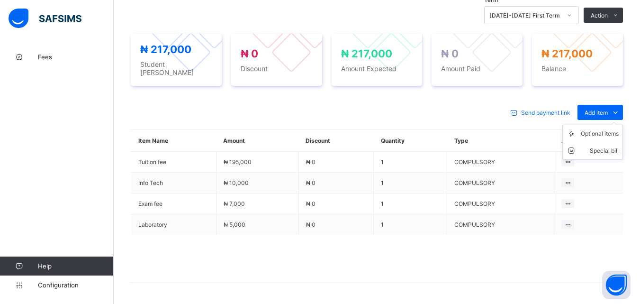
drag, startPoint x: 610, startPoint y: 110, endPoint x: 611, endPoint y: 115, distance: 4.8
click at [611, 113] on div "Add item Optional items Special bill" at bounding box center [601, 112] width 46 height 15
click at [610, 129] on div "Optional items" at bounding box center [600, 133] width 38 height 9
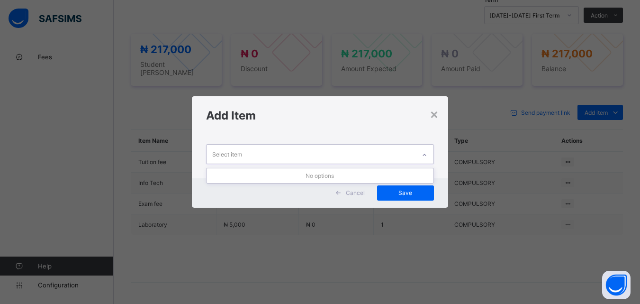
click at [422, 153] on div at bounding box center [425, 154] width 16 height 15
click at [437, 116] on div "×" at bounding box center [434, 114] width 9 height 16
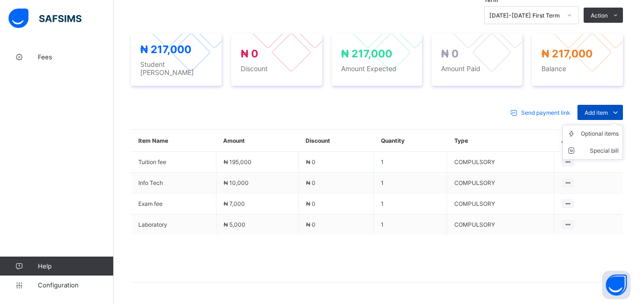
click at [608, 109] on span "Add item" at bounding box center [596, 112] width 23 height 7
click at [608, 129] on div "Optional items" at bounding box center [600, 133] width 38 height 9
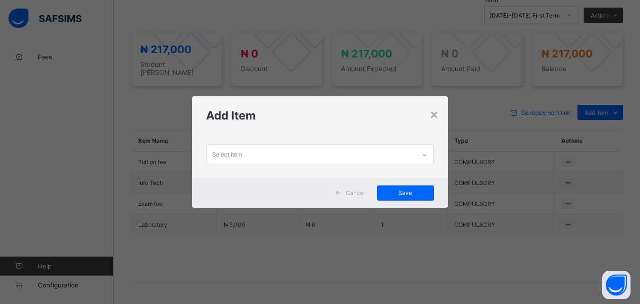
click at [429, 153] on div at bounding box center [425, 154] width 16 height 15
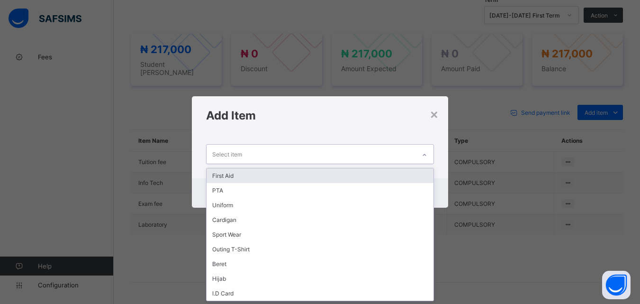
click at [383, 171] on div "First Aid" at bounding box center [320, 175] width 227 height 15
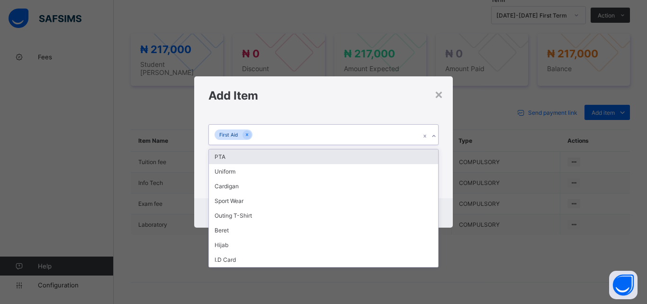
click at [356, 141] on div "First Aid" at bounding box center [314, 135] width 211 height 20
click at [350, 156] on div "PTA" at bounding box center [323, 156] width 229 height 15
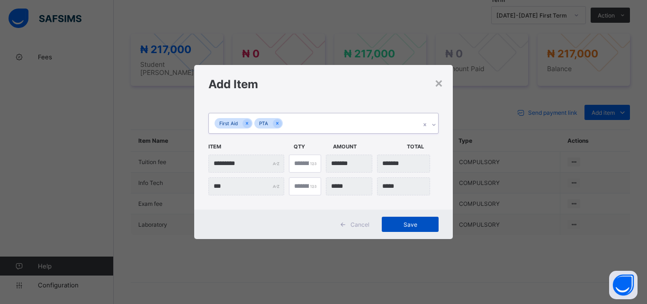
click at [397, 221] on span "Save" at bounding box center [410, 224] width 43 height 7
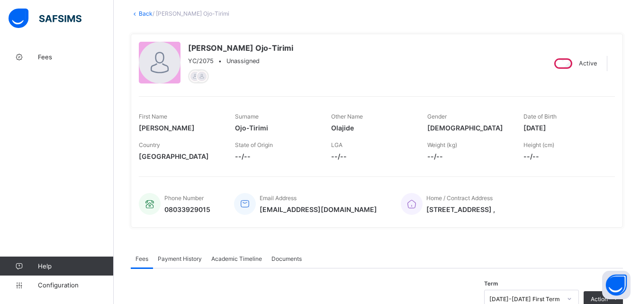
scroll to position [51, 0]
click at [145, 11] on link "Back" at bounding box center [146, 14] width 14 height 7
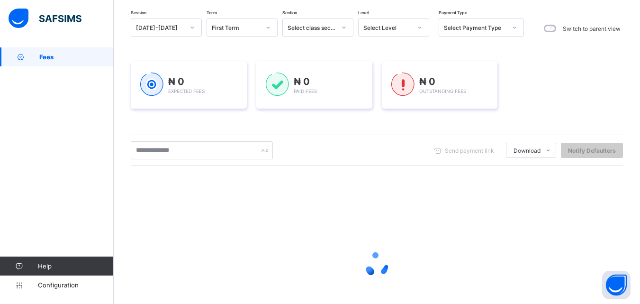
scroll to position [95, 0]
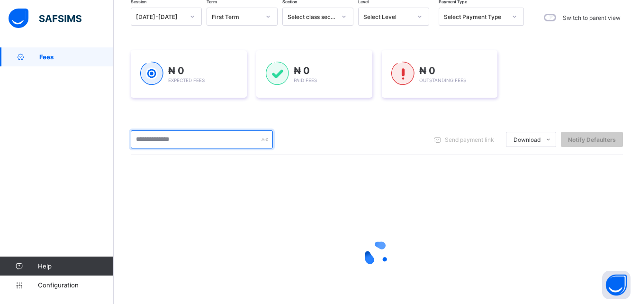
click at [178, 136] on input "text" at bounding box center [202, 139] width 142 height 18
type input "****"
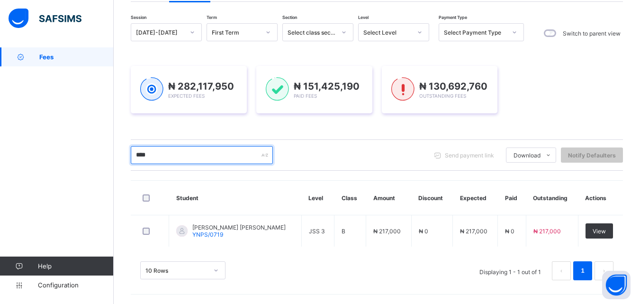
scroll to position [79, 0]
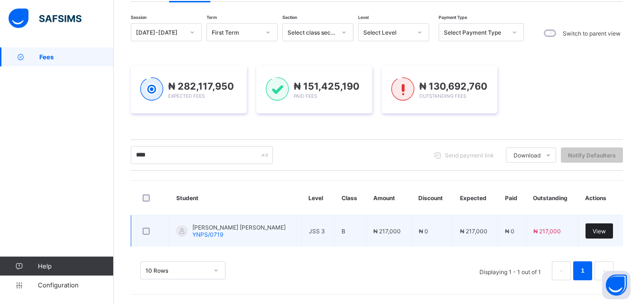
click at [603, 231] on span "View" at bounding box center [599, 231] width 13 height 7
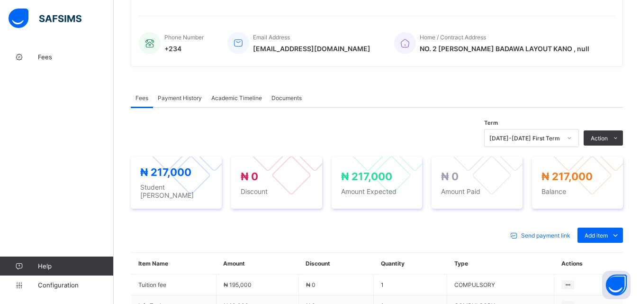
scroll to position [335, 0]
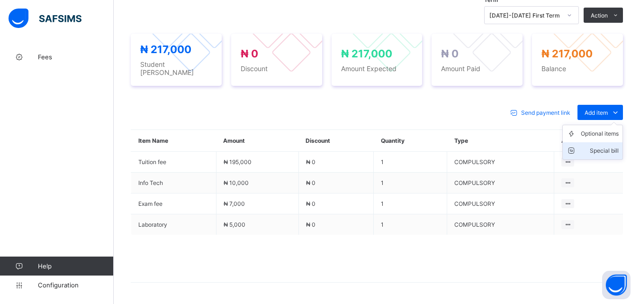
drag, startPoint x: 609, startPoint y: 109, endPoint x: 602, endPoint y: 139, distance: 30.0
click at [608, 110] on span "Add item" at bounding box center [596, 112] width 23 height 7
click at [603, 133] on div "Optional items" at bounding box center [600, 133] width 38 height 9
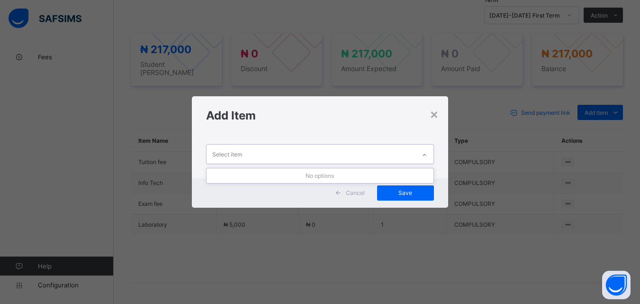
click at [403, 151] on div "Select item" at bounding box center [311, 154] width 209 height 18
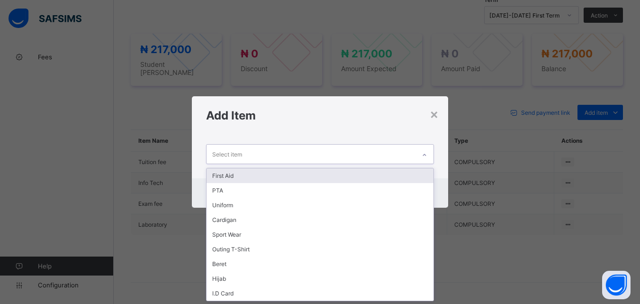
click at [267, 172] on div "First Aid" at bounding box center [320, 175] width 227 height 15
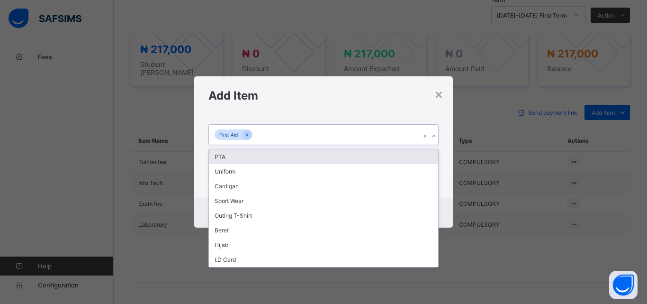
click at [324, 132] on div "First Aid" at bounding box center [314, 135] width 211 height 20
click at [317, 155] on div "PTA" at bounding box center [323, 156] width 229 height 15
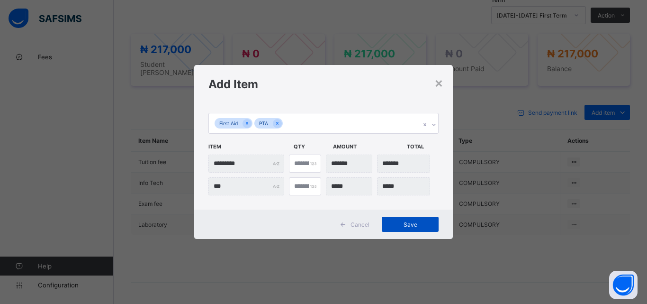
click at [424, 224] on span "Save" at bounding box center [410, 224] width 43 height 7
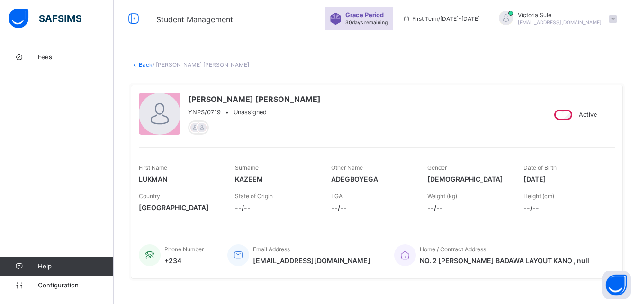
scroll to position [0, 0]
click at [142, 63] on link "Back" at bounding box center [146, 65] width 14 height 7
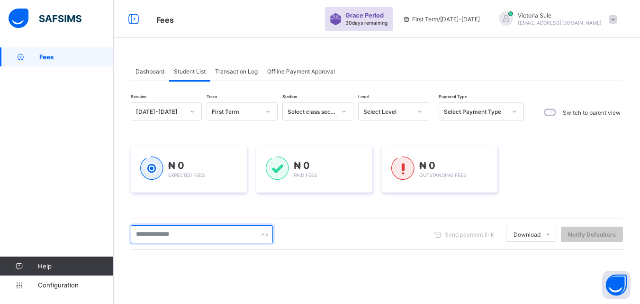
click at [206, 238] on input "text" at bounding box center [202, 234] width 142 height 18
type input "****"
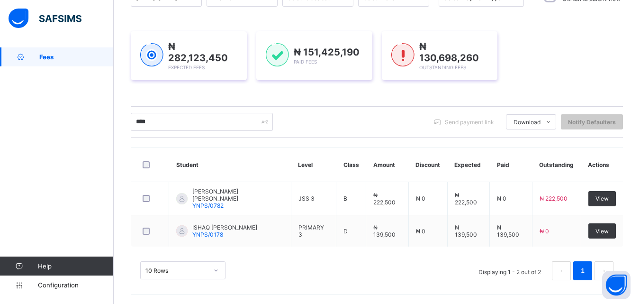
scroll to position [111, 0]
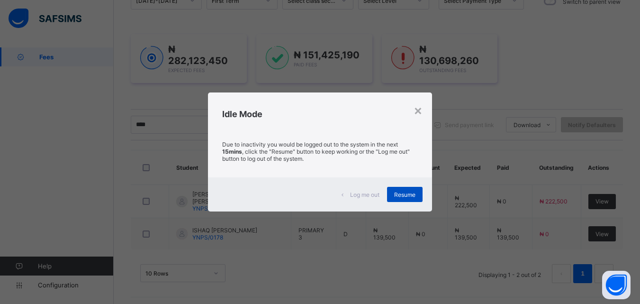
click at [409, 200] on div "Resume" at bounding box center [405, 194] width 36 height 15
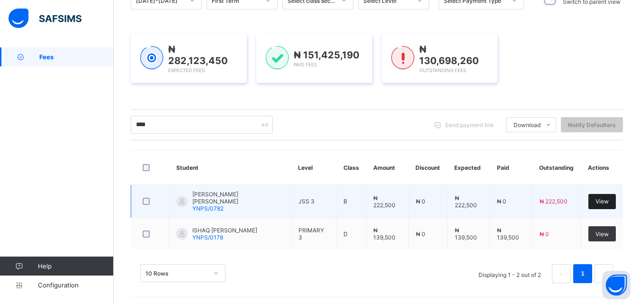
click at [609, 199] on span "View" at bounding box center [602, 201] width 13 height 7
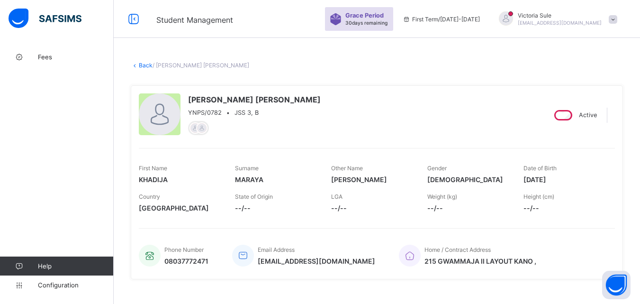
click at [147, 65] on link "Back" at bounding box center [146, 65] width 14 height 7
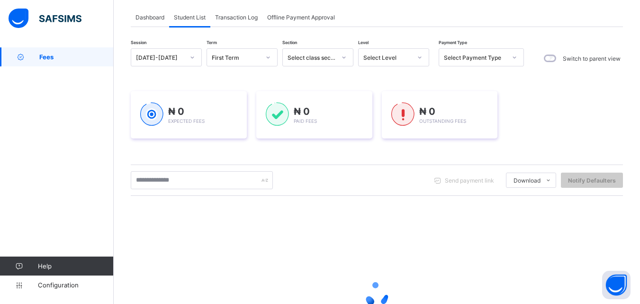
scroll to position [95, 0]
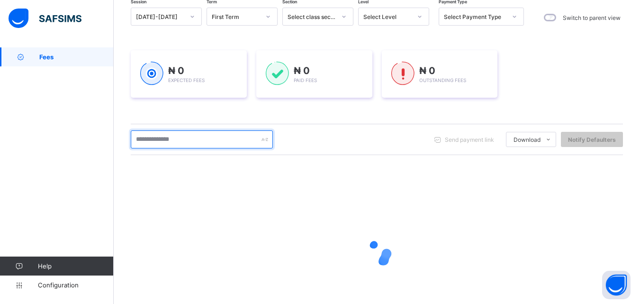
click at [167, 141] on input "text" at bounding box center [202, 139] width 142 height 18
click at [161, 141] on input "text" at bounding box center [202, 139] width 142 height 18
type input "****"
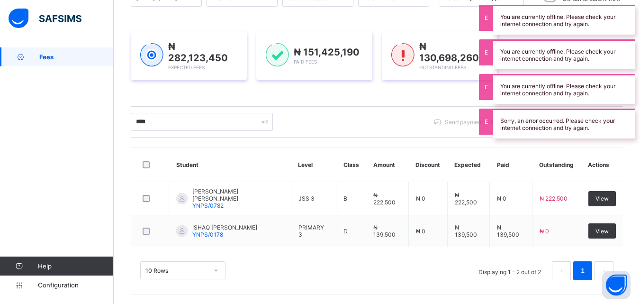
scroll to position [111, 0]
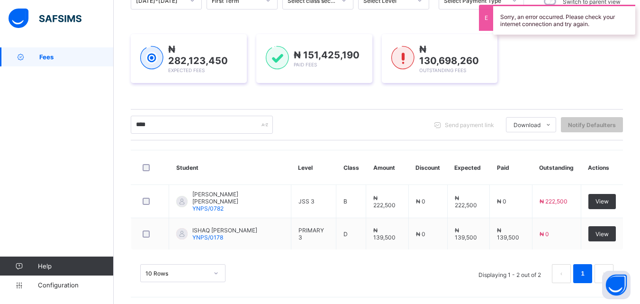
click at [327, 269] on div "10 Rows Displaying 1 - 2 out of 2 1" at bounding box center [376, 273] width 473 height 19
click at [228, 123] on input "****" at bounding box center [202, 125] width 142 height 18
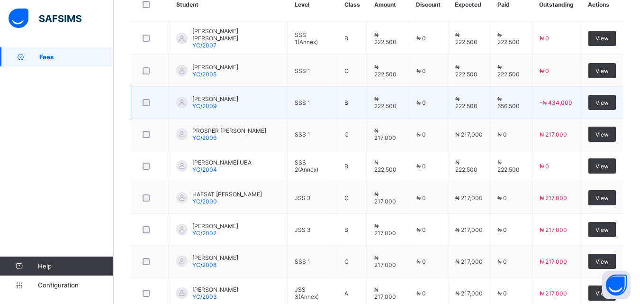
scroll to position [291, 0]
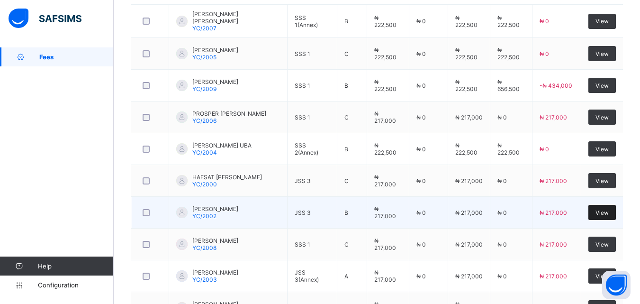
click at [603, 212] on span "View" at bounding box center [602, 212] width 13 height 7
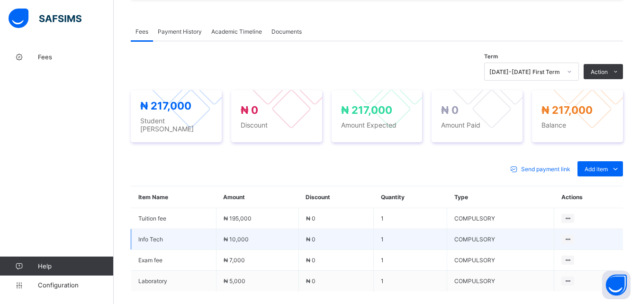
scroll to position [284, 0]
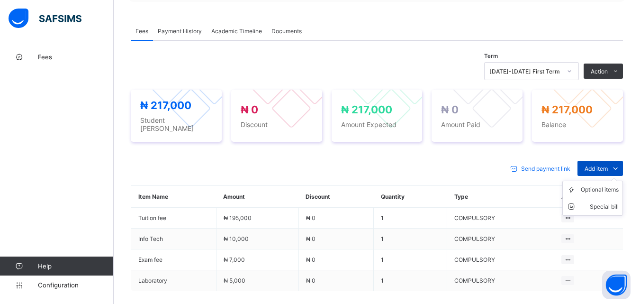
click at [608, 165] on span "Add item" at bounding box center [596, 168] width 23 height 7
click at [613, 184] on li "Optional items" at bounding box center [593, 189] width 60 height 17
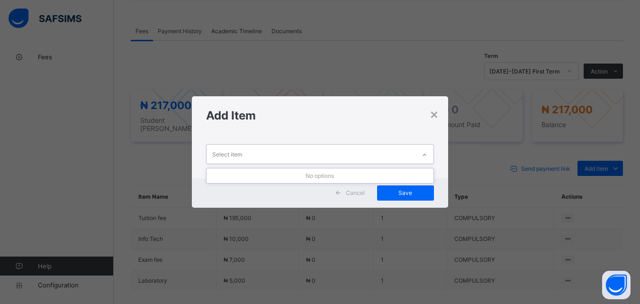
click at [420, 156] on div at bounding box center [425, 154] width 16 height 15
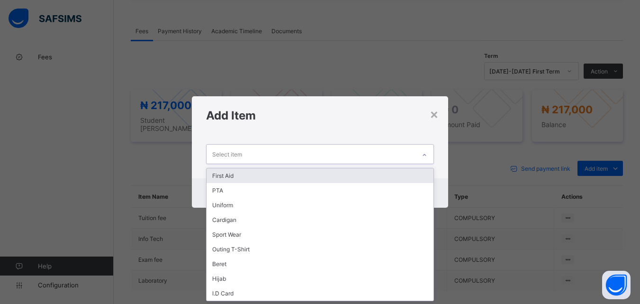
click at [364, 176] on div "First Aid" at bounding box center [320, 175] width 227 height 15
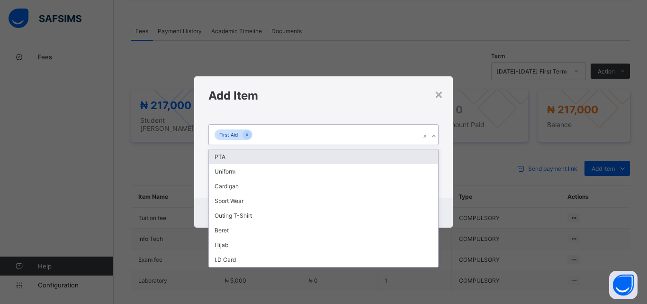
click at [354, 134] on div "First Aid" at bounding box center [314, 135] width 211 height 20
click at [342, 153] on div "PTA" at bounding box center [323, 156] width 229 height 15
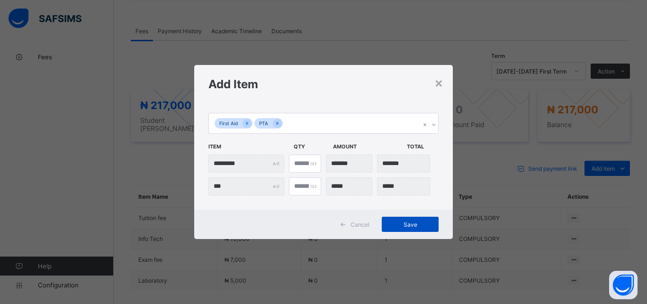
click at [413, 221] on span "Save" at bounding box center [410, 224] width 43 height 7
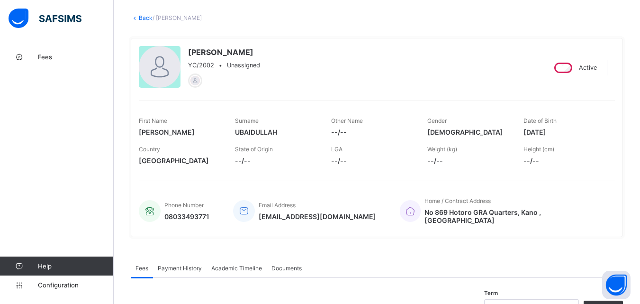
scroll to position [0, 0]
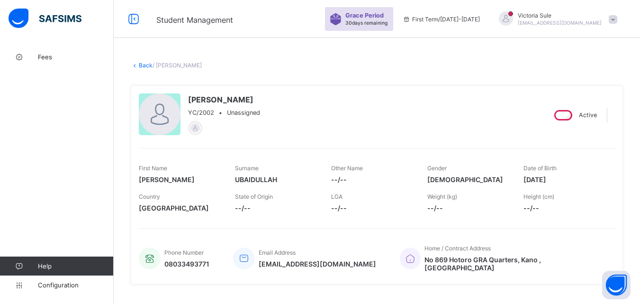
click at [140, 64] on link "Back" at bounding box center [146, 65] width 14 height 7
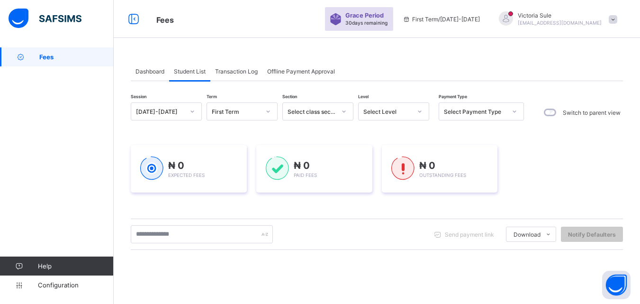
scroll to position [95, 0]
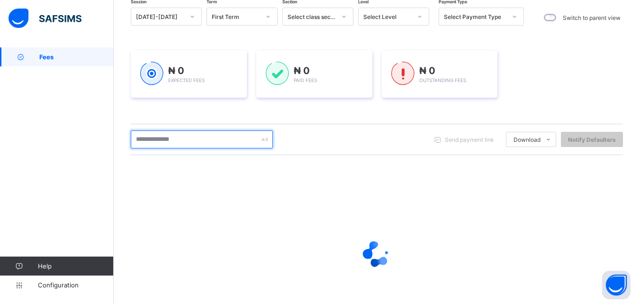
click at [167, 145] on input "text" at bounding box center [202, 139] width 142 height 18
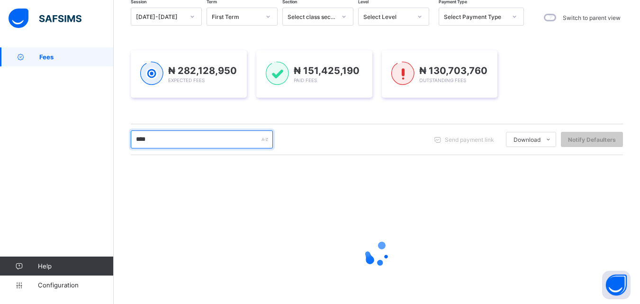
type input "****"
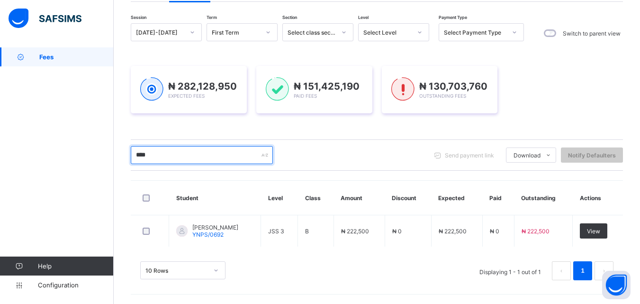
scroll to position [79, 0]
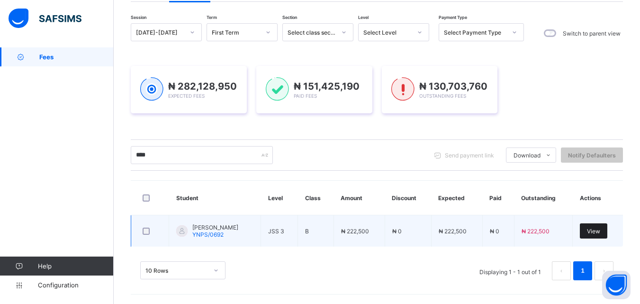
click at [608, 232] on div "View" at bounding box center [593, 230] width 27 height 15
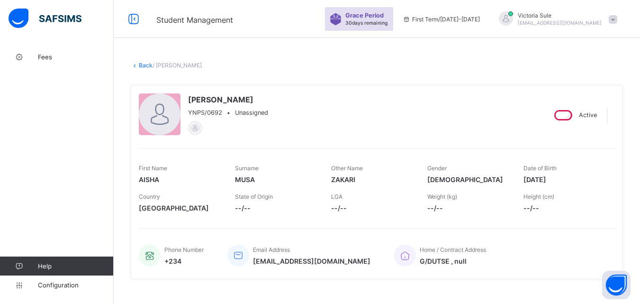
click at [144, 64] on link "Back" at bounding box center [146, 65] width 14 height 7
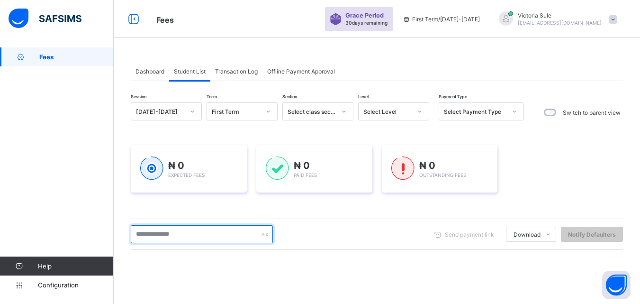
click at [196, 231] on input "text" at bounding box center [202, 234] width 142 height 18
type input "****"
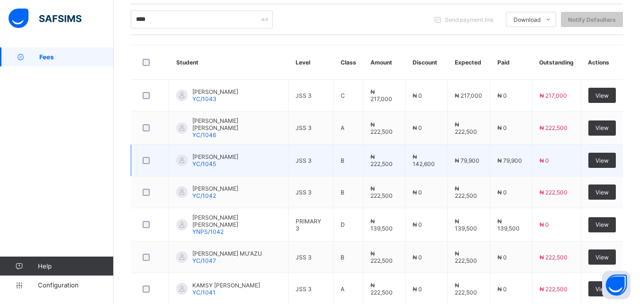
scroll to position [244, 0]
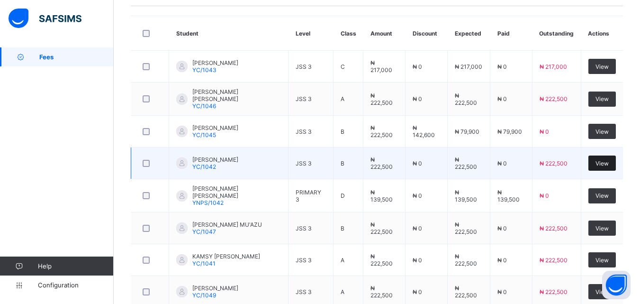
click at [607, 160] on span "View" at bounding box center [602, 163] width 13 height 7
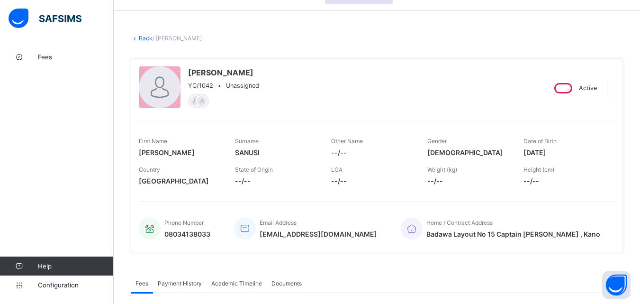
scroll to position [3, 0]
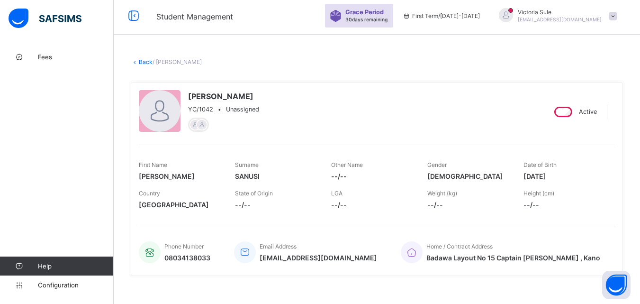
click at [147, 60] on link "Back" at bounding box center [146, 61] width 14 height 7
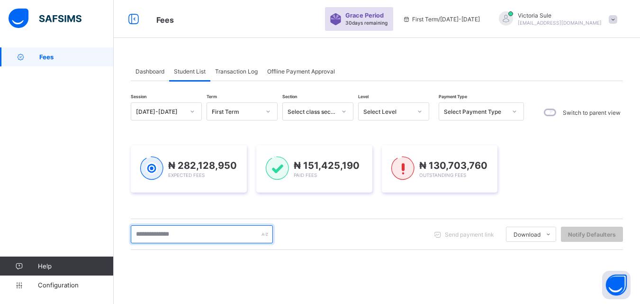
click at [172, 235] on input "text" at bounding box center [202, 234] width 142 height 18
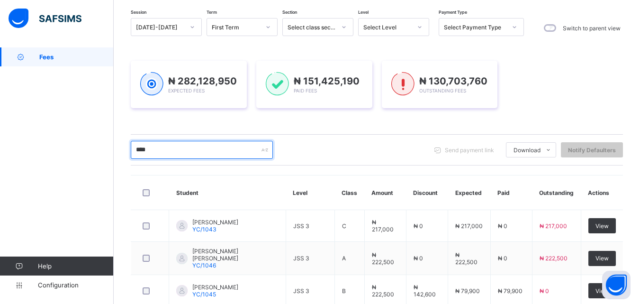
scroll to position [81, 0]
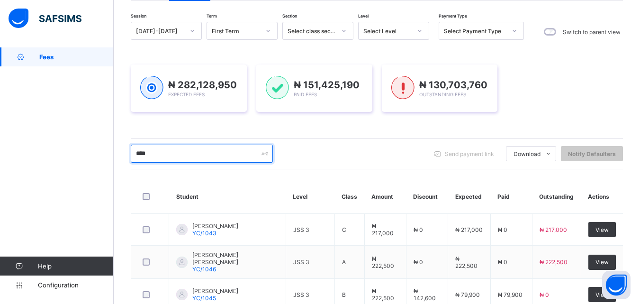
click at [164, 151] on input "****" at bounding box center [202, 154] width 142 height 18
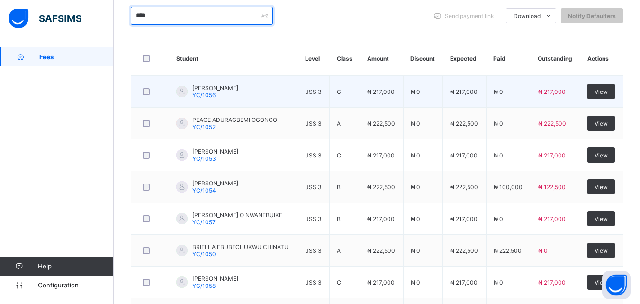
scroll to position [223, 0]
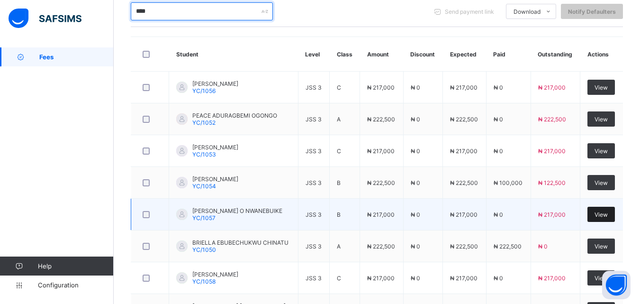
type input "****"
click at [606, 216] on span "View" at bounding box center [601, 214] width 13 height 7
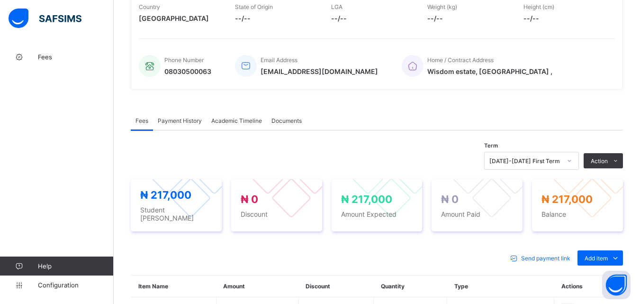
scroll to position [312, 0]
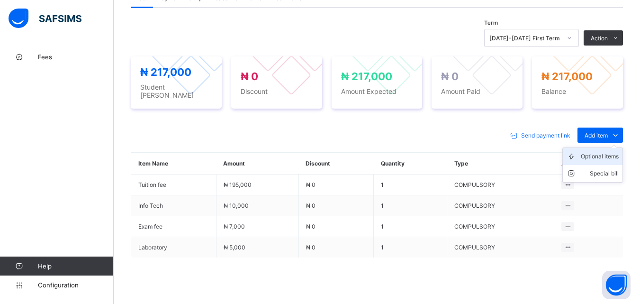
click at [617, 152] on div "Optional items" at bounding box center [600, 156] width 38 height 9
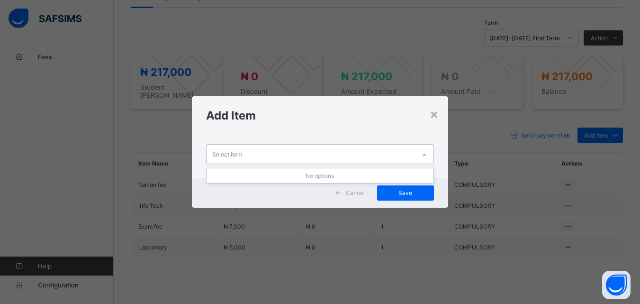
click at [381, 155] on div "Select item" at bounding box center [311, 154] width 209 height 18
click at [434, 111] on div "×" at bounding box center [434, 114] width 9 height 16
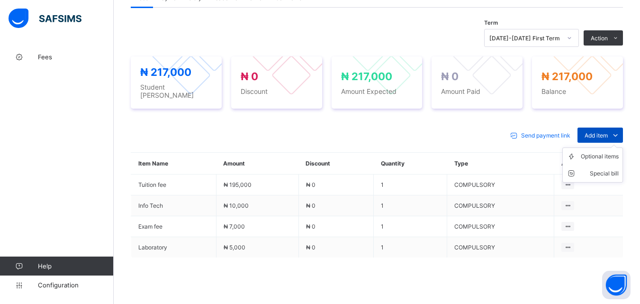
click at [602, 132] on span "Add item" at bounding box center [596, 135] width 23 height 7
drag, startPoint x: 608, startPoint y: 153, endPoint x: 588, endPoint y: 163, distance: 22.3
click at [0, 0] on div "Optional items" at bounding box center [0, 0] width 0 height 0
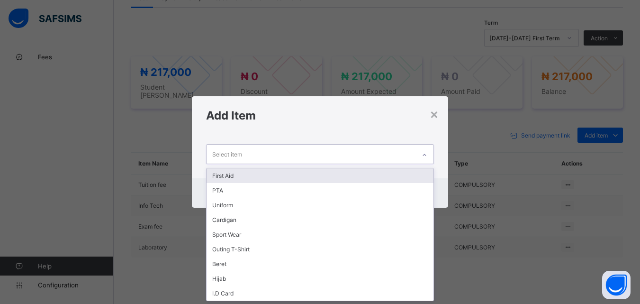
click at [417, 154] on div at bounding box center [425, 154] width 18 height 18
click at [365, 175] on div "First Aid" at bounding box center [320, 175] width 227 height 15
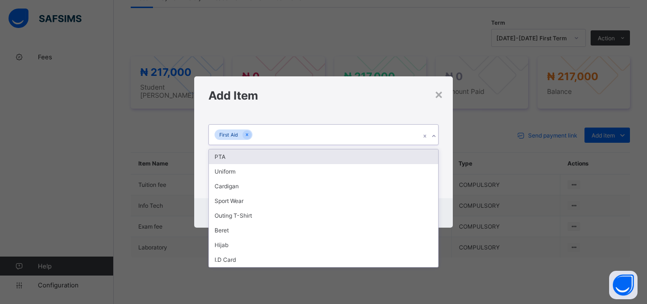
click at [318, 130] on div "First Aid" at bounding box center [314, 135] width 211 height 20
click at [318, 148] on div "option First Aid, selected. option PTA focused, 2 of 9. 8 results available. Us…" at bounding box center [323, 156] width 259 height 83
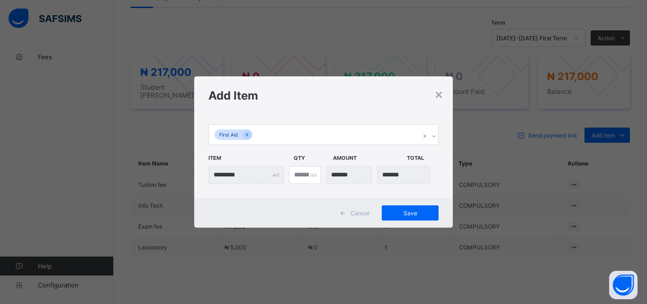
click at [362, 133] on div "First Aid" at bounding box center [314, 135] width 211 height 20
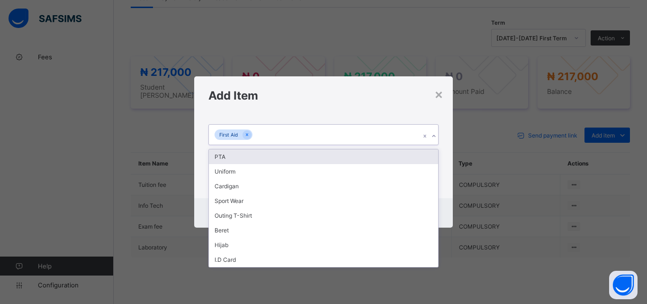
click at [356, 161] on div "PTA" at bounding box center [323, 156] width 229 height 15
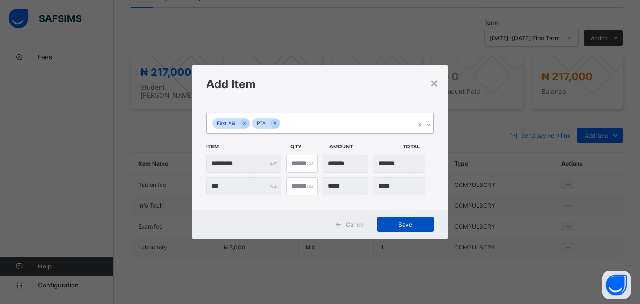
click at [408, 226] on span "Save" at bounding box center [405, 224] width 43 height 7
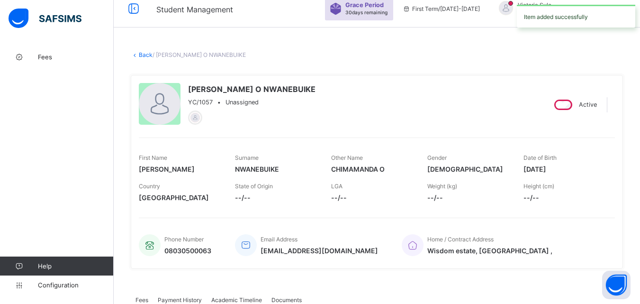
scroll to position [0, 0]
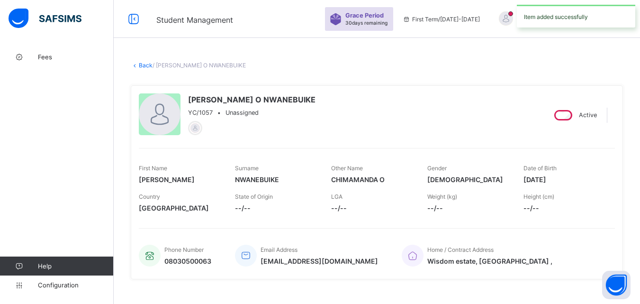
click at [147, 66] on link "Back" at bounding box center [146, 65] width 14 height 7
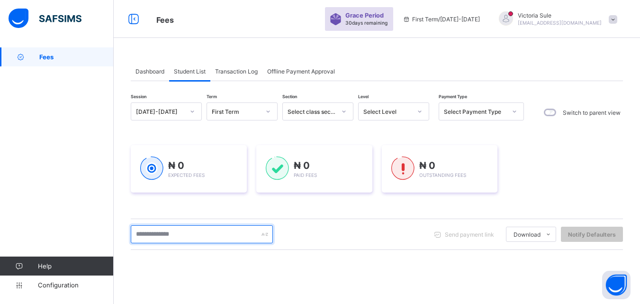
click at [193, 233] on input "text" at bounding box center [202, 234] width 142 height 18
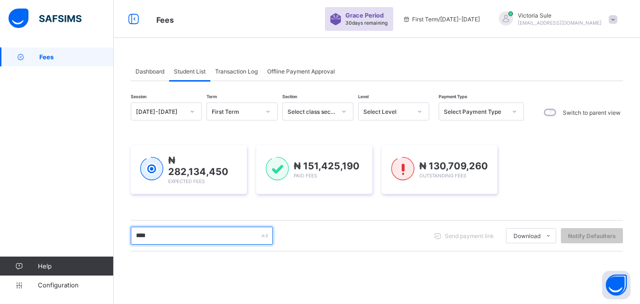
type input "****"
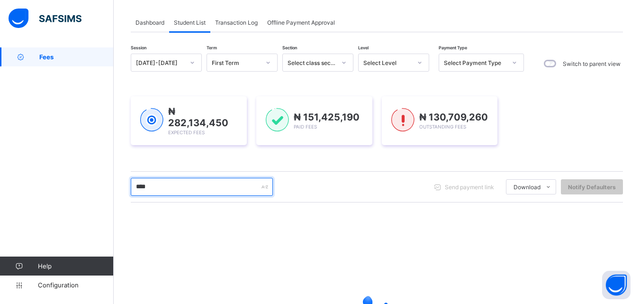
scroll to position [149, 0]
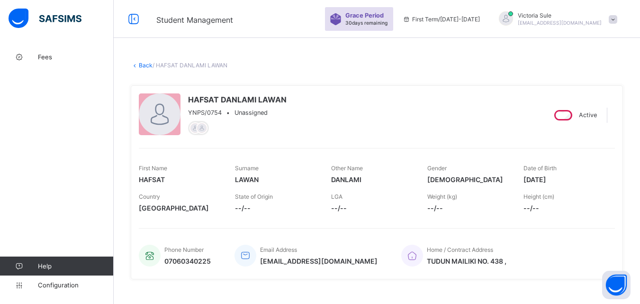
click at [146, 64] on link "Back" at bounding box center [146, 65] width 14 height 7
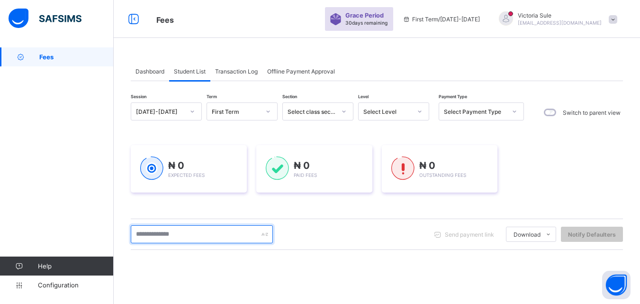
click at [180, 232] on input "text" at bounding box center [202, 234] width 142 height 18
type input "****"
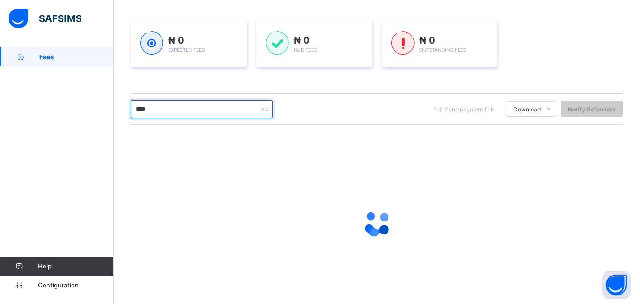
scroll to position [149, 0]
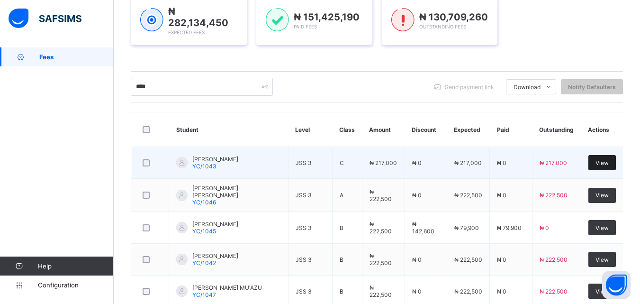
click at [609, 159] on span "View" at bounding box center [602, 162] width 13 height 7
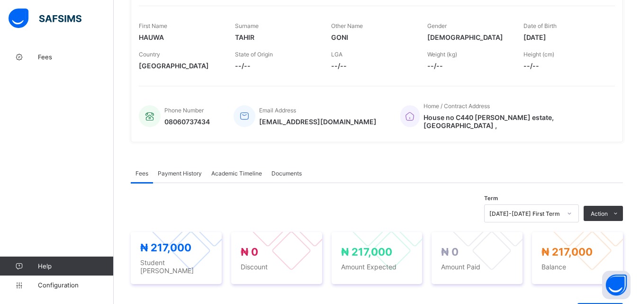
scroll to position [284, 0]
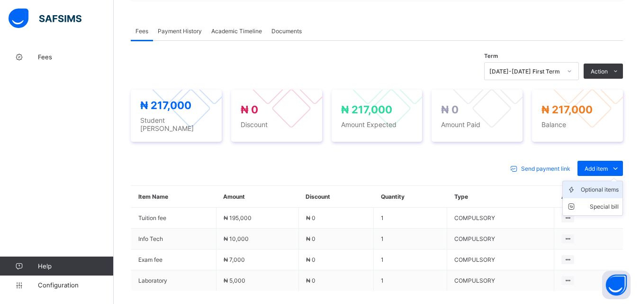
click at [604, 185] on div "Optional items" at bounding box center [600, 189] width 38 height 9
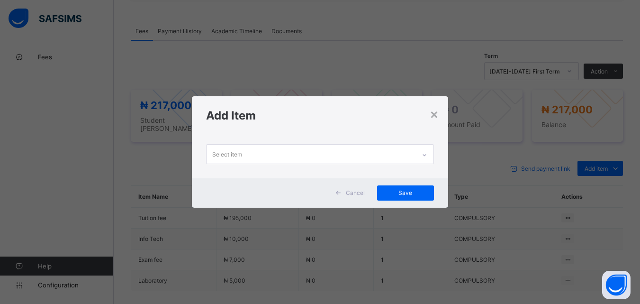
click at [430, 150] on div at bounding box center [425, 154] width 16 height 15
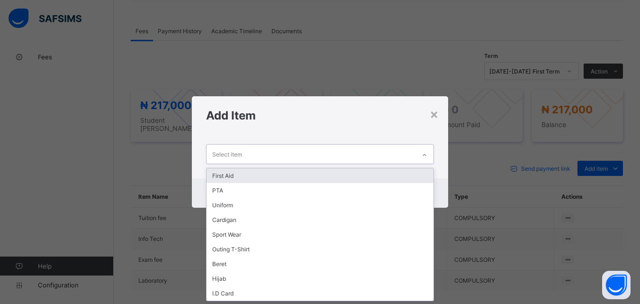
click at [411, 180] on div "First Aid" at bounding box center [320, 175] width 227 height 15
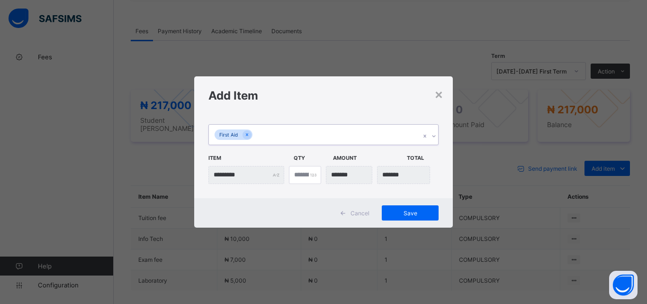
click at [355, 139] on div "First Aid" at bounding box center [314, 135] width 211 height 20
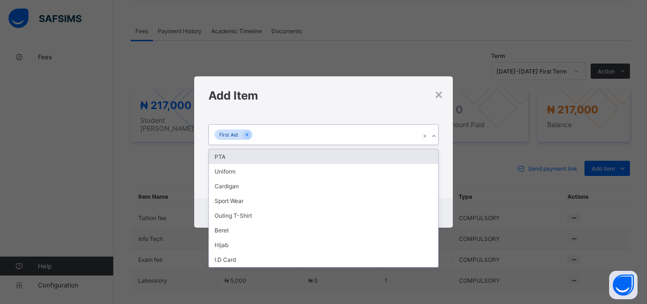
click at [354, 151] on div "PTA" at bounding box center [323, 156] width 229 height 15
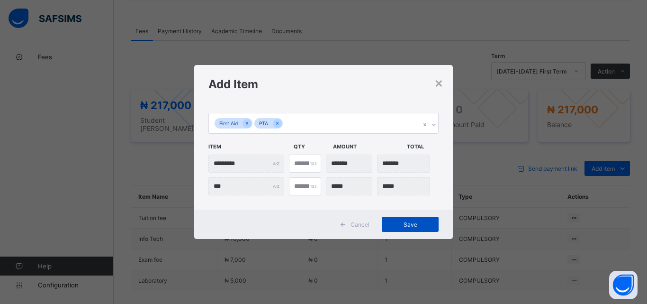
click at [410, 229] on div "Save" at bounding box center [410, 224] width 57 height 15
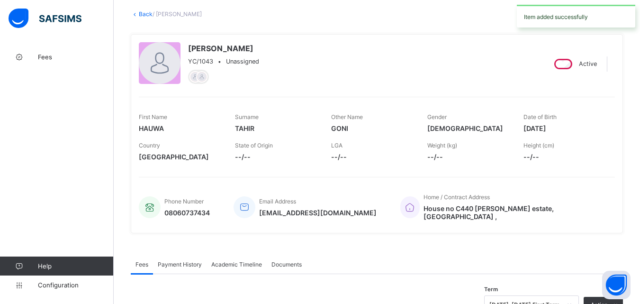
scroll to position [0, 0]
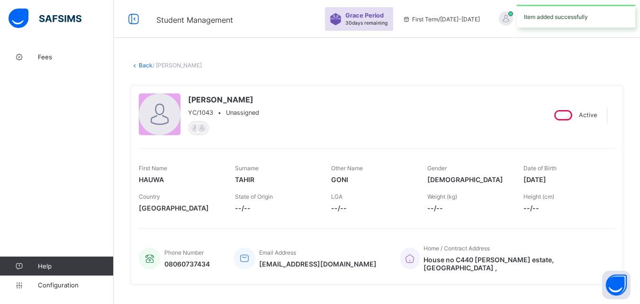
click at [145, 64] on link "Back" at bounding box center [146, 65] width 14 height 7
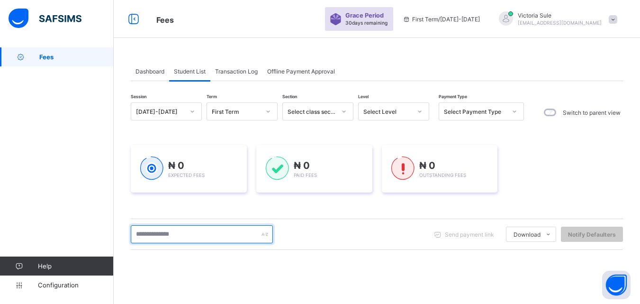
click at [194, 234] on input "text" at bounding box center [202, 234] width 142 height 18
type input "****"
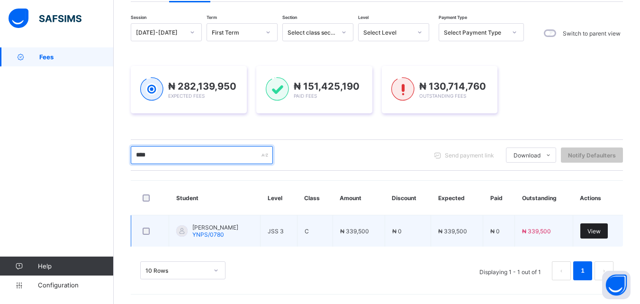
scroll to position [79, 0]
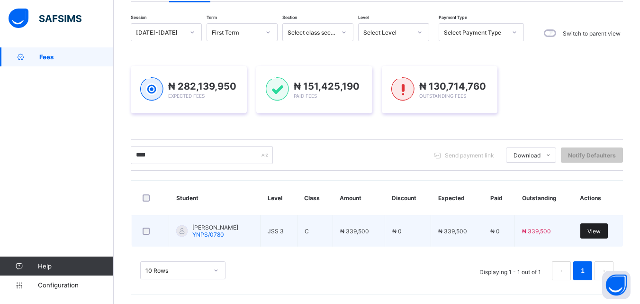
click at [599, 232] on span "View" at bounding box center [594, 231] width 13 height 7
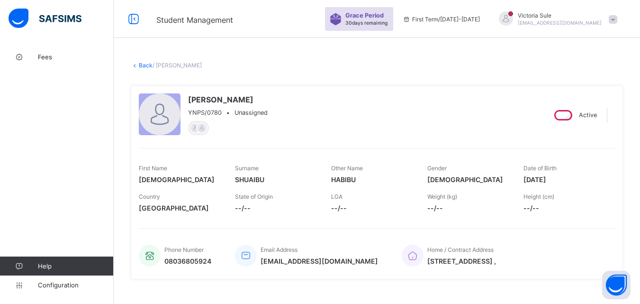
click at [144, 67] on link "Back" at bounding box center [146, 65] width 14 height 7
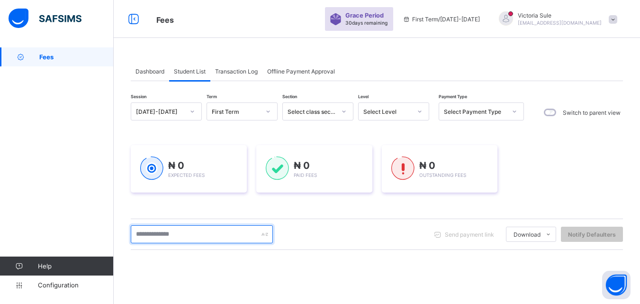
click at [202, 240] on input "text" at bounding box center [202, 234] width 142 height 18
type input "****"
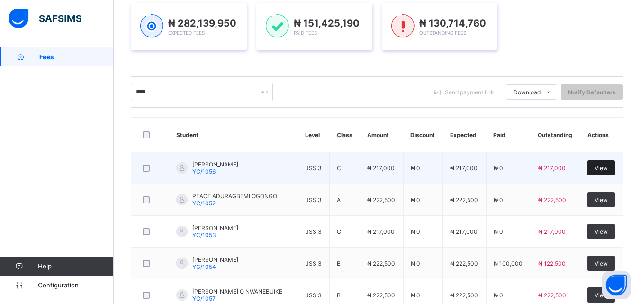
click at [608, 168] on span "View" at bounding box center [601, 167] width 13 height 7
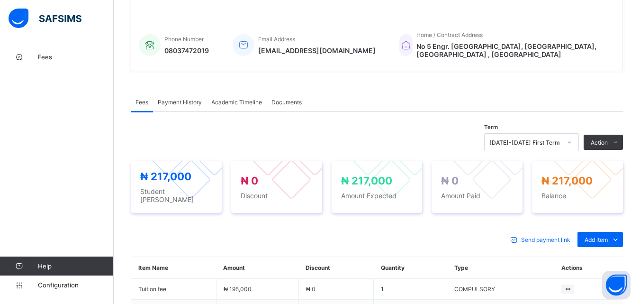
scroll to position [284, 0]
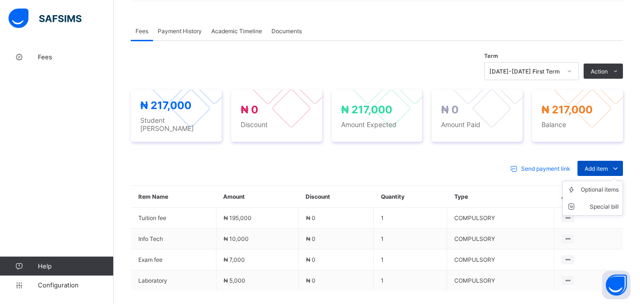
click at [602, 165] on span "Add item" at bounding box center [596, 168] width 23 height 7
click at [603, 185] on div "Optional items" at bounding box center [600, 189] width 38 height 9
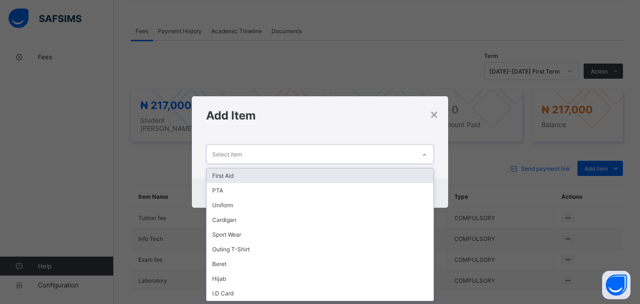
click at [426, 152] on icon at bounding box center [425, 154] width 6 height 9
click at [403, 175] on div "First Aid" at bounding box center [320, 175] width 227 height 15
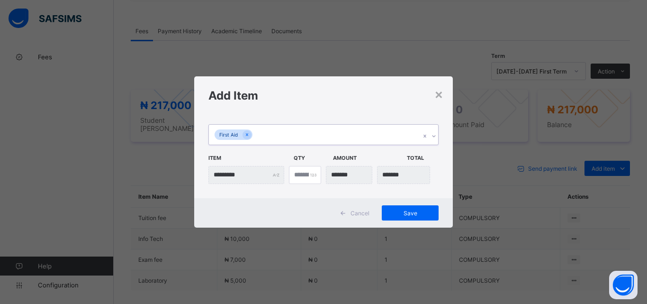
click at [360, 140] on div "First Aid" at bounding box center [314, 135] width 211 height 20
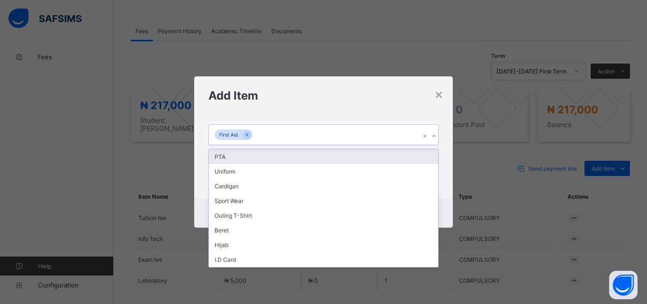
click at [359, 159] on div "PTA" at bounding box center [323, 156] width 229 height 15
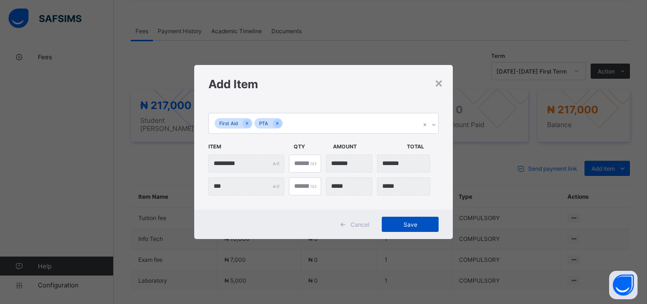
click at [416, 229] on div "Save" at bounding box center [410, 224] width 57 height 15
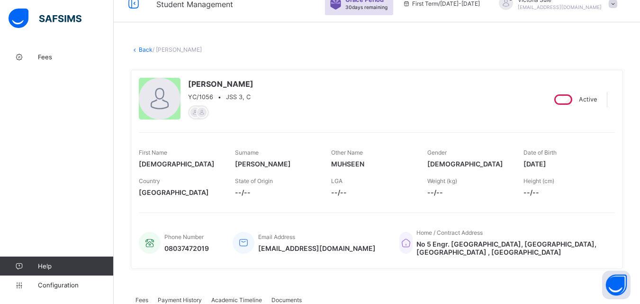
scroll to position [0, 0]
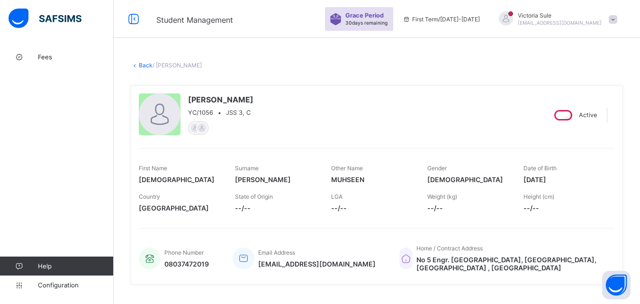
click at [142, 63] on link "Back" at bounding box center [146, 65] width 14 height 7
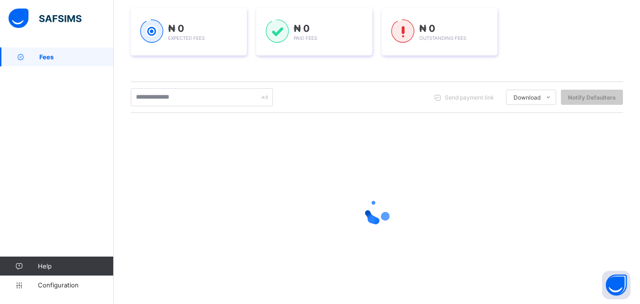
scroll to position [142, 0]
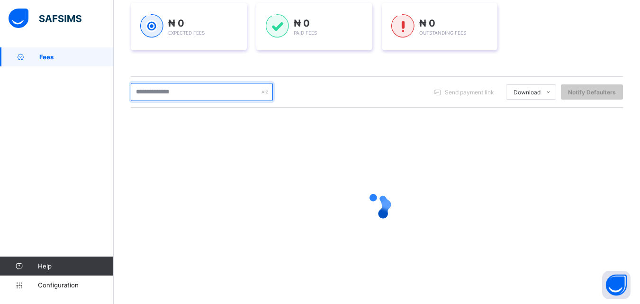
click at [189, 91] on input "text" at bounding box center [202, 92] width 142 height 18
type input "****"
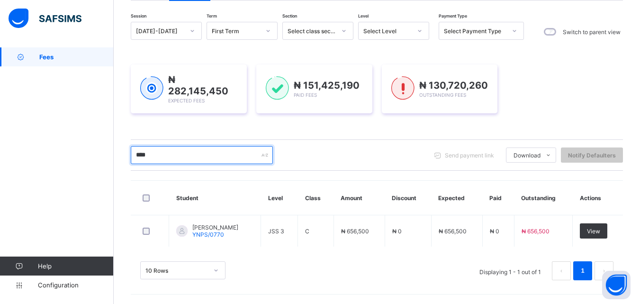
scroll to position [79, 0]
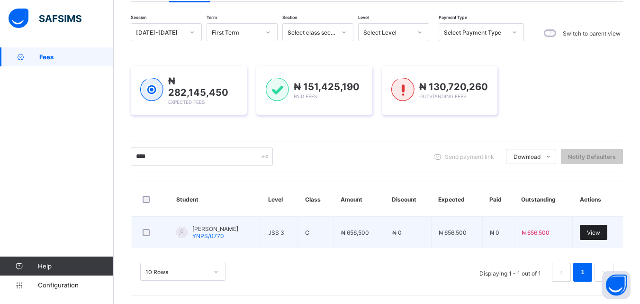
click at [601, 230] on span "View" at bounding box center [593, 232] width 13 height 7
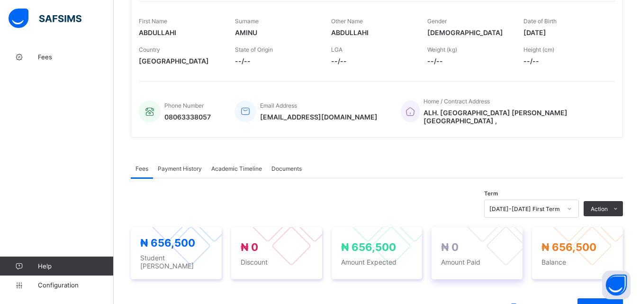
scroll to position [51, 0]
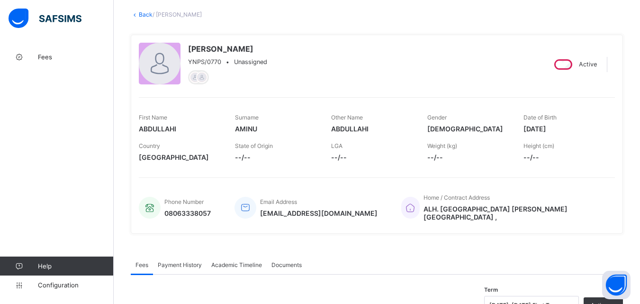
click at [145, 13] on link "Back" at bounding box center [146, 14] width 14 height 7
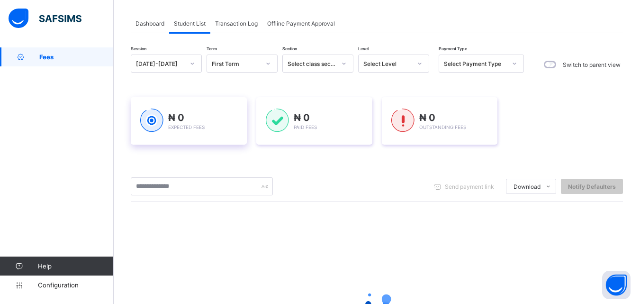
scroll to position [142, 0]
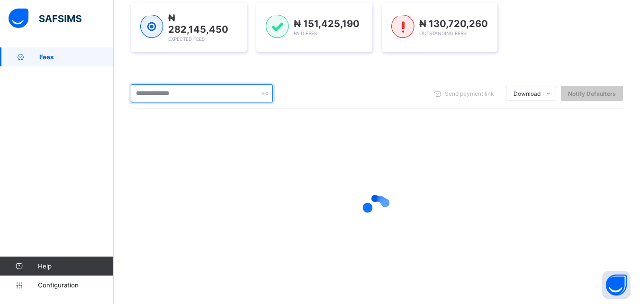
click at [189, 93] on input "text" at bounding box center [202, 93] width 142 height 18
type input "****"
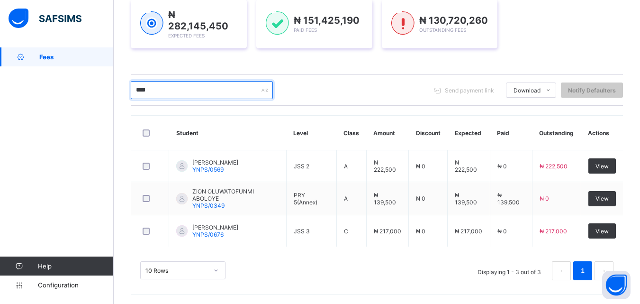
scroll to position [143, 0]
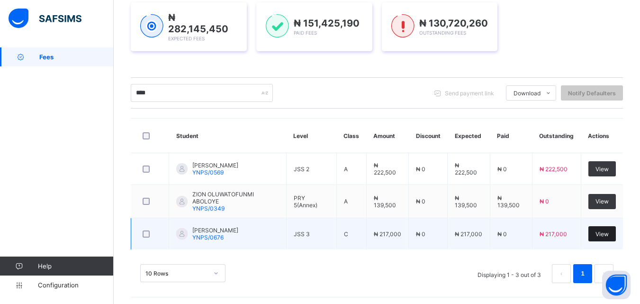
click at [608, 232] on span "View" at bounding box center [602, 233] width 13 height 7
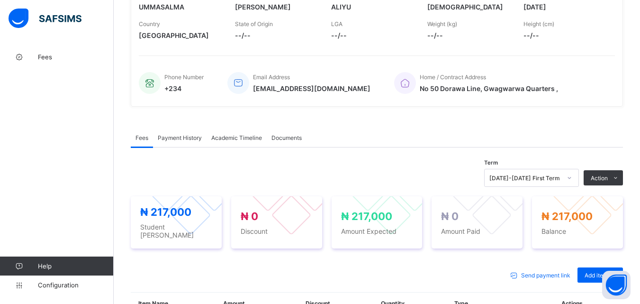
scroll to position [332, 0]
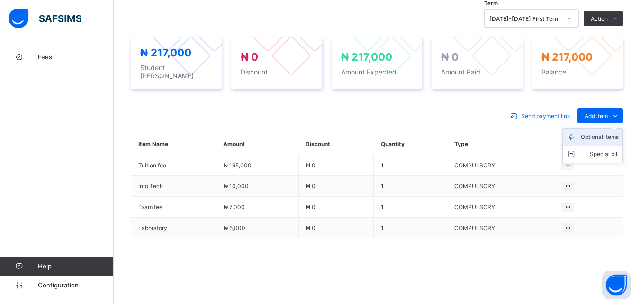
click at [602, 136] on div "Optional items" at bounding box center [600, 136] width 38 height 9
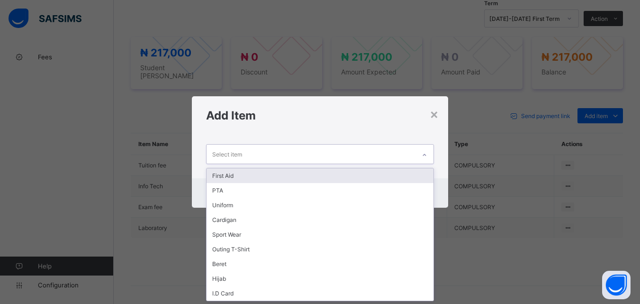
click at [424, 152] on icon at bounding box center [425, 154] width 6 height 9
click at [409, 174] on div "First Aid" at bounding box center [320, 175] width 227 height 15
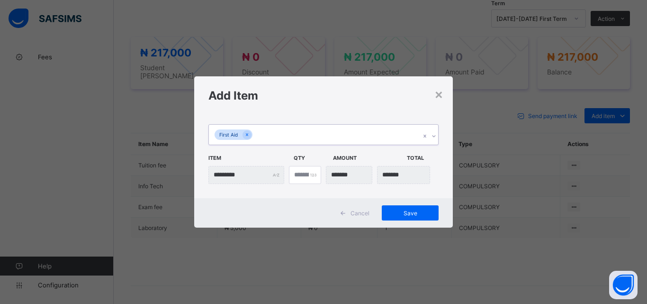
click at [385, 126] on div "First Aid" at bounding box center [314, 135] width 211 height 20
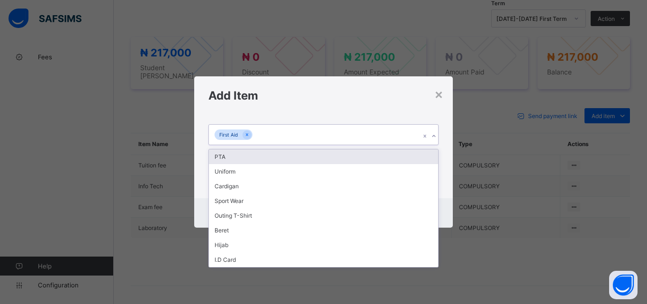
click at [375, 153] on div "PTA" at bounding box center [323, 156] width 229 height 15
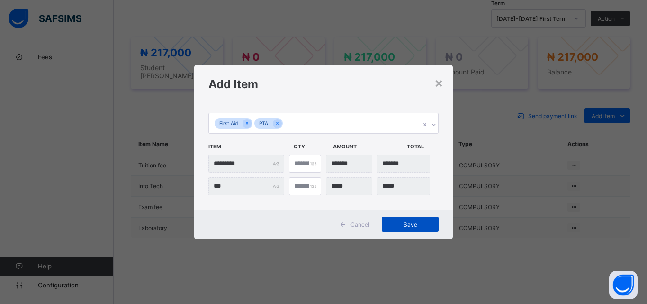
click at [398, 229] on div "Save" at bounding box center [410, 224] width 57 height 15
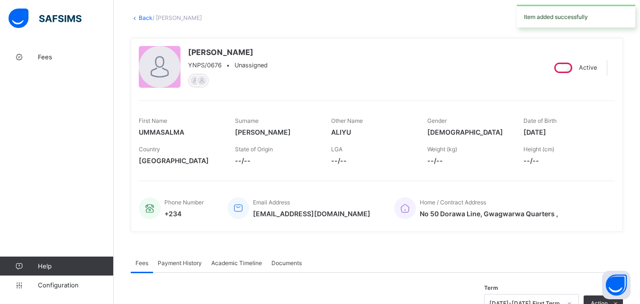
scroll to position [0, 0]
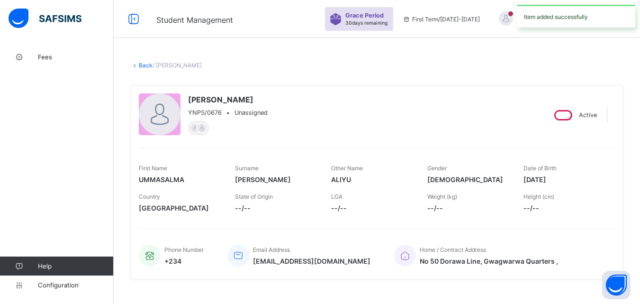
click at [146, 64] on link "Back" at bounding box center [146, 65] width 14 height 7
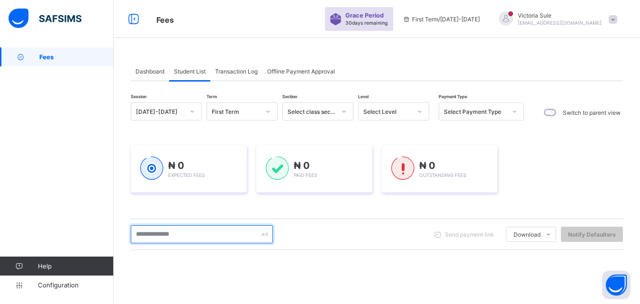
click at [163, 234] on input "text" at bounding box center [202, 234] width 142 height 18
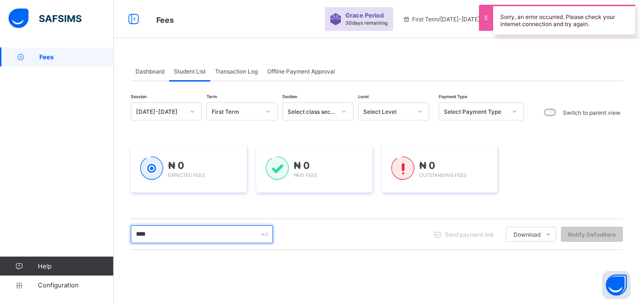
type input "****"
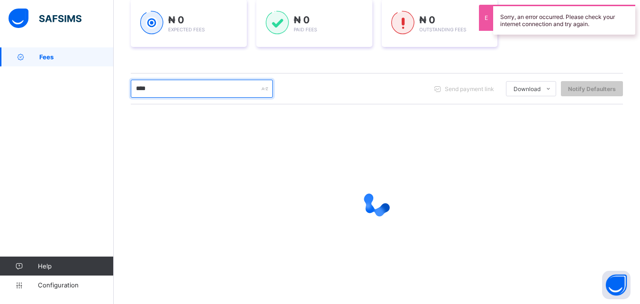
scroll to position [149, 0]
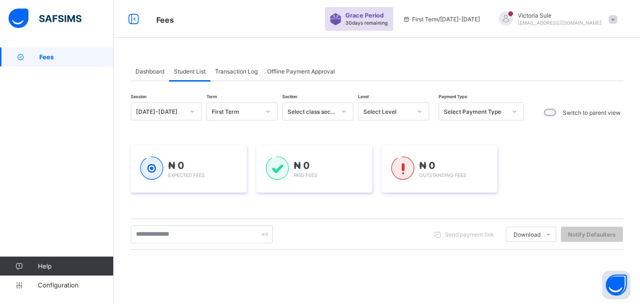
scroll to position [95, 0]
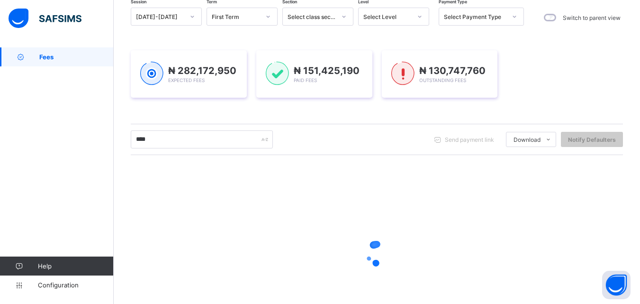
type input "****"
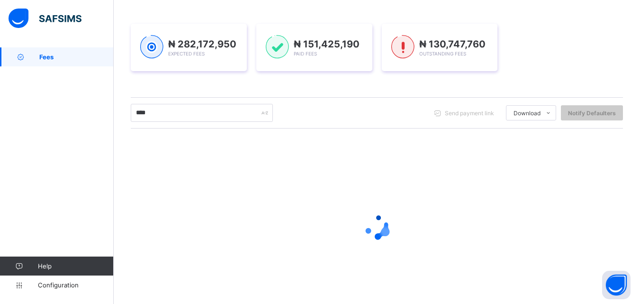
scroll to position [149, 0]
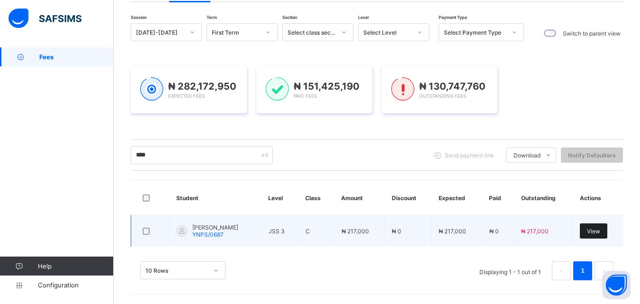
click at [601, 230] on span "View" at bounding box center [593, 231] width 13 height 7
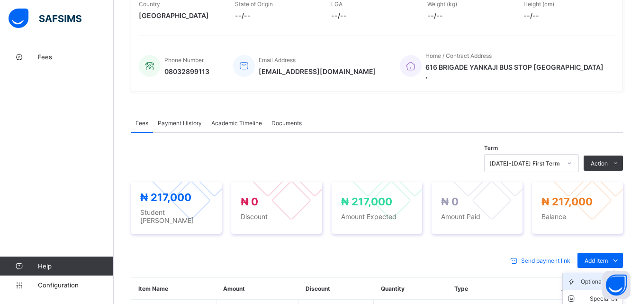
scroll to position [332, 0]
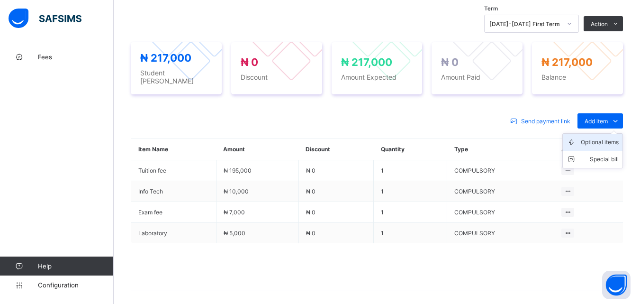
click at [607, 137] on div "Optional items" at bounding box center [600, 141] width 38 height 9
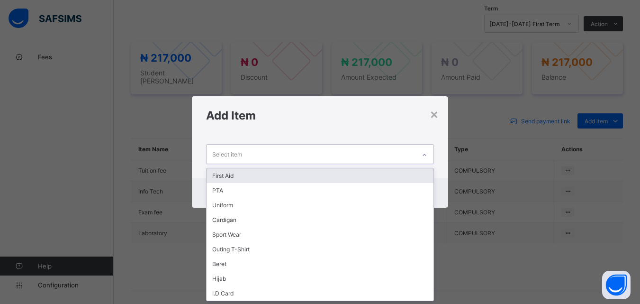
click at [426, 153] on icon at bounding box center [425, 154] width 6 height 9
click at [414, 177] on div "First Aid" at bounding box center [320, 175] width 227 height 15
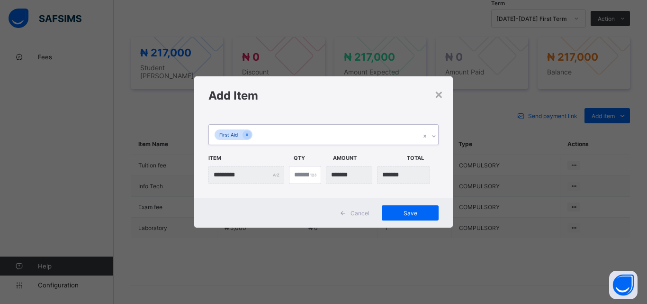
click at [354, 144] on div "First Aid" at bounding box center [314, 135] width 211 height 20
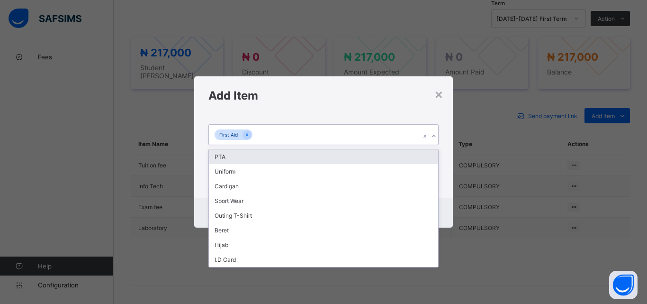
click at [352, 158] on div "PTA" at bounding box center [323, 156] width 229 height 15
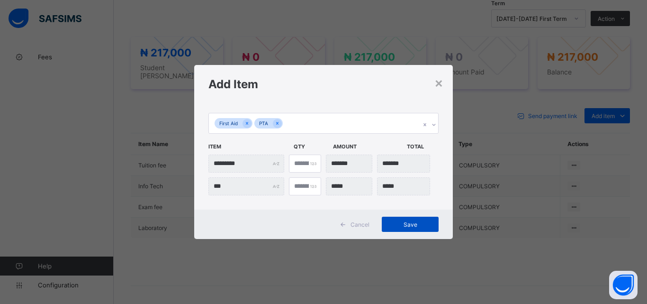
click at [415, 224] on span "Save" at bounding box center [410, 224] width 43 height 7
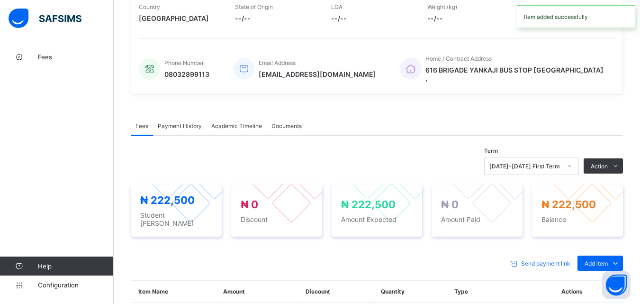
scroll to position [0, 0]
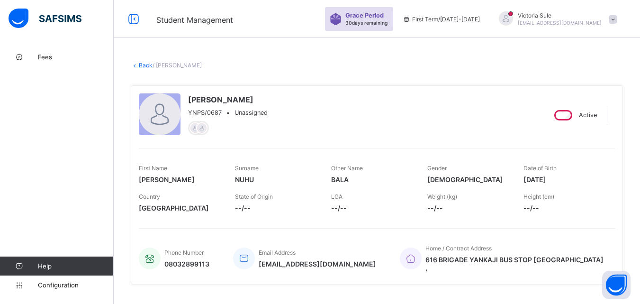
click at [143, 64] on link "Back" at bounding box center [146, 65] width 14 height 7
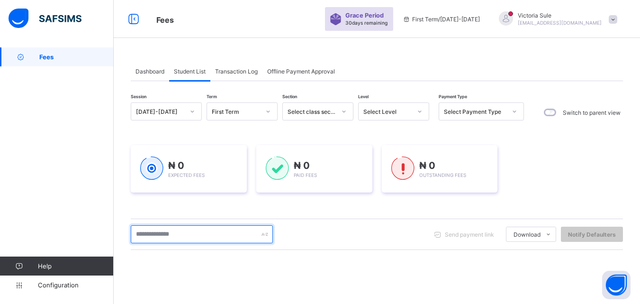
click at [211, 238] on input "text" at bounding box center [202, 234] width 142 height 18
type input "****"
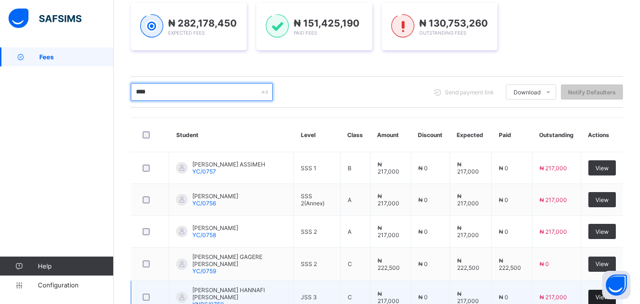
scroll to position [206, 0]
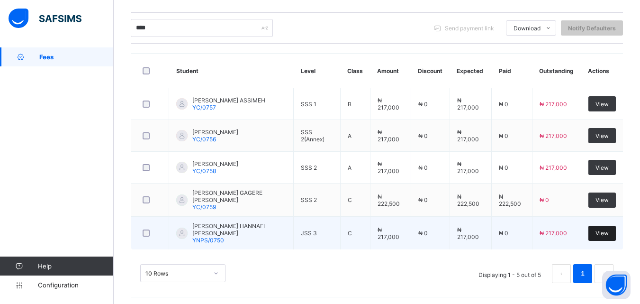
click at [609, 229] on span "View" at bounding box center [602, 232] width 13 height 7
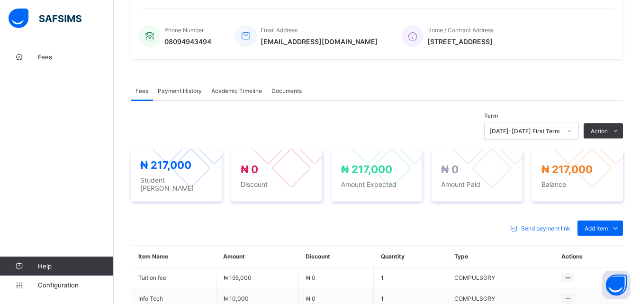
scroll to position [332, 0]
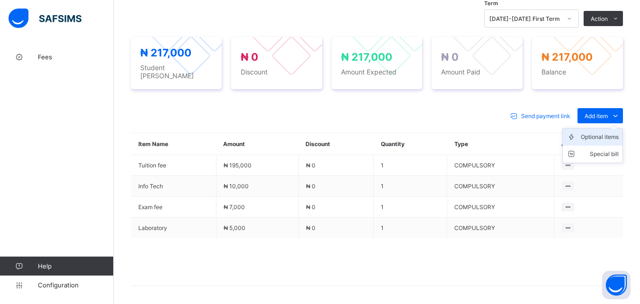
click at [604, 132] on div "Optional items" at bounding box center [600, 136] width 38 height 9
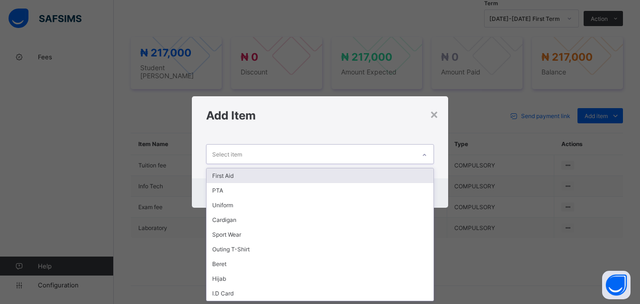
click at [425, 151] on icon at bounding box center [425, 154] width 6 height 9
click at [419, 173] on div "First Aid" at bounding box center [320, 175] width 227 height 15
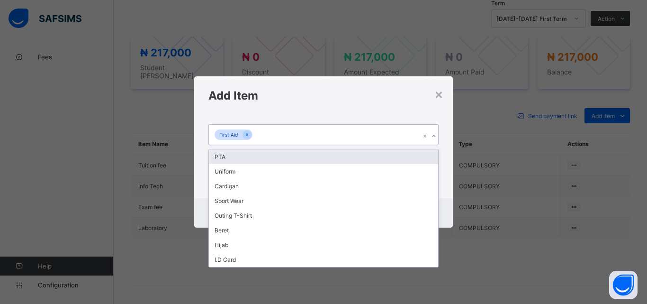
click at [375, 134] on div "First Aid" at bounding box center [314, 135] width 211 height 20
click at [373, 153] on div "PTA" at bounding box center [323, 156] width 229 height 15
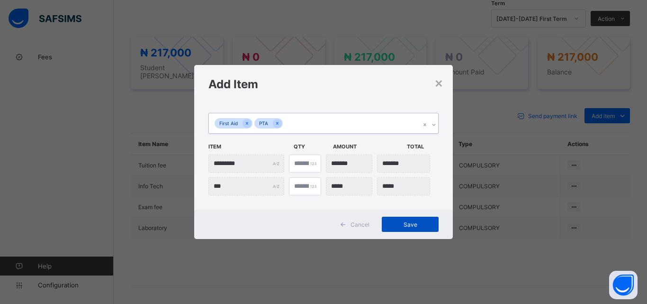
click at [401, 221] on span "Save" at bounding box center [410, 224] width 43 height 7
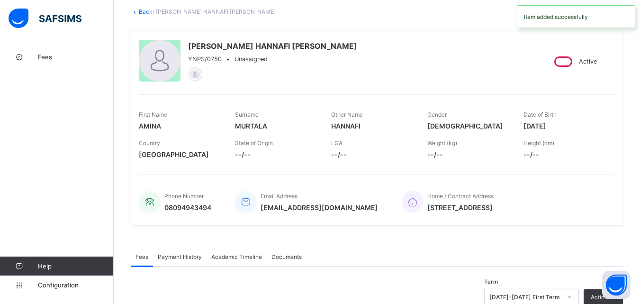
scroll to position [0, 0]
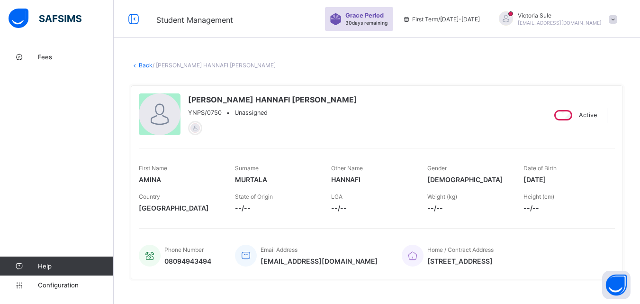
click at [148, 65] on link "Back" at bounding box center [146, 65] width 14 height 7
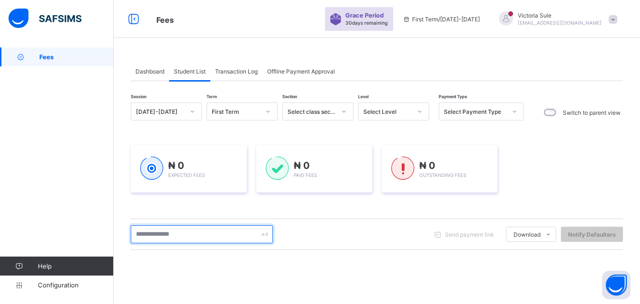
click at [220, 231] on input "text" at bounding box center [202, 234] width 142 height 18
type input "****"
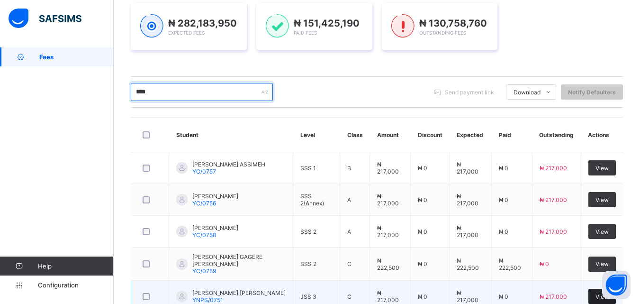
scroll to position [190, 0]
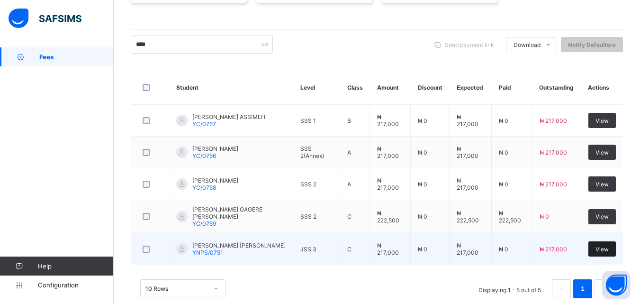
click at [609, 246] on span "View" at bounding box center [602, 249] width 13 height 7
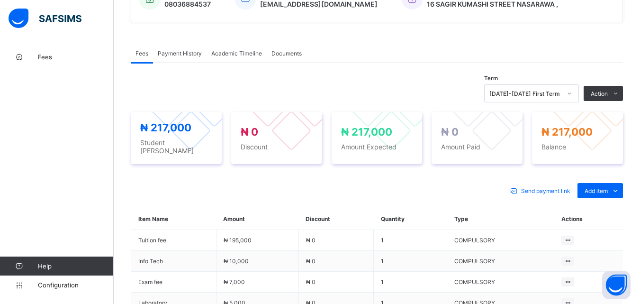
scroll to position [361, 0]
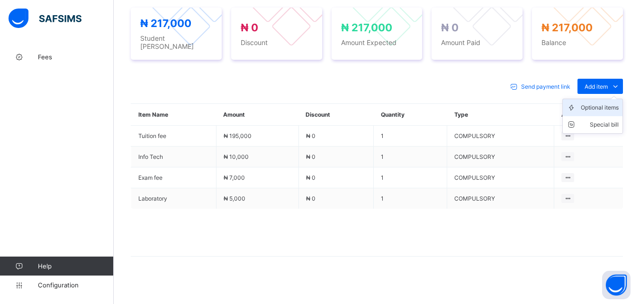
click at [609, 103] on div "Optional items" at bounding box center [600, 107] width 38 height 9
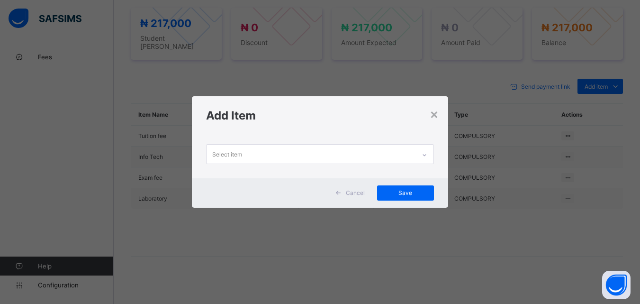
click at [426, 150] on icon at bounding box center [425, 154] width 6 height 9
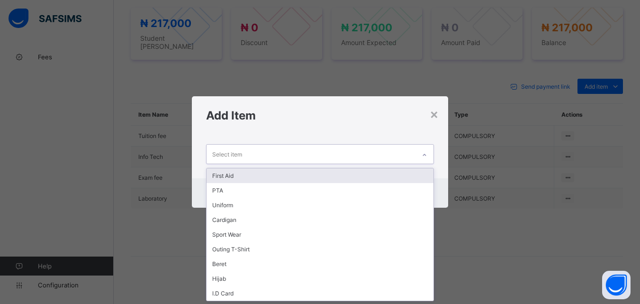
click at [411, 174] on div "First Aid" at bounding box center [320, 175] width 227 height 15
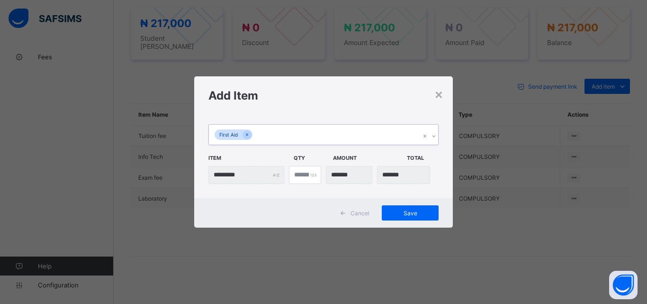
click at [401, 128] on div "First Aid" at bounding box center [314, 135] width 211 height 20
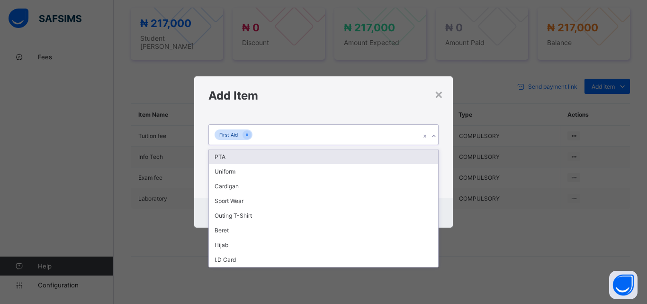
click at [398, 150] on div "PTA" at bounding box center [323, 156] width 229 height 15
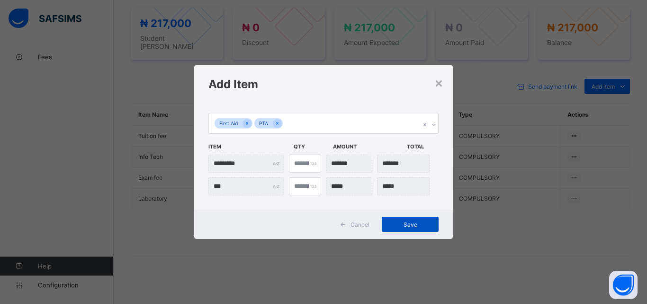
click at [406, 225] on span "Save" at bounding box center [410, 224] width 43 height 7
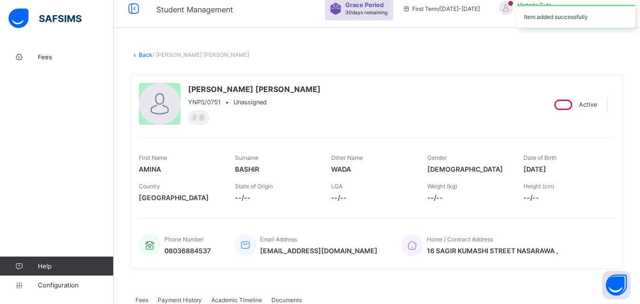
scroll to position [0, 0]
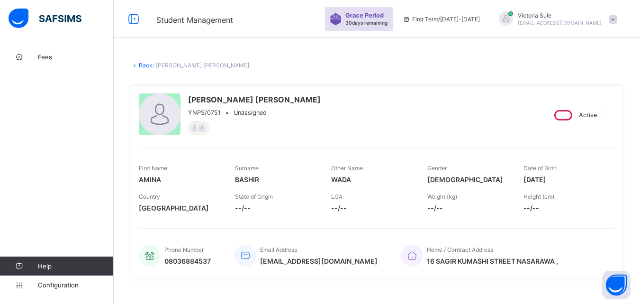
click at [140, 65] on link "Back" at bounding box center [146, 65] width 14 height 7
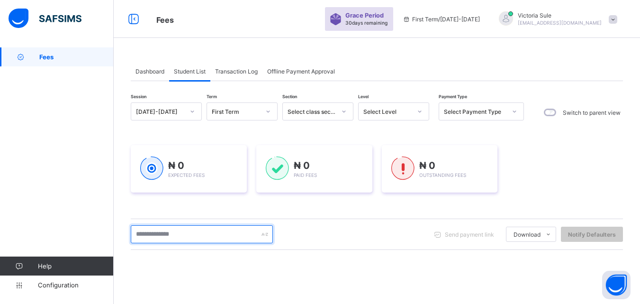
click at [158, 237] on input "text" at bounding box center [202, 234] width 142 height 18
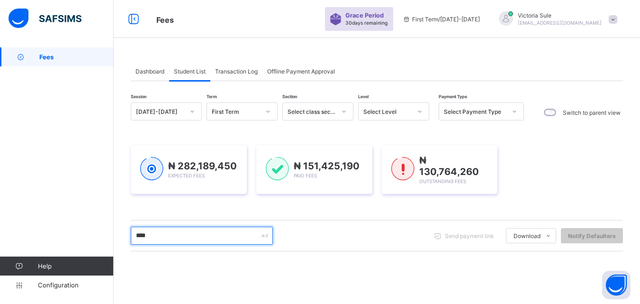
type input "****"
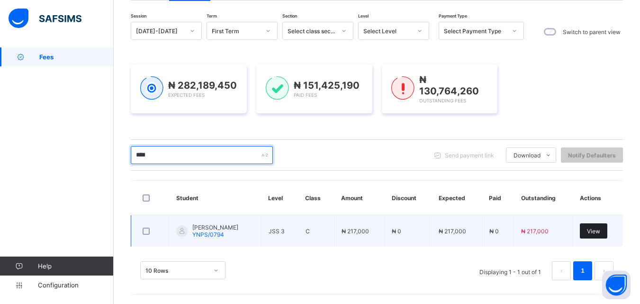
scroll to position [79, 0]
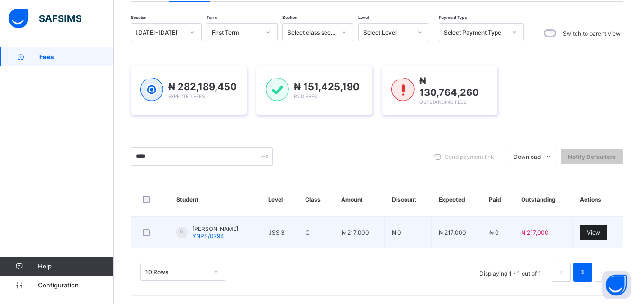
click at [601, 231] on span "View" at bounding box center [593, 232] width 13 height 7
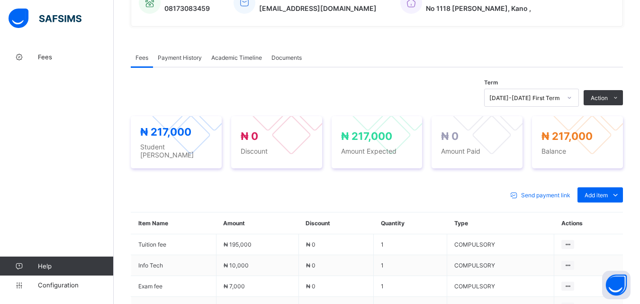
scroll to position [361, 0]
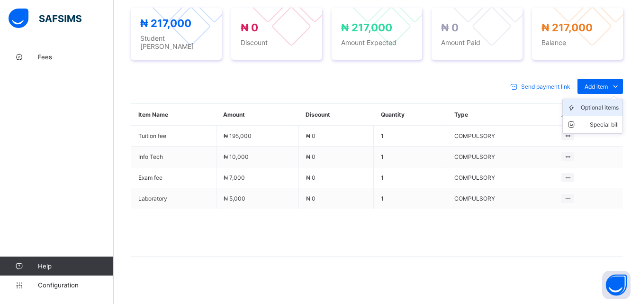
click at [608, 103] on div "Optional items" at bounding box center [600, 107] width 38 height 9
click at [0, 0] on div at bounding box center [0, 0] width 0 height 0
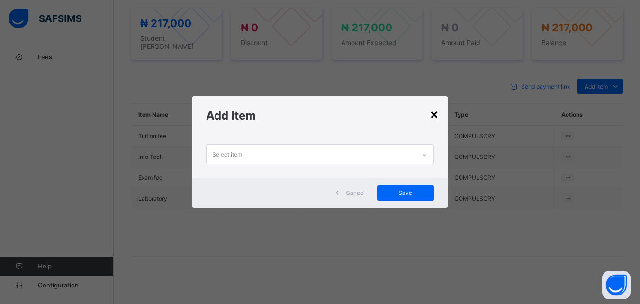
click at [435, 113] on div "×" at bounding box center [434, 114] width 9 height 16
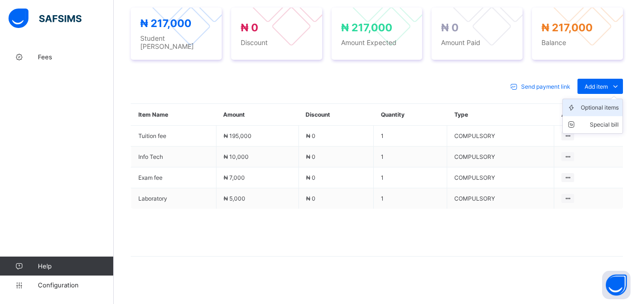
click at [600, 105] on div "Optional items" at bounding box center [600, 107] width 38 height 9
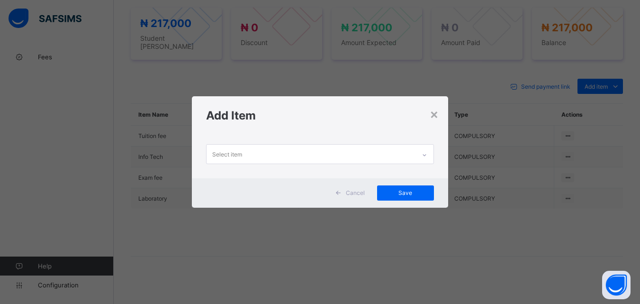
click at [409, 156] on div "Select item" at bounding box center [311, 154] width 209 height 18
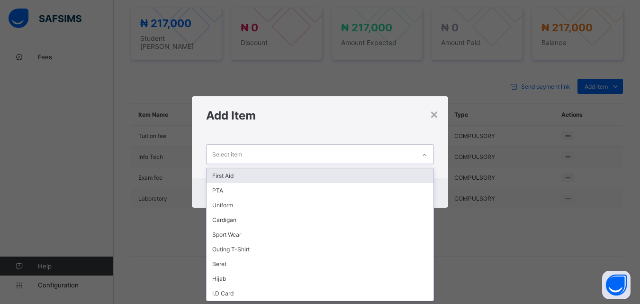
click at [400, 174] on div "First Aid" at bounding box center [320, 175] width 227 height 15
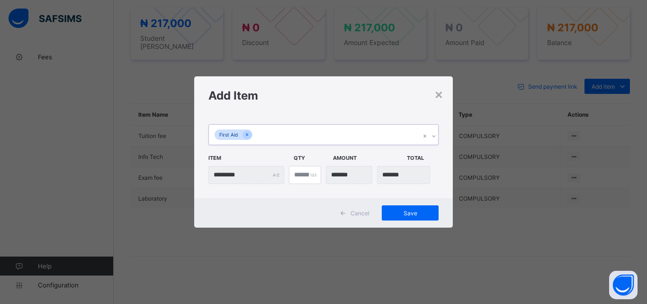
click at [397, 128] on div "First Aid" at bounding box center [314, 135] width 211 height 20
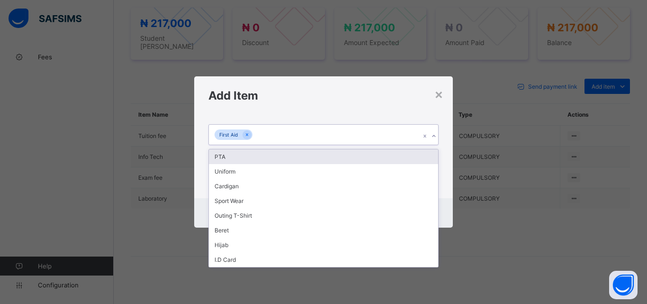
click at [391, 151] on div "PTA" at bounding box center [323, 156] width 229 height 15
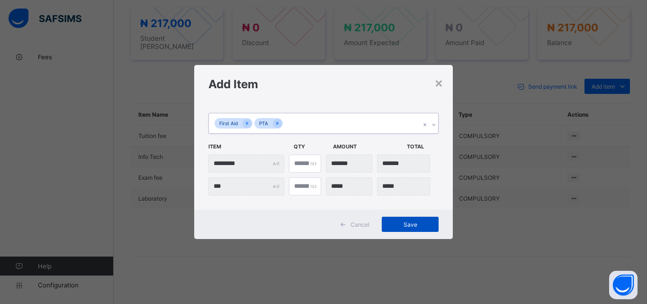
click at [415, 221] on span "Save" at bounding box center [410, 224] width 43 height 7
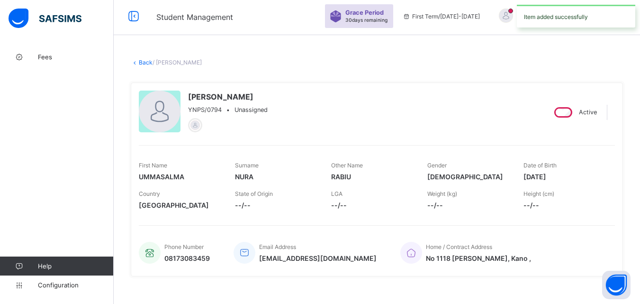
scroll to position [0, 0]
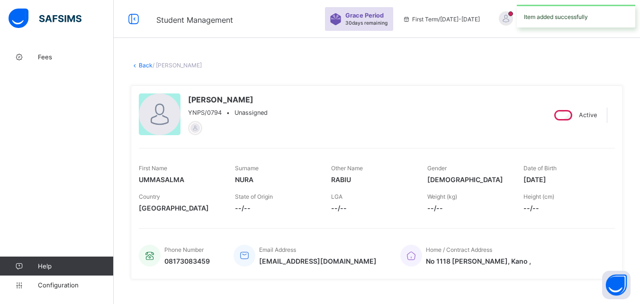
click at [142, 64] on link "Back" at bounding box center [146, 65] width 14 height 7
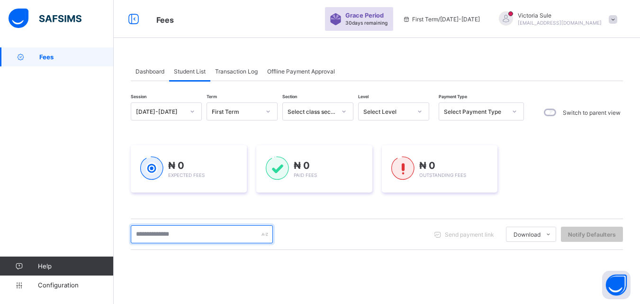
click at [212, 234] on input "text" at bounding box center [202, 234] width 142 height 18
type input "****"
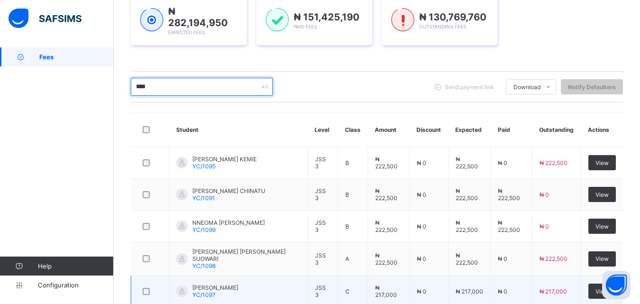
scroll to position [291, 0]
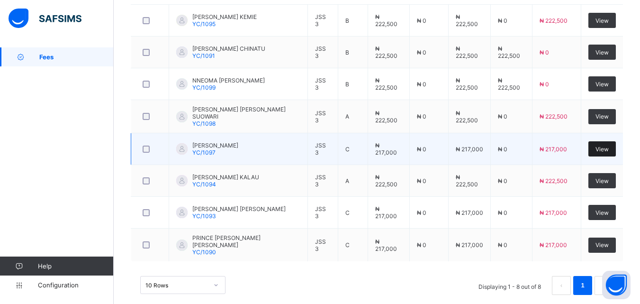
click at [616, 141] on div "View" at bounding box center [602, 148] width 27 height 15
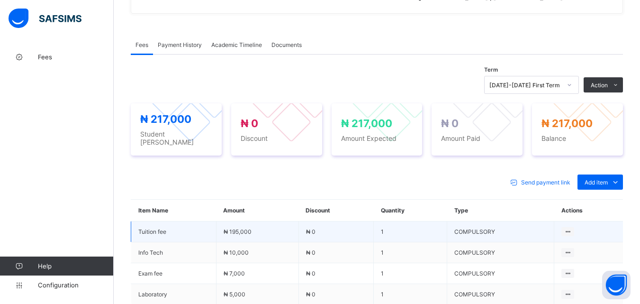
scroll to position [284, 0]
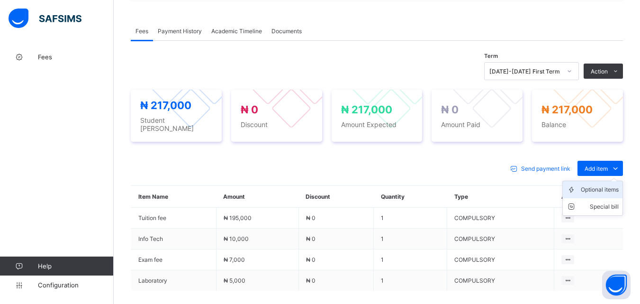
click at [602, 185] on div "Optional items" at bounding box center [600, 189] width 38 height 9
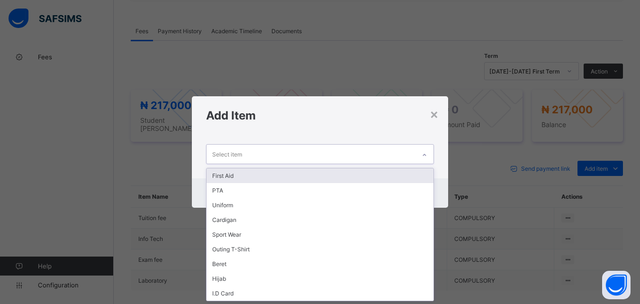
click at [425, 152] on icon at bounding box center [425, 154] width 6 height 9
click at [396, 173] on div "First Aid" at bounding box center [320, 175] width 227 height 15
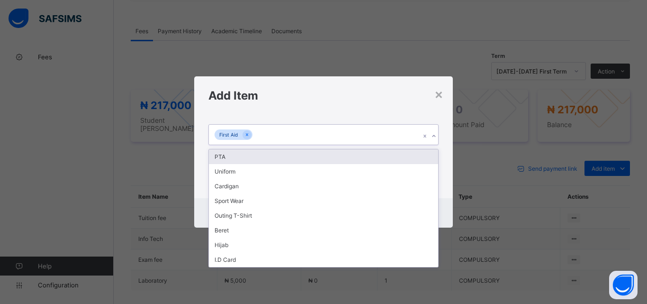
click at [382, 136] on div "First Aid" at bounding box center [314, 135] width 211 height 20
click at [370, 159] on div "PTA" at bounding box center [323, 156] width 229 height 15
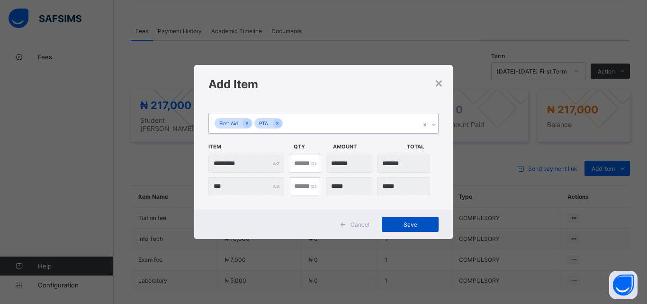
click at [409, 228] on span "Save" at bounding box center [410, 224] width 43 height 7
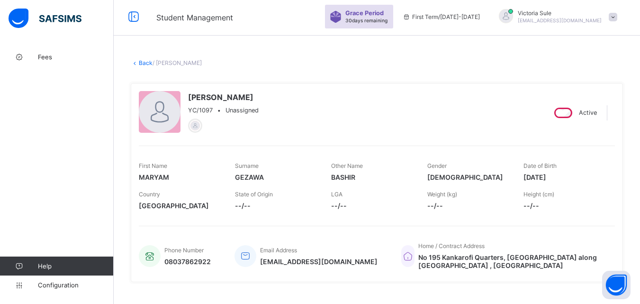
scroll to position [0, 0]
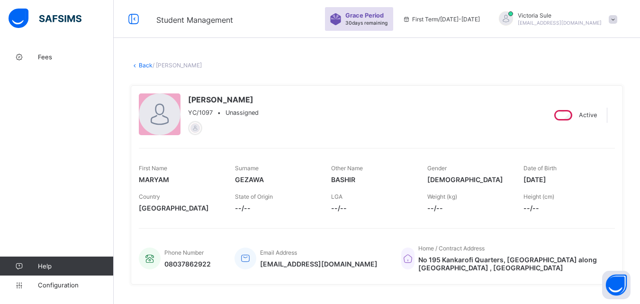
click at [147, 65] on link "Back" at bounding box center [146, 65] width 14 height 7
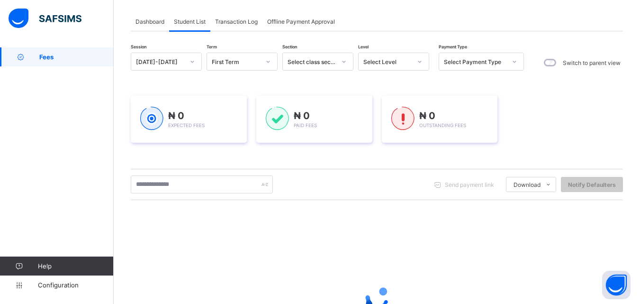
scroll to position [95, 0]
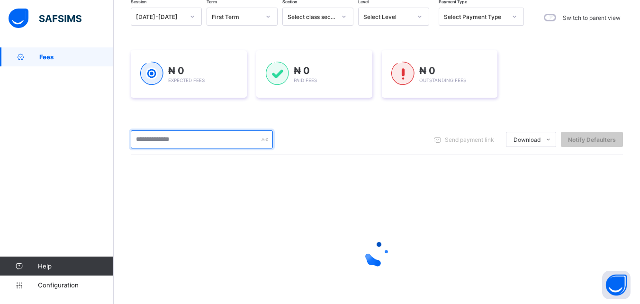
click at [189, 143] on input "text" at bounding box center [202, 139] width 142 height 18
type input "****"
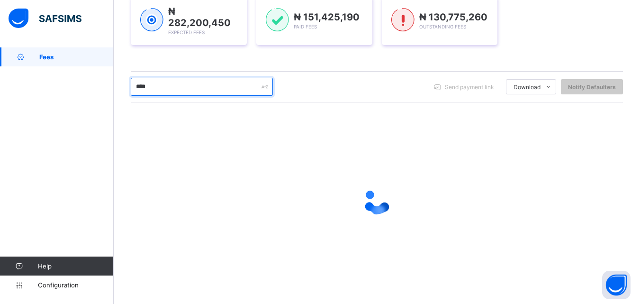
scroll to position [147, 0]
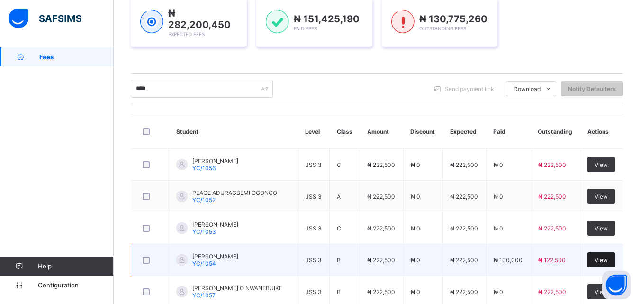
click at [608, 261] on span "View" at bounding box center [601, 259] width 13 height 7
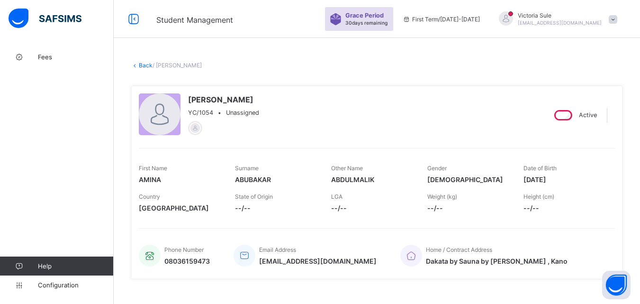
drag, startPoint x: 151, startPoint y: 64, endPoint x: 158, endPoint y: 77, distance: 15.5
click at [150, 64] on link "Back" at bounding box center [146, 65] width 14 height 7
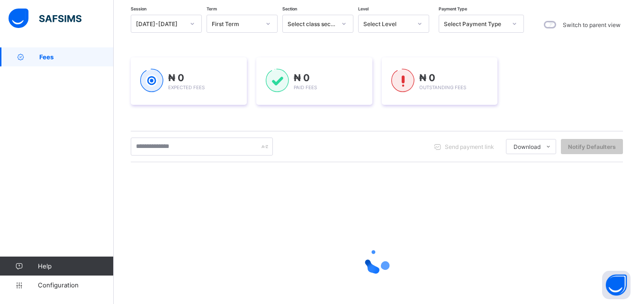
scroll to position [95, 0]
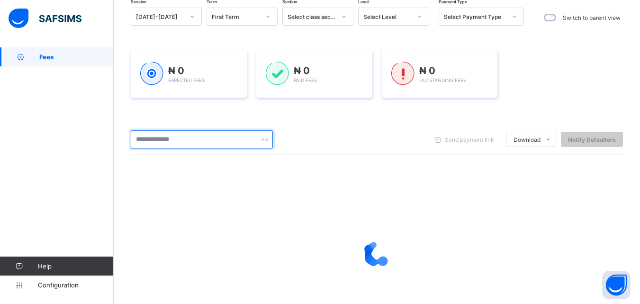
click at [187, 140] on input "text" at bounding box center [202, 139] width 142 height 18
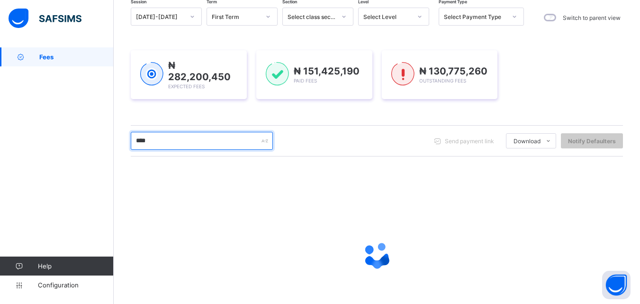
type input "****"
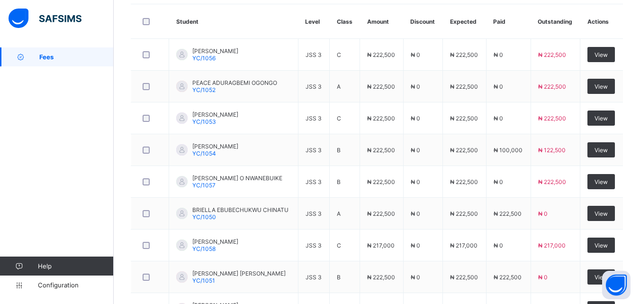
scroll to position [292, 0]
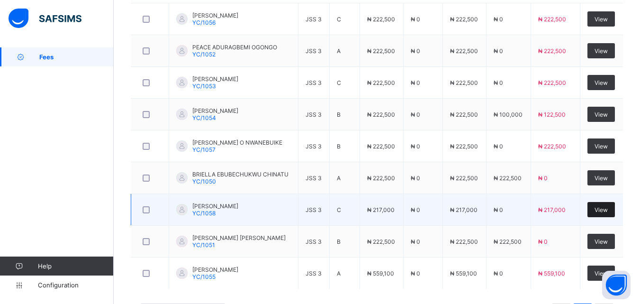
click at [608, 211] on span "View" at bounding box center [601, 209] width 13 height 7
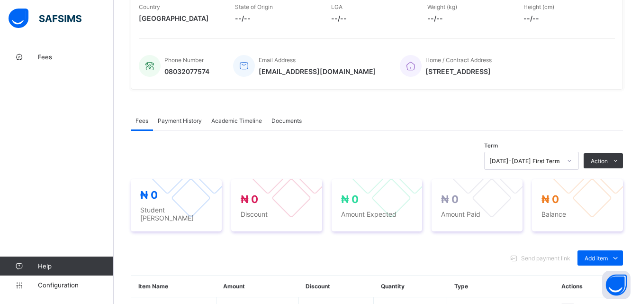
scroll to position [312, 0]
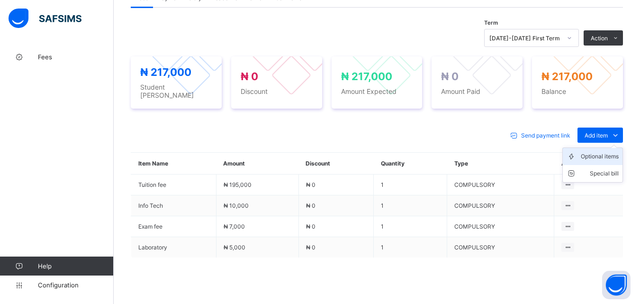
click at [605, 152] on div "Optional items" at bounding box center [600, 156] width 38 height 9
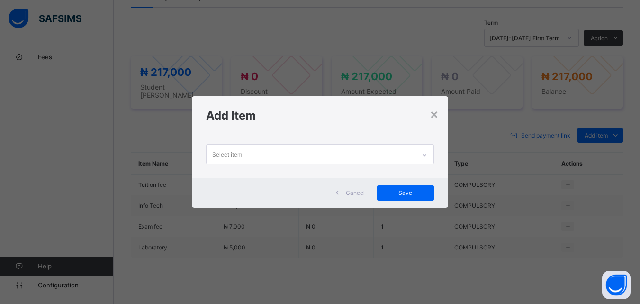
click at [427, 149] on div at bounding box center [425, 154] width 16 height 15
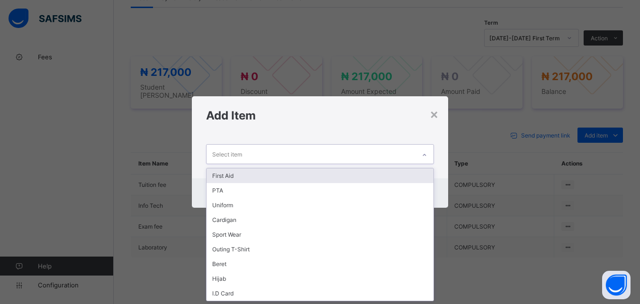
click at [419, 173] on div "First Aid" at bounding box center [320, 175] width 227 height 15
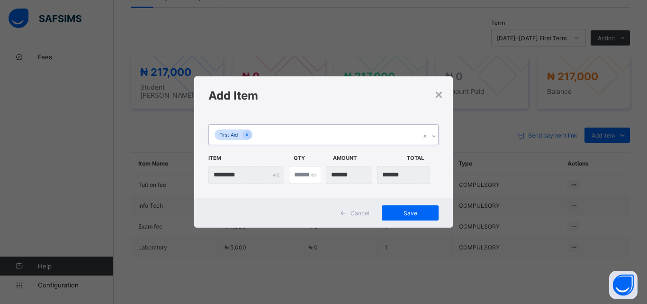
click at [414, 137] on div "First Aid" at bounding box center [314, 135] width 211 height 20
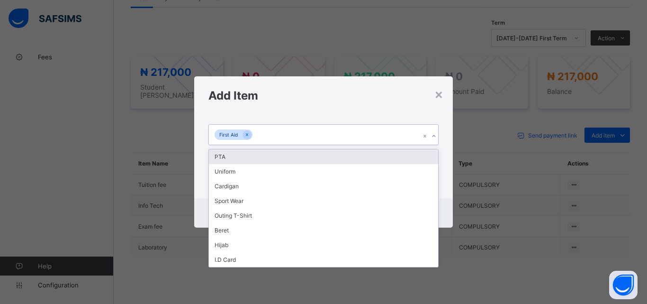
click at [408, 155] on div "PTA" at bounding box center [323, 156] width 229 height 15
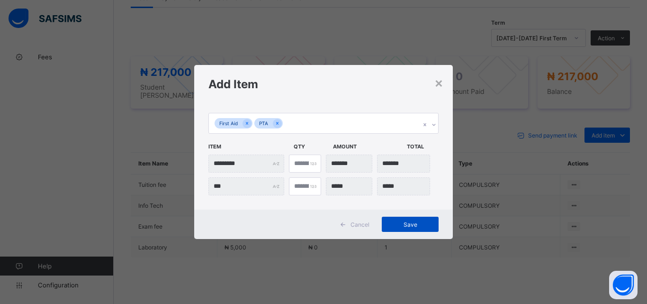
click at [415, 224] on span "Save" at bounding box center [410, 224] width 43 height 7
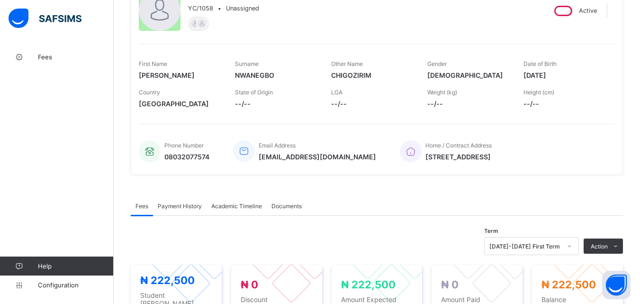
scroll to position [28, 0]
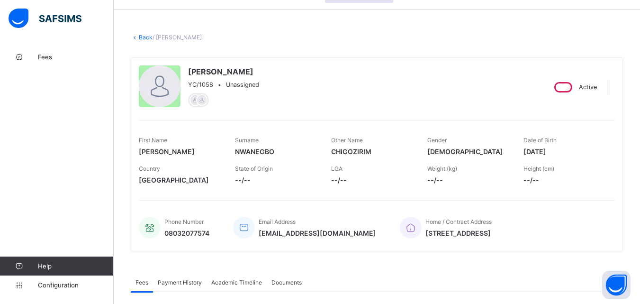
click at [141, 34] on link "Back" at bounding box center [146, 37] width 14 height 7
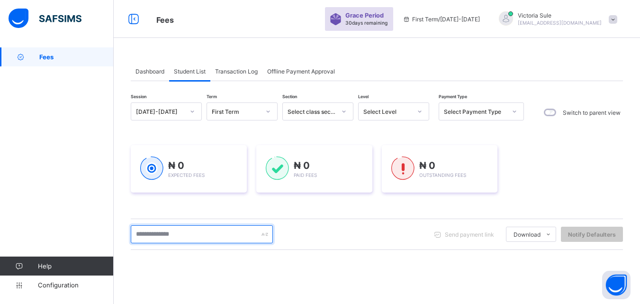
click at [191, 236] on input "text" at bounding box center [202, 234] width 142 height 18
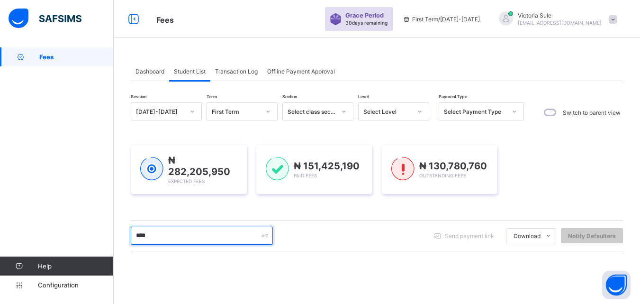
type input "****"
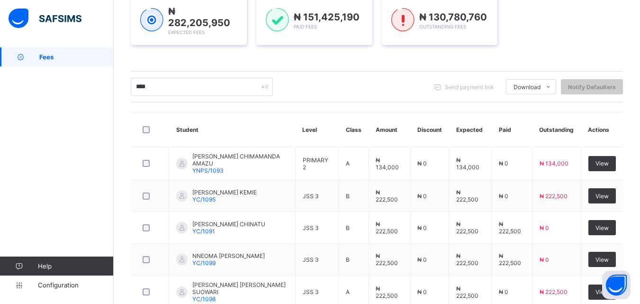
scroll to position [291, 0]
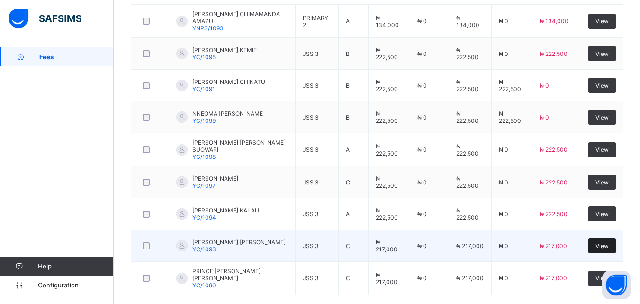
click at [609, 242] on span "View" at bounding box center [602, 245] width 13 height 7
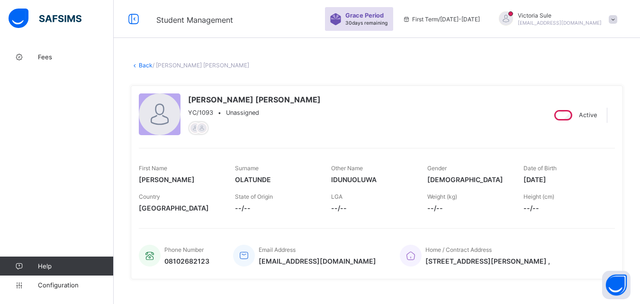
scroll to position [332, 0]
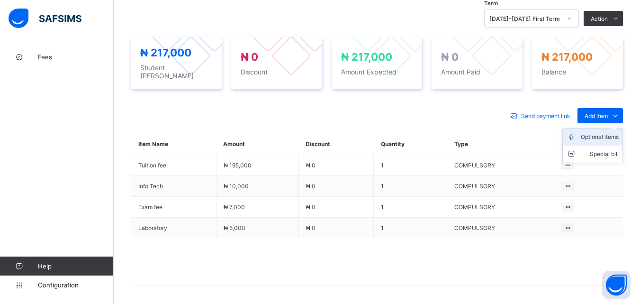
click at [610, 136] on div "Optional items" at bounding box center [600, 136] width 38 height 9
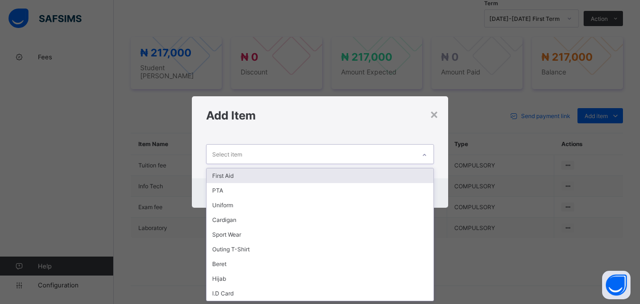
click at [425, 155] on icon at bounding box center [425, 154] width 6 height 9
click at [419, 173] on div "First Aid" at bounding box center [320, 175] width 227 height 15
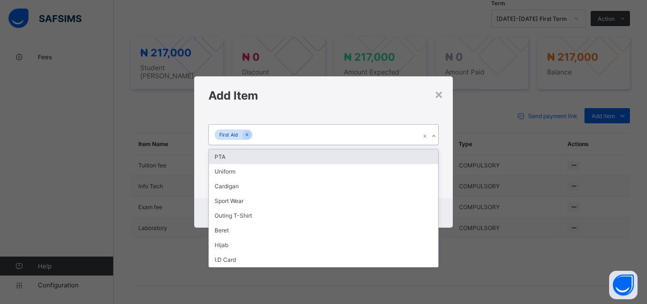
click at [401, 140] on div "First Aid" at bounding box center [314, 135] width 211 height 20
click at [401, 156] on div "PTA" at bounding box center [323, 156] width 229 height 15
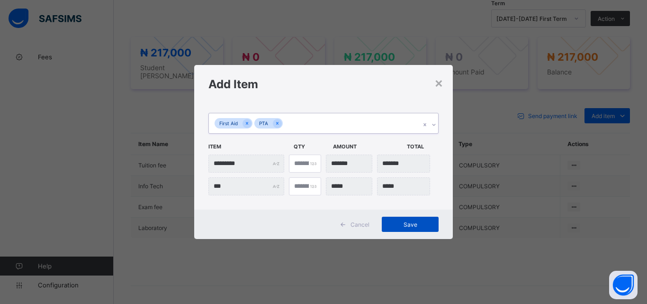
click at [417, 225] on span "Save" at bounding box center [410, 224] width 43 height 7
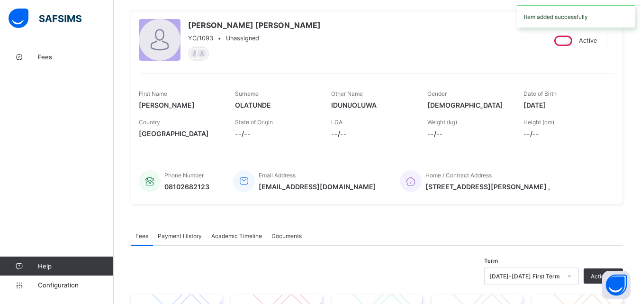
scroll to position [47, 0]
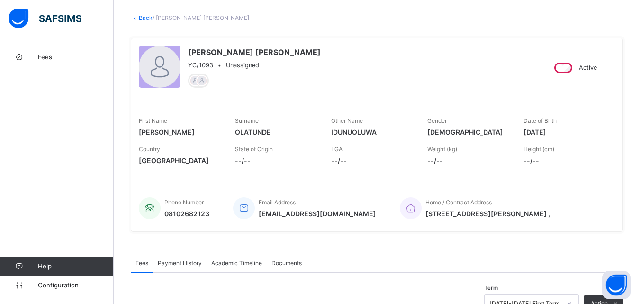
click at [145, 19] on link "Back" at bounding box center [146, 17] width 14 height 7
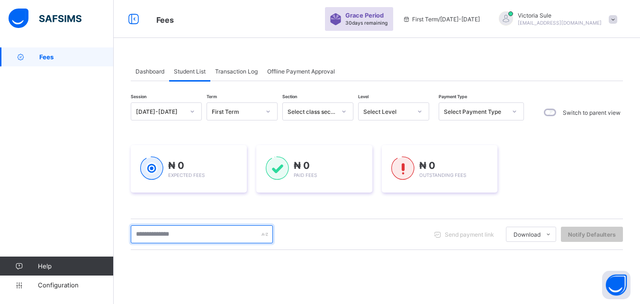
click at [231, 236] on input "text" at bounding box center [202, 234] width 142 height 18
type input "****"
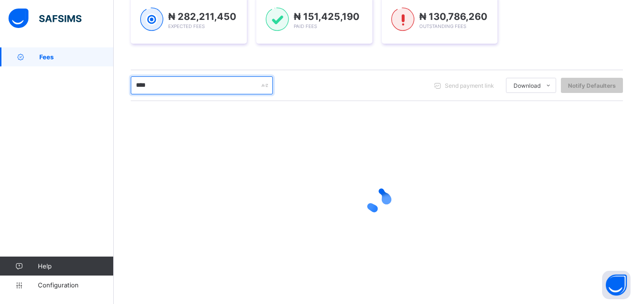
scroll to position [143, 0]
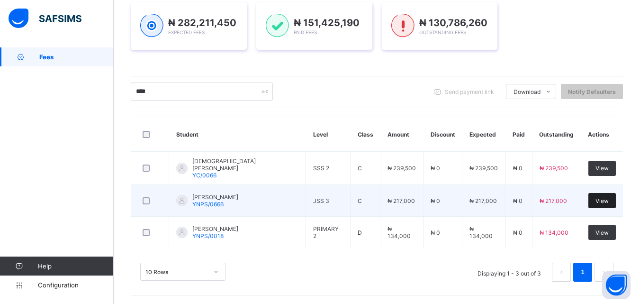
click at [609, 198] on span "View" at bounding box center [602, 200] width 13 height 7
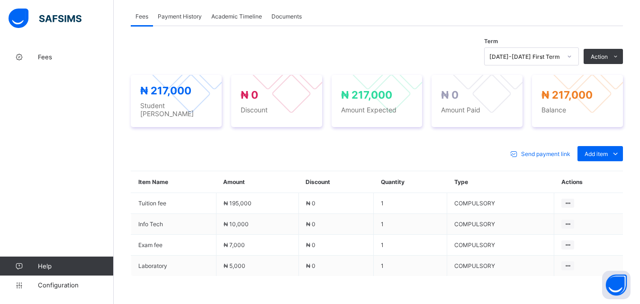
scroll to position [332, 0]
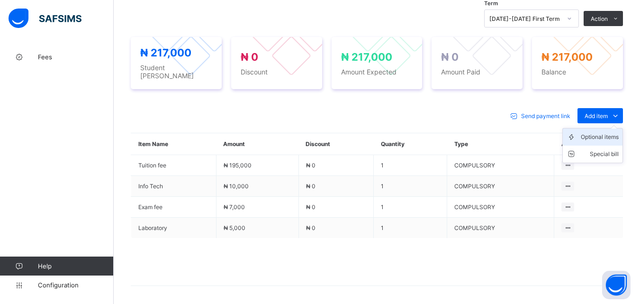
click at [608, 132] on div "Optional items" at bounding box center [600, 136] width 38 height 9
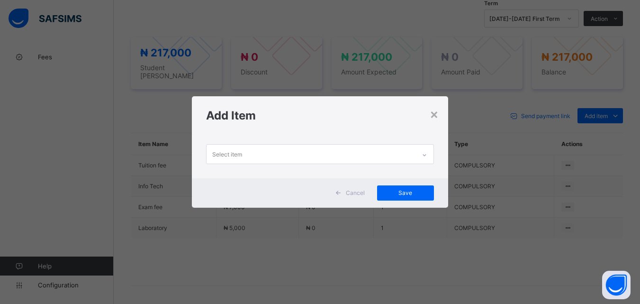
click at [430, 156] on div at bounding box center [425, 154] width 16 height 15
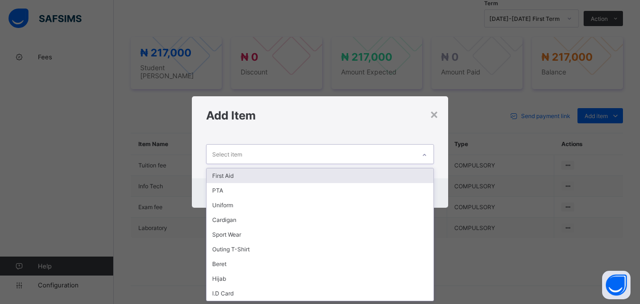
click at [387, 174] on div "First Aid" at bounding box center [320, 175] width 227 height 15
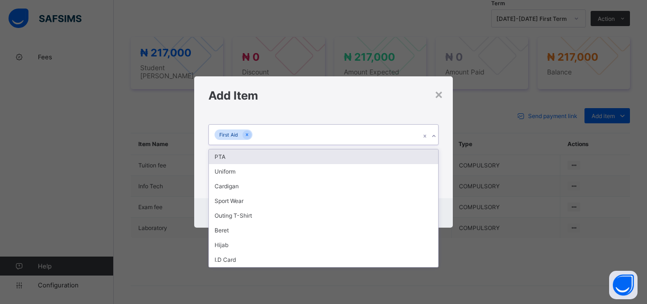
click at [373, 139] on div "First Aid" at bounding box center [314, 135] width 211 height 20
click at [365, 160] on div "PTA" at bounding box center [323, 156] width 229 height 15
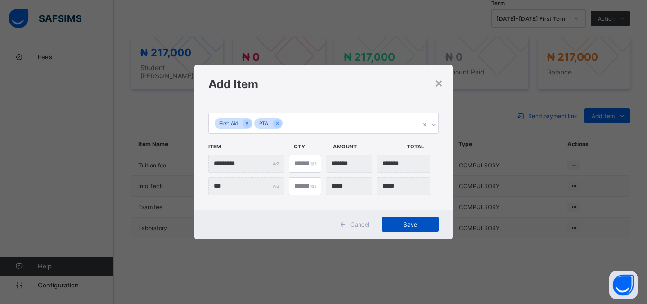
click at [401, 222] on span "Save" at bounding box center [410, 224] width 43 height 7
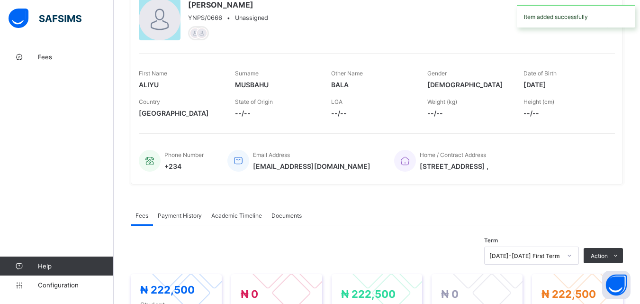
scroll to position [0, 0]
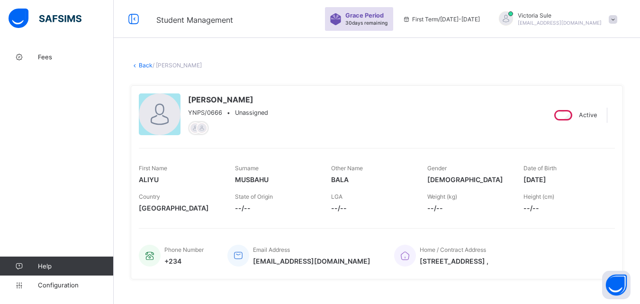
click at [145, 63] on link "Back" at bounding box center [146, 65] width 14 height 7
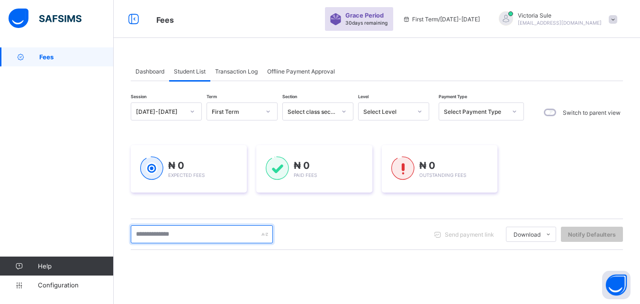
click at [150, 236] on input "text" at bounding box center [202, 234] width 142 height 18
type input "****"
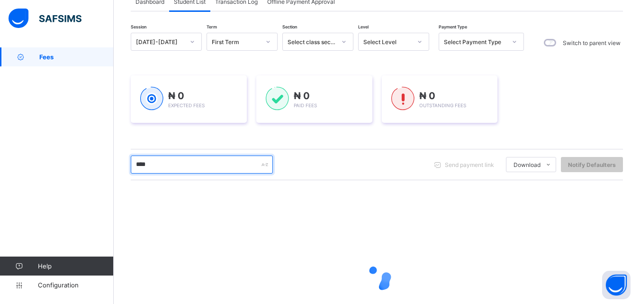
scroll to position [95, 0]
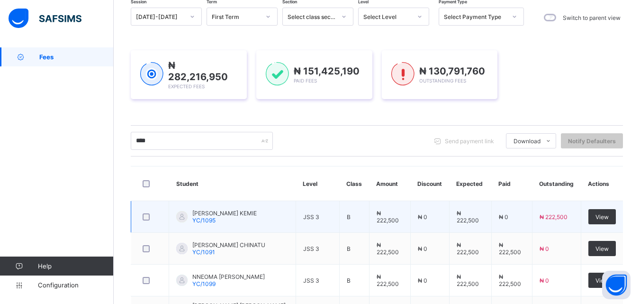
click at [610, 230] on td "View" at bounding box center [602, 217] width 42 height 32
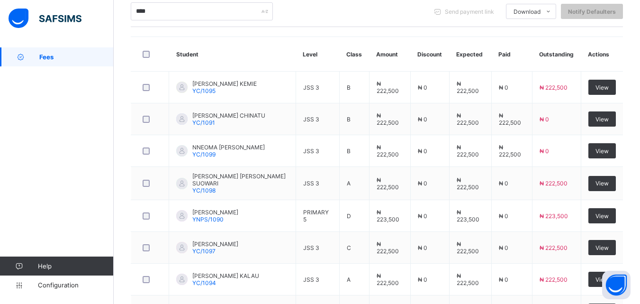
scroll to position [335, 0]
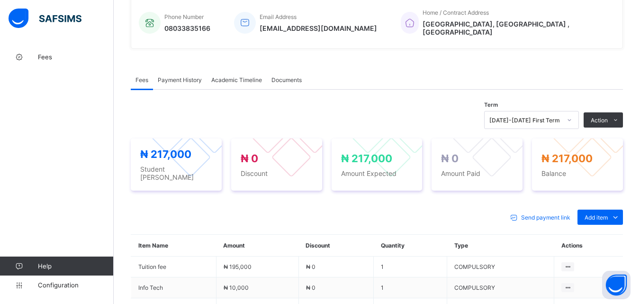
scroll to position [332, 0]
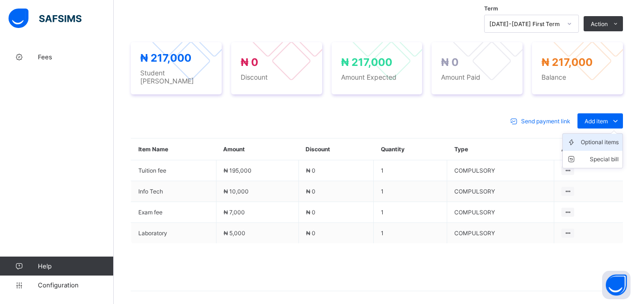
click at [608, 137] on div "Optional items" at bounding box center [600, 141] width 38 height 9
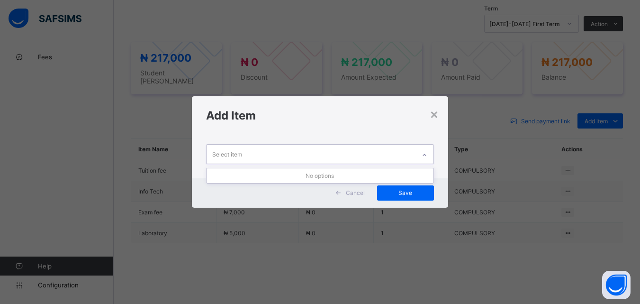
click at [425, 155] on icon at bounding box center [424, 155] width 3 height 2
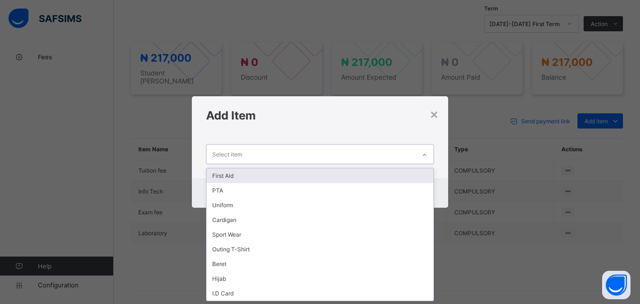
click at [380, 171] on div "First Aid" at bounding box center [320, 175] width 227 height 15
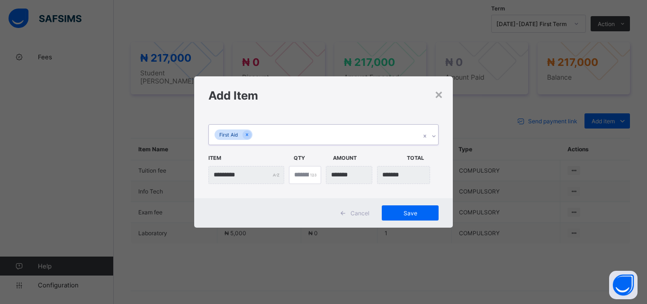
click at [364, 132] on div "First Aid" at bounding box center [314, 135] width 211 height 20
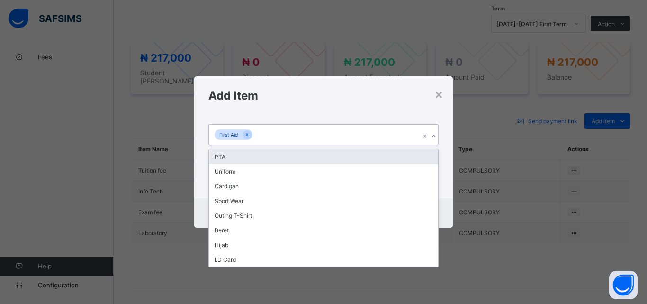
click at [360, 156] on div "PTA" at bounding box center [323, 156] width 229 height 15
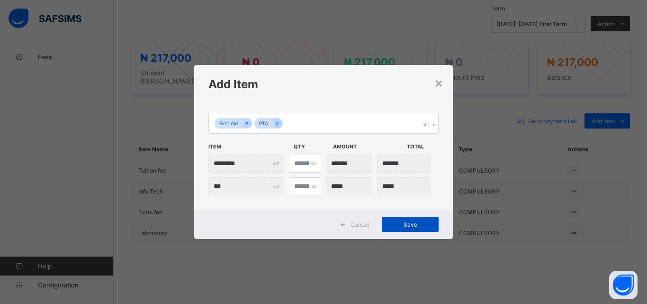
click at [406, 224] on span "Save" at bounding box center [410, 224] width 43 height 7
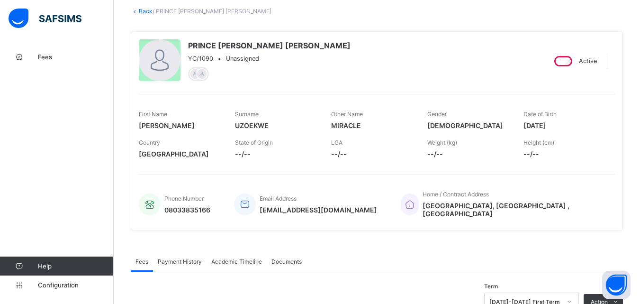
scroll to position [47, 0]
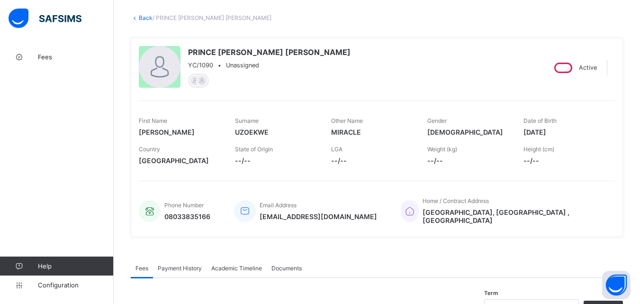
click at [144, 17] on link "Back" at bounding box center [146, 17] width 14 height 7
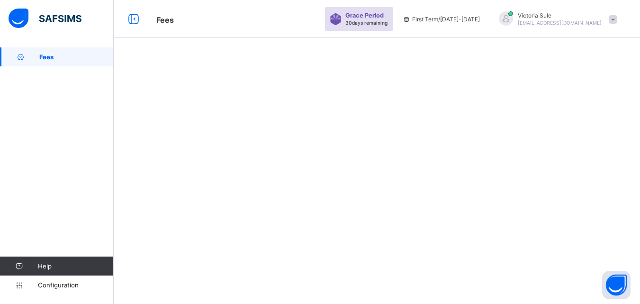
scroll to position [0, 0]
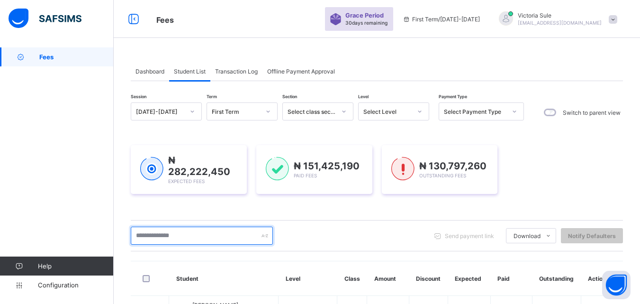
click at [193, 238] on input "text" at bounding box center [202, 236] width 142 height 18
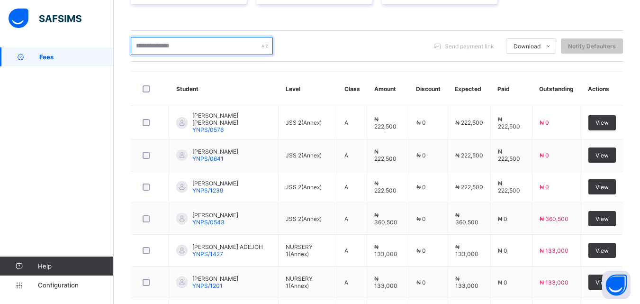
click at [182, 41] on input "text" at bounding box center [202, 46] width 142 height 18
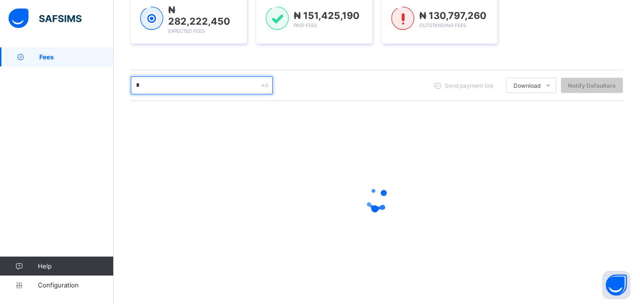
scroll to position [149, 0]
type input "****"
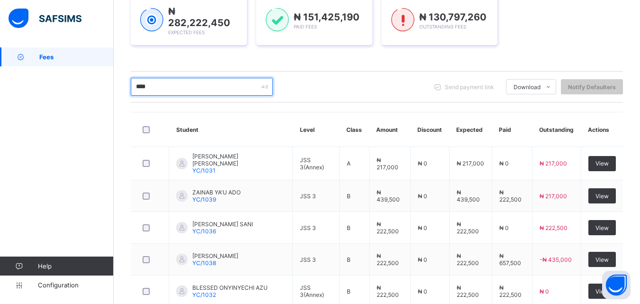
scroll to position [190, 0]
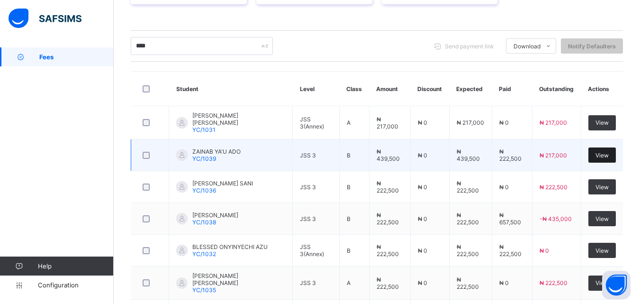
click at [609, 152] on span "View" at bounding box center [602, 155] width 13 height 7
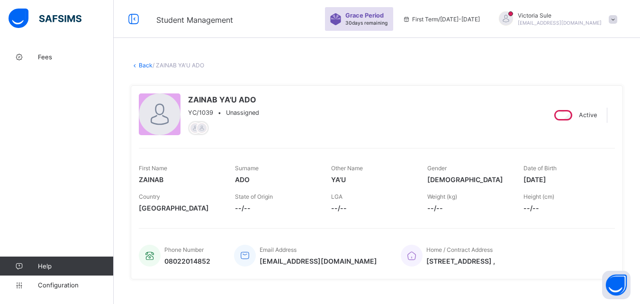
click at [146, 65] on link "Back" at bounding box center [146, 65] width 14 height 7
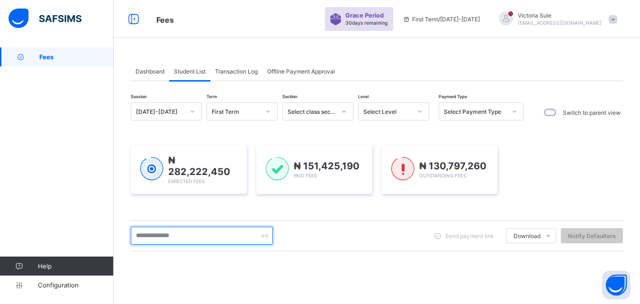
click at [153, 229] on input "text" at bounding box center [202, 236] width 142 height 18
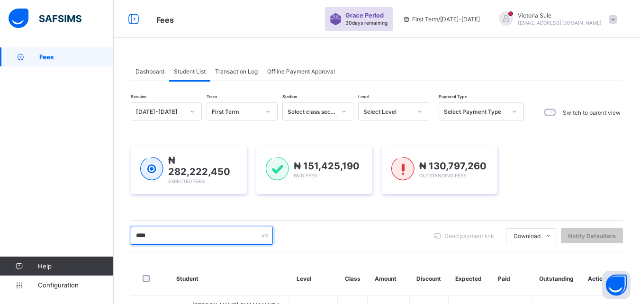
type input "****"
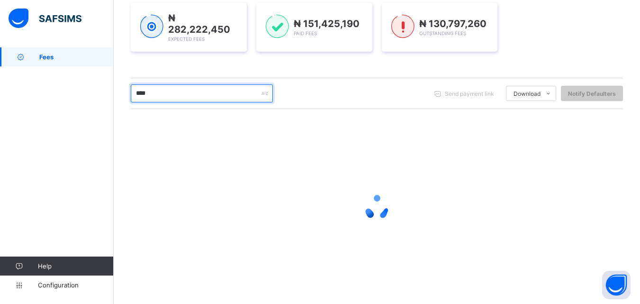
scroll to position [149, 0]
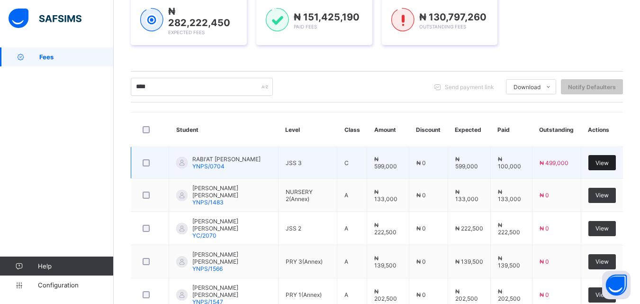
click at [609, 159] on span "View" at bounding box center [602, 162] width 13 height 7
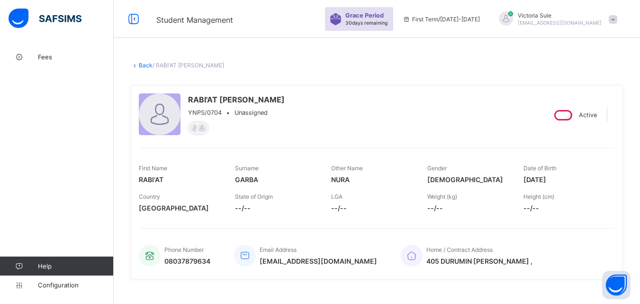
click at [141, 63] on link "Back" at bounding box center [146, 65] width 14 height 7
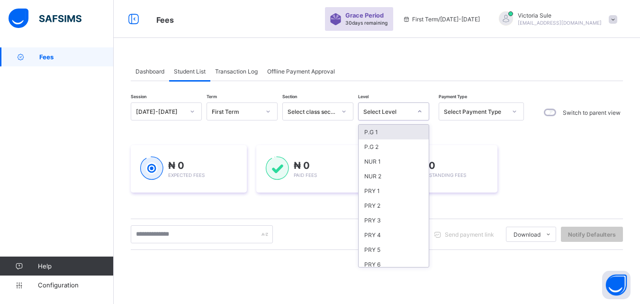
click at [394, 112] on div "Select Level" at bounding box center [388, 111] width 48 height 7
click at [403, 132] on div "SSS 1" at bounding box center [394, 133] width 70 height 15
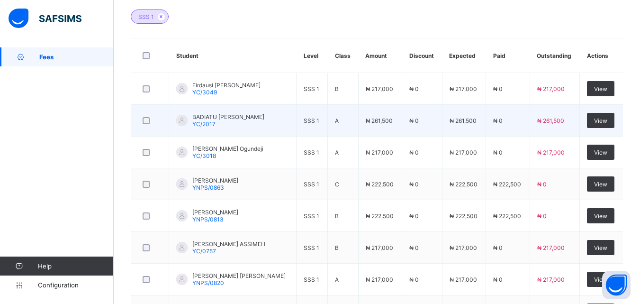
scroll to position [284, 0]
click at [605, 118] on span "View" at bounding box center [600, 120] width 13 height 7
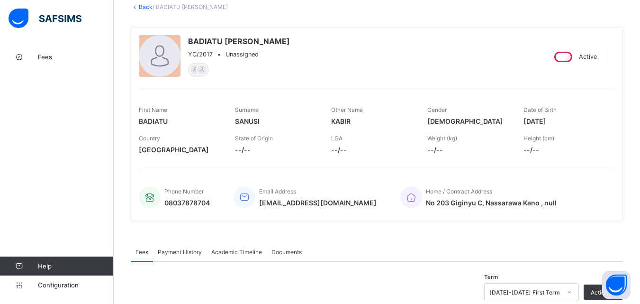
scroll to position [45, 0]
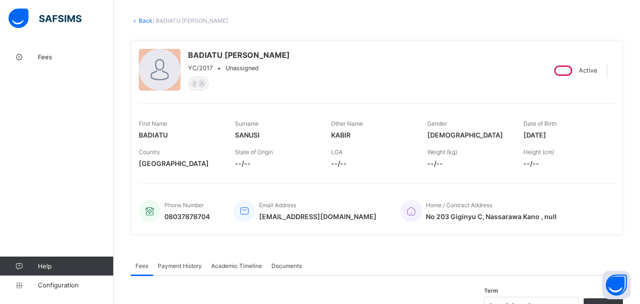
click at [142, 20] on link "Back" at bounding box center [146, 20] width 14 height 7
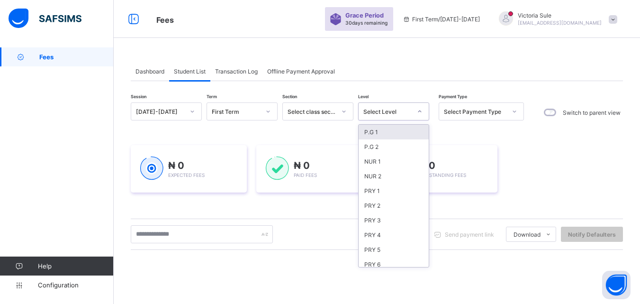
click at [405, 109] on div "Select Level" at bounding box center [388, 111] width 48 height 7
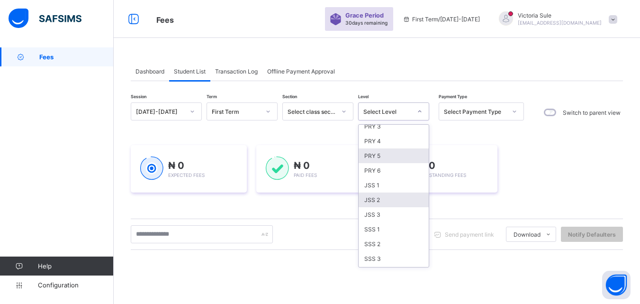
scroll to position [142, 0]
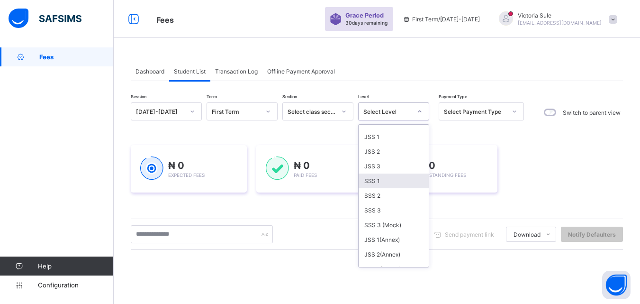
click at [380, 179] on div "SSS 1" at bounding box center [394, 180] width 70 height 15
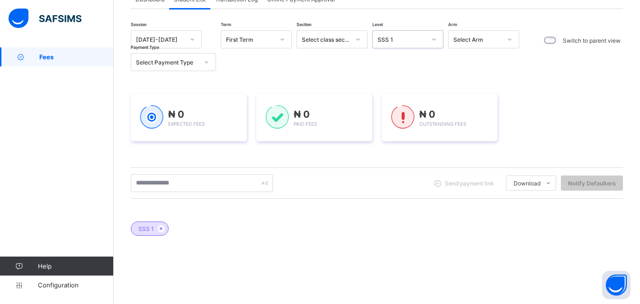
scroll to position [61, 0]
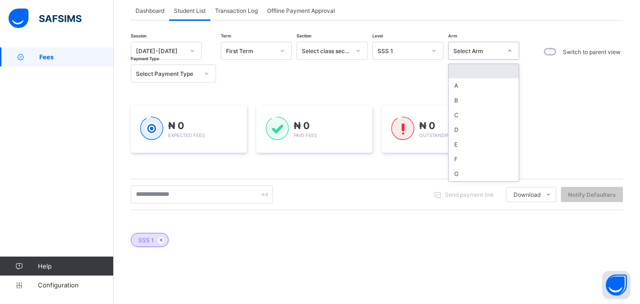
click at [467, 54] on div "Select Arm" at bounding box center [478, 50] width 48 height 7
click at [462, 89] on div "A" at bounding box center [484, 85] width 70 height 15
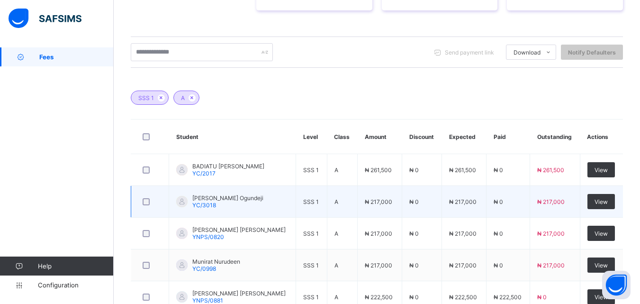
scroll to position [298, 0]
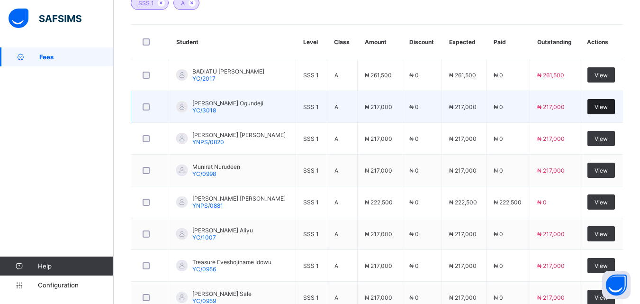
click at [608, 106] on span "View" at bounding box center [601, 106] width 13 height 7
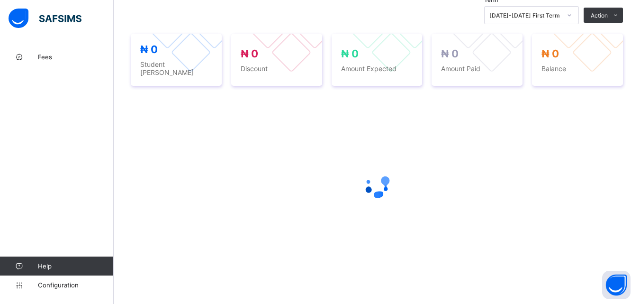
scroll to position [298, 0]
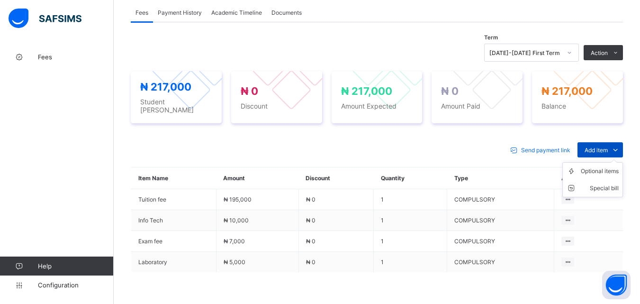
click at [598, 146] on span "Add item" at bounding box center [596, 149] width 23 height 7
click at [601, 166] on div "Optional items" at bounding box center [600, 170] width 38 height 9
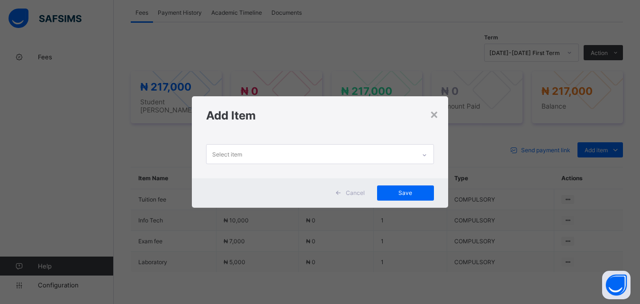
click at [422, 152] on div at bounding box center [425, 154] width 16 height 15
click at [433, 117] on div "×" at bounding box center [434, 114] width 9 height 16
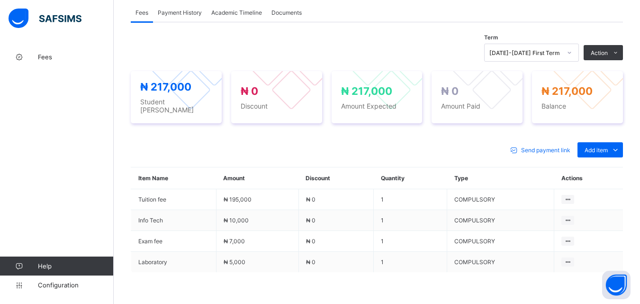
click at [0, 0] on div "Optional items" at bounding box center [0, 0] width 0 height 0
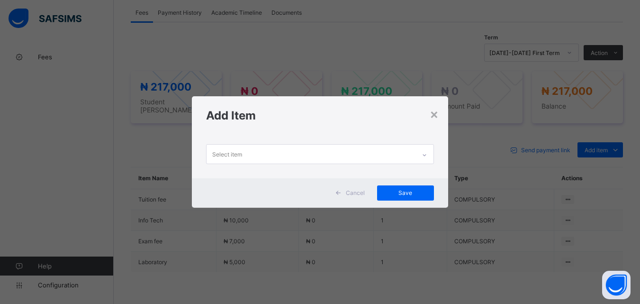
click at [425, 153] on icon at bounding box center [425, 154] width 6 height 9
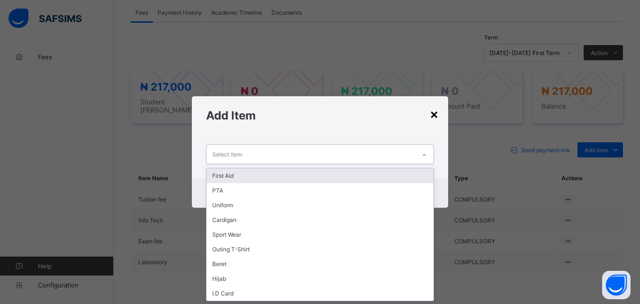
click at [436, 118] on div "×" at bounding box center [434, 114] width 9 height 16
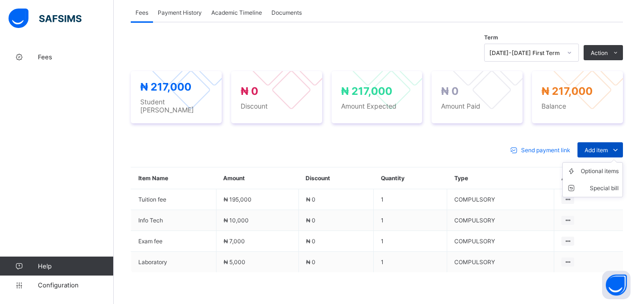
click at [621, 146] on icon at bounding box center [615, 149] width 10 height 9
click at [614, 168] on div "Optional items" at bounding box center [600, 170] width 38 height 9
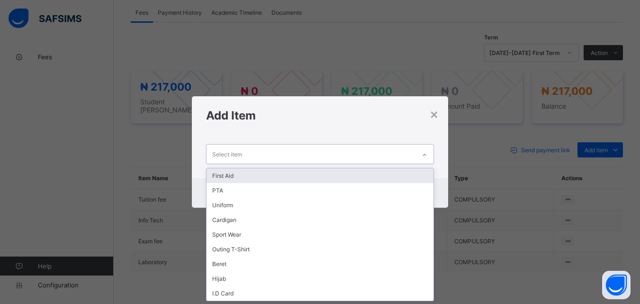
click at [428, 157] on icon at bounding box center [425, 154] width 6 height 9
click at [412, 176] on div "First Aid" at bounding box center [320, 175] width 227 height 15
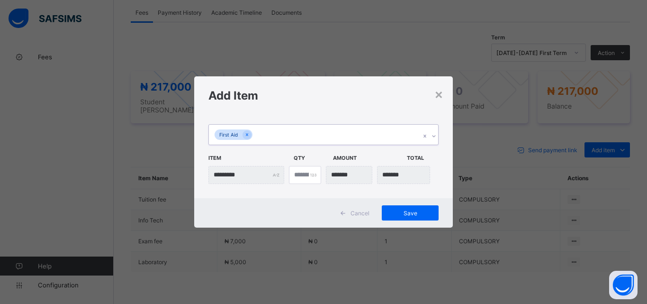
click at [366, 141] on div "First Aid" at bounding box center [314, 135] width 211 height 20
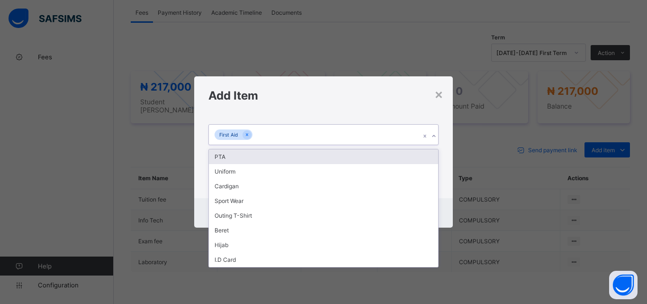
click at [366, 154] on div "PTA" at bounding box center [323, 156] width 229 height 15
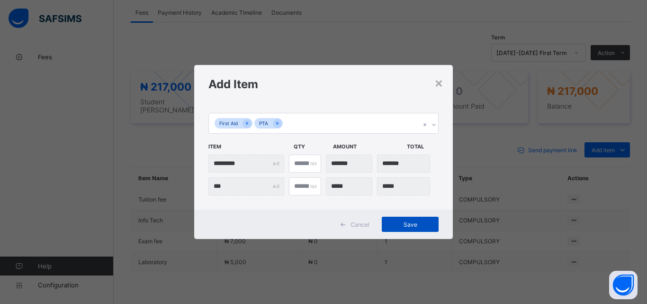
click at [420, 226] on span "Save" at bounding box center [410, 224] width 43 height 7
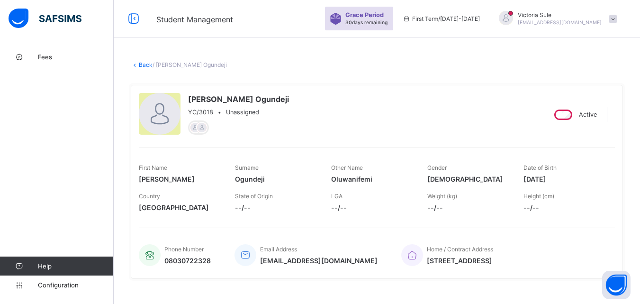
scroll to position [0, 0]
click at [142, 62] on link "Back" at bounding box center [146, 65] width 14 height 7
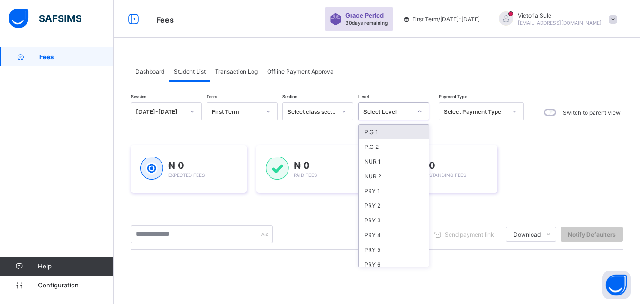
click at [410, 111] on div "Select Level" at bounding box center [388, 111] width 48 height 7
click at [387, 135] on div "SSS 1" at bounding box center [394, 133] width 70 height 15
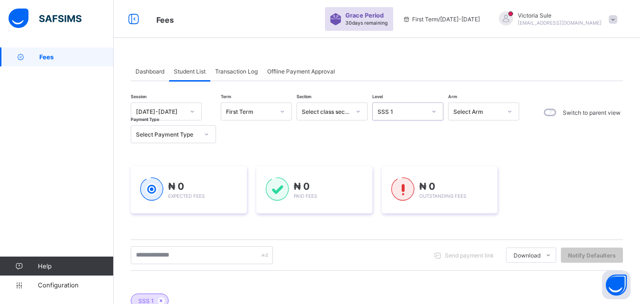
click at [498, 112] on div "Select Arm" at bounding box center [478, 111] width 48 height 7
click at [479, 146] on div "A" at bounding box center [484, 146] width 70 height 15
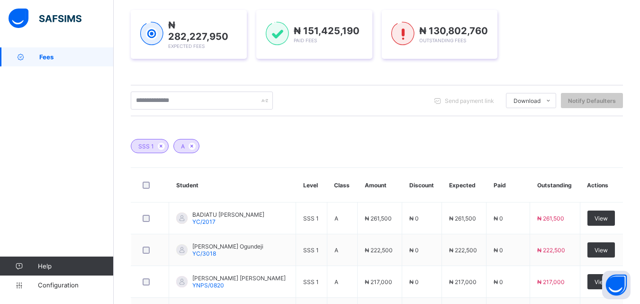
scroll to position [237, 0]
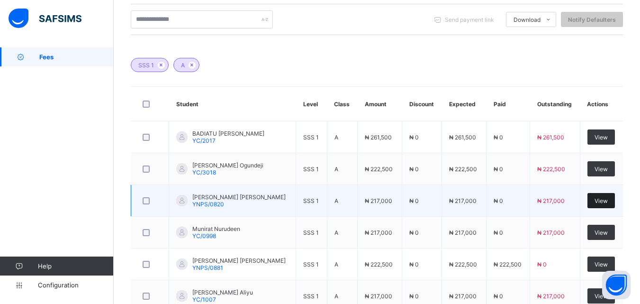
click at [604, 197] on span "View" at bounding box center [601, 200] width 13 height 7
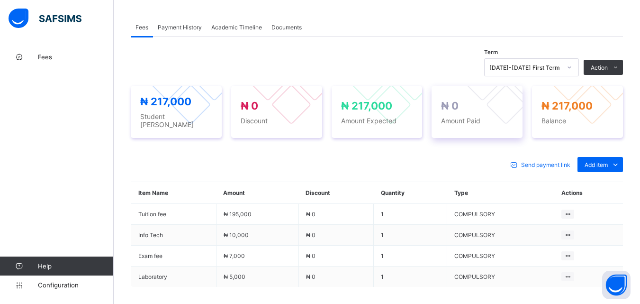
scroll to position [332, 0]
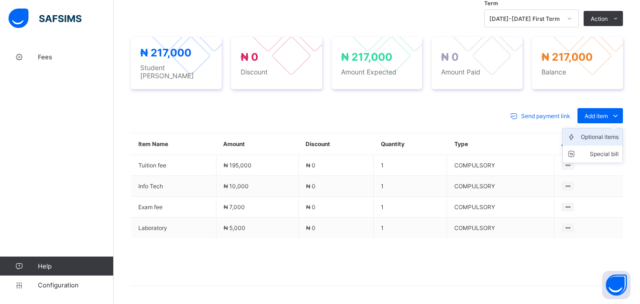
click at [603, 134] on div "Optional items" at bounding box center [600, 136] width 38 height 9
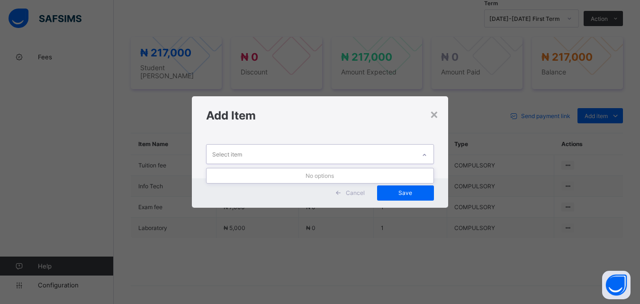
click at [428, 151] on div at bounding box center [425, 154] width 16 height 15
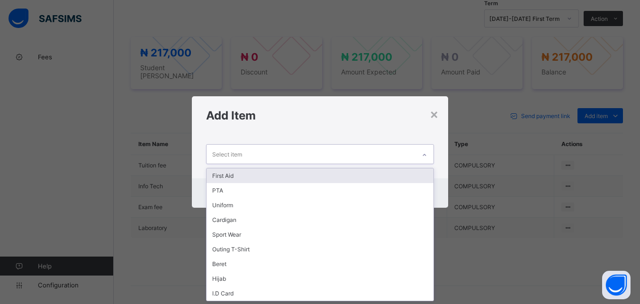
click at [415, 168] on div "First Aid" at bounding box center [320, 175] width 227 height 15
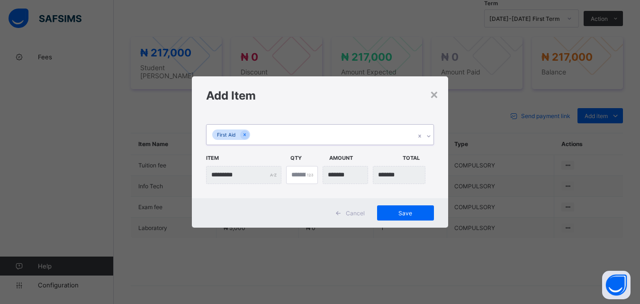
click at [434, 134] on div "First Aid" at bounding box center [320, 134] width 228 height 21
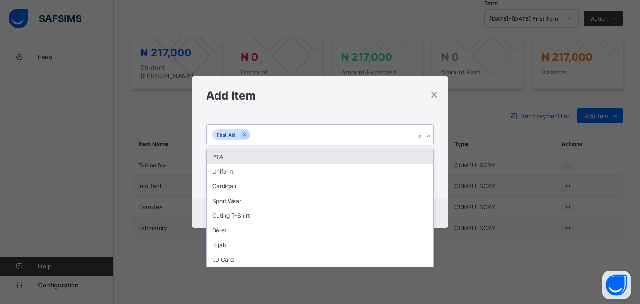
click at [426, 154] on div "PTA" at bounding box center [320, 156] width 227 height 15
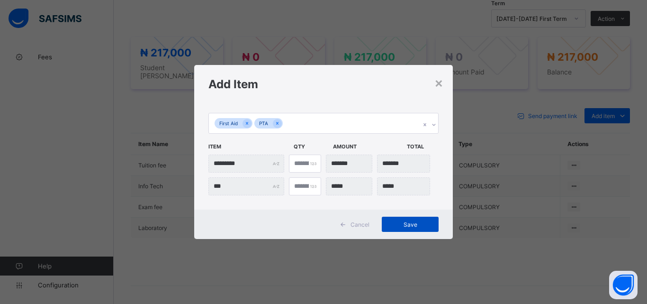
click at [410, 221] on span "Save" at bounding box center [410, 224] width 43 height 7
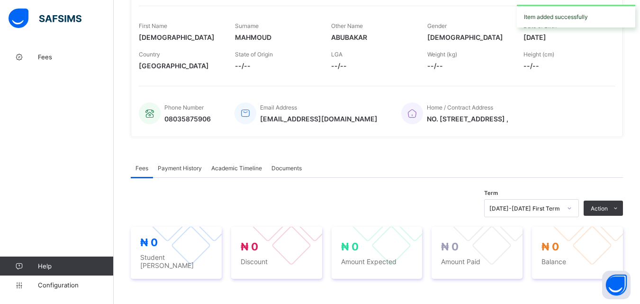
scroll to position [0, 0]
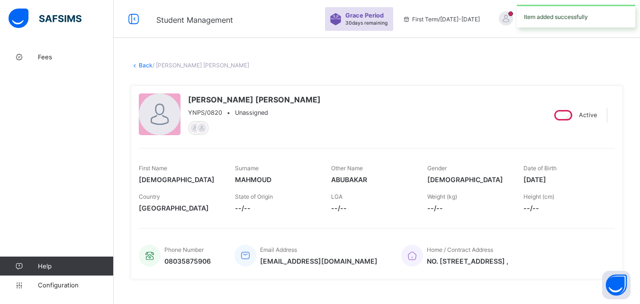
click at [145, 66] on link "Back" at bounding box center [146, 65] width 14 height 7
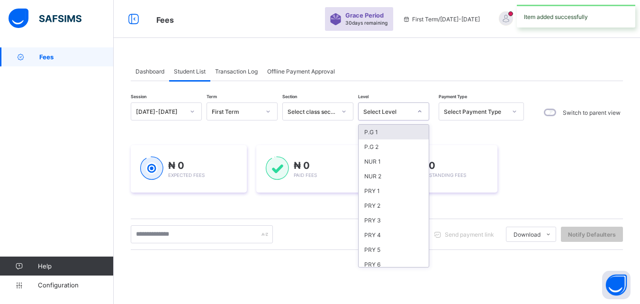
click at [428, 110] on div at bounding box center [420, 111] width 18 height 17
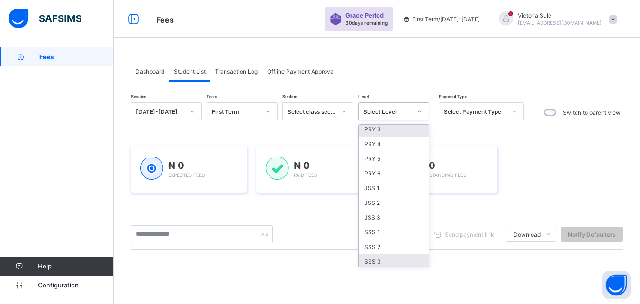
scroll to position [142, 0]
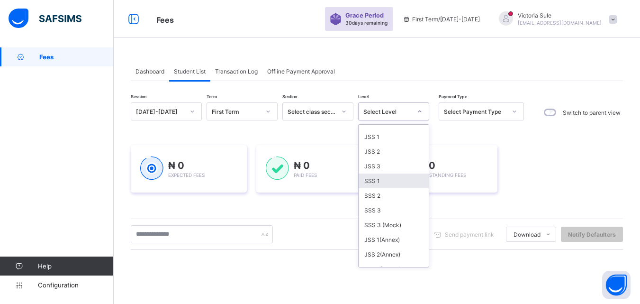
click at [384, 181] on div "SSS 1" at bounding box center [394, 180] width 70 height 15
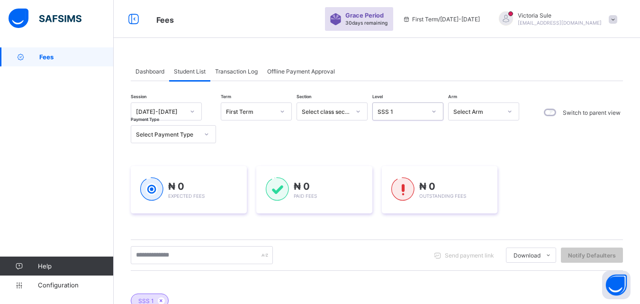
click at [486, 115] on div "Select Arm" at bounding box center [478, 111] width 48 height 7
click at [472, 144] on div "A" at bounding box center [484, 146] width 70 height 15
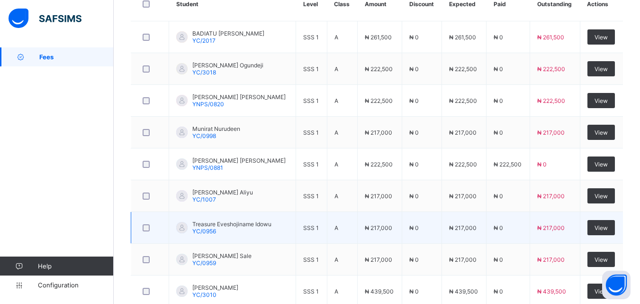
scroll to position [345, 0]
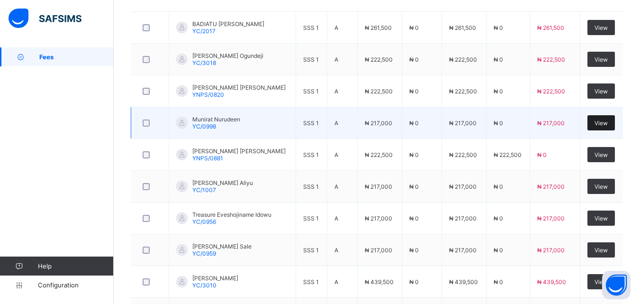
click at [610, 127] on div "View" at bounding box center [601, 122] width 27 height 15
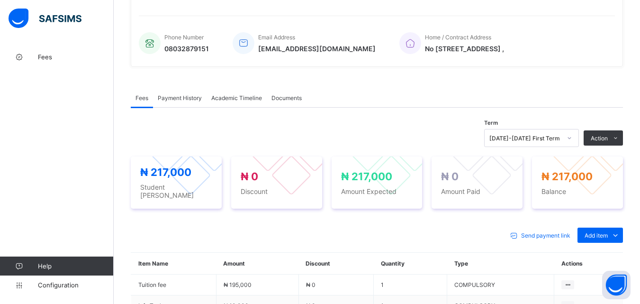
scroll to position [345, 0]
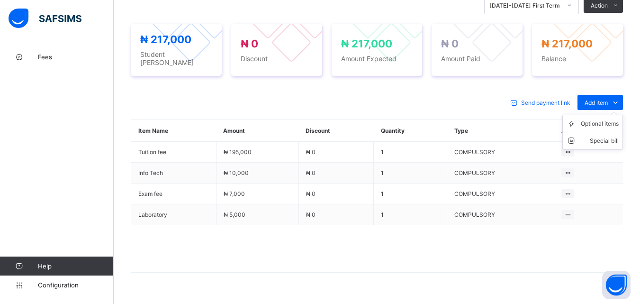
click at [610, 115] on ul "Optional items Special bill" at bounding box center [593, 132] width 61 height 35
click at [606, 119] on div "Optional items" at bounding box center [600, 123] width 38 height 9
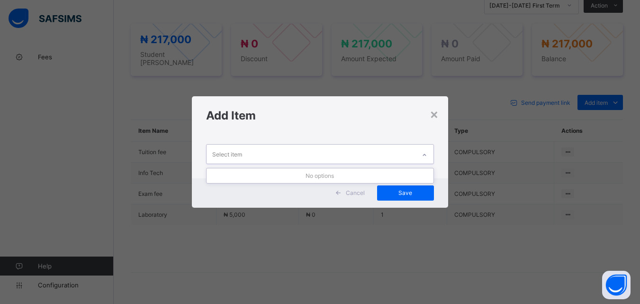
click at [422, 156] on div at bounding box center [425, 154] width 16 height 15
click at [427, 153] on icon at bounding box center [425, 154] width 6 height 9
click at [436, 114] on div "×" at bounding box center [434, 114] width 9 height 16
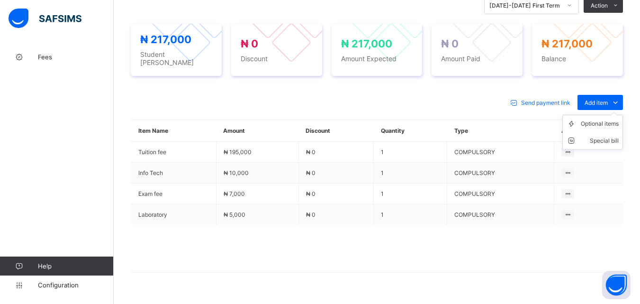
drag, startPoint x: 603, startPoint y: 102, endPoint x: 602, endPoint y: 115, distance: 12.8
click at [603, 115] on ul "Optional items Special bill" at bounding box center [593, 132] width 61 height 35
click at [600, 123] on div "Optional items" at bounding box center [600, 123] width 38 height 9
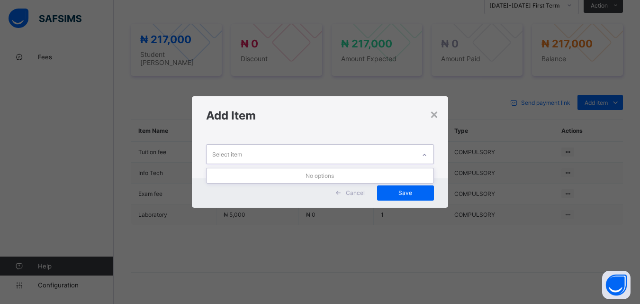
click at [427, 151] on icon at bounding box center [425, 154] width 6 height 9
click at [425, 152] on icon at bounding box center [425, 154] width 6 height 9
click at [434, 109] on div "×" at bounding box center [434, 114] width 9 height 16
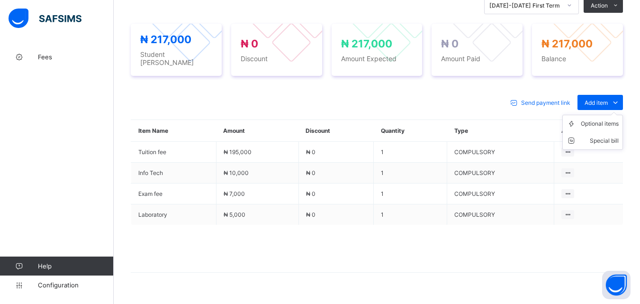
click at [607, 115] on ul "Optional items Special bill" at bounding box center [593, 132] width 61 height 35
drag, startPoint x: 602, startPoint y: 120, endPoint x: 578, endPoint y: 129, distance: 25.8
click at [0, 0] on div "Optional items" at bounding box center [0, 0] width 0 height 0
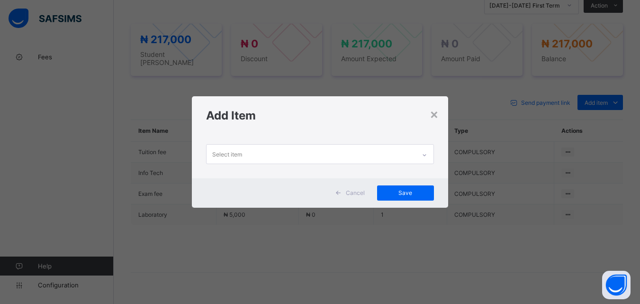
click at [425, 155] on icon at bounding box center [425, 154] width 6 height 9
click at [432, 119] on div "×" at bounding box center [434, 114] width 9 height 16
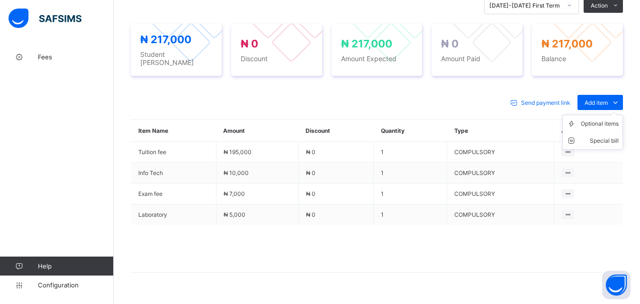
drag, startPoint x: 601, startPoint y: 94, endPoint x: 604, endPoint y: 109, distance: 15.4
click at [602, 99] on span "Add item" at bounding box center [596, 102] width 23 height 7
click at [604, 119] on div "Optional items" at bounding box center [600, 123] width 38 height 9
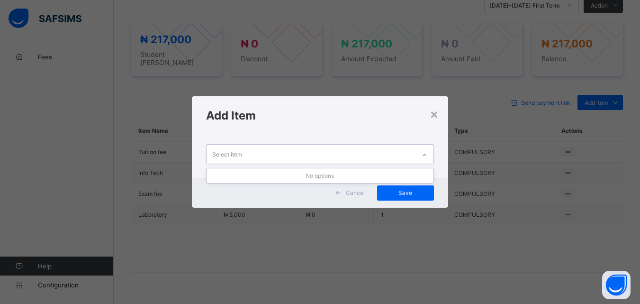
click at [426, 153] on icon at bounding box center [425, 154] width 6 height 9
click at [434, 120] on div "×" at bounding box center [434, 114] width 9 height 16
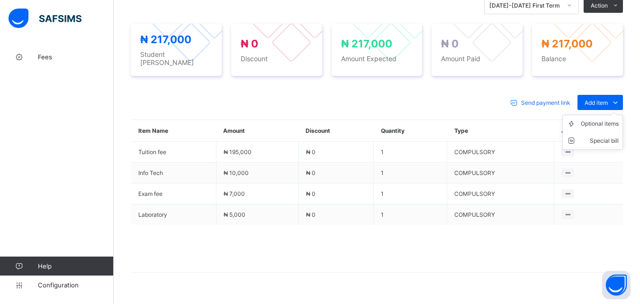
drag, startPoint x: 598, startPoint y: 104, endPoint x: 602, endPoint y: 113, distance: 9.8
click at [601, 115] on ul "Optional items Special bill" at bounding box center [593, 132] width 61 height 35
drag, startPoint x: 603, startPoint y: 117, endPoint x: 579, endPoint y: 132, distance: 28.1
click at [0, 0] on div "Optional items" at bounding box center [0, 0] width 0 height 0
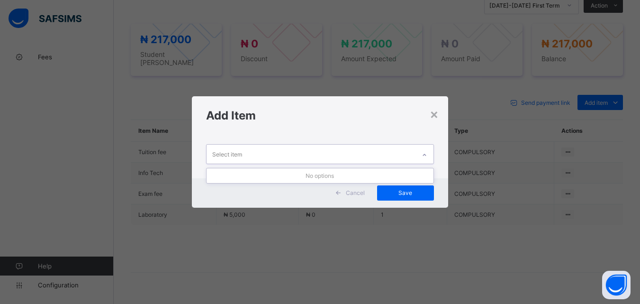
click at [423, 151] on icon at bounding box center [425, 154] width 6 height 9
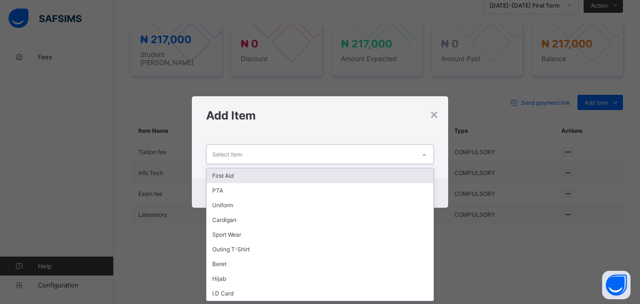
click at [395, 173] on div "First Aid" at bounding box center [320, 175] width 227 height 15
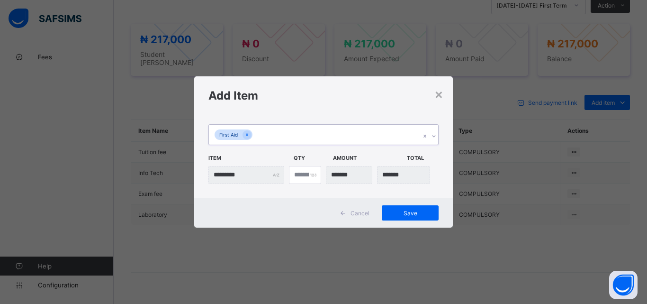
click at [366, 129] on div "First Aid" at bounding box center [314, 135] width 211 height 20
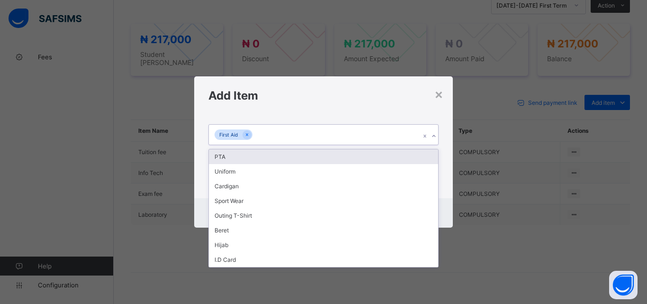
click at [363, 149] on div "PTA" at bounding box center [323, 156] width 229 height 15
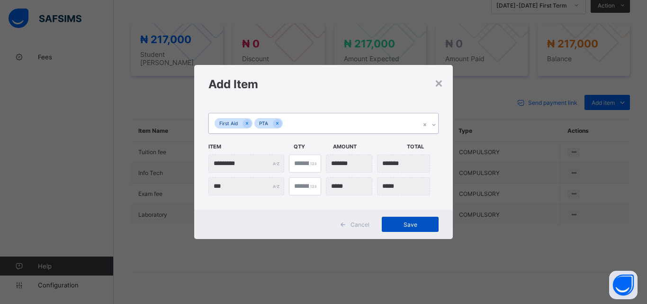
click at [416, 228] on div "Save" at bounding box center [410, 224] width 57 height 15
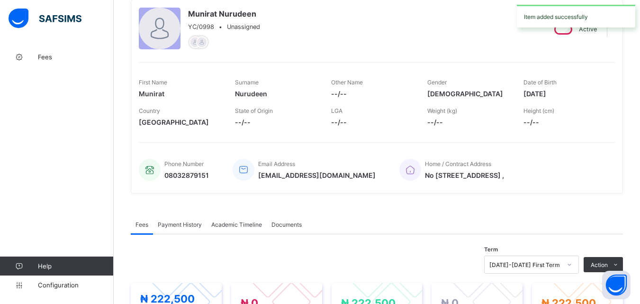
scroll to position [0, 0]
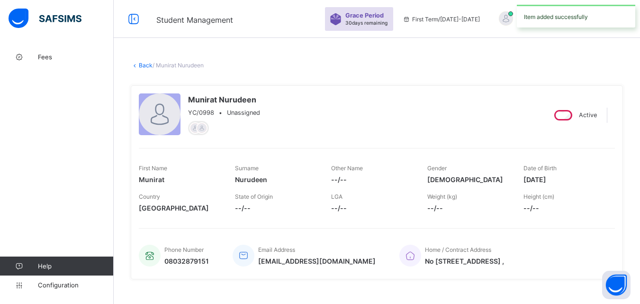
click at [147, 67] on link "Back" at bounding box center [146, 65] width 14 height 7
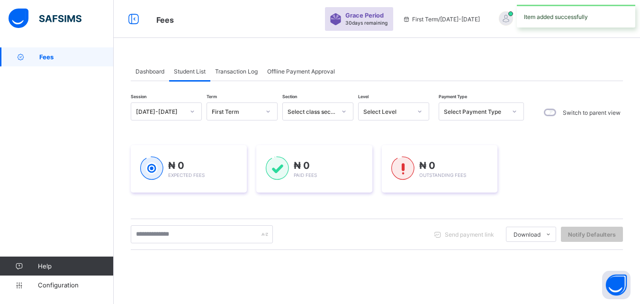
click at [404, 111] on div "Select Level" at bounding box center [388, 111] width 48 height 7
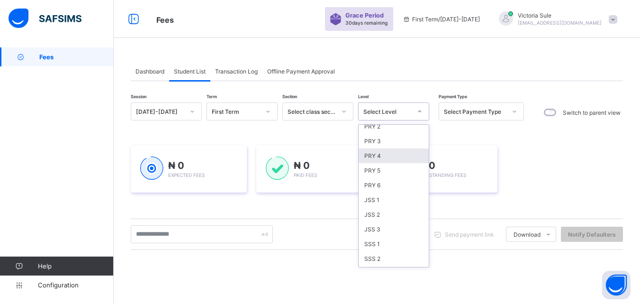
scroll to position [142, 0]
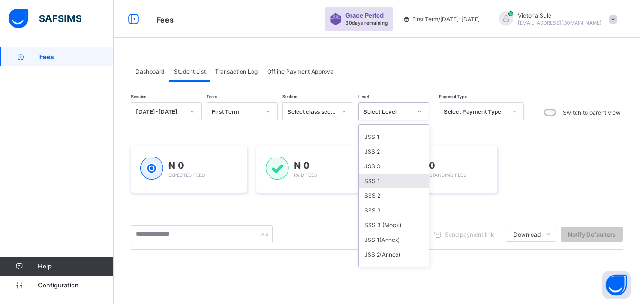
click at [396, 178] on div "SSS 1" at bounding box center [394, 180] width 70 height 15
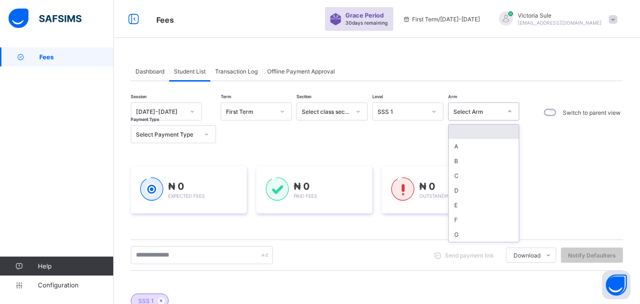
click at [493, 114] on div "Select Arm" at bounding box center [478, 111] width 48 height 7
click at [492, 146] on div "A" at bounding box center [484, 146] width 70 height 15
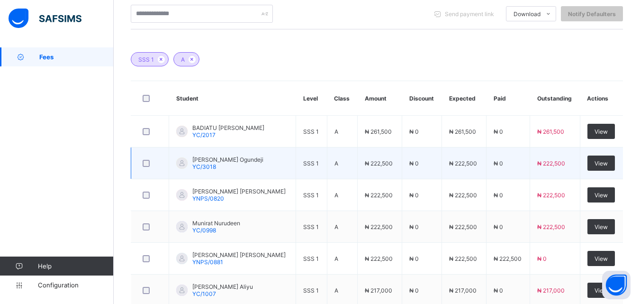
scroll to position [379, 0]
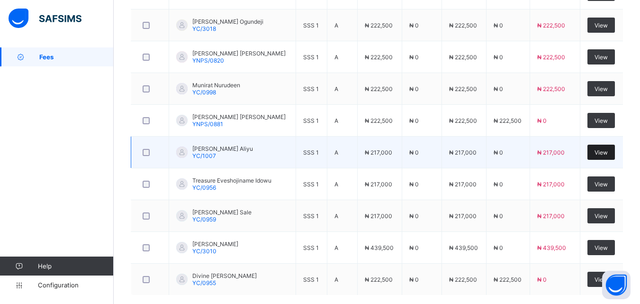
click at [606, 151] on span "View" at bounding box center [601, 152] width 13 height 7
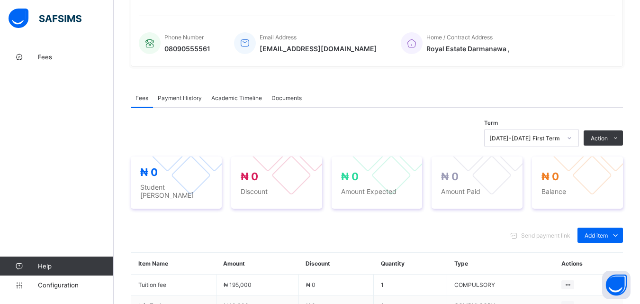
scroll to position [361, 0]
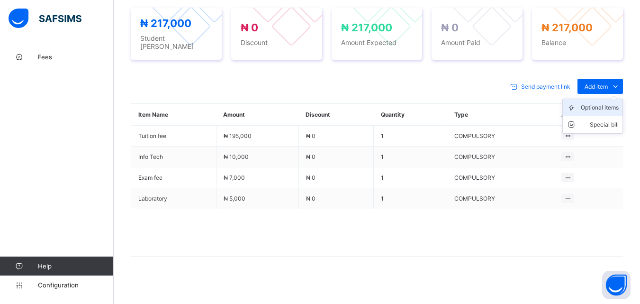
click at [601, 107] on div "Optional items" at bounding box center [600, 107] width 38 height 9
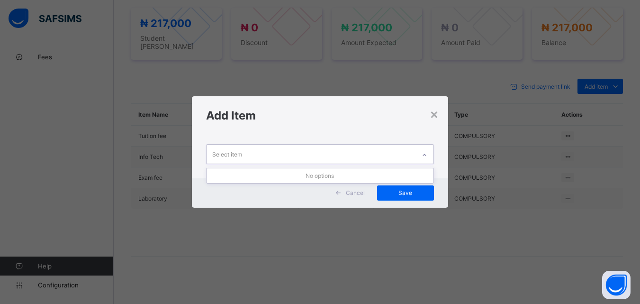
click at [424, 156] on icon at bounding box center [425, 154] width 6 height 9
click at [434, 115] on div "×" at bounding box center [434, 114] width 9 height 16
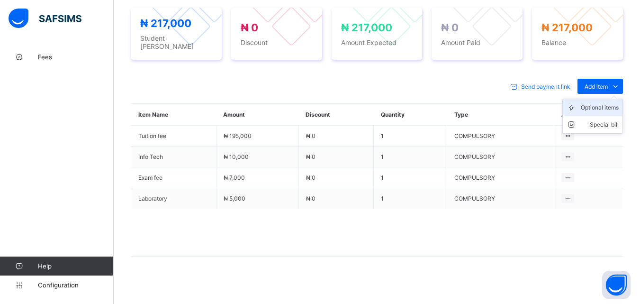
click at [611, 103] on div "Optional items" at bounding box center [600, 107] width 38 height 9
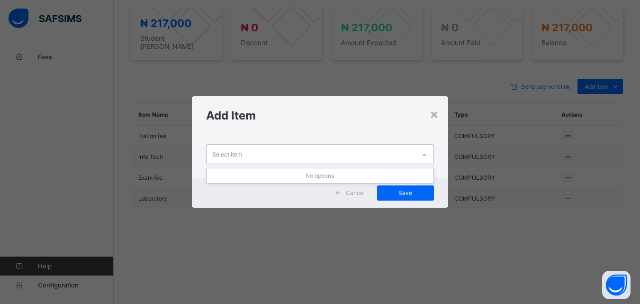
click at [427, 154] on icon at bounding box center [425, 154] width 6 height 9
click at [434, 113] on div "×" at bounding box center [434, 114] width 9 height 16
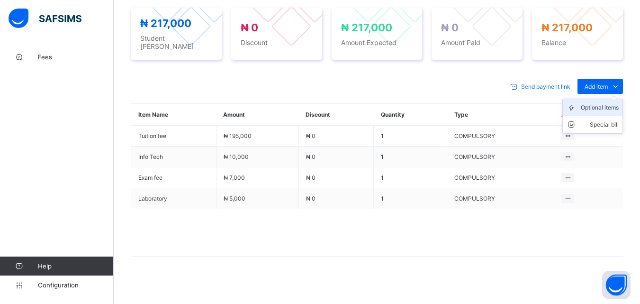
click at [611, 103] on div "Optional items" at bounding box center [600, 107] width 38 height 9
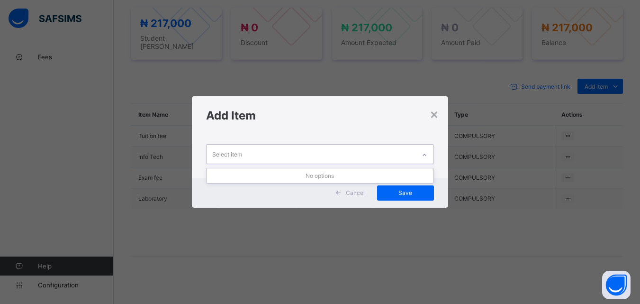
click at [425, 150] on icon at bounding box center [425, 154] width 6 height 9
click at [436, 116] on div "×" at bounding box center [434, 114] width 9 height 16
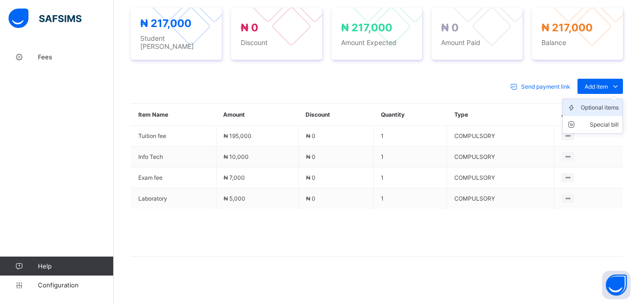
click at [607, 103] on div "Optional items" at bounding box center [600, 107] width 38 height 9
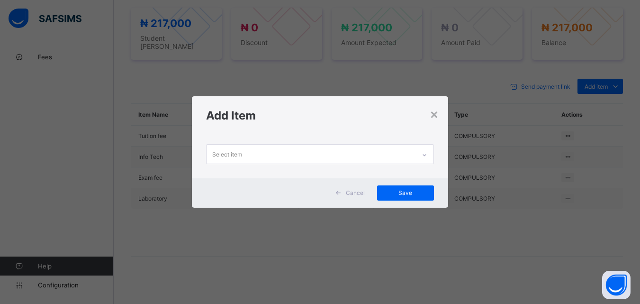
click at [427, 150] on div at bounding box center [425, 154] width 16 height 15
click at [432, 119] on div "×" at bounding box center [434, 114] width 9 height 16
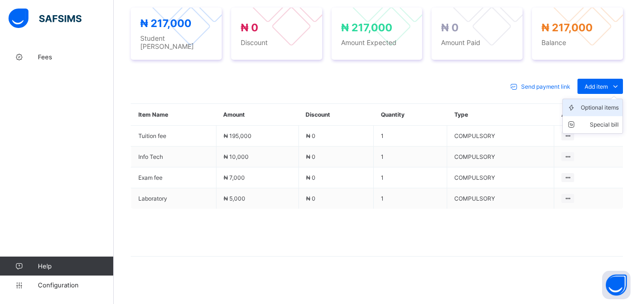
click at [614, 103] on div "Optional items" at bounding box center [600, 107] width 38 height 9
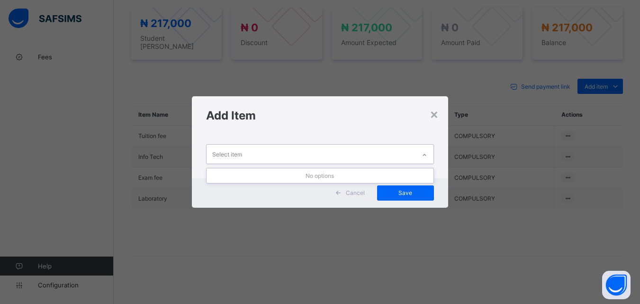
click at [424, 149] on div at bounding box center [425, 154] width 16 height 15
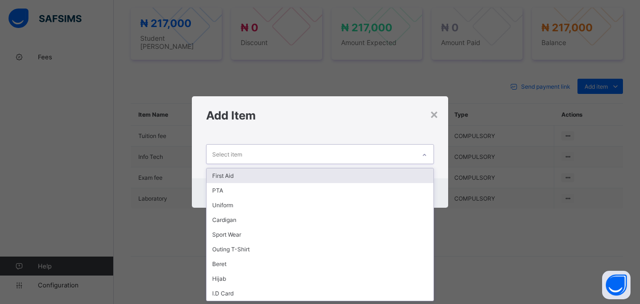
click at [416, 170] on div "First Aid" at bounding box center [320, 175] width 227 height 15
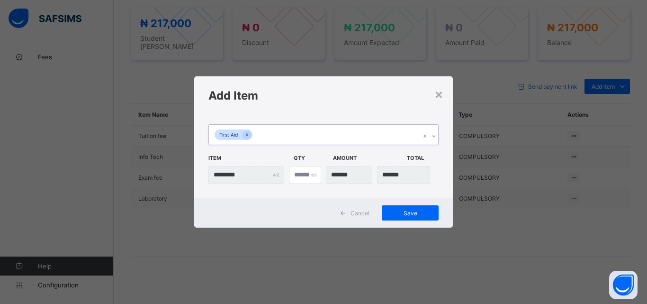
click at [434, 133] on icon at bounding box center [434, 135] width 6 height 9
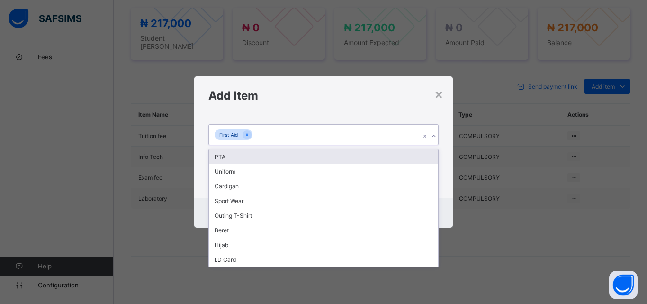
click at [428, 159] on div "PTA" at bounding box center [323, 156] width 229 height 15
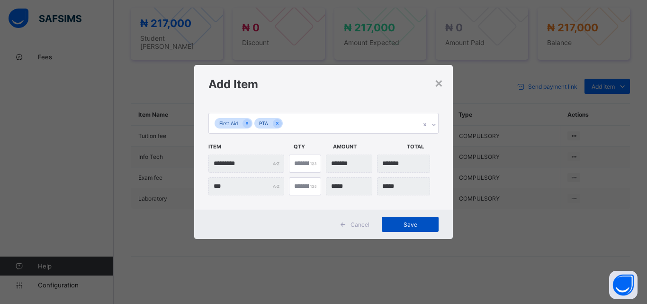
click at [415, 225] on span "Save" at bounding box center [410, 224] width 43 height 7
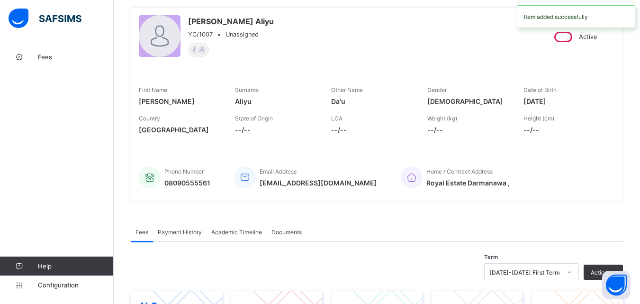
scroll to position [51, 0]
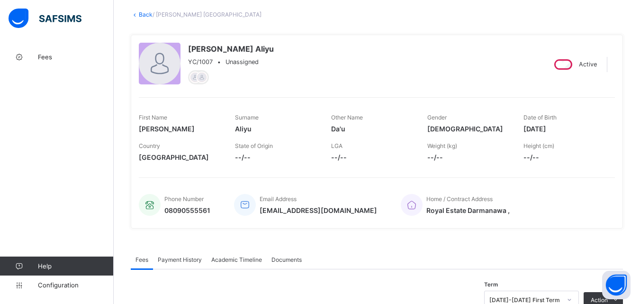
click at [145, 13] on link "Back" at bounding box center [146, 14] width 14 height 7
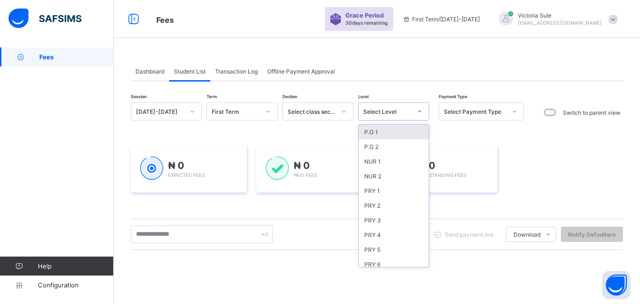
click at [404, 109] on div "Select Level" at bounding box center [388, 111] width 48 height 7
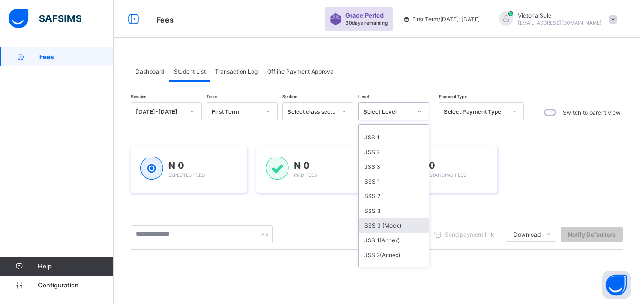
scroll to position [142, 0]
click at [375, 185] on div "SSS 1" at bounding box center [394, 180] width 70 height 15
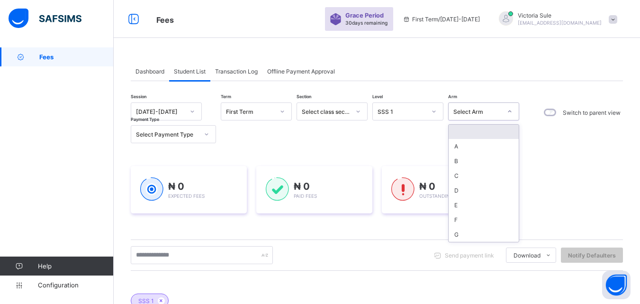
click at [472, 114] on div "Select Arm" at bounding box center [478, 111] width 48 height 7
click at [468, 147] on div "A" at bounding box center [484, 146] width 70 height 15
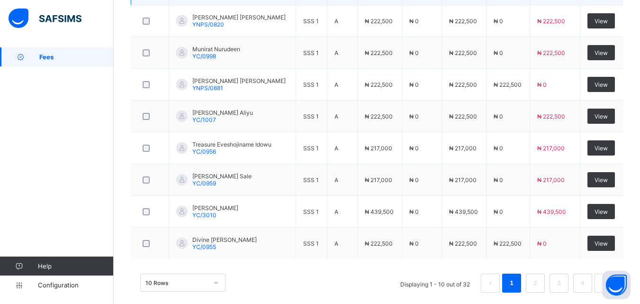
scroll to position [428, 0]
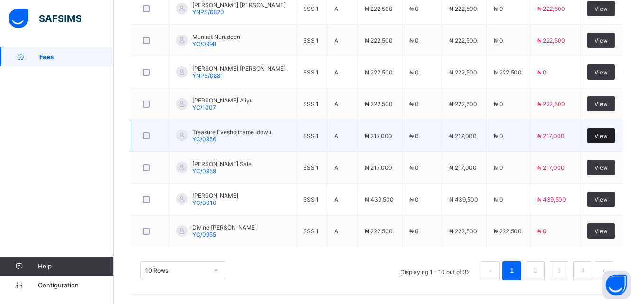
click at [608, 135] on span "View" at bounding box center [601, 135] width 13 height 7
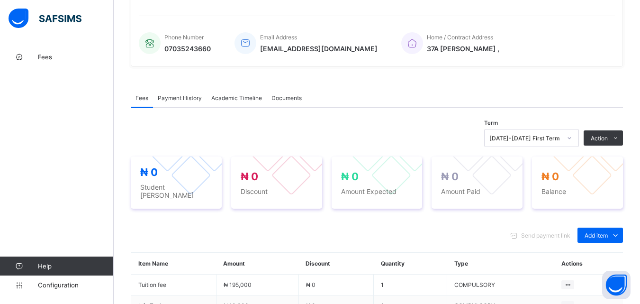
scroll to position [361, 0]
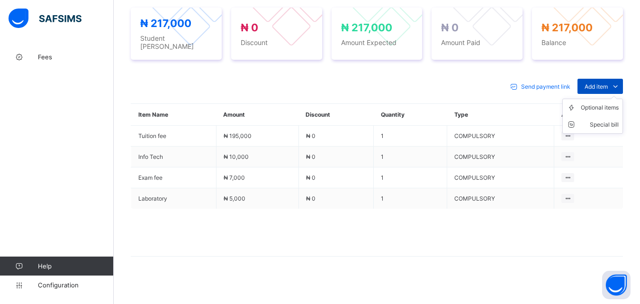
click at [598, 83] on span "Add item" at bounding box center [596, 86] width 23 height 7
click at [606, 107] on div "Optional items" at bounding box center [600, 107] width 38 height 9
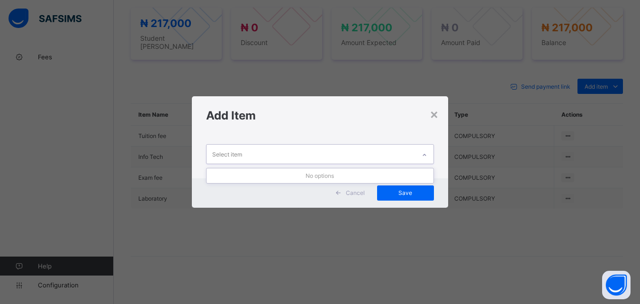
click at [425, 153] on icon at bounding box center [425, 154] width 6 height 9
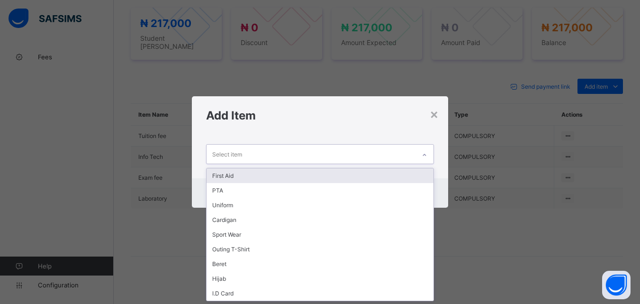
click at [361, 172] on div "First Aid" at bounding box center [320, 175] width 227 height 15
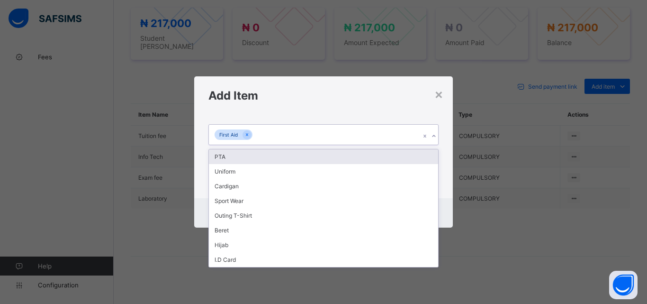
click at [358, 136] on div "First Aid" at bounding box center [314, 135] width 211 height 20
click at [345, 155] on div "PTA" at bounding box center [323, 156] width 229 height 15
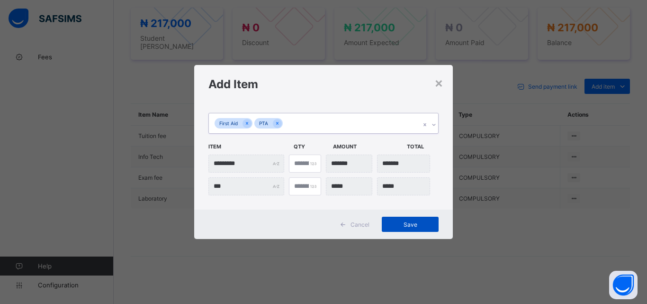
click at [411, 222] on span "Save" at bounding box center [410, 224] width 43 height 7
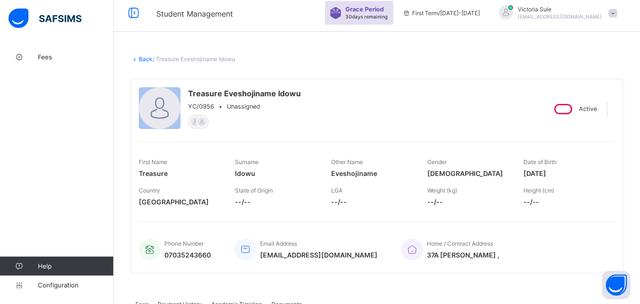
scroll to position [0, 0]
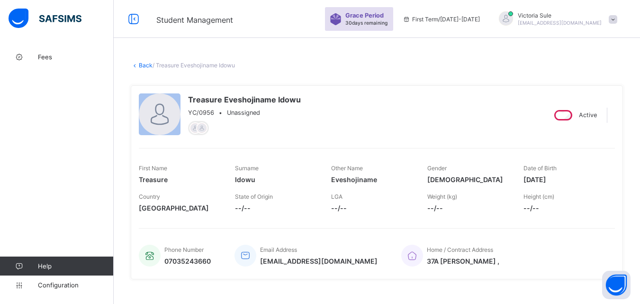
click at [145, 65] on link "Back" at bounding box center [146, 65] width 14 height 7
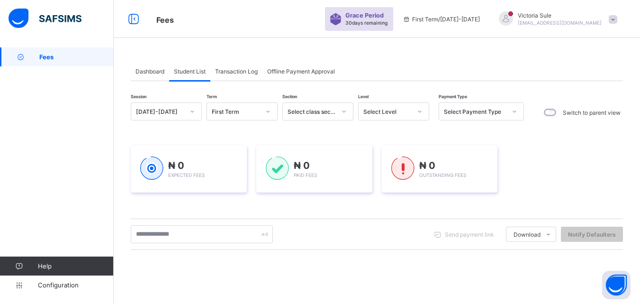
click at [408, 112] on div "Select Level" at bounding box center [388, 111] width 48 height 7
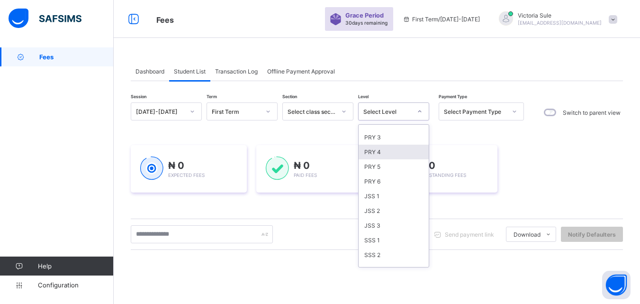
scroll to position [142, 0]
click at [389, 181] on div "SSS 1" at bounding box center [394, 180] width 70 height 15
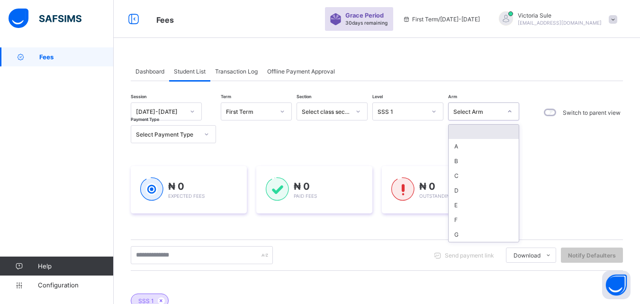
click at [501, 113] on div "Select Arm" at bounding box center [478, 111] width 48 height 7
click at [475, 145] on div "A" at bounding box center [484, 146] width 70 height 15
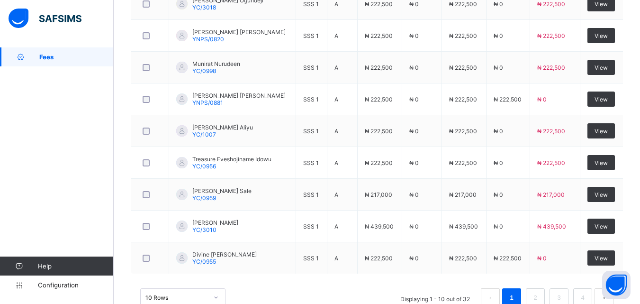
scroll to position [428, 0]
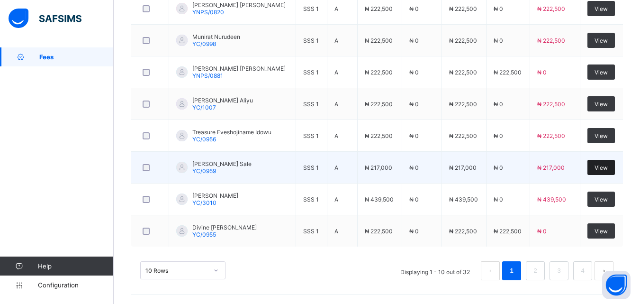
click at [602, 172] on div "View" at bounding box center [601, 167] width 27 height 15
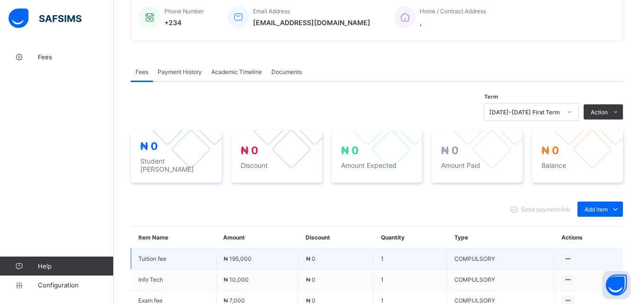
scroll to position [361, 0]
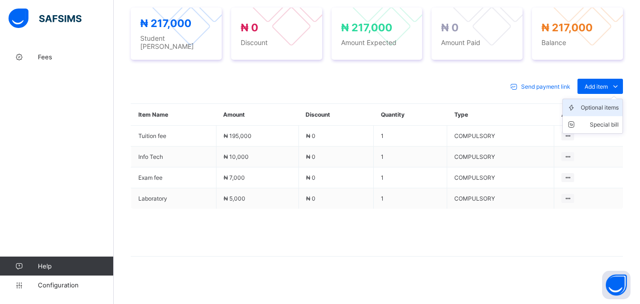
click at [608, 104] on div "Optional items" at bounding box center [600, 107] width 38 height 9
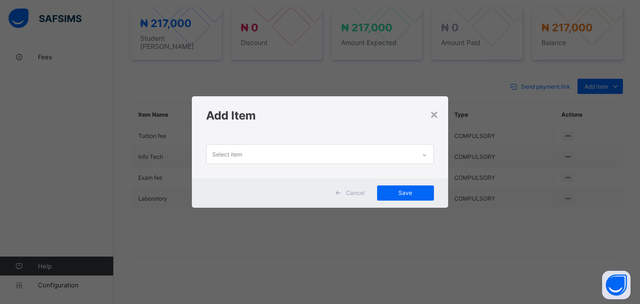
click at [424, 150] on icon at bounding box center [425, 154] width 6 height 9
click at [436, 116] on div "×" at bounding box center [434, 114] width 9 height 16
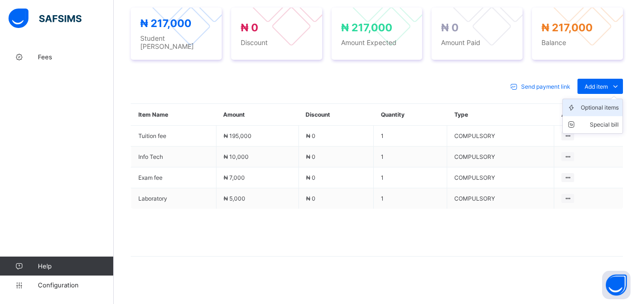
click at [607, 103] on div "Optional items" at bounding box center [600, 107] width 38 height 9
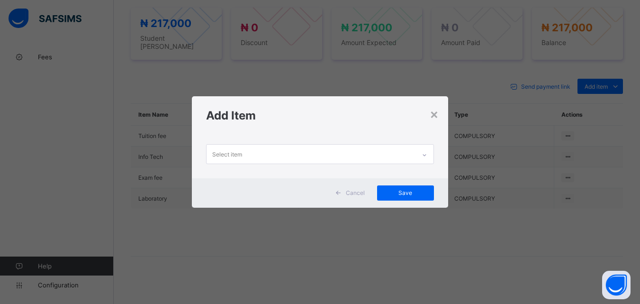
click at [427, 149] on div at bounding box center [425, 154] width 16 height 15
click at [437, 115] on div "×" at bounding box center [434, 114] width 9 height 16
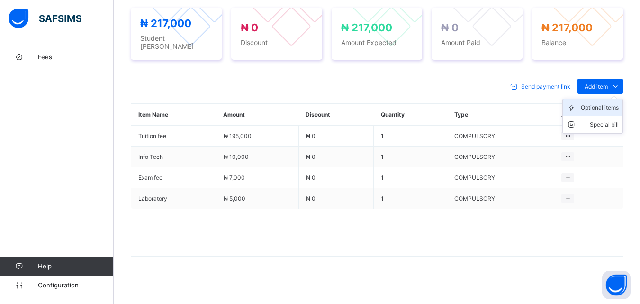
click at [606, 103] on div "Optional items" at bounding box center [600, 107] width 38 height 9
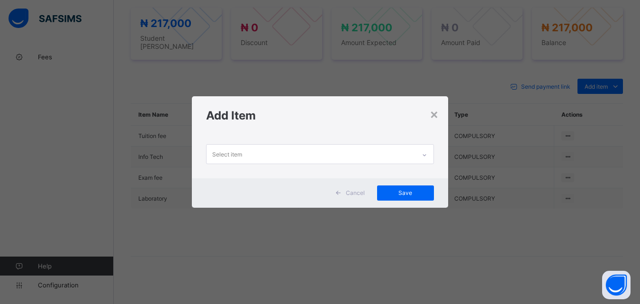
click at [429, 153] on div at bounding box center [425, 154] width 16 height 15
click at [429, 115] on h1 "Add Item" at bounding box center [320, 116] width 228 height 14
click at [435, 115] on div "×" at bounding box center [434, 114] width 9 height 16
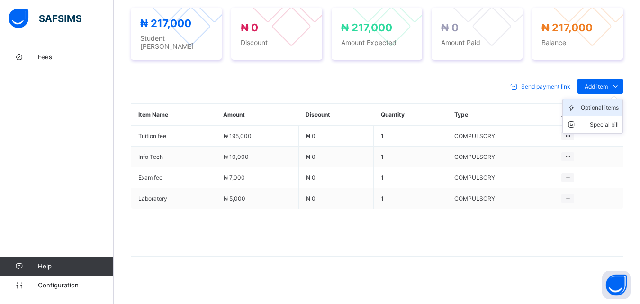
click at [608, 103] on div "Optional items" at bounding box center [600, 107] width 38 height 9
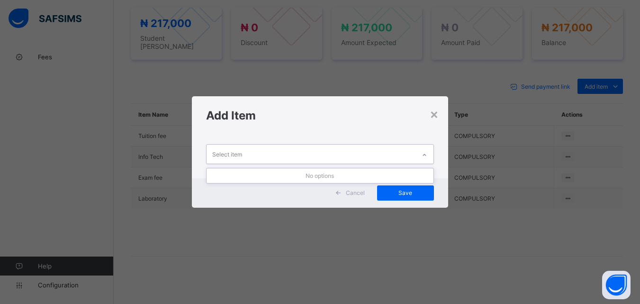
click at [427, 152] on icon at bounding box center [425, 154] width 6 height 9
click at [431, 115] on div "×" at bounding box center [434, 114] width 9 height 16
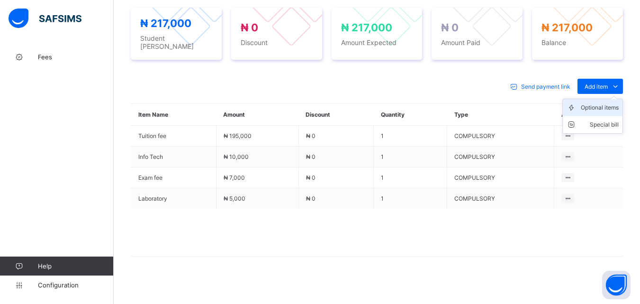
click at [608, 103] on div "Optional items" at bounding box center [600, 107] width 38 height 9
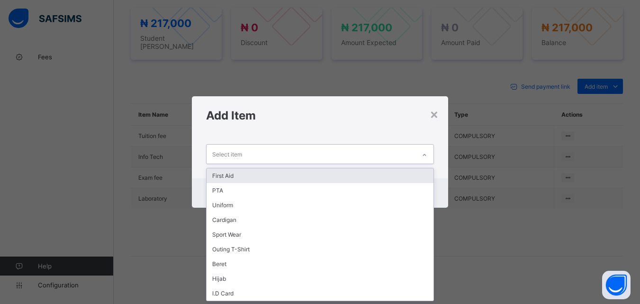
click at [426, 154] on icon at bounding box center [425, 154] width 6 height 9
click at [414, 172] on div "First Aid" at bounding box center [320, 175] width 227 height 15
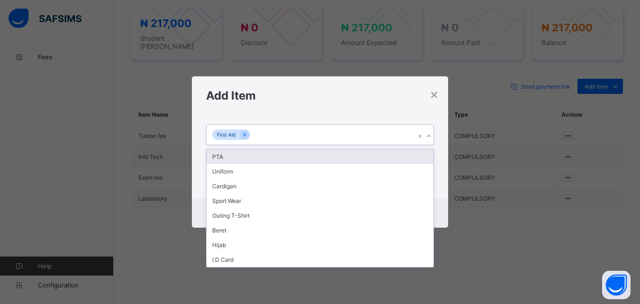
click at [354, 137] on div "First Aid" at bounding box center [311, 135] width 209 height 20
click at [352, 159] on div "PTA" at bounding box center [320, 156] width 227 height 15
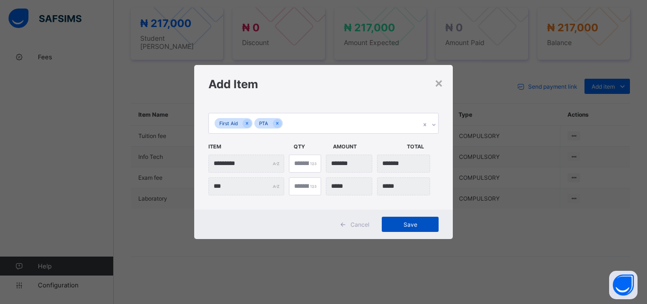
click at [416, 223] on span "Save" at bounding box center [410, 224] width 43 height 7
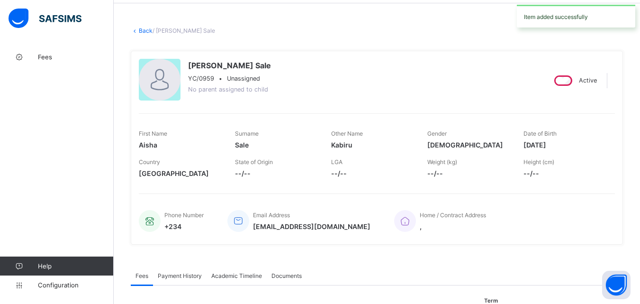
scroll to position [0, 0]
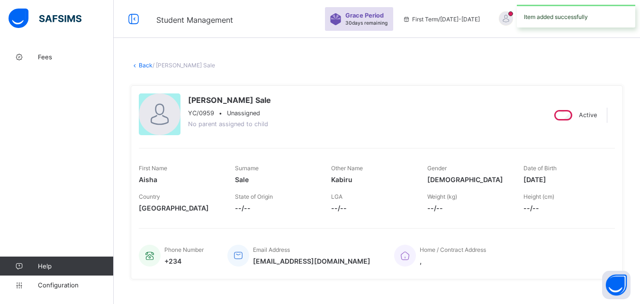
click at [144, 64] on link "Back" at bounding box center [146, 65] width 14 height 7
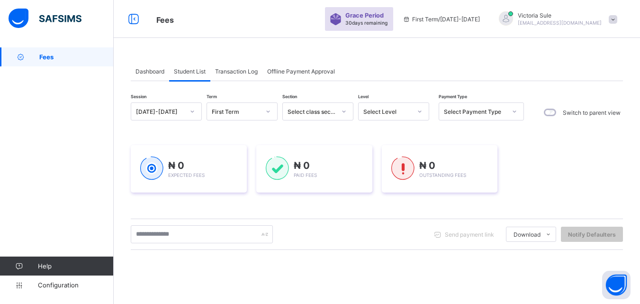
click at [402, 109] on div "Select Level" at bounding box center [388, 111] width 48 height 7
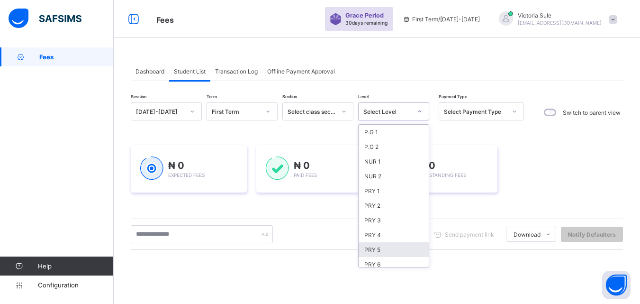
scroll to position [142, 0]
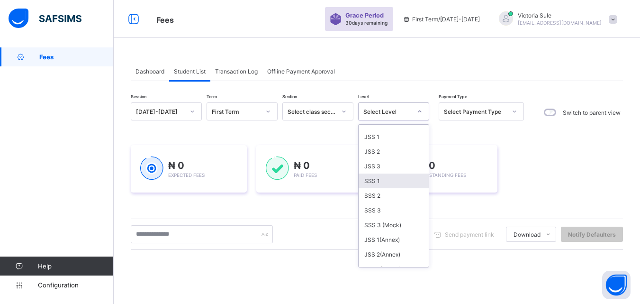
click at [377, 178] on div "SSS 1" at bounding box center [394, 180] width 70 height 15
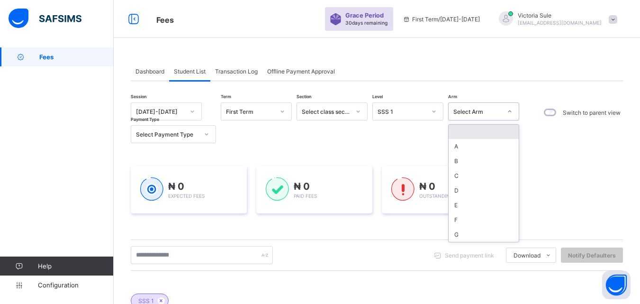
click at [487, 109] on div "Select Arm" at bounding box center [478, 111] width 48 height 7
click at [476, 151] on div "A" at bounding box center [484, 146] width 70 height 15
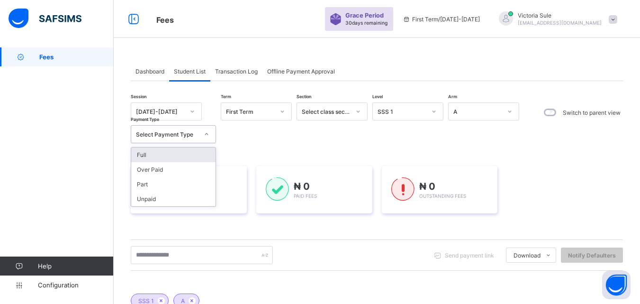
click at [197, 133] on div "Select Payment Type" at bounding box center [167, 134] width 63 height 7
click at [176, 201] on div "Unpaid" at bounding box center [173, 198] width 84 height 15
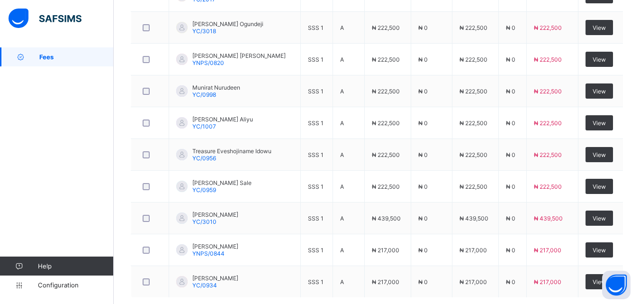
scroll to position [428, 0]
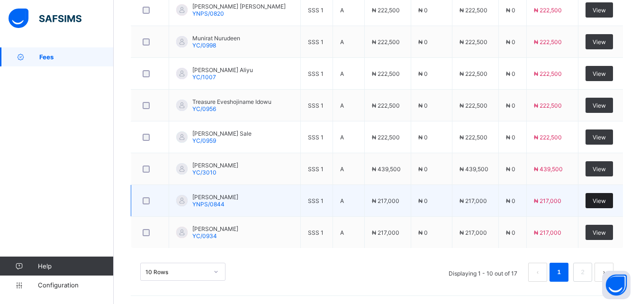
click at [606, 202] on span "View" at bounding box center [599, 200] width 13 height 7
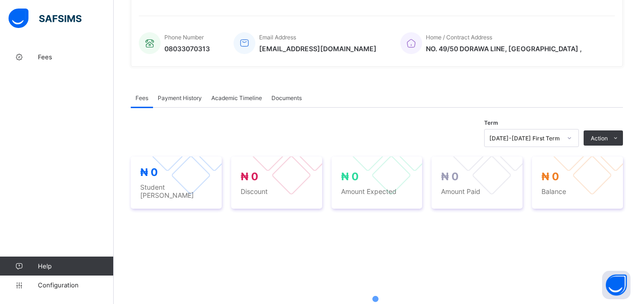
scroll to position [361, 0]
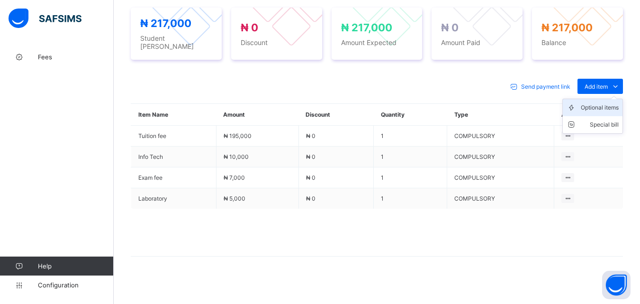
click at [606, 104] on div "Optional items" at bounding box center [600, 107] width 38 height 9
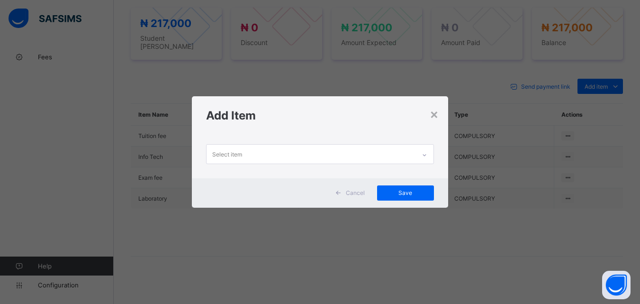
click at [427, 153] on icon at bounding box center [425, 154] width 6 height 9
click at [437, 109] on div "×" at bounding box center [434, 114] width 9 height 16
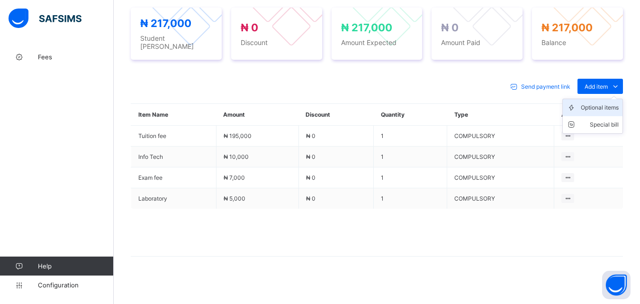
click at [614, 107] on div "Optional items" at bounding box center [600, 107] width 38 height 9
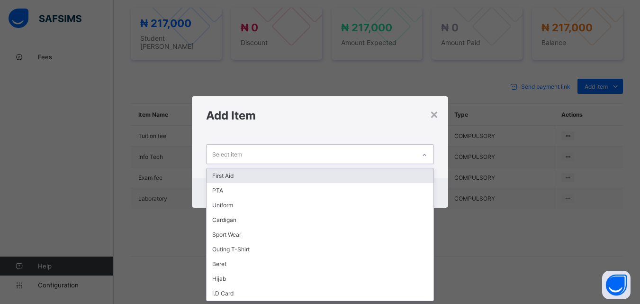
click at [428, 155] on icon at bounding box center [425, 154] width 6 height 9
click at [399, 179] on div "First Aid" at bounding box center [320, 175] width 227 height 15
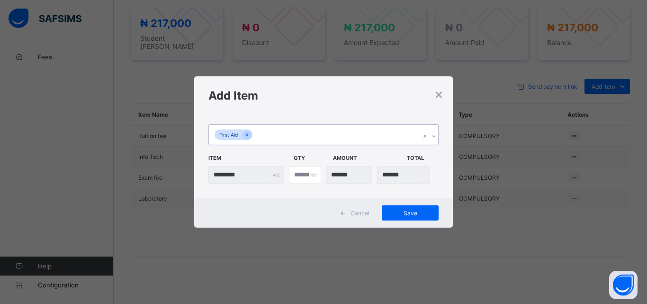
click at [373, 131] on div "First Aid" at bounding box center [314, 135] width 211 height 20
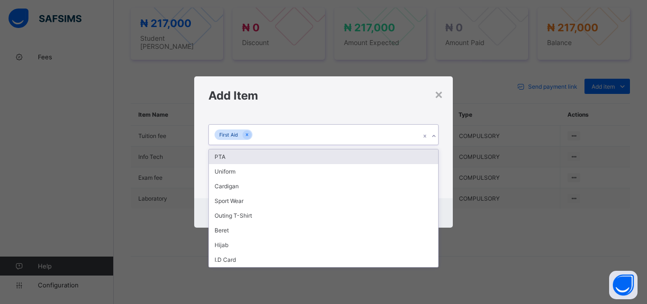
click at [367, 159] on div "PTA" at bounding box center [323, 156] width 229 height 15
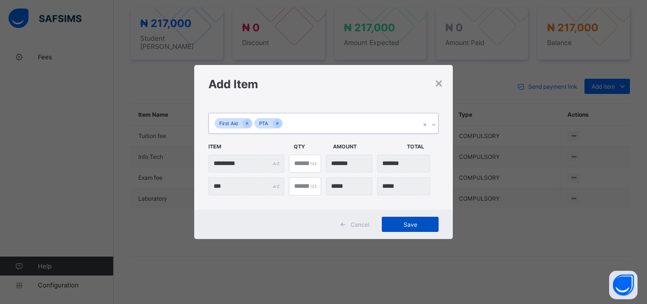
click at [412, 228] on div "Save" at bounding box center [410, 224] width 57 height 15
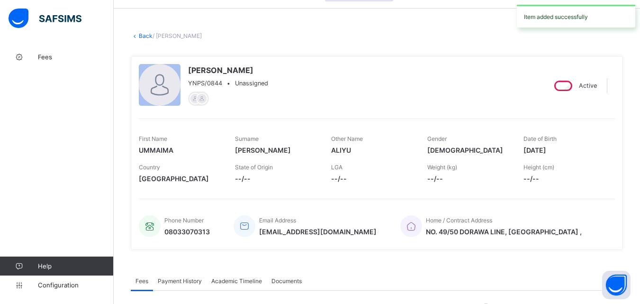
scroll to position [0, 0]
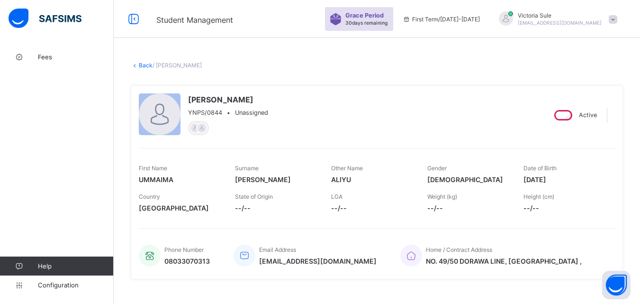
click at [145, 65] on link "Back" at bounding box center [146, 65] width 14 height 7
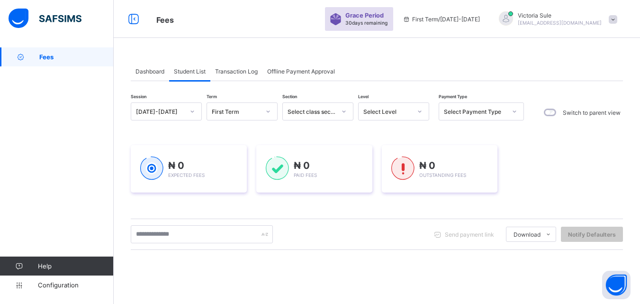
click at [410, 104] on div "Select Level" at bounding box center [393, 111] width 71 height 18
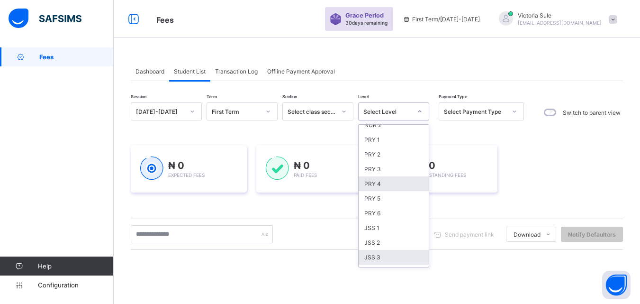
scroll to position [95, 0]
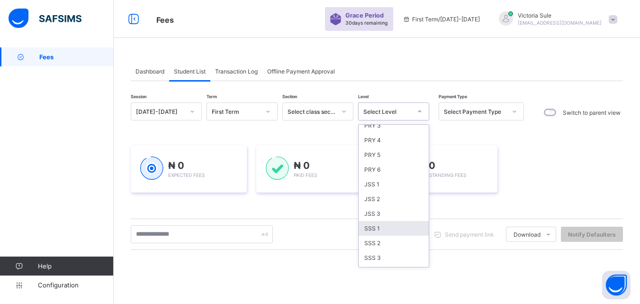
click at [400, 224] on div "SSS 1" at bounding box center [394, 228] width 70 height 15
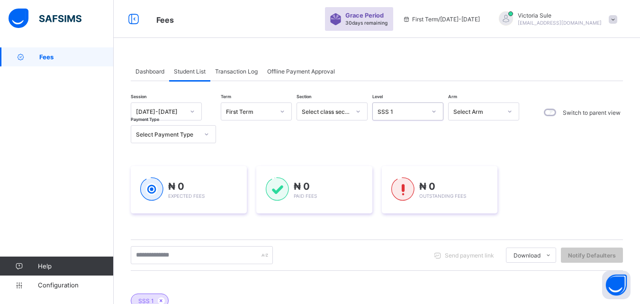
click at [492, 111] on div "Select Arm" at bounding box center [478, 111] width 48 height 7
click at [485, 150] on div "A" at bounding box center [484, 146] width 70 height 15
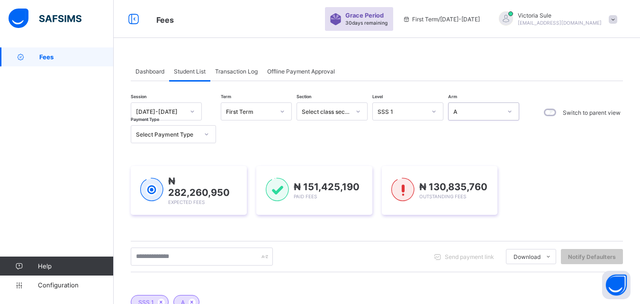
click at [198, 133] on div at bounding box center [207, 134] width 18 height 17
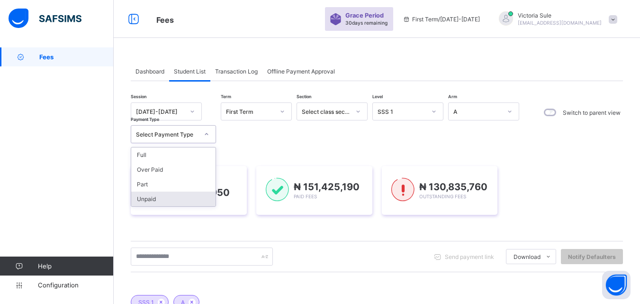
click at [193, 193] on div "Unpaid" at bounding box center [173, 198] width 84 height 15
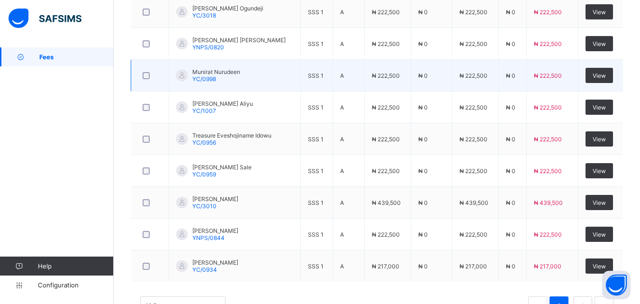
scroll to position [428, 0]
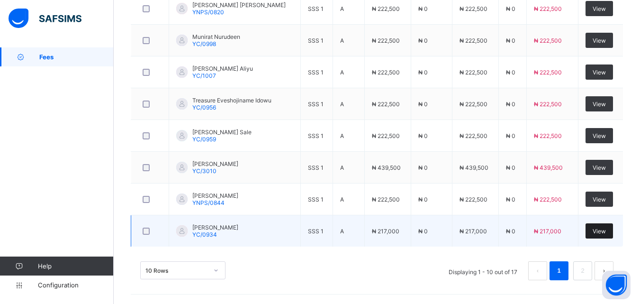
click at [600, 230] on span "View" at bounding box center [599, 231] width 13 height 7
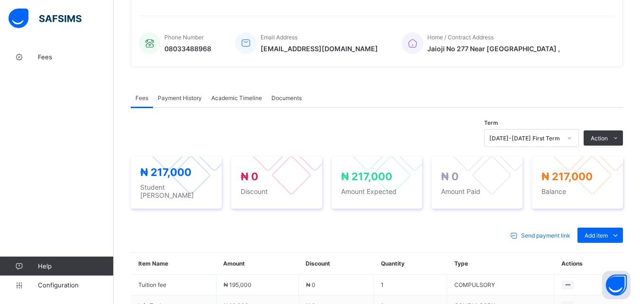
scroll to position [361, 0]
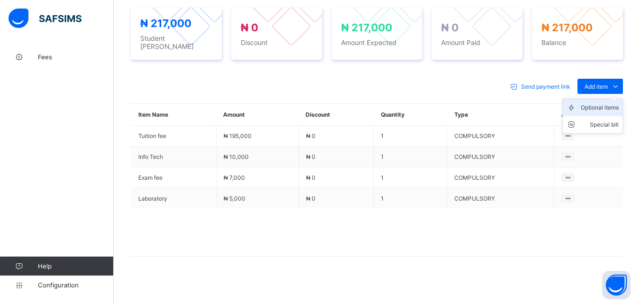
click at [605, 107] on div "Optional items" at bounding box center [600, 107] width 38 height 9
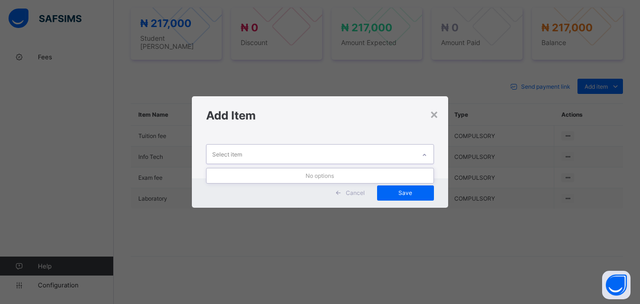
click at [413, 150] on div "Select item" at bounding box center [311, 154] width 209 height 18
click at [432, 117] on div "×" at bounding box center [434, 114] width 9 height 16
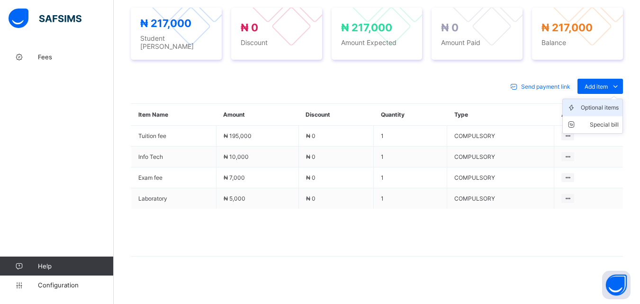
click at [610, 108] on li "Optional items" at bounding box center [593, 107] width 60 height 17
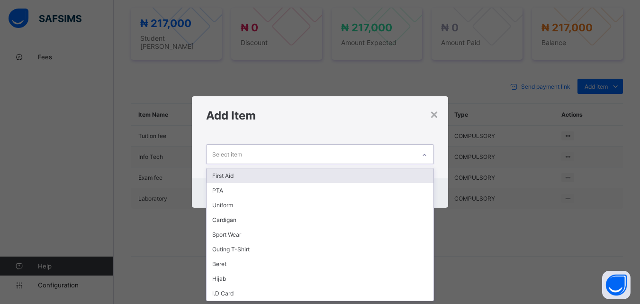
click at [415, 151] on div "Select item" at bounding box center [311, 154] width 209 height 18
click at [414, 166] on div "option First Aid focused, 1 of 9. 9 results available. Use Up and Down to choos…" at bounding box center [320, 156] width 256 height 43
click at [404, 154] on div "Select item" at bounding box center [311, 154] width 209 height 18
click at [388, 178] on div "First Aid" at bounding box center [320, 175] width 227 height 15
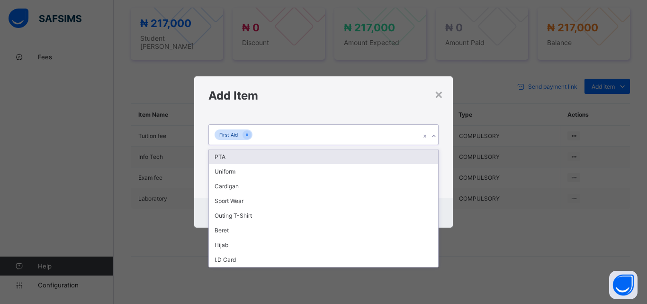
click at [368, 134] on div "First Aid" at bounding box center [314, 135] width 211 height 20
click at [363, 155] on div "PTA" at bounding box center [323, 156] width 229 height 15
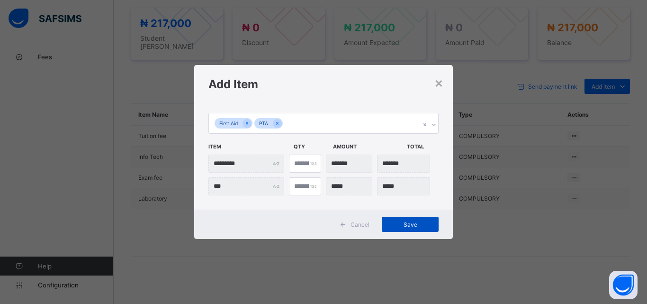
click at [399, 224] on span "Save" at bounding box center [410, 224] width 43 height 7
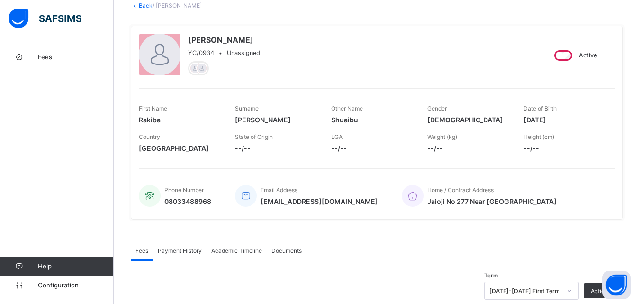
scroll to position [142, 0]
